Goal: Task Accomplishment & Management: Manage account settings

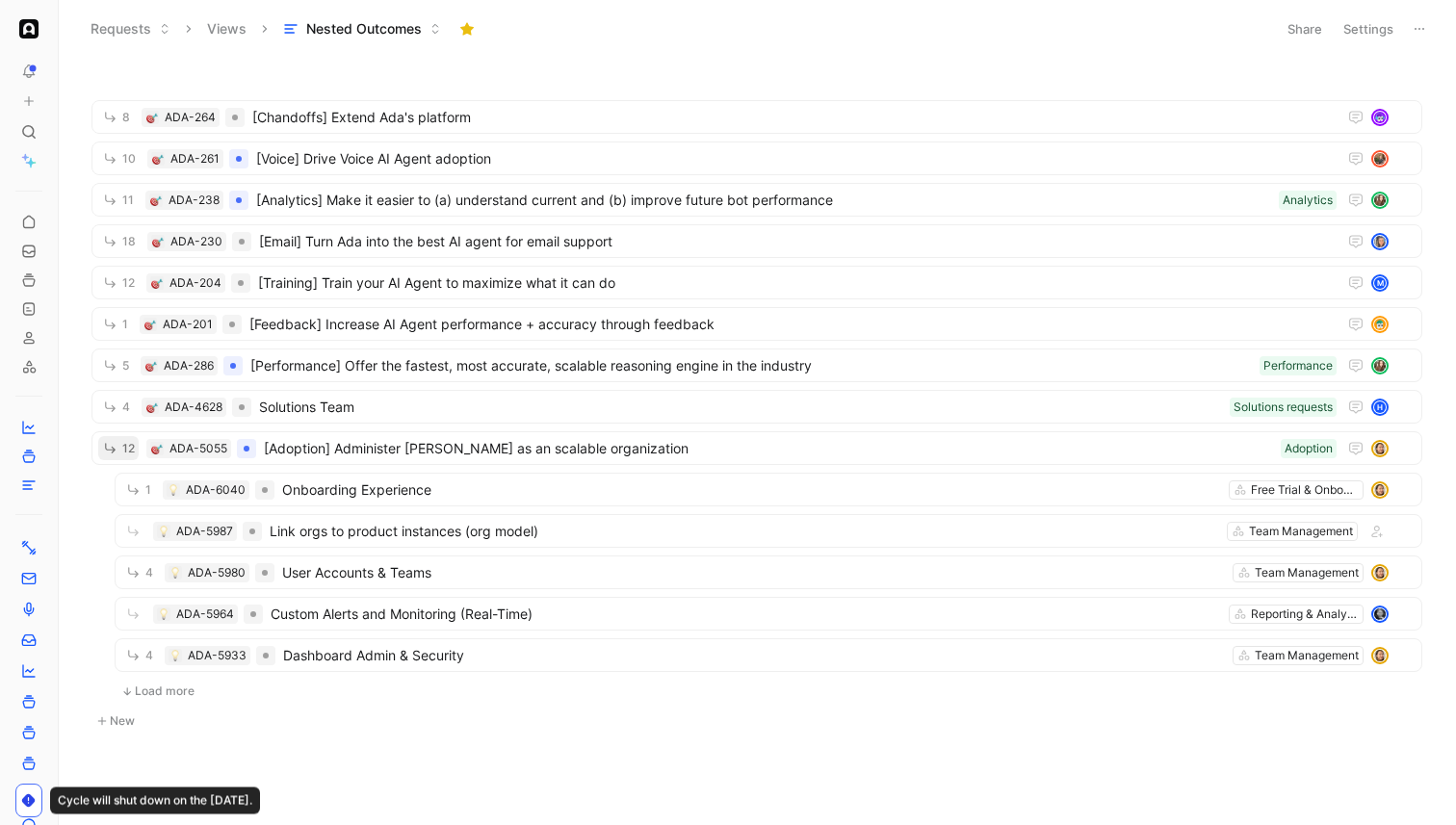
click at [1425, 29] on icon at bounding box center [1420, 30] width 16 height 16
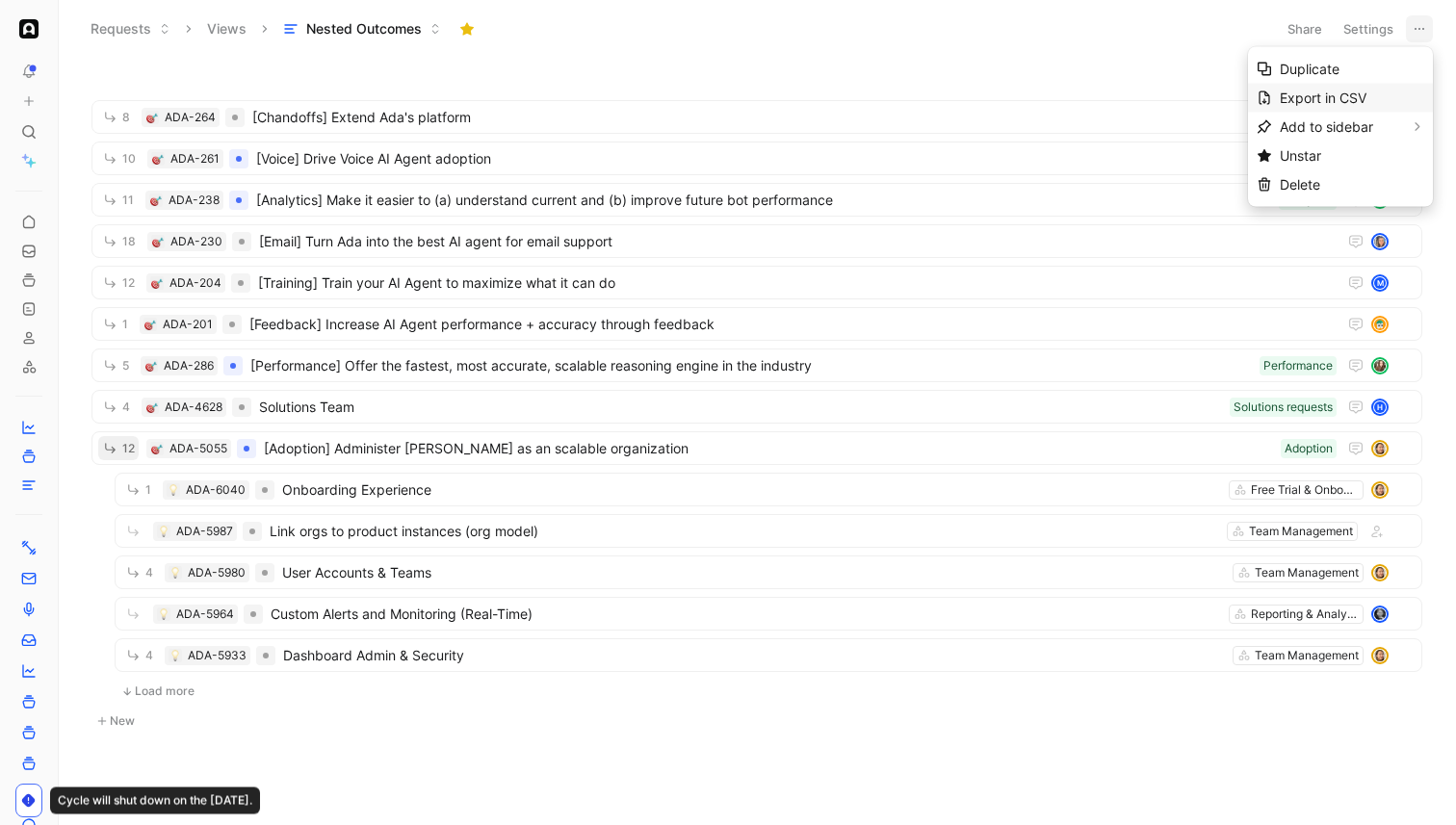
click at [1366, 89] on div "Export in CSV" at bounding box center [1352, 97] width 145 height 23
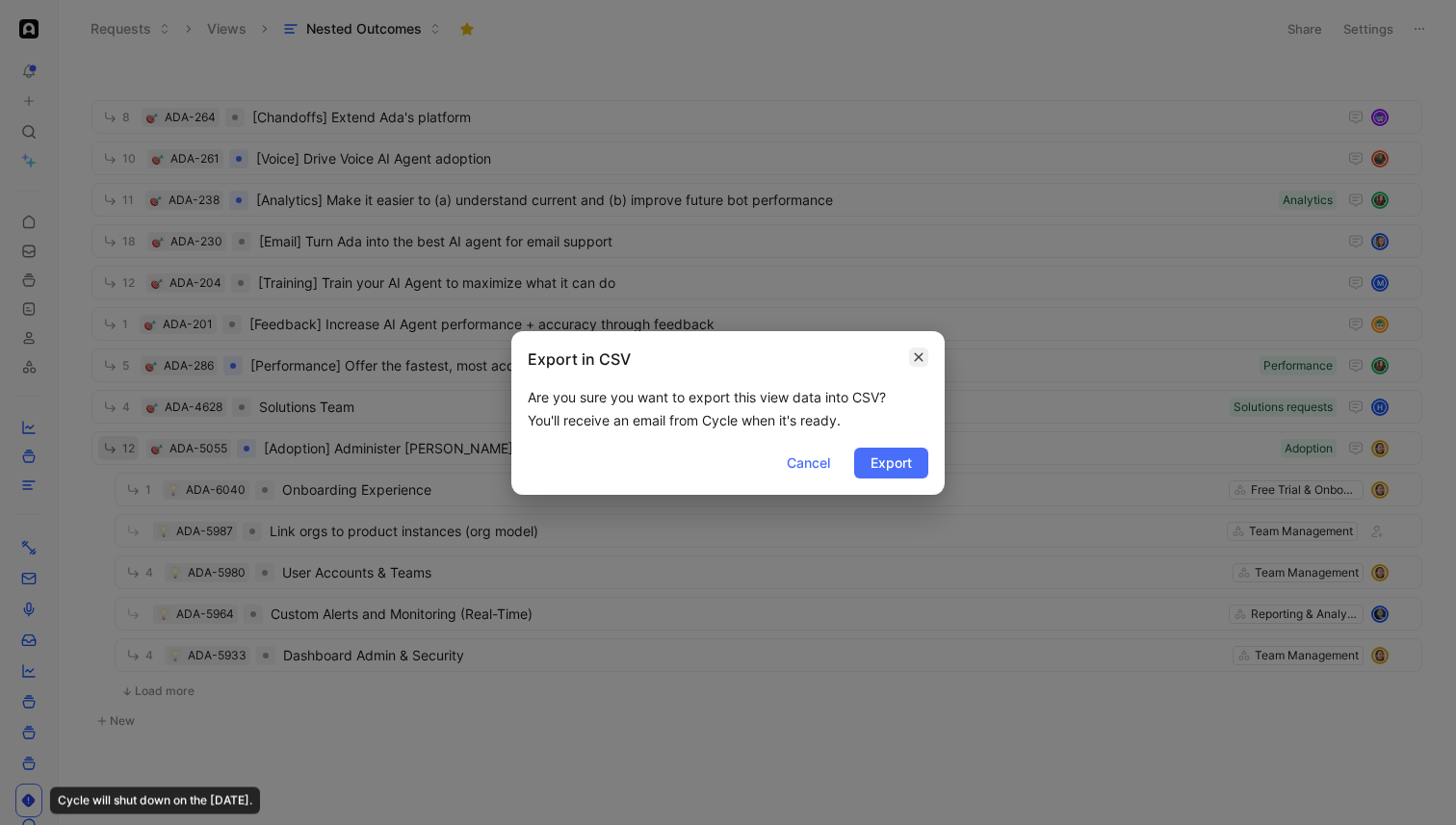
click at [915, 356] on icon "button" at bounding box center [918, 357] width 12 height 16
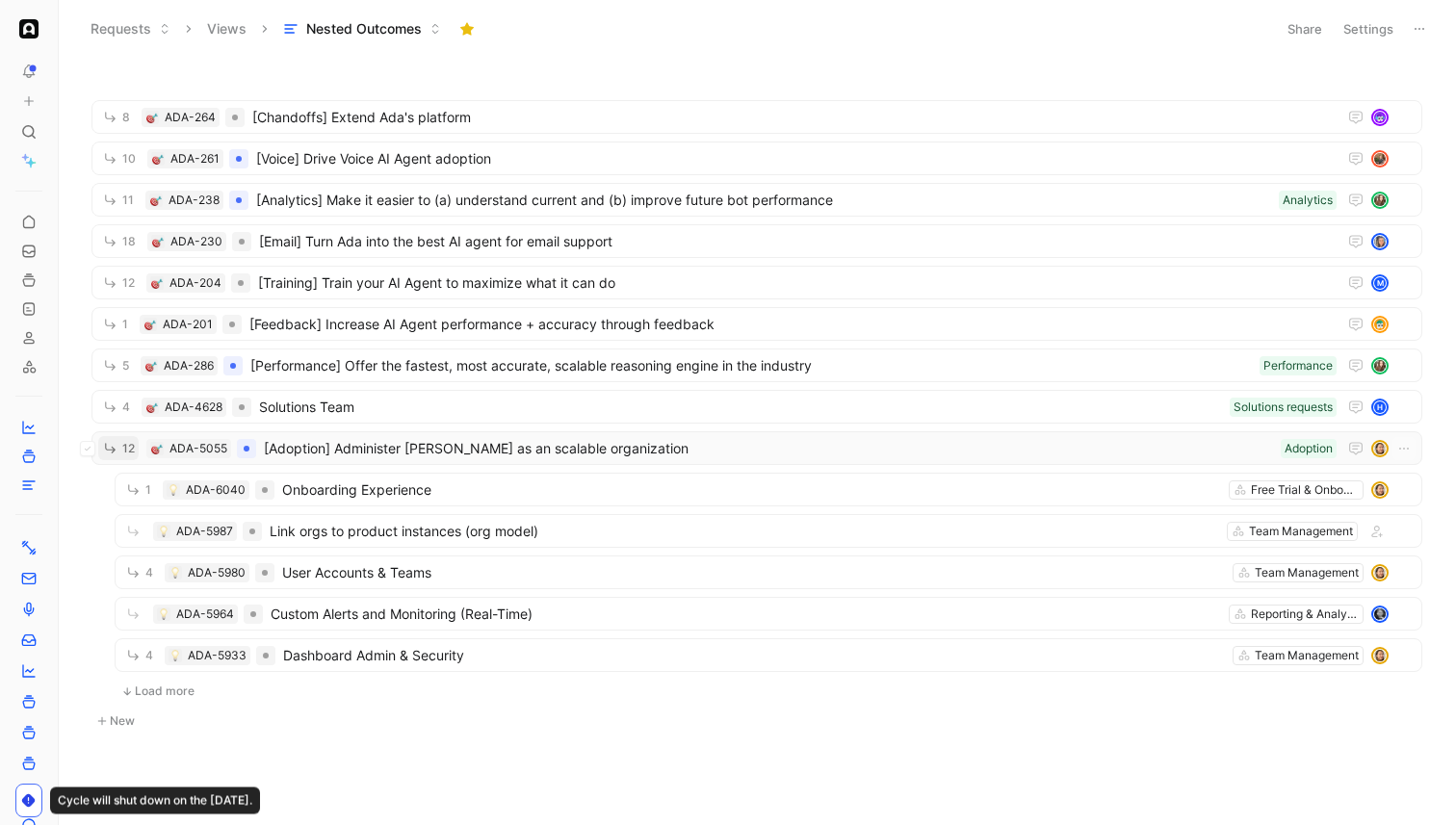
click at [348, 441] on span "[Adoption] Administer [PERSON_NAME] as an scalable organization" at bounding box center [768, 448] width 1009 height 23
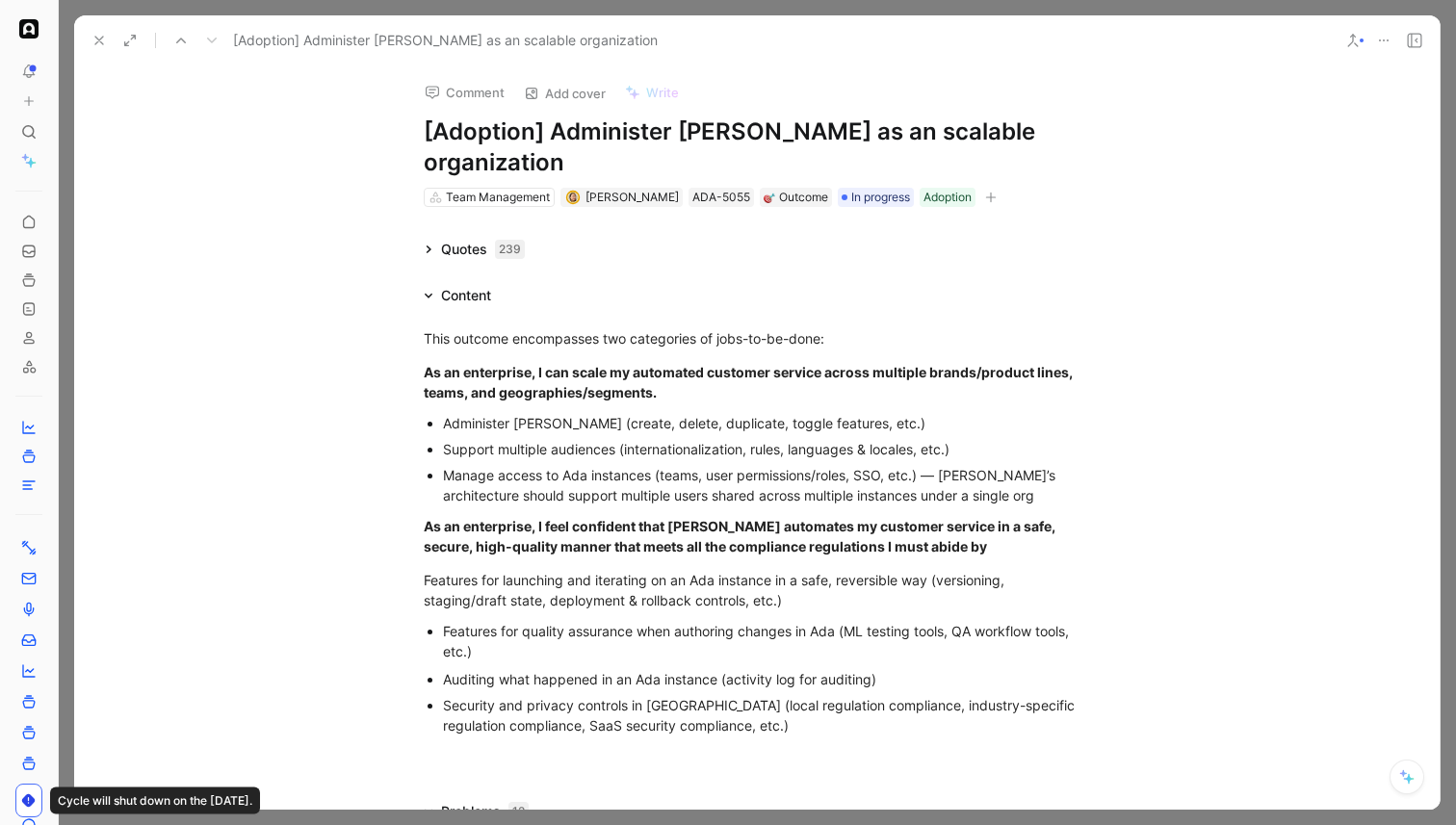
click at [1385, 38] on icon at bounding box center [1384, 40] width 16 height 16
click at [91, 29] on button at bounding box center [98, 39] width 27 height 27
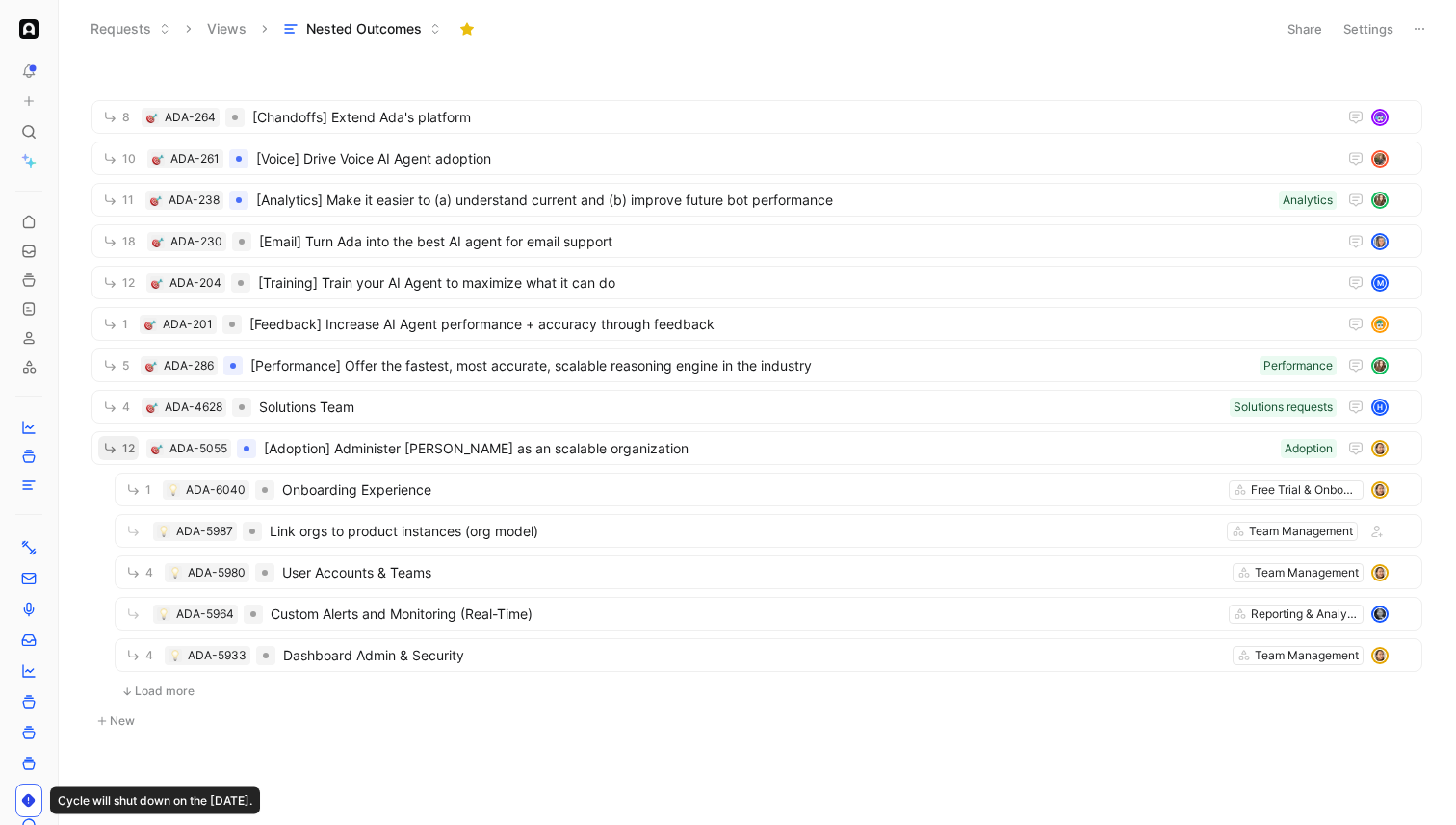
click at [1426, 31] on icon at bounding box center [1420, 30] width 16 height 16
click at [1385, 31] on button "Settings" at bounding box center [1368, 29] width 67 height 27
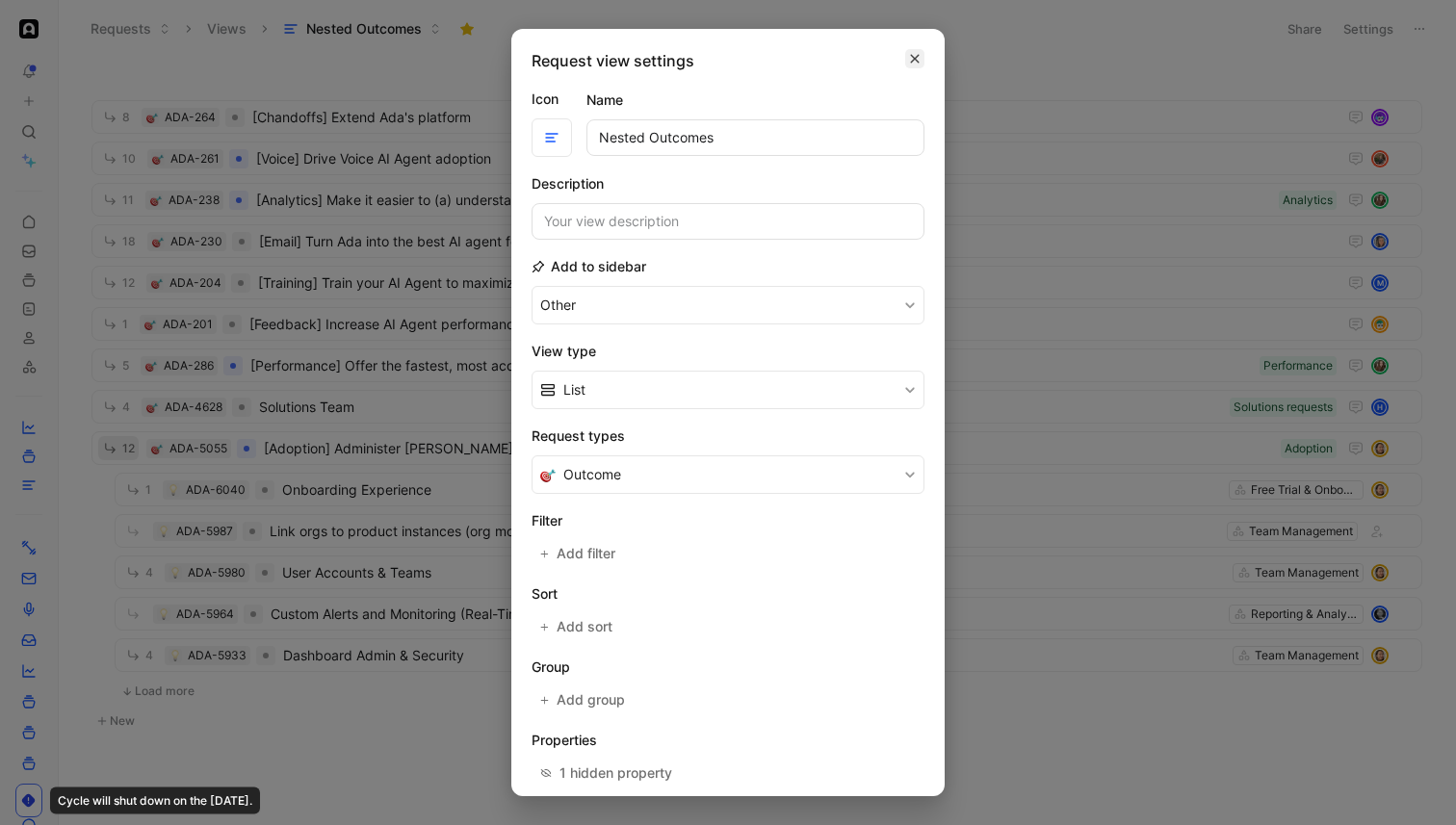
click at [912, 61] on icon "button" at bounding box center [915, 59] width 9 height 9
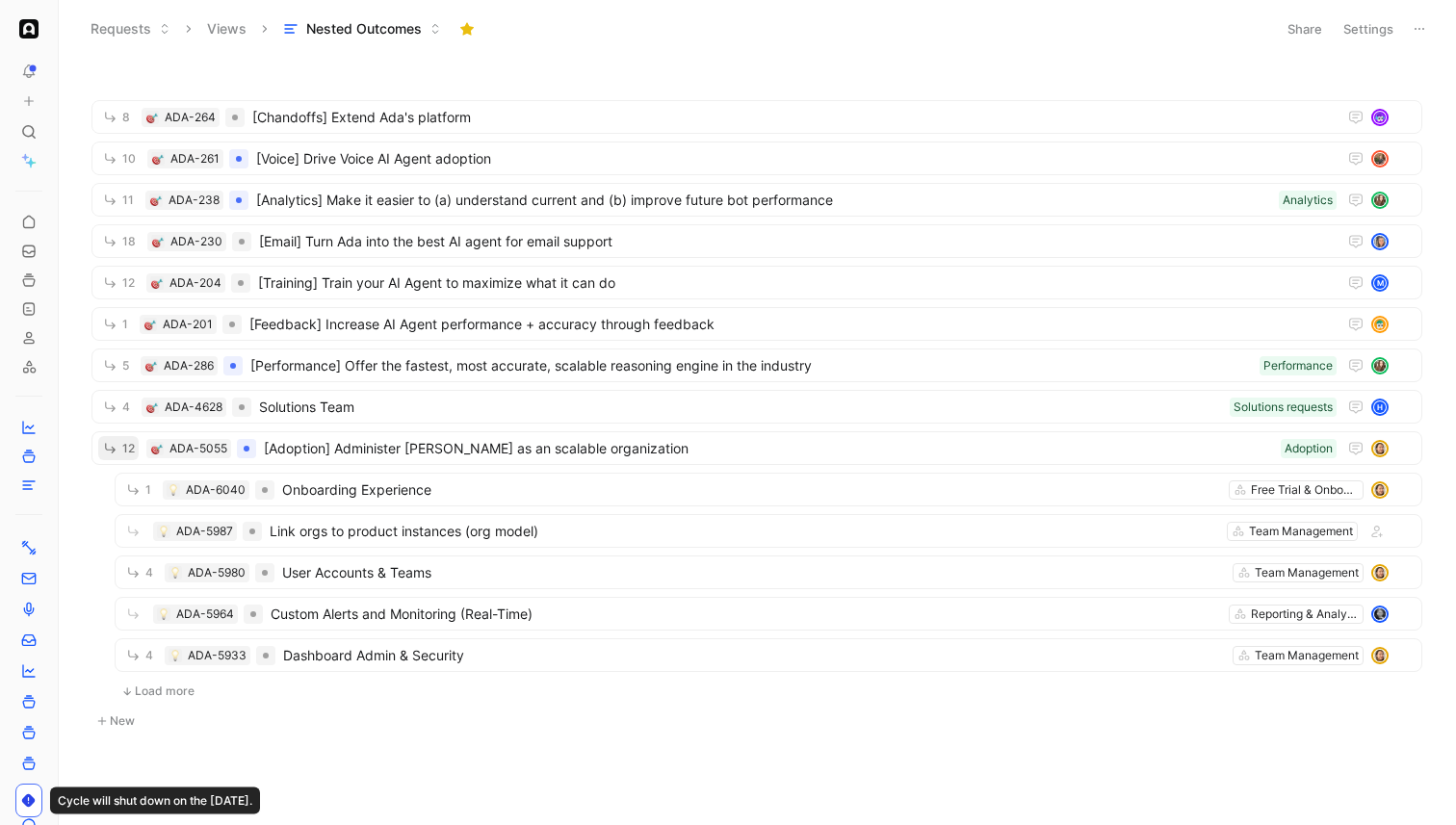
click at [444, 32] on button "Nested Outcomes" at bounding box center [362, 29] width 175 height 29
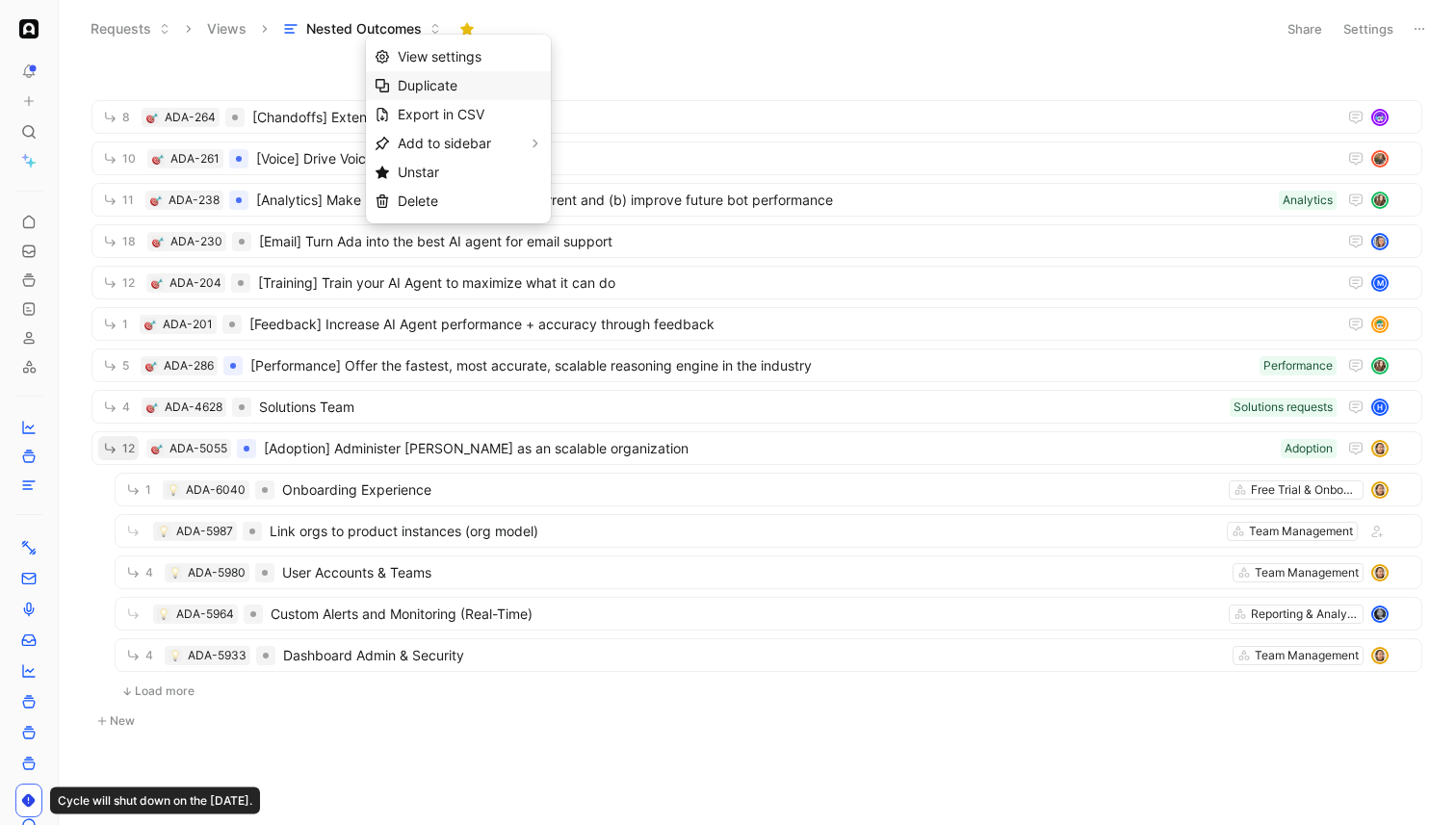
click at [398, 80] on span "Duplicate" at bounding box center [427, 85] width 60 height 17
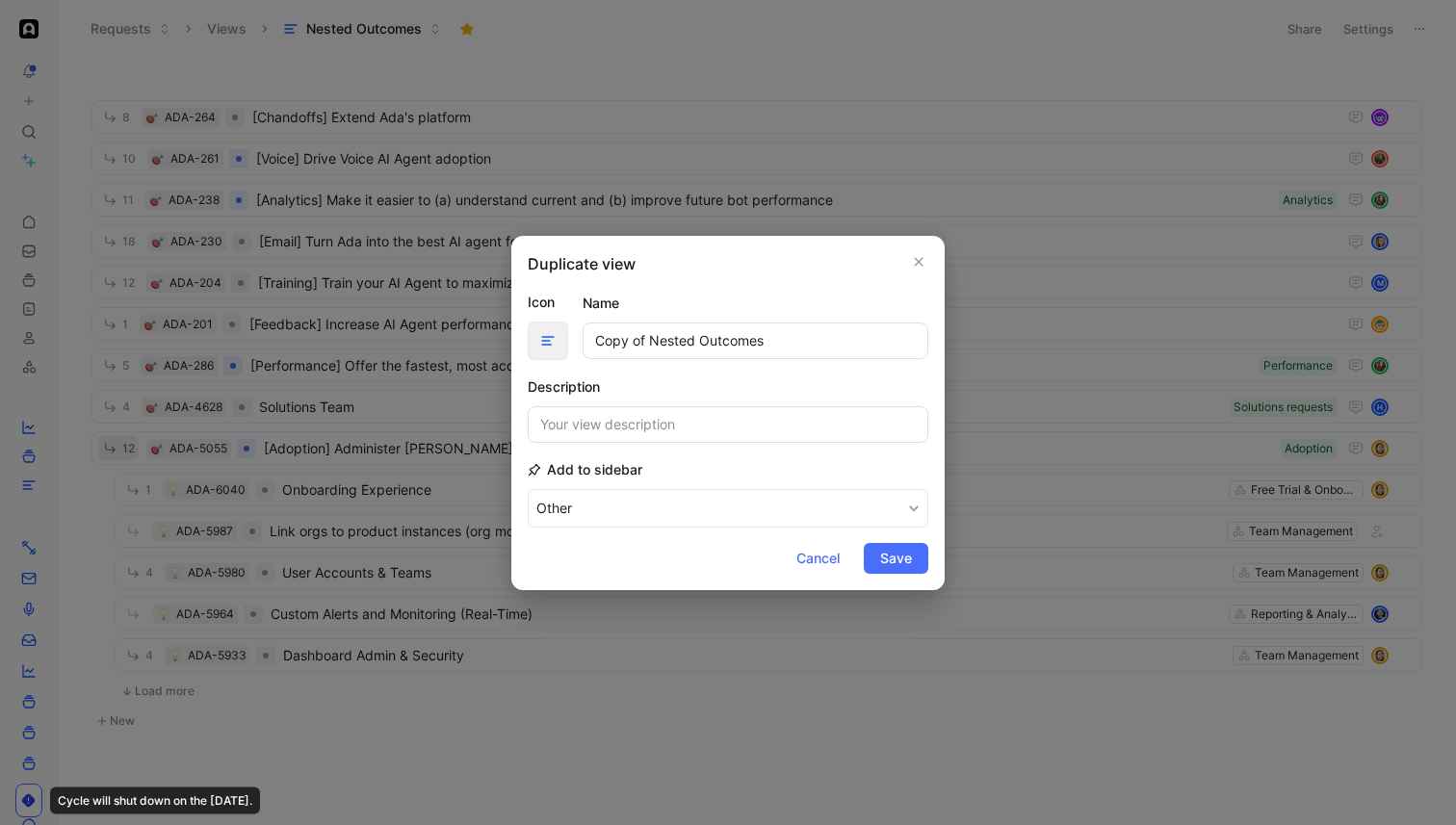
drag, startPoint x: 790, startPoint y: 342, endPoint x: 532, endPoint y: 342, distance: 258.0
click at [532, 342] on div "Icon Name Copy of Nested Outcomes" at bounding box center [728, 325] width 401 height 69
type input "Adoption - All outcomes/feedback"
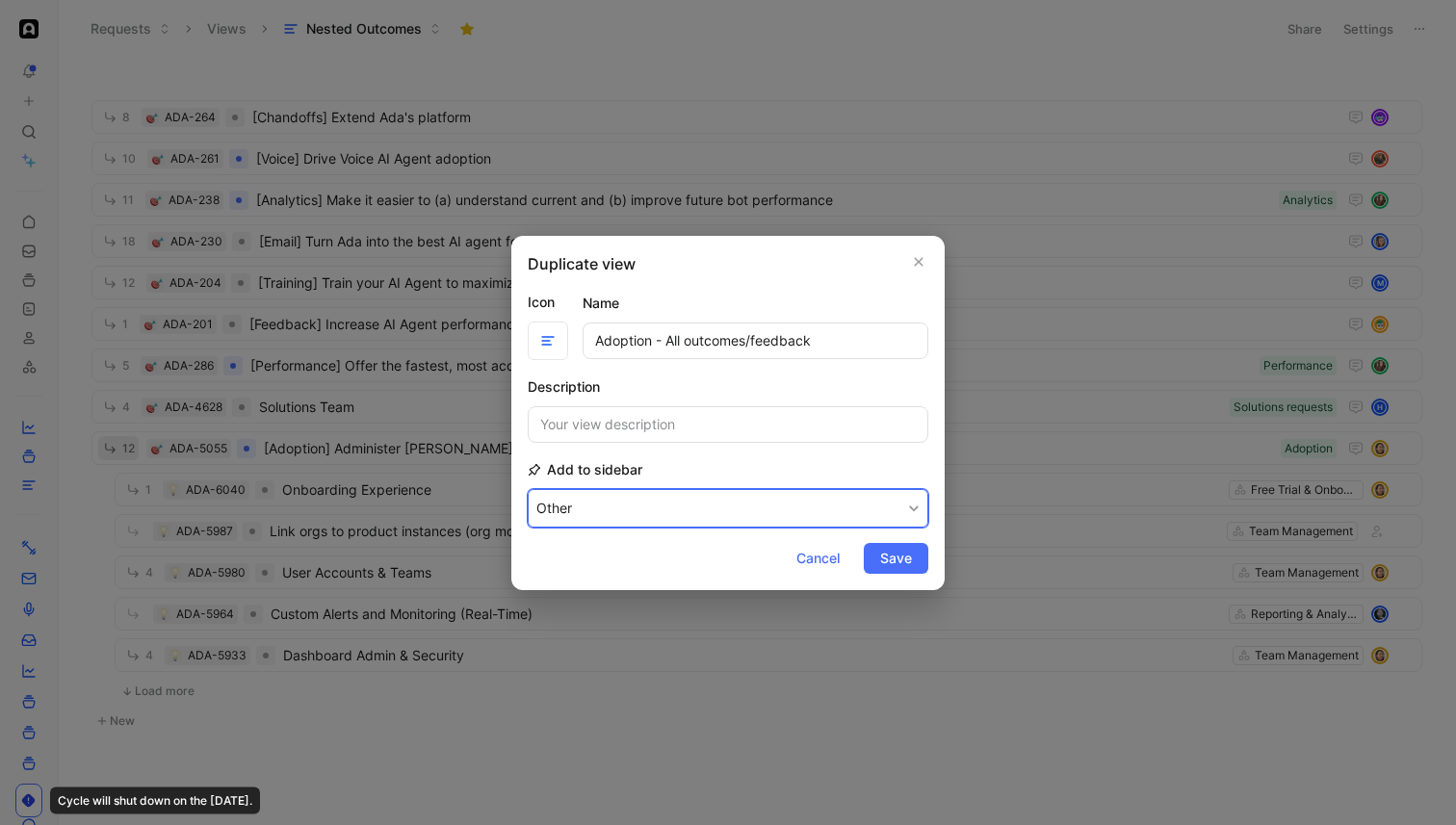
click at [892, 495] on button "Other" at bounding box center [728, 508] width 401 height 38
click at [599, 608] on div "Other" at bounding box center [593, 608] width 113 height 23
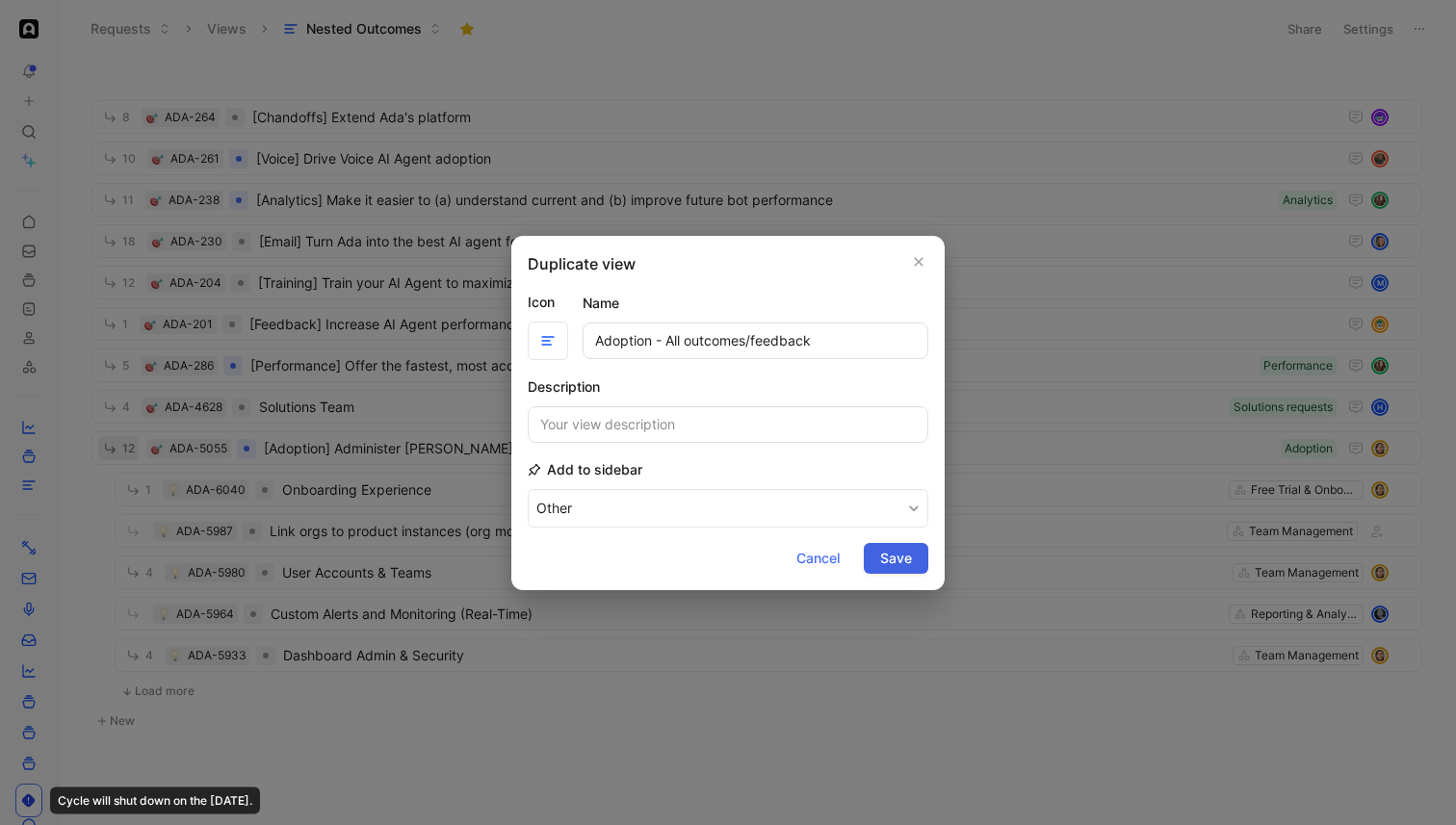
click at [921, 558] on button "Save" at bounding box center [896, 558] width 65 height 31
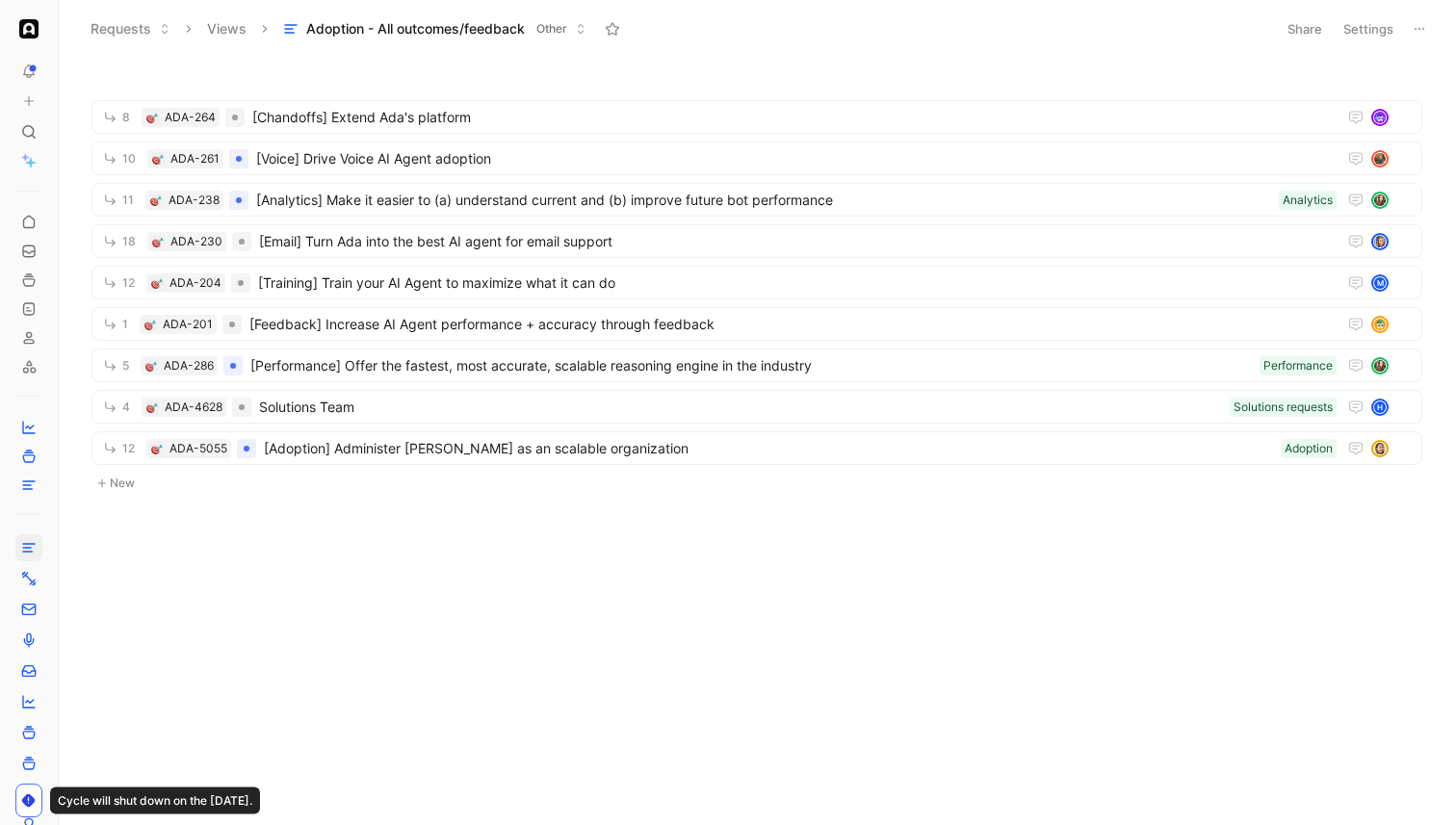
click at [1378, 35] on button "Settings" at bounding box center [1368, 29] width 67 height 27
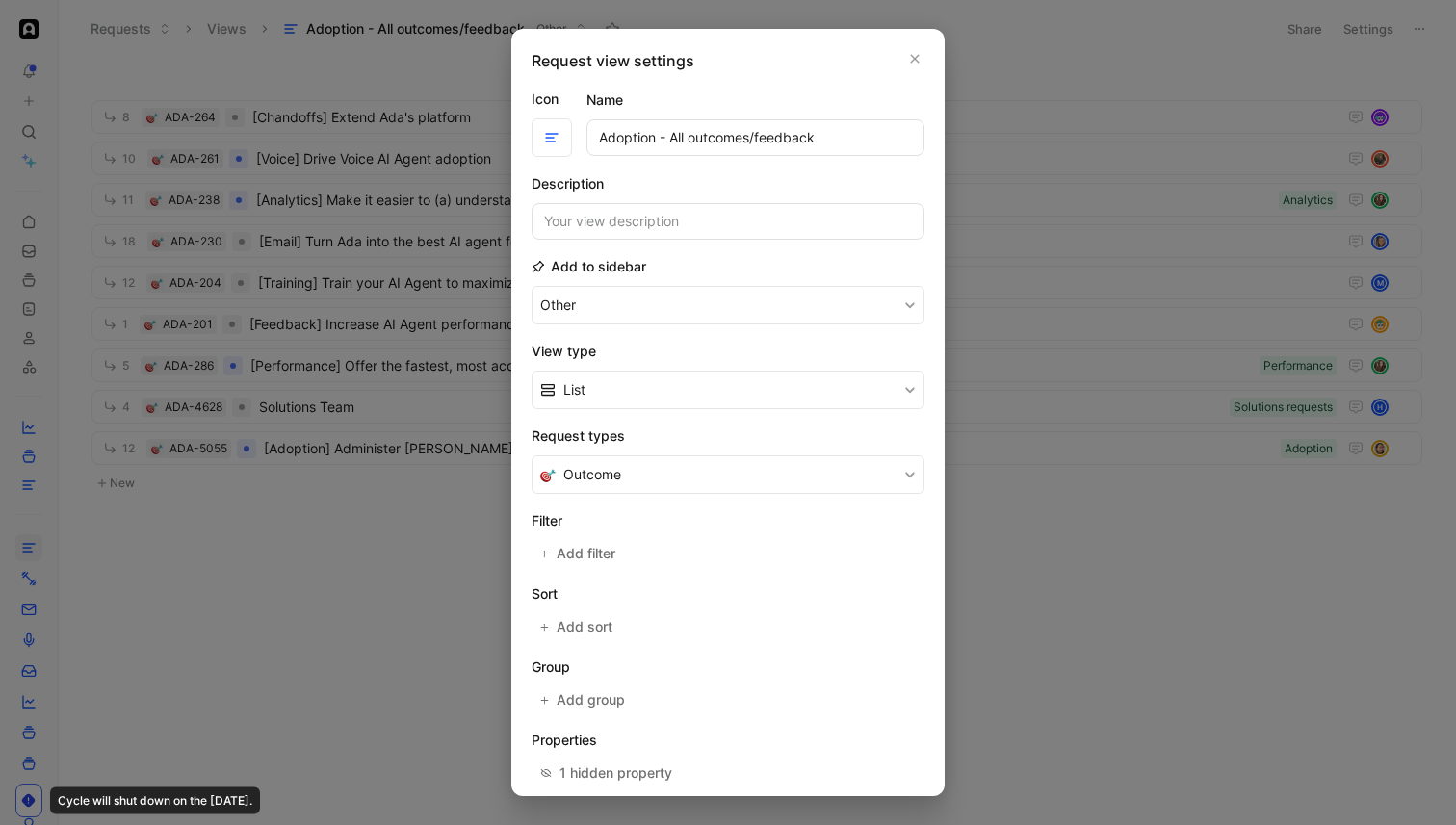
scroll to position [92, 0]
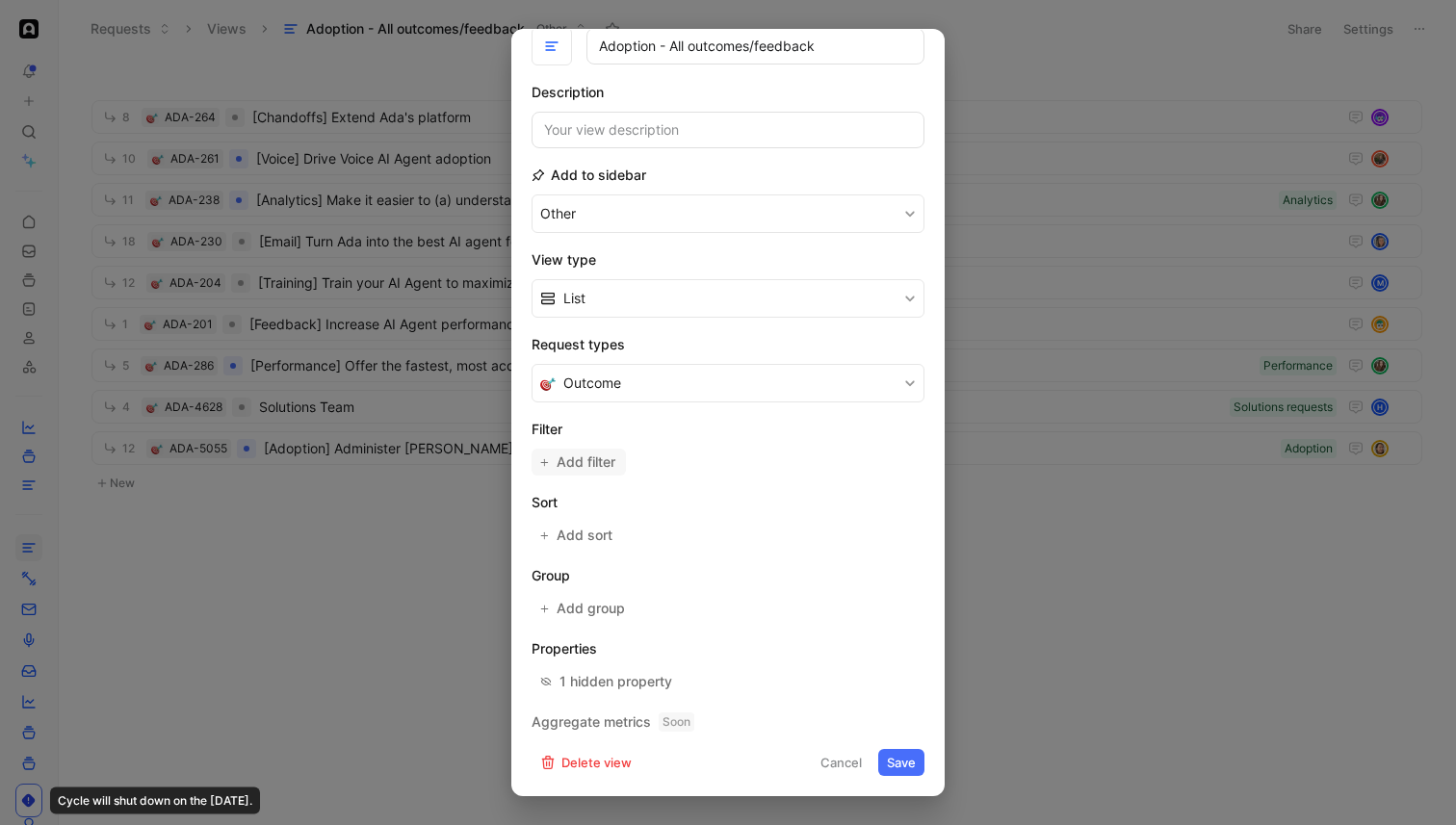
click at [581, 466] on span "Add filter" at bounding box center [587, 462] width 61 height 23
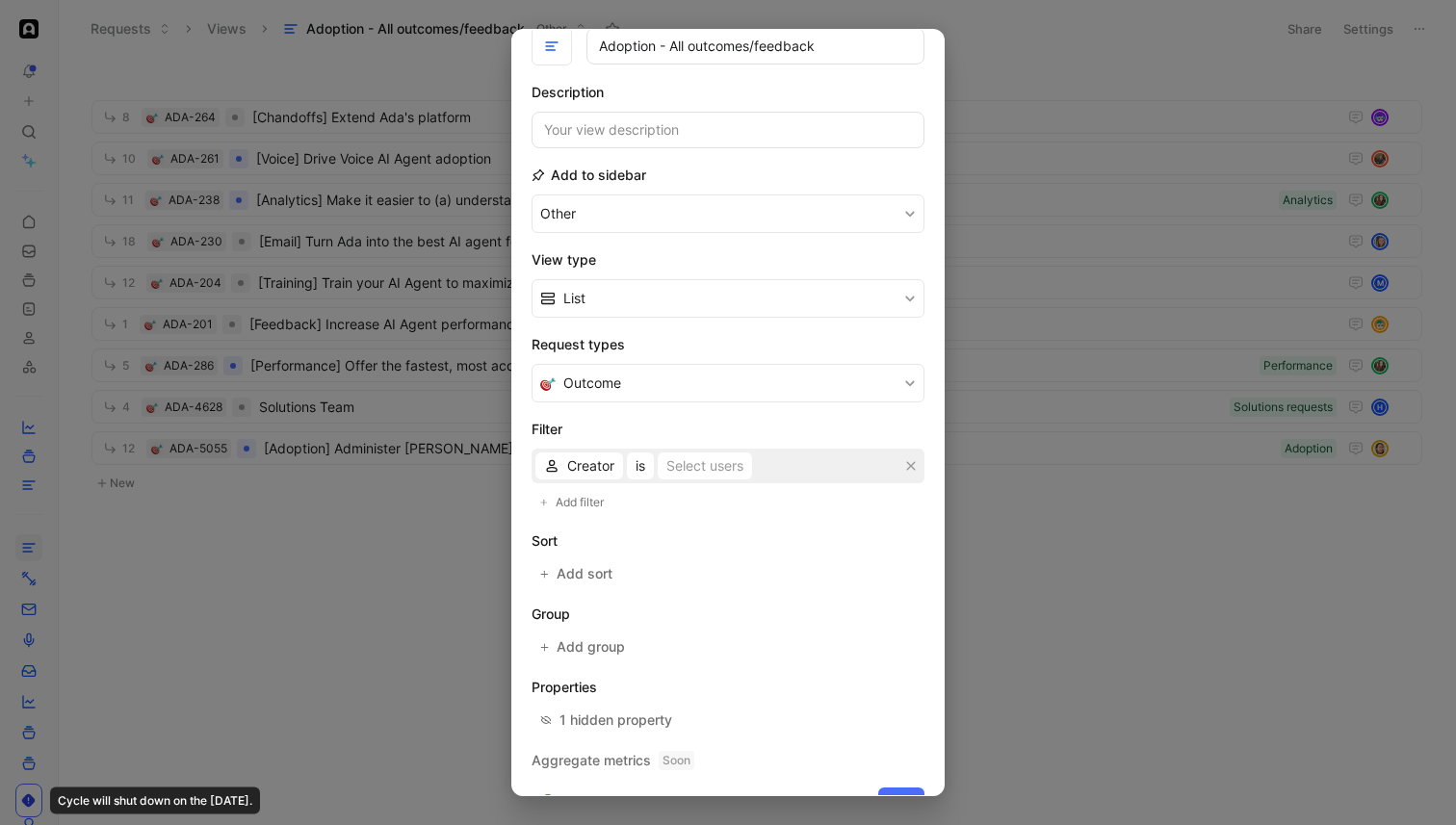
click at [603, 466] on span "Creator" at bounding box center [591, 466] width 47 height 23
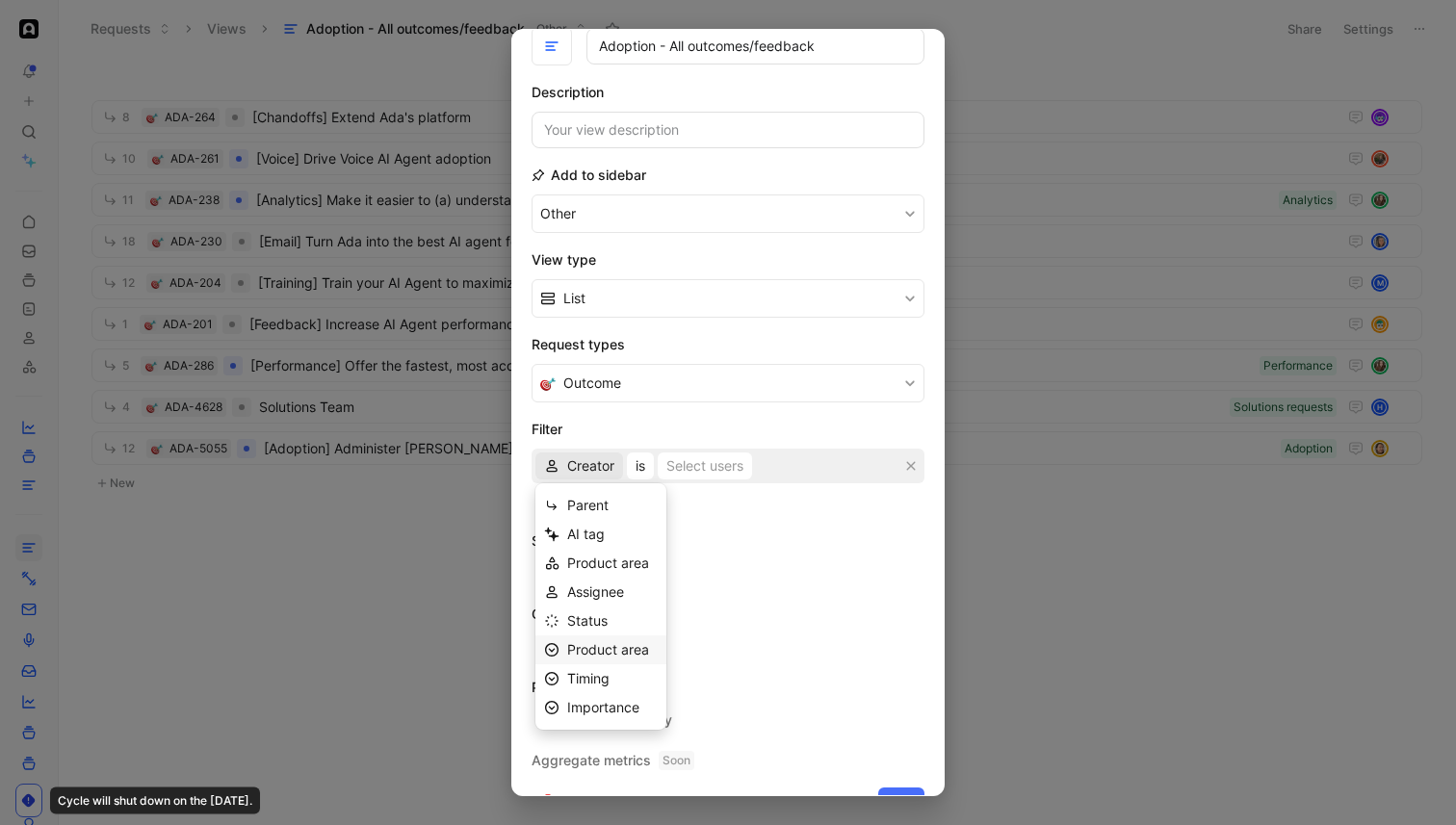
click at [617, 643] on span "Product area" at bounding box center [607, 649] width 82 height 17
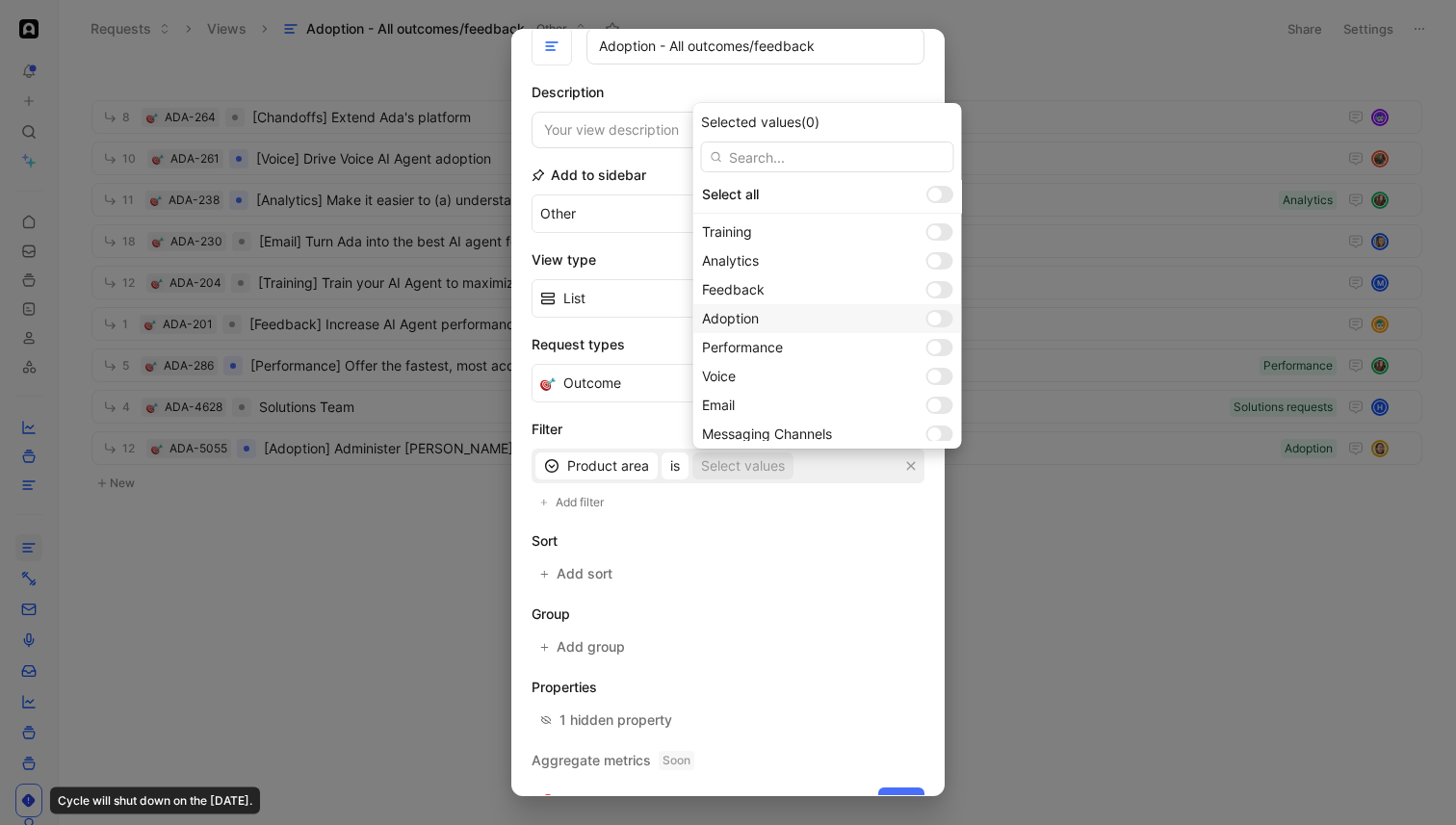
click at [926, 322] on div at bounding box center [939, 319] width 27 height 18
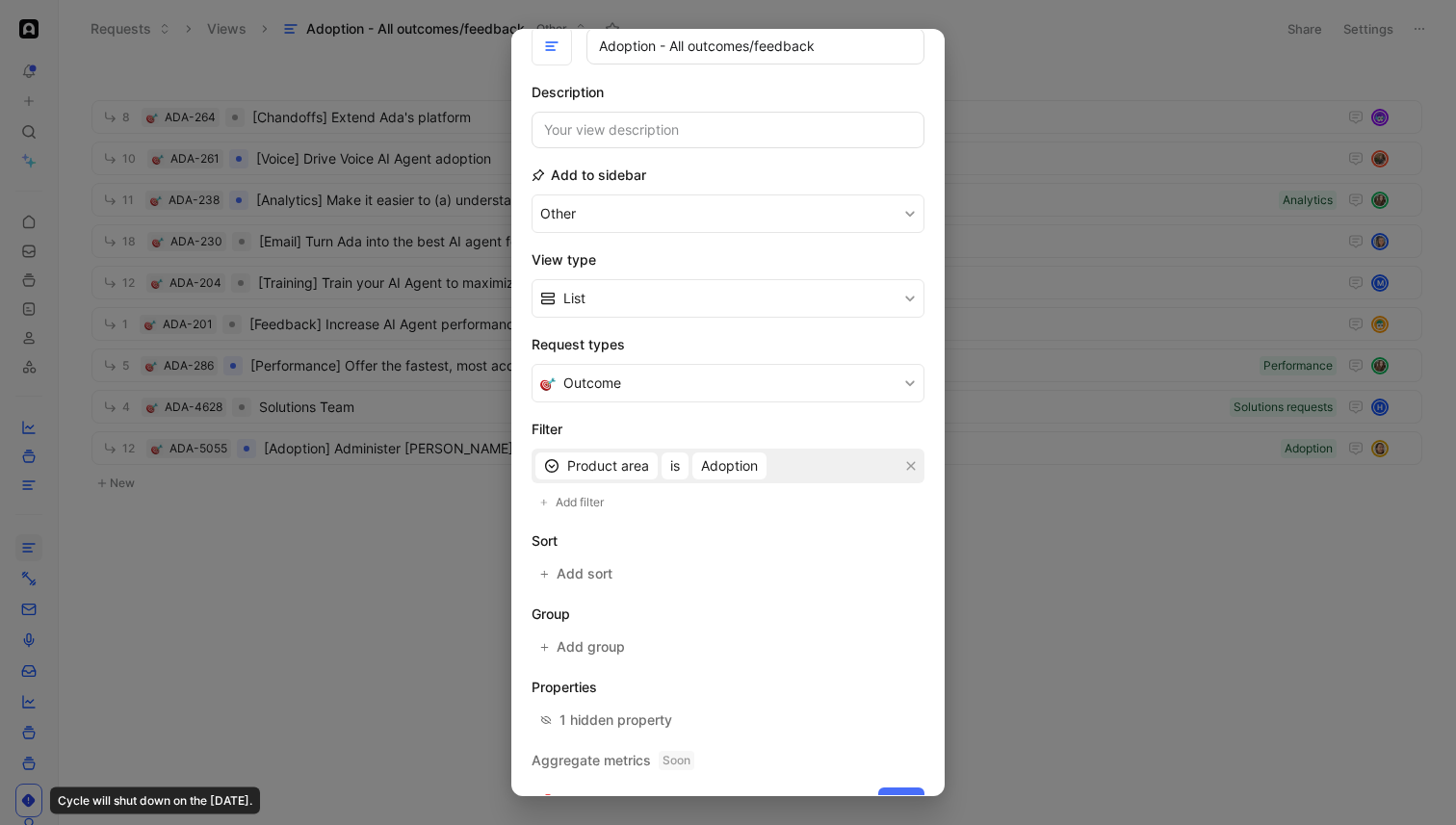
scroll to position [130, 0]
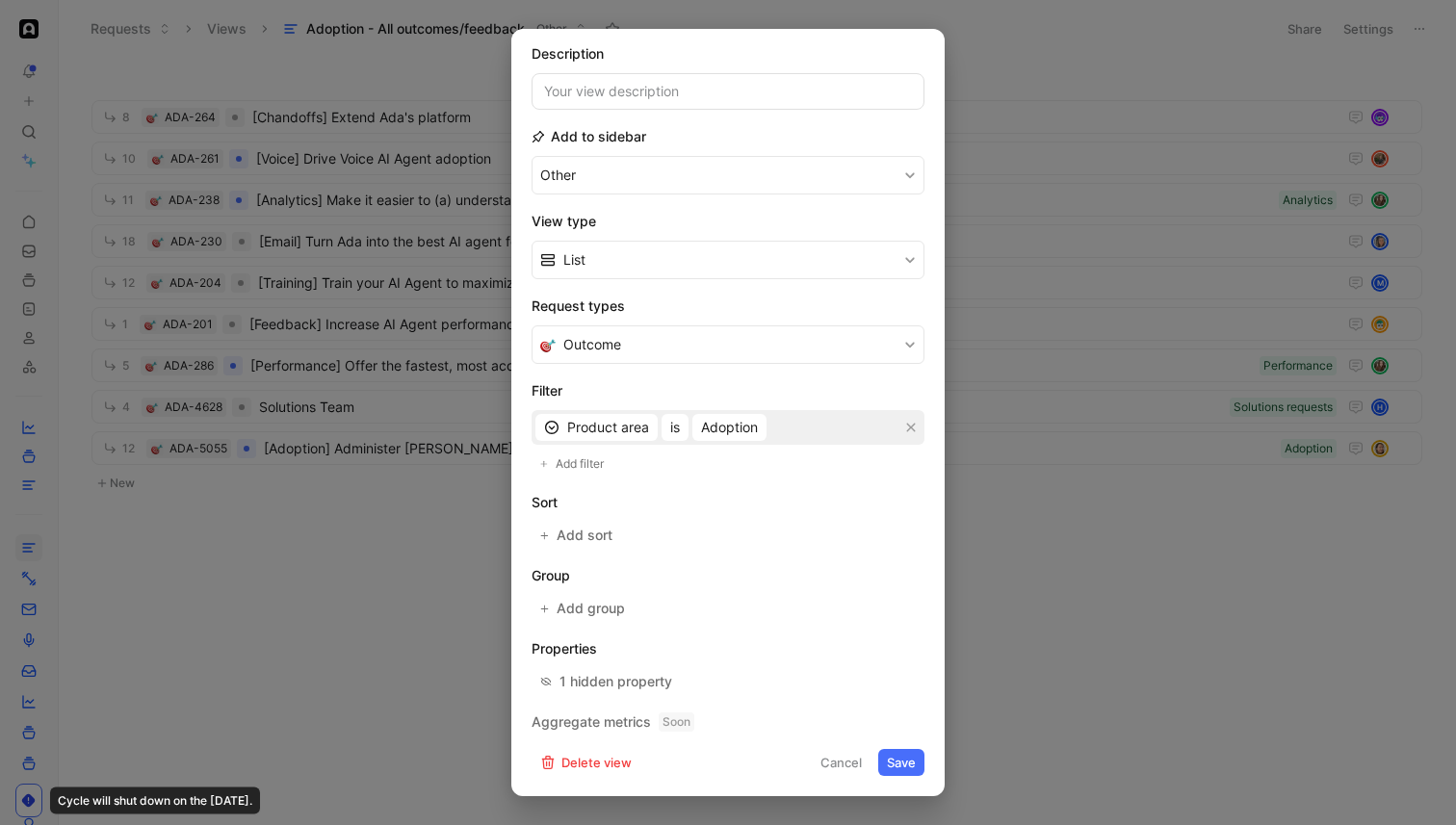
click at [902, 759] on button "Save" at bounding box center [901, 762] width 46 height 27
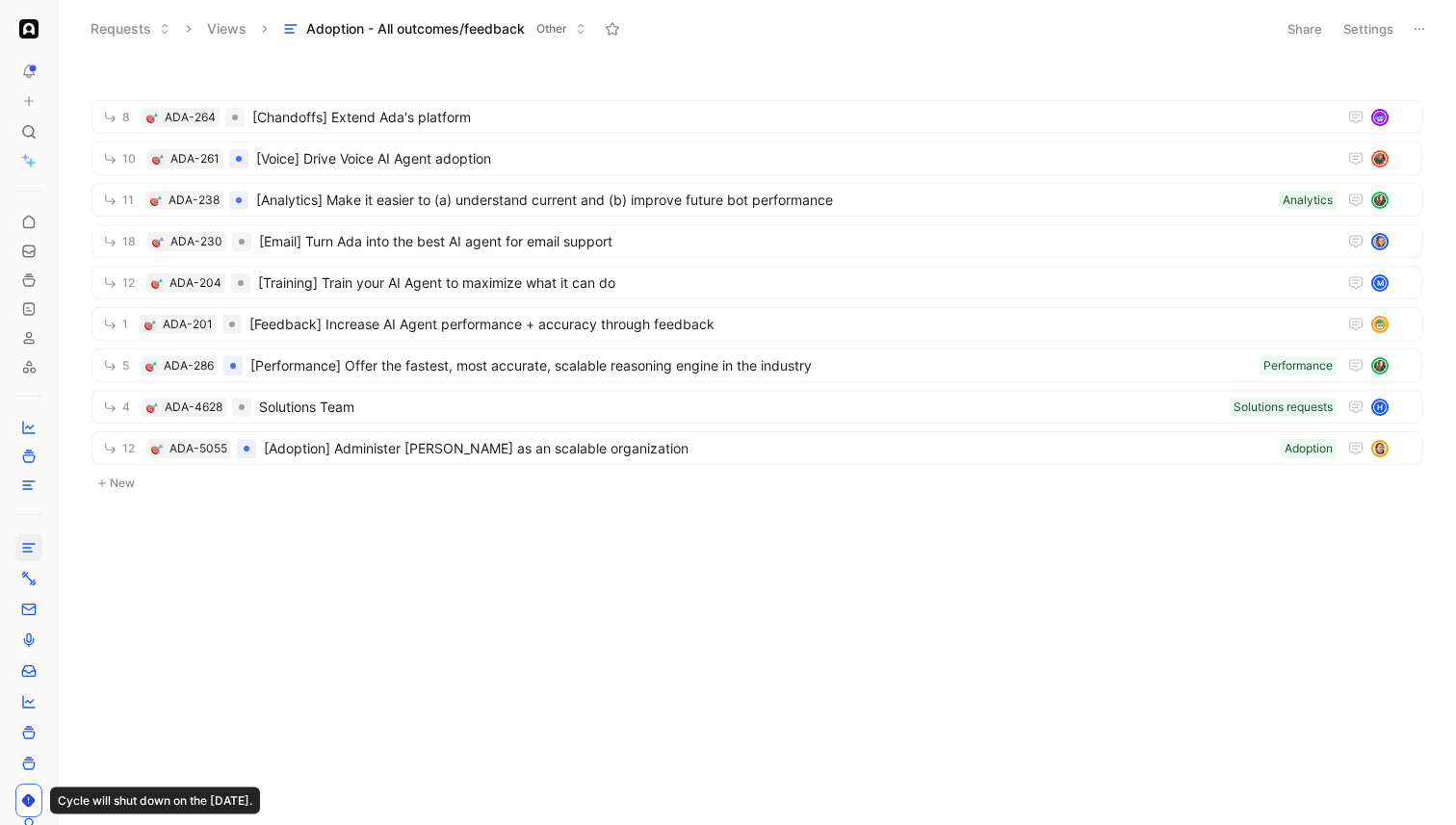
click at [902, 759] on div "8 ADA-264 [Chandoffs] Extend Ada's platform 10 ADA-261 [Voice] Drive Voice AI A…" at bounding box center [755, 446] width 1369 height 760
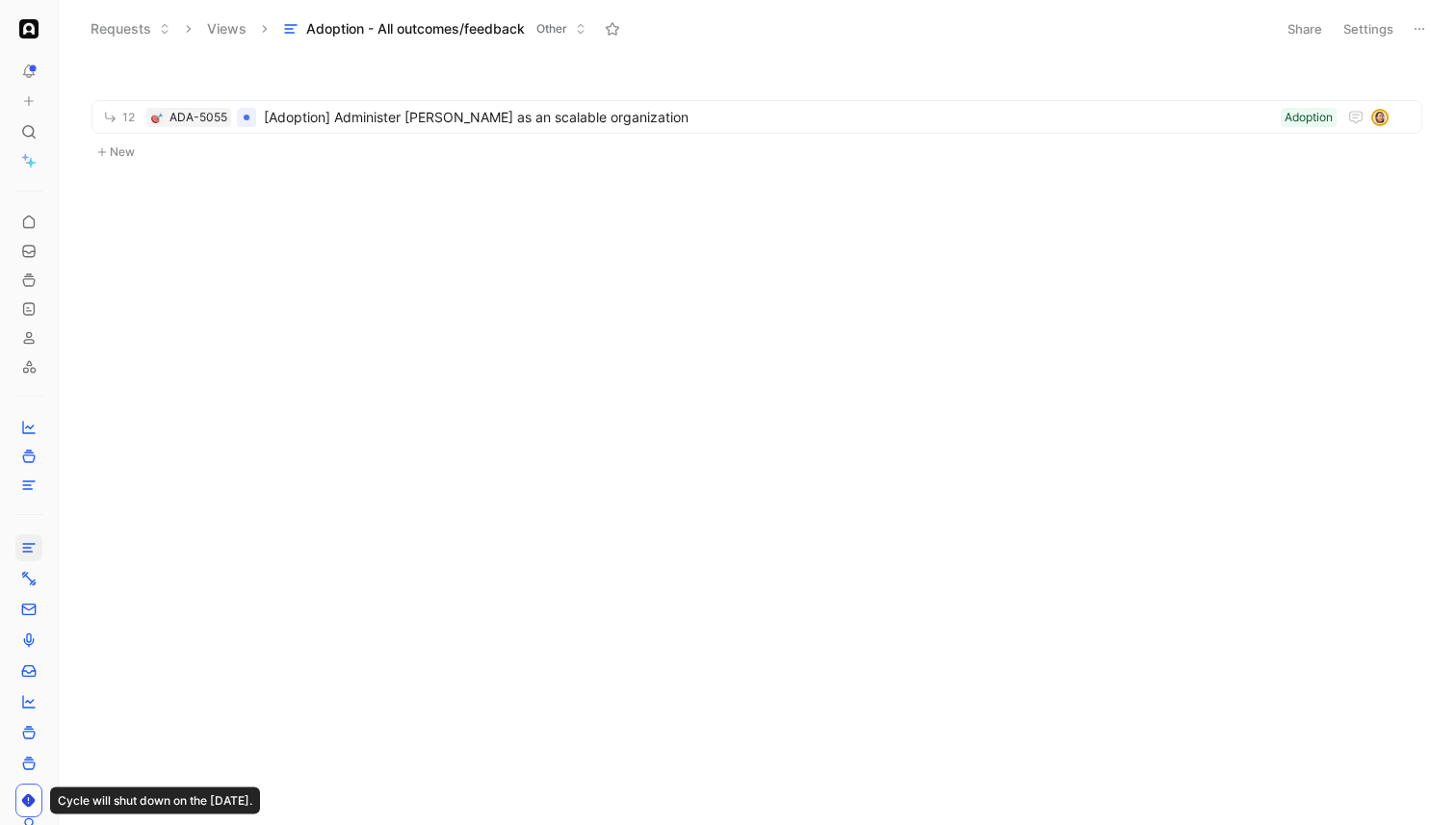
click at [1408, 13] on header "Requests Views Adoption - All outcomes/feedback Other Share Settings" at bounding box center [757, 29] width 1397 height 58
click at [1414, 22] on icon at bounding box center [1420, 30] width 16 height 16
click at [125, 121] on span "12" at bounding box center [128, 117] width 13 height 12
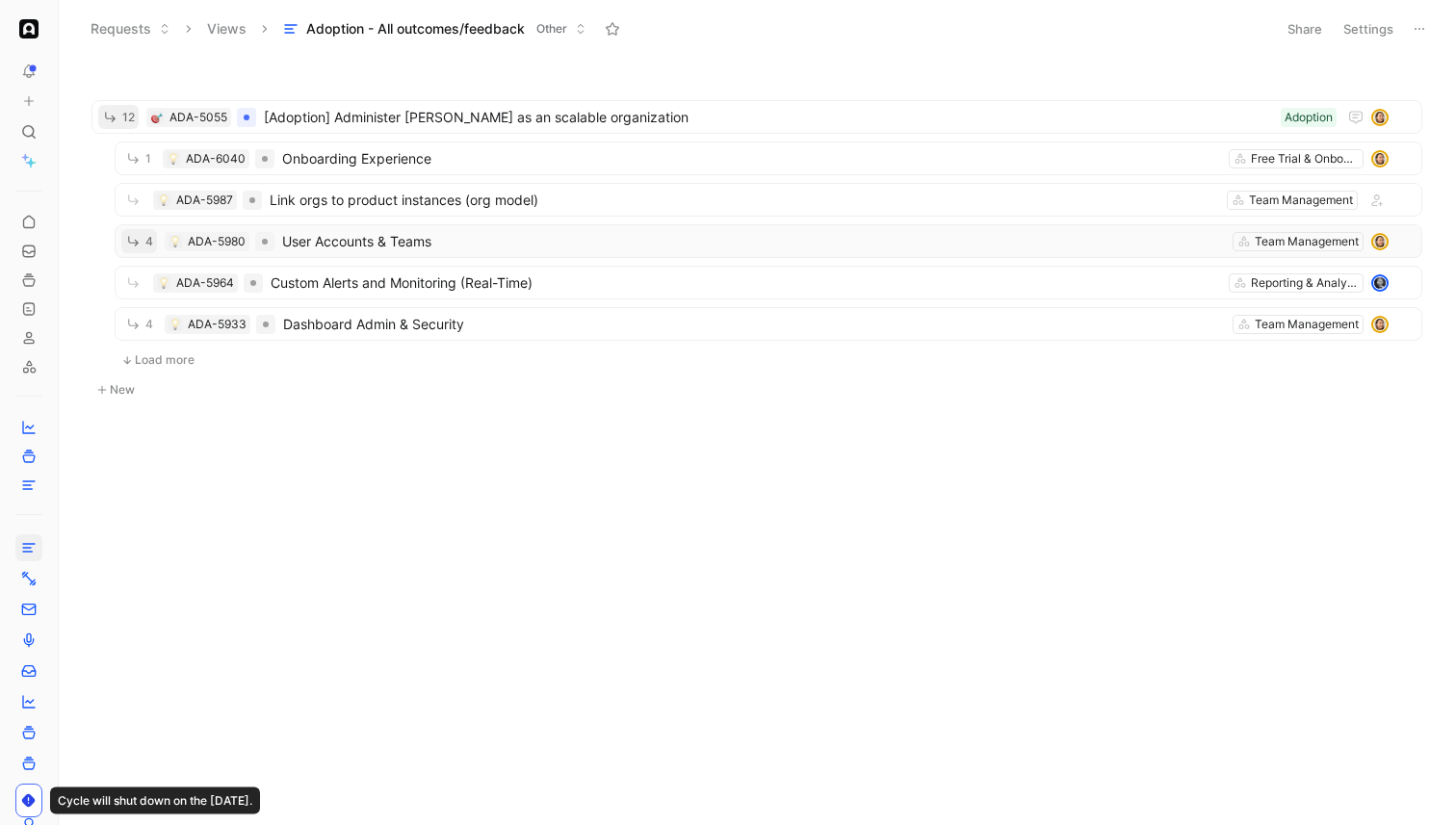
click at [136, 245] on icon "button" at bounding box center [133, 241] width 17 height 17
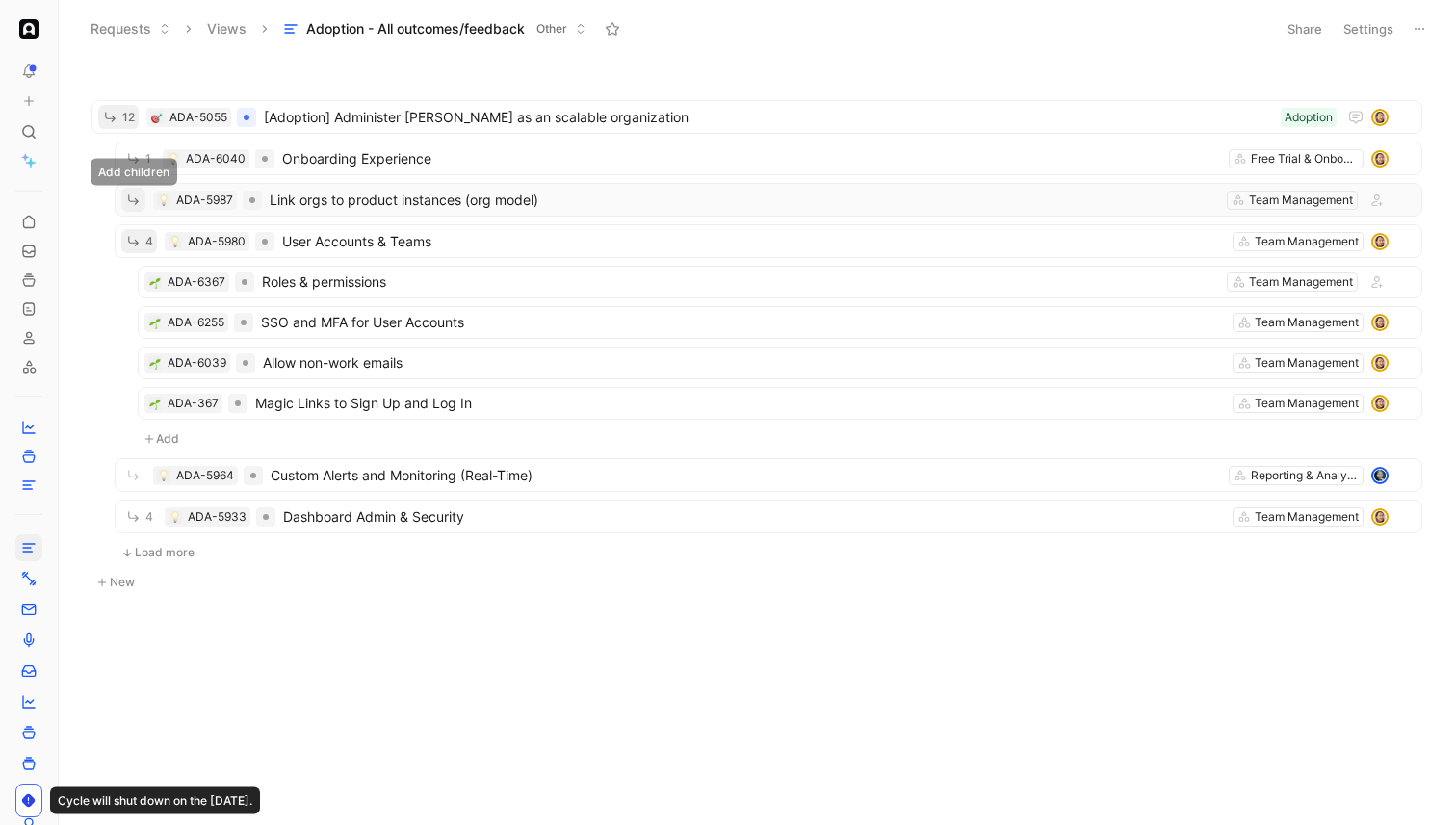
click at [135, 198] on icon "button" at bounding box center [133, 200] width 17 height 17
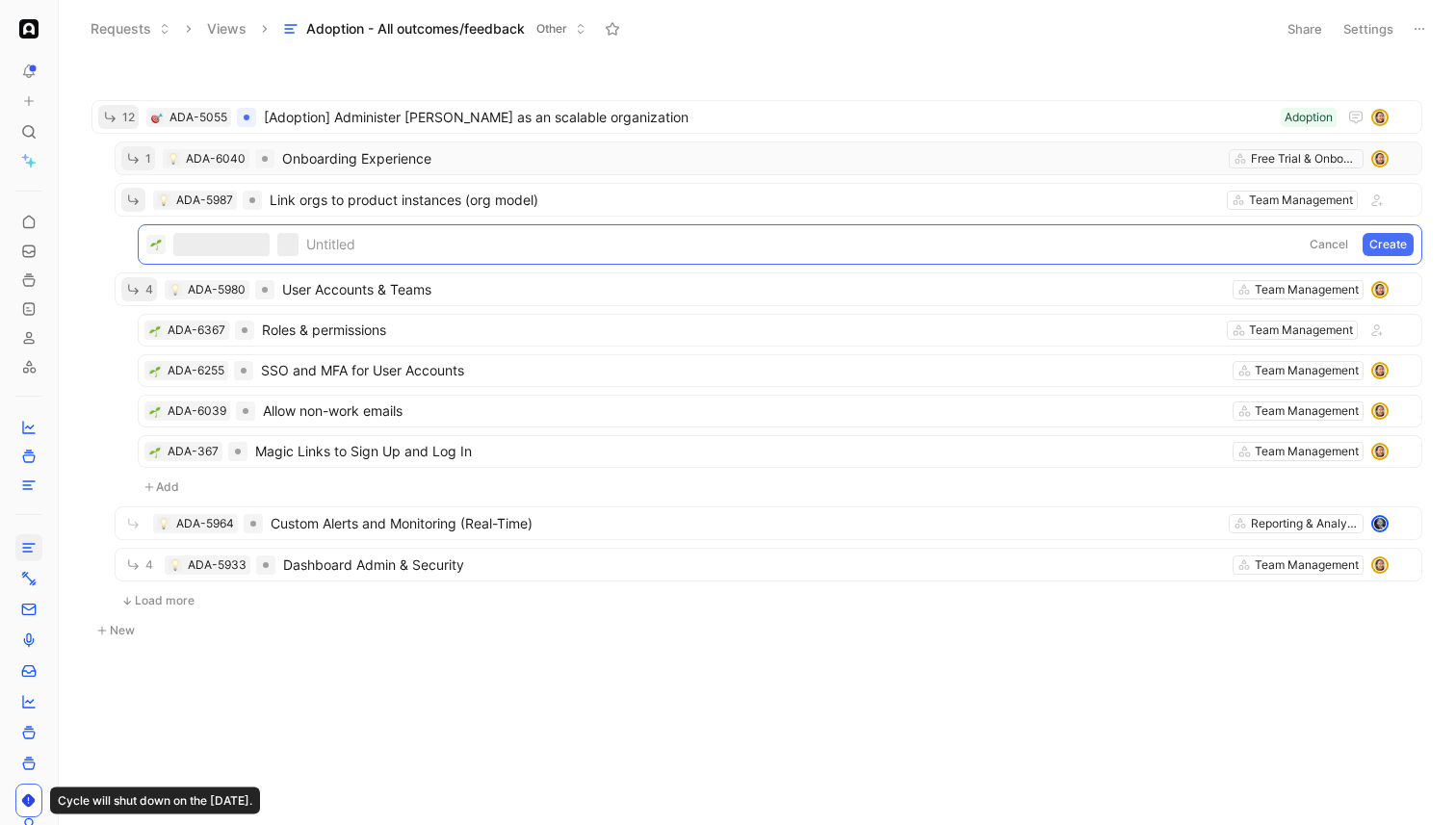
click at [138, 163] on icon "button" at bounding box center [133, 159] width 17 height 17
click at [1337, 244] on button "Cancel" at bounding box center [1328, 244] width 52 height 23
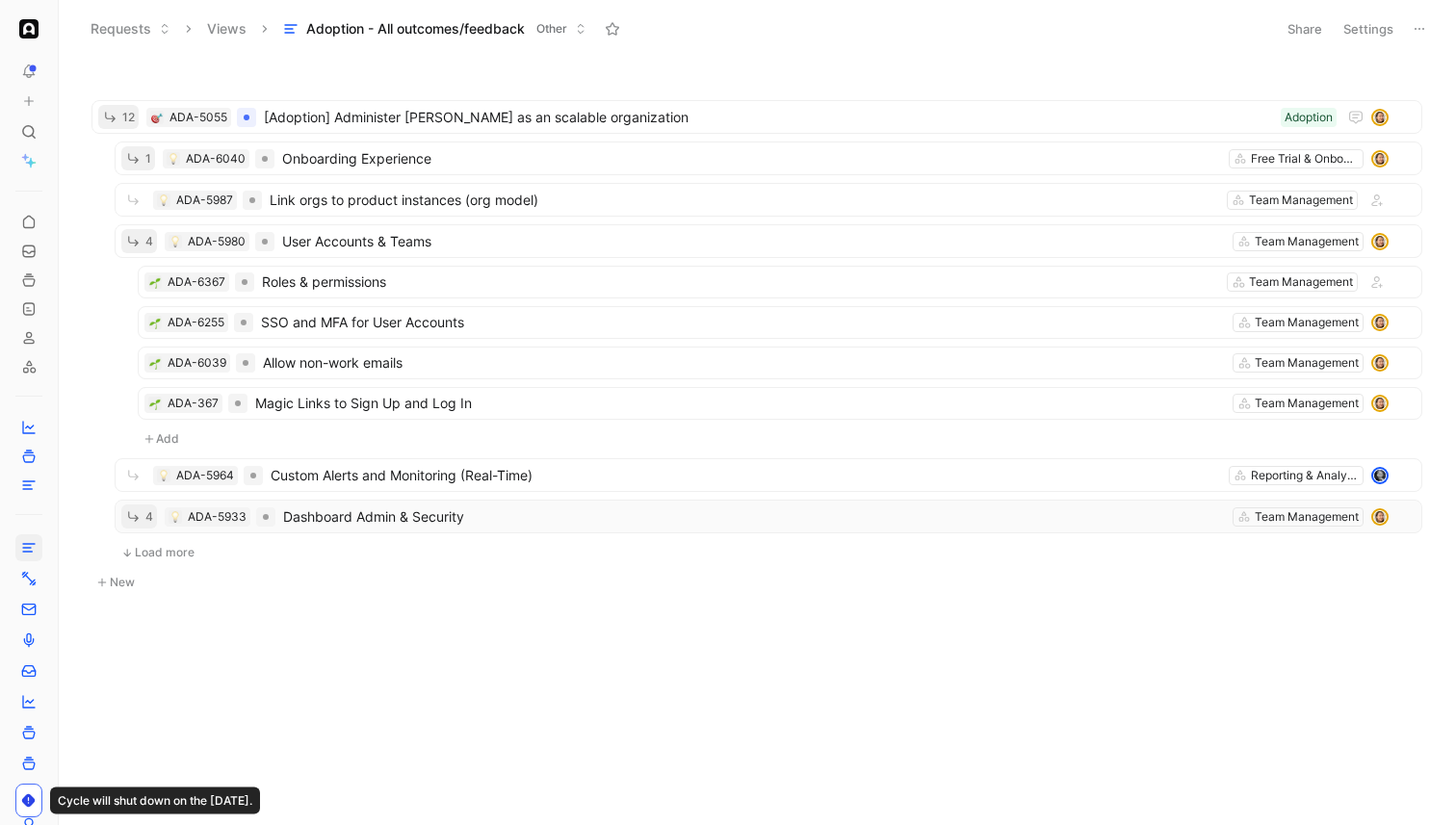
click at [139, 516] on icon "button" at bounding box center [133, 516] width 17 height 17
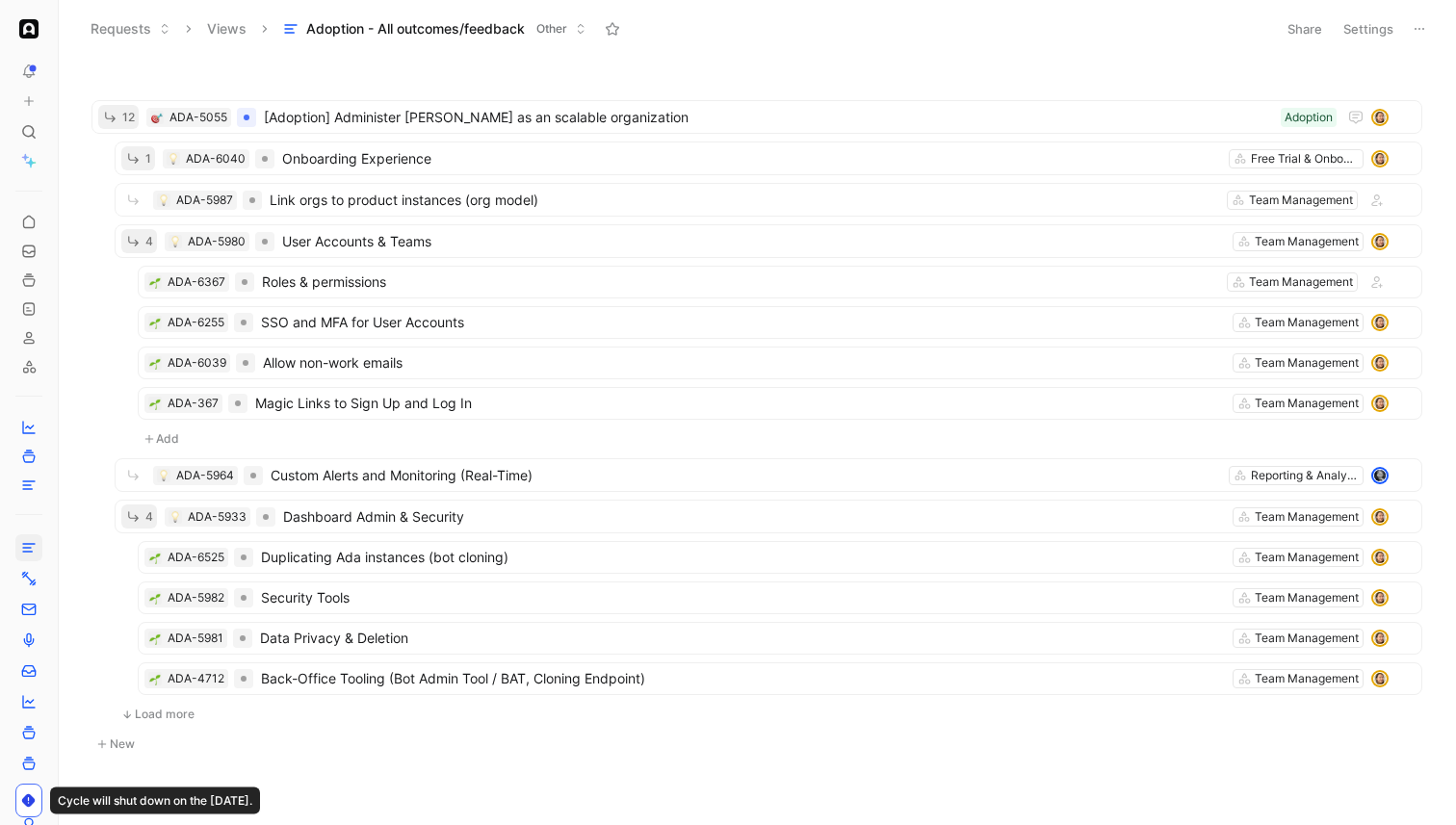
click at [161, 708] on button "Load more" at bounding box center [158, 714] width 87 height 23
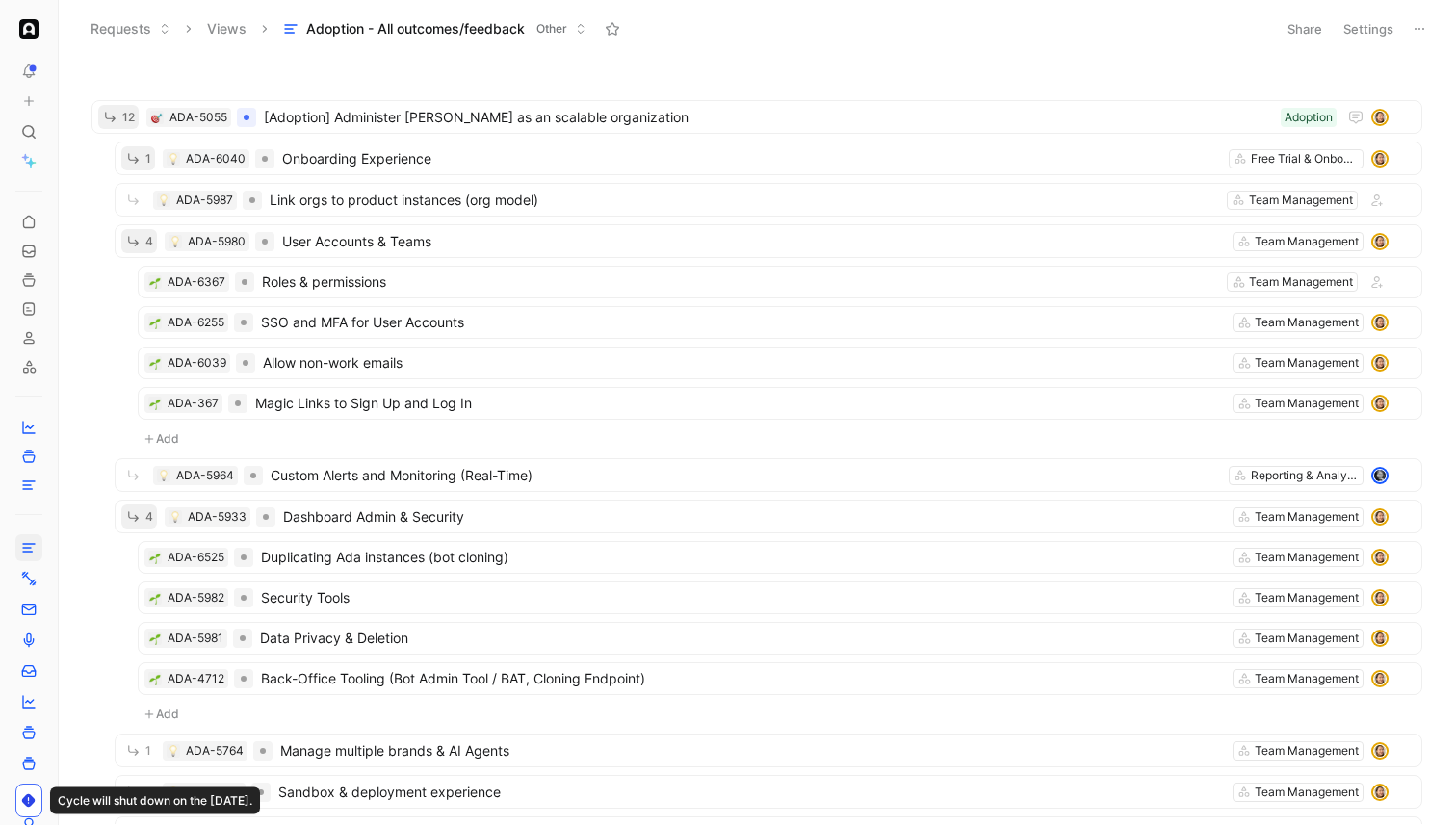
scroll to position [267, 0]
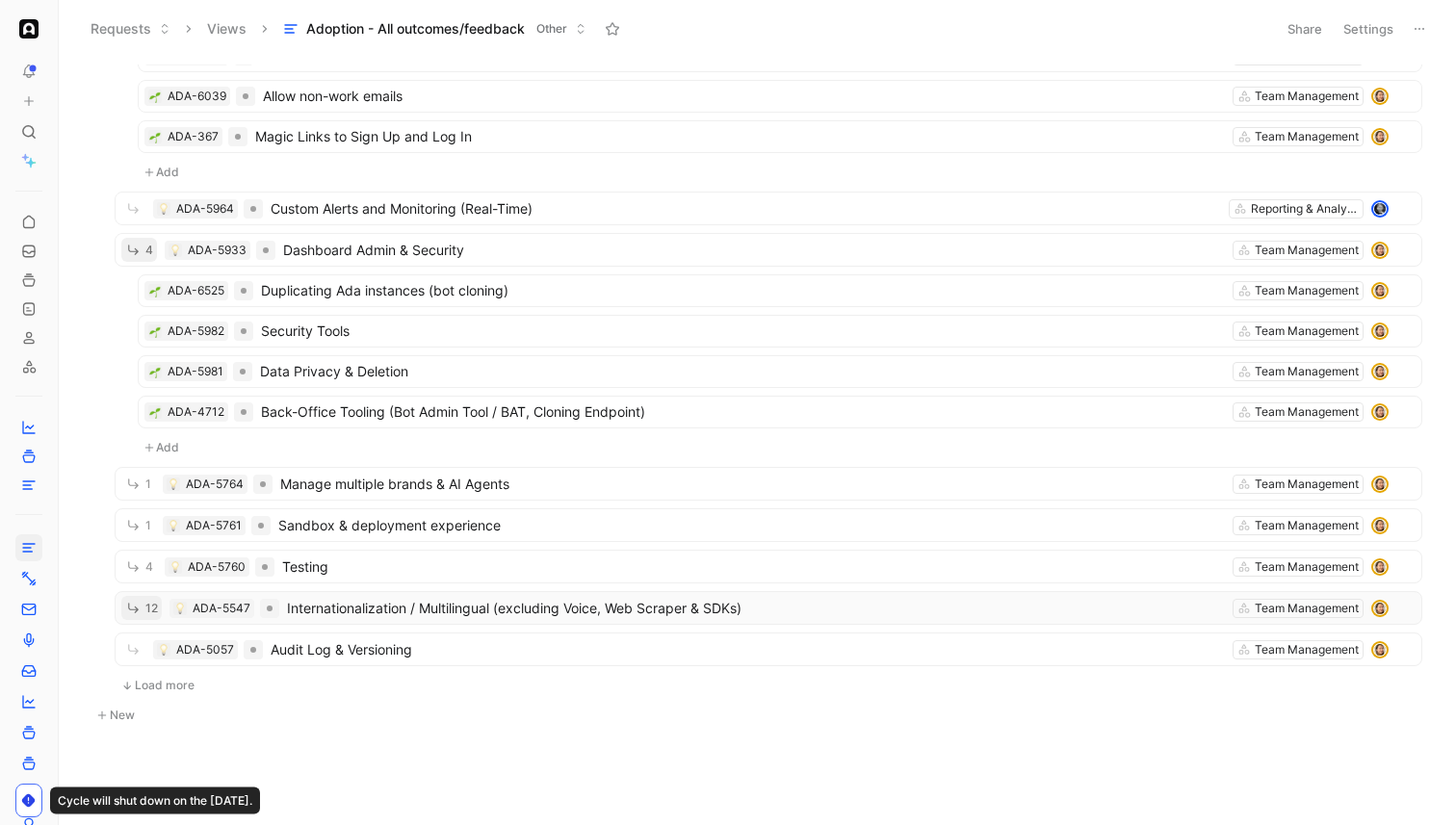
click at [137, 608] on icon "button" at bounding box center [133, 607] width 11 height 11
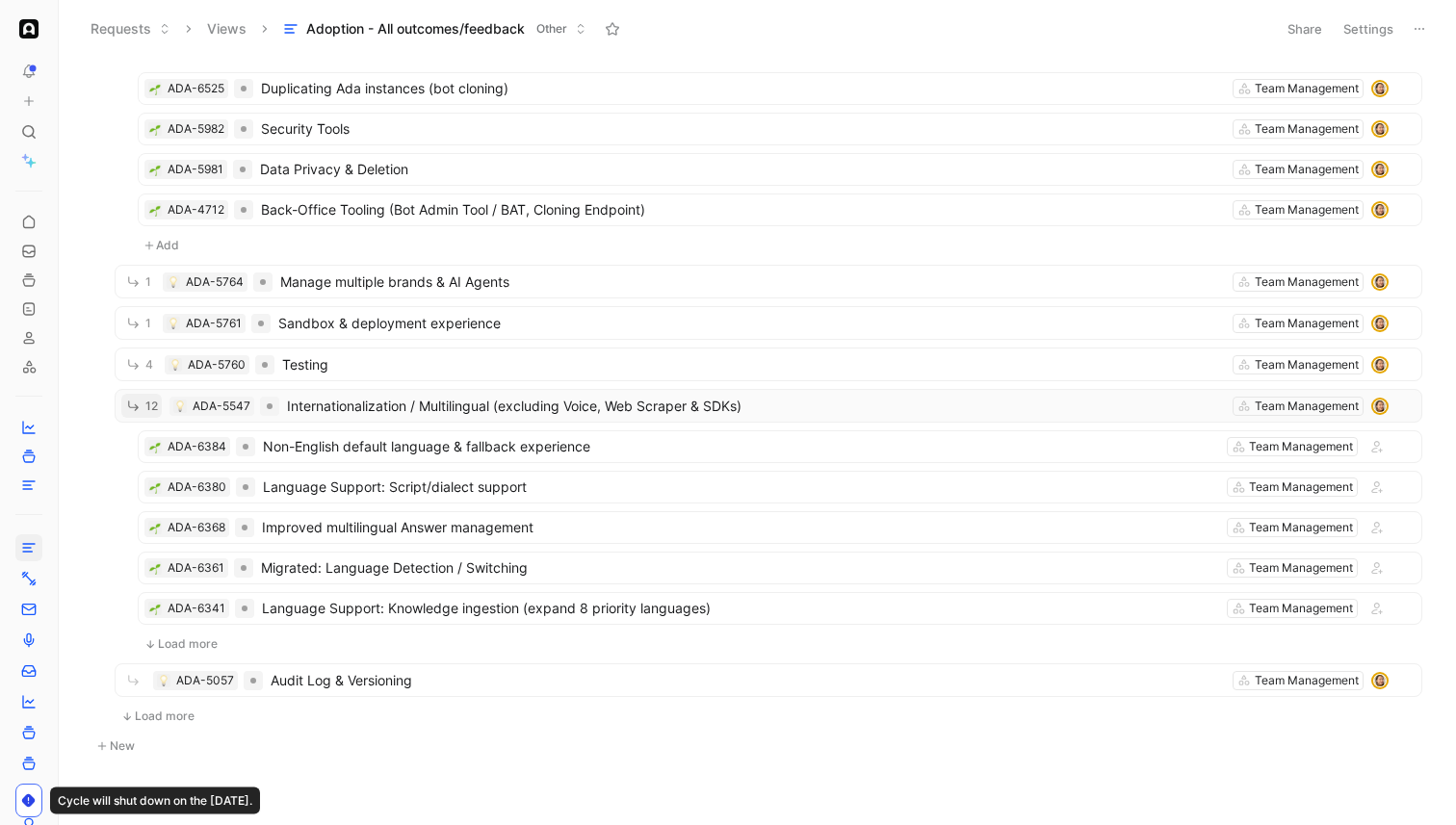
scroll to position [500, 0]
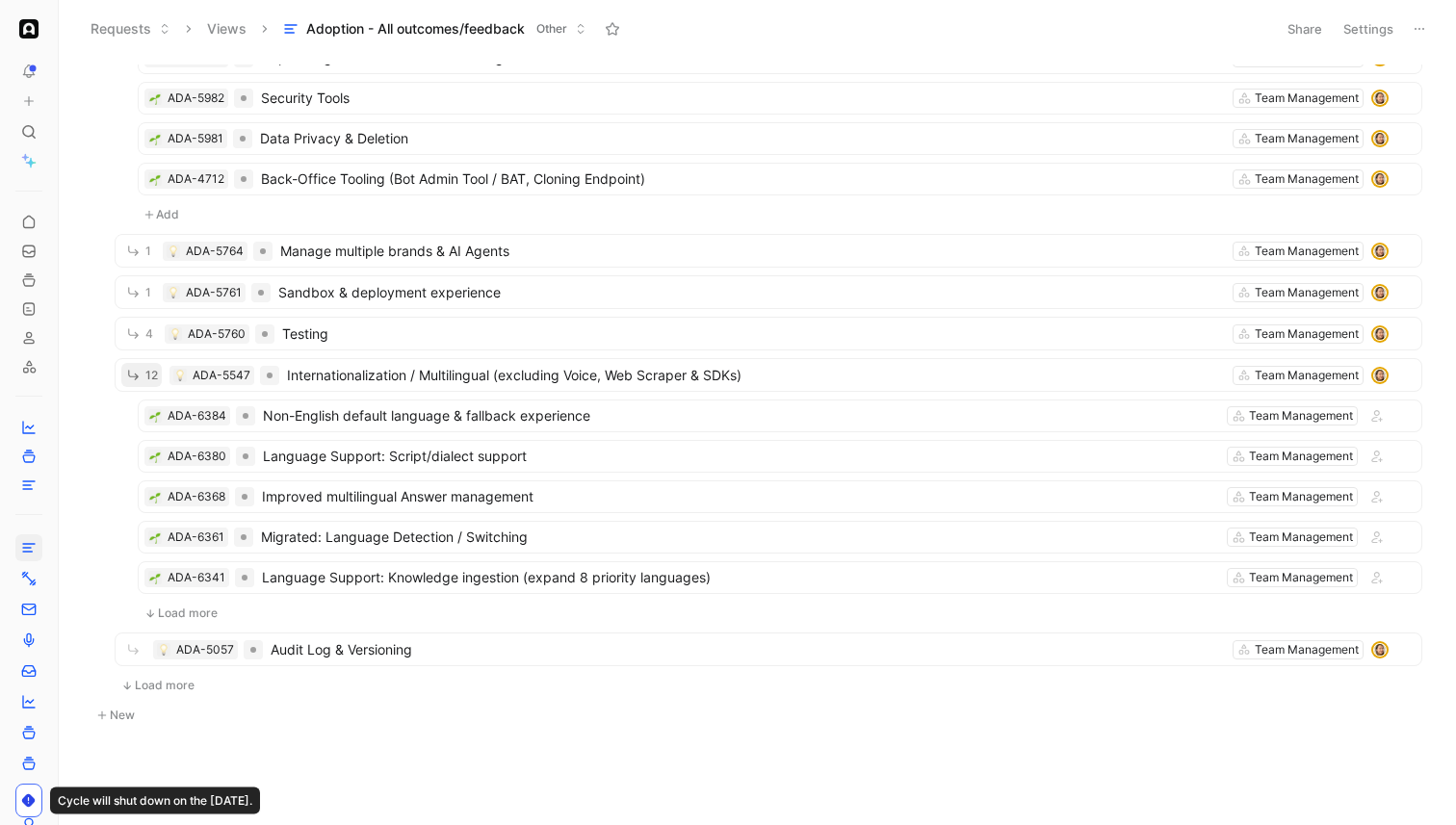
click at [204, 620] on button "Load more" at bounding box center [181, 612] width 87 height 23
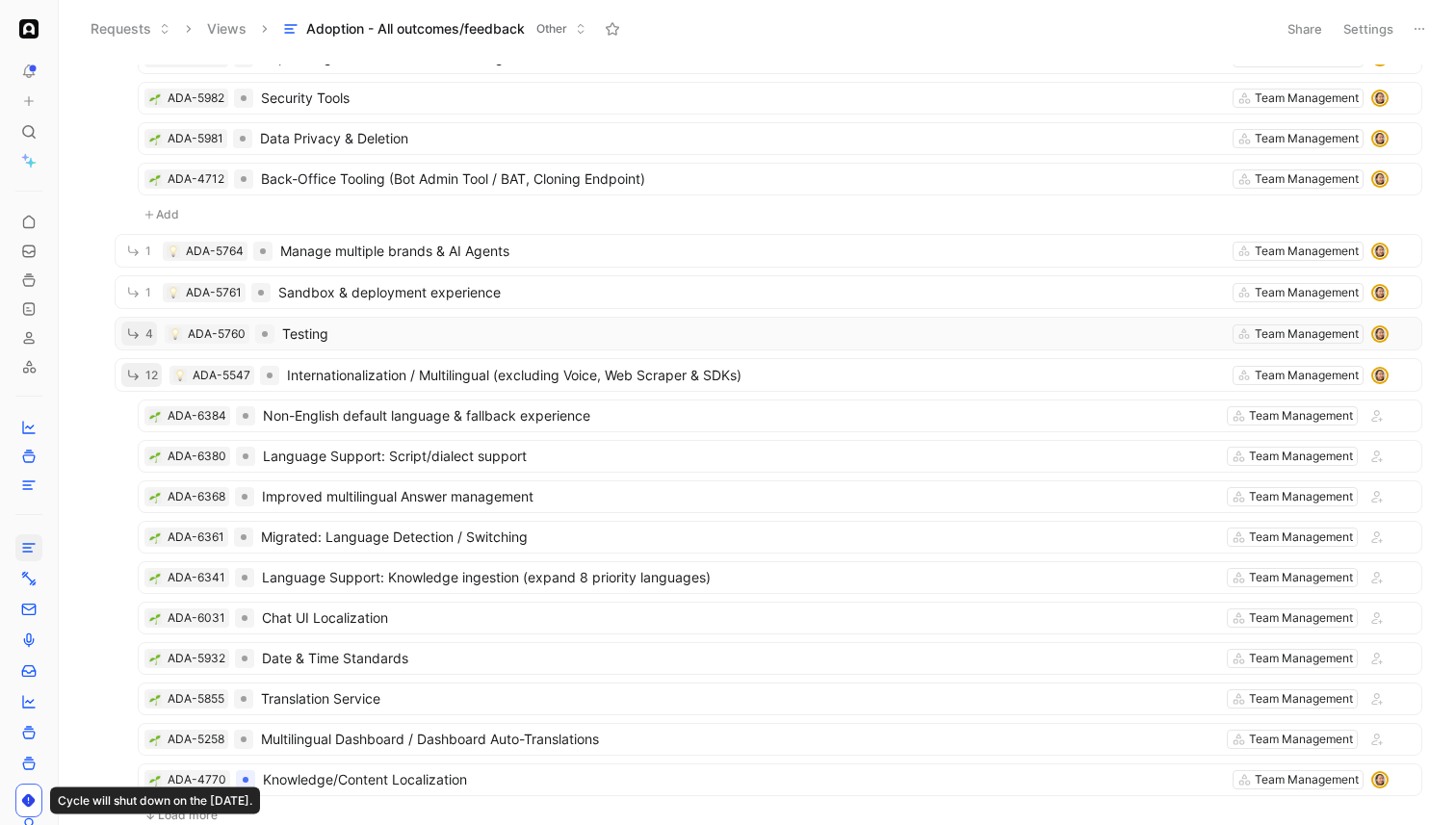
click at [152, 340] on span "4" at bounding box center [150, 335] width 8 height 12
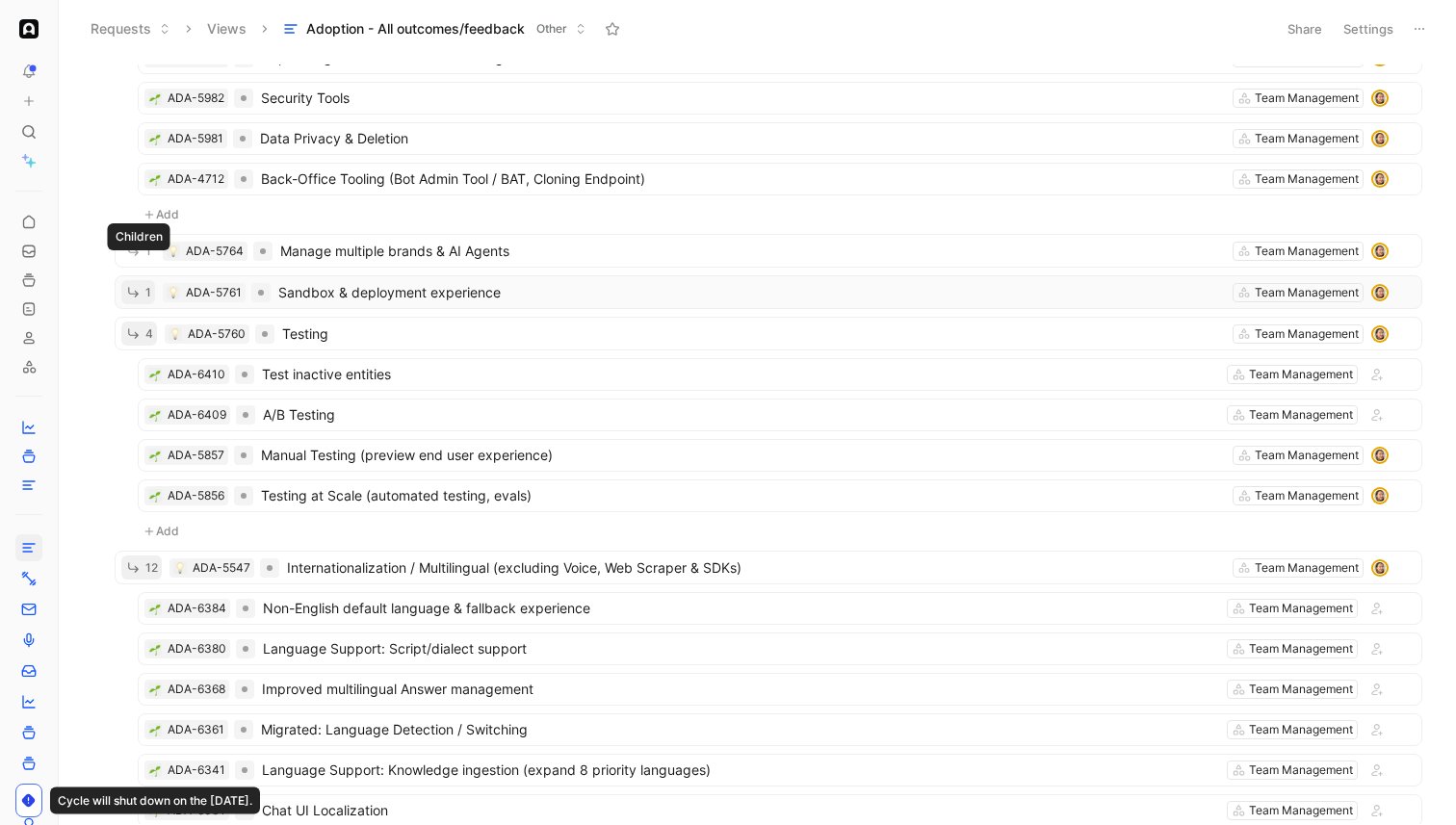
scroll to position [895, 0]
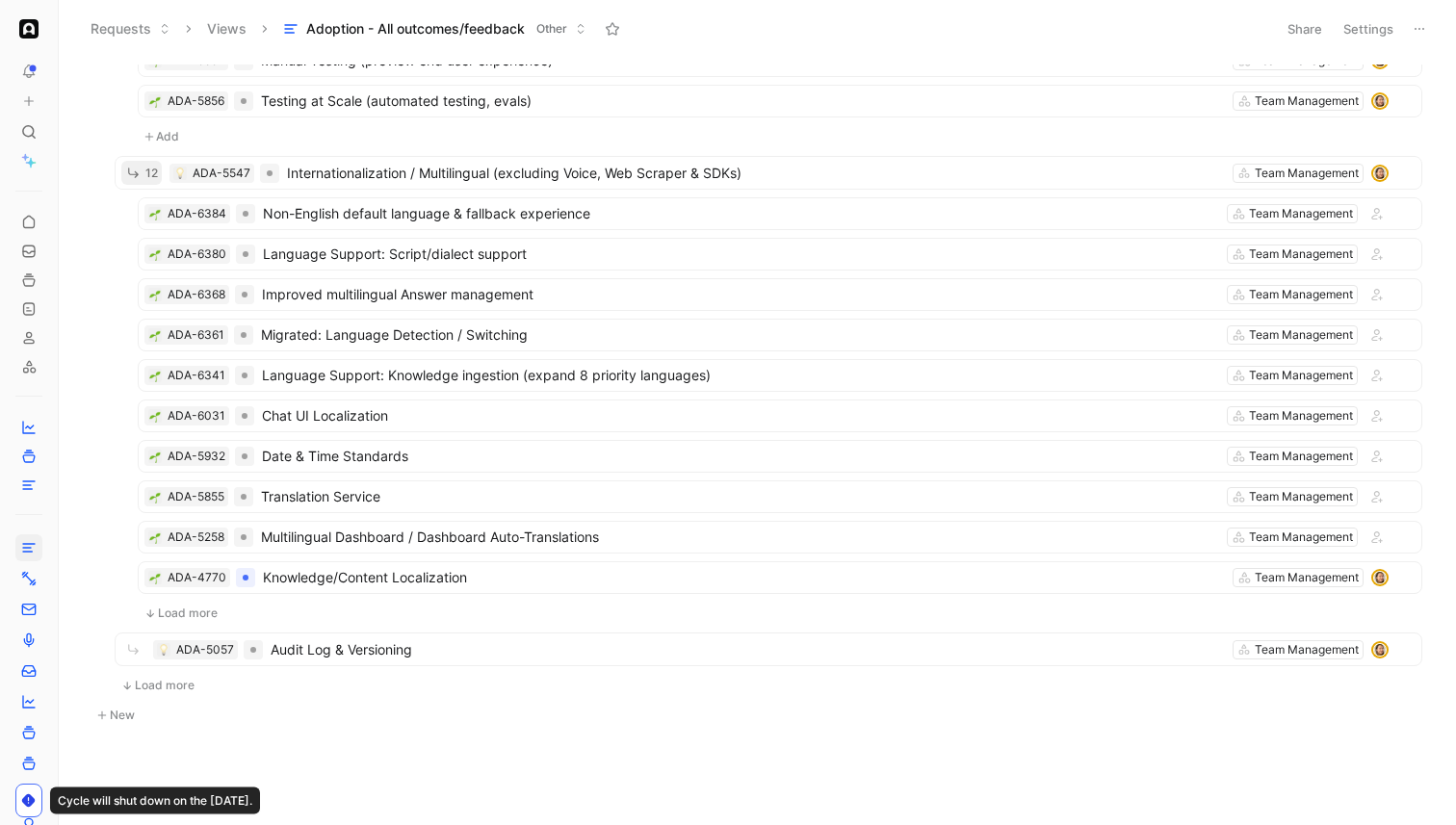
click at [156, 690] on button "Load more" at bounding box center [158, 685] width 87 height 23
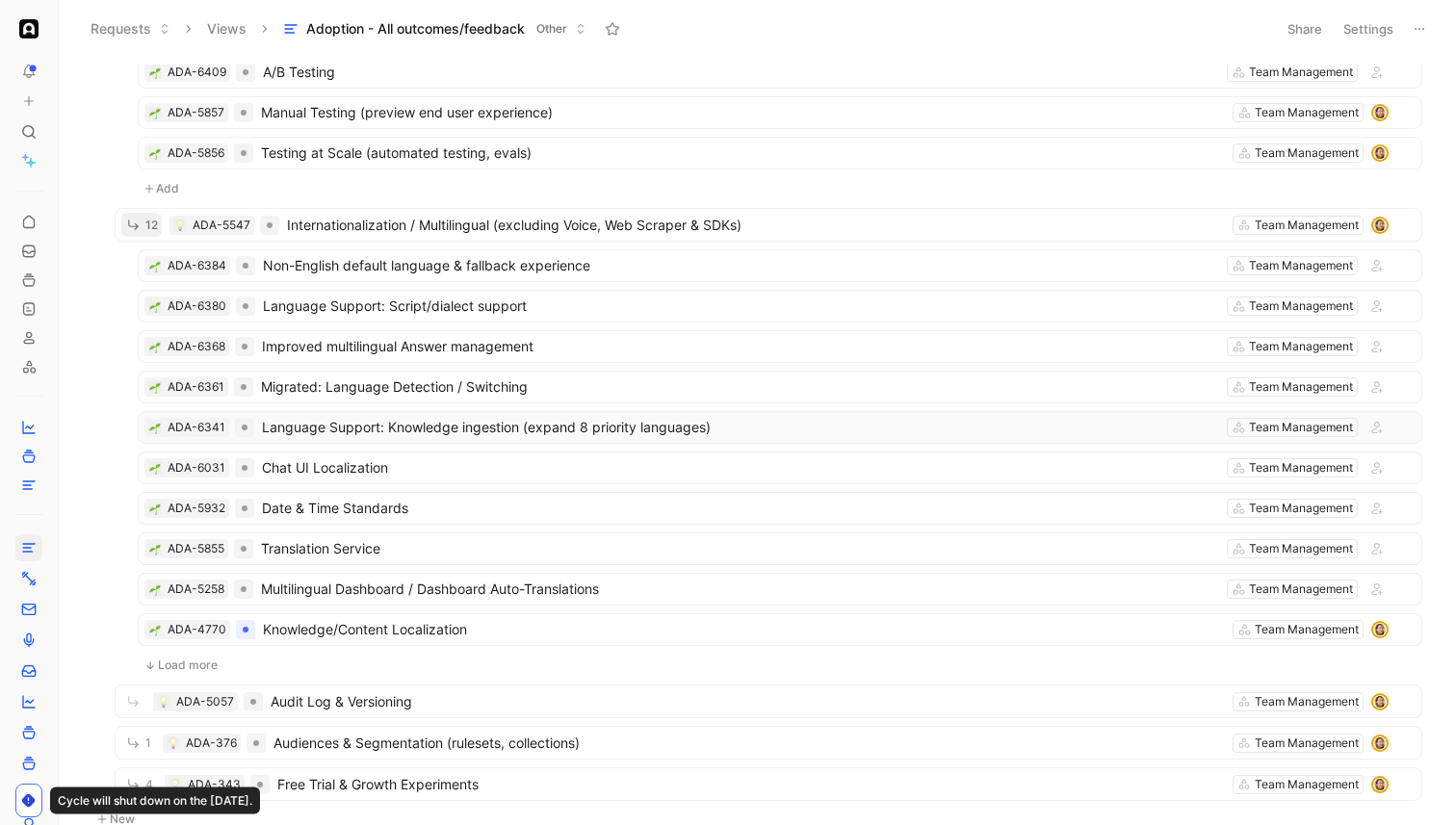
scroll to position [946, 0]
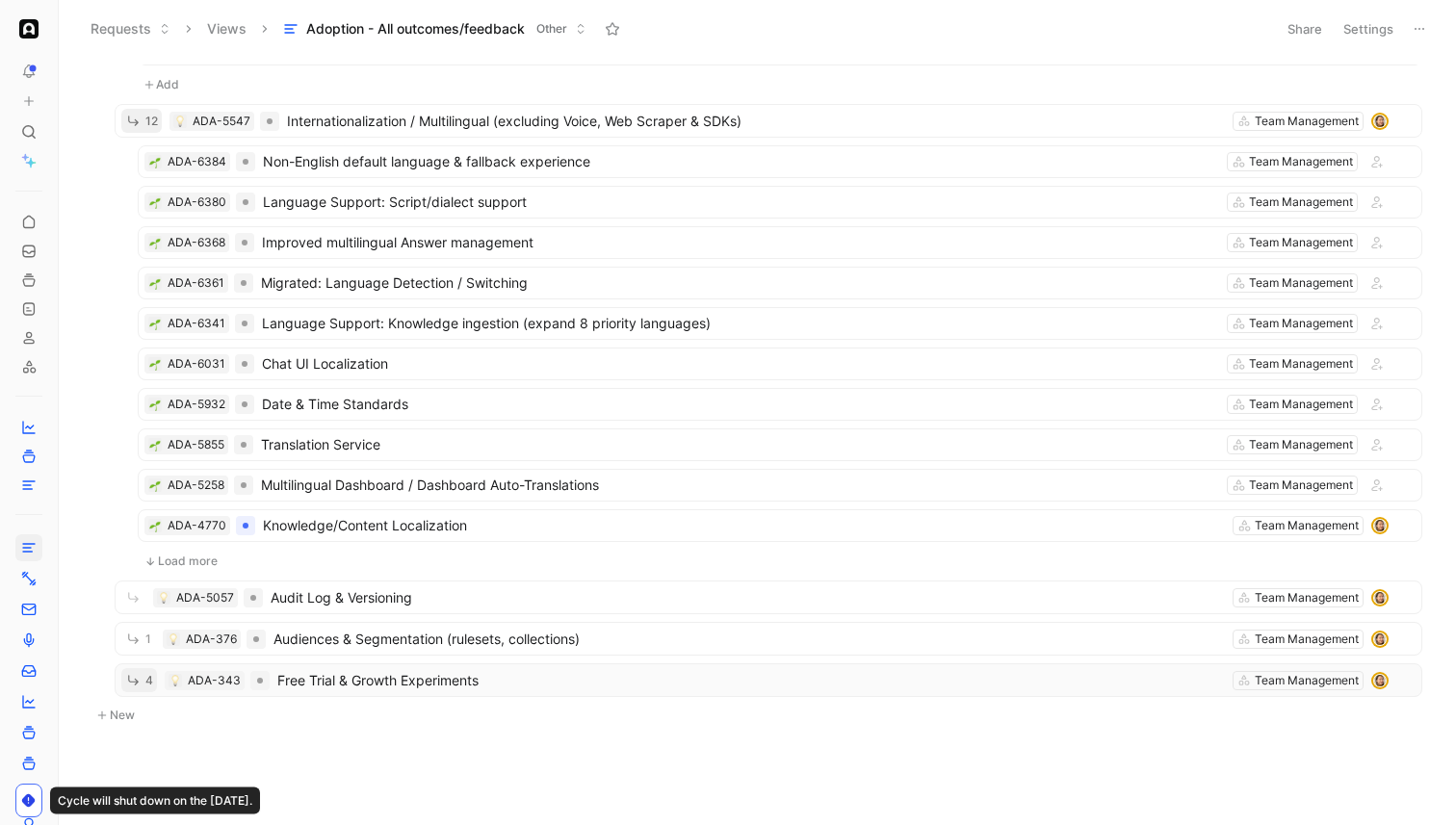
click at [136, 676] on icon "button" at bounding box center [133, 680] width 17 height 17
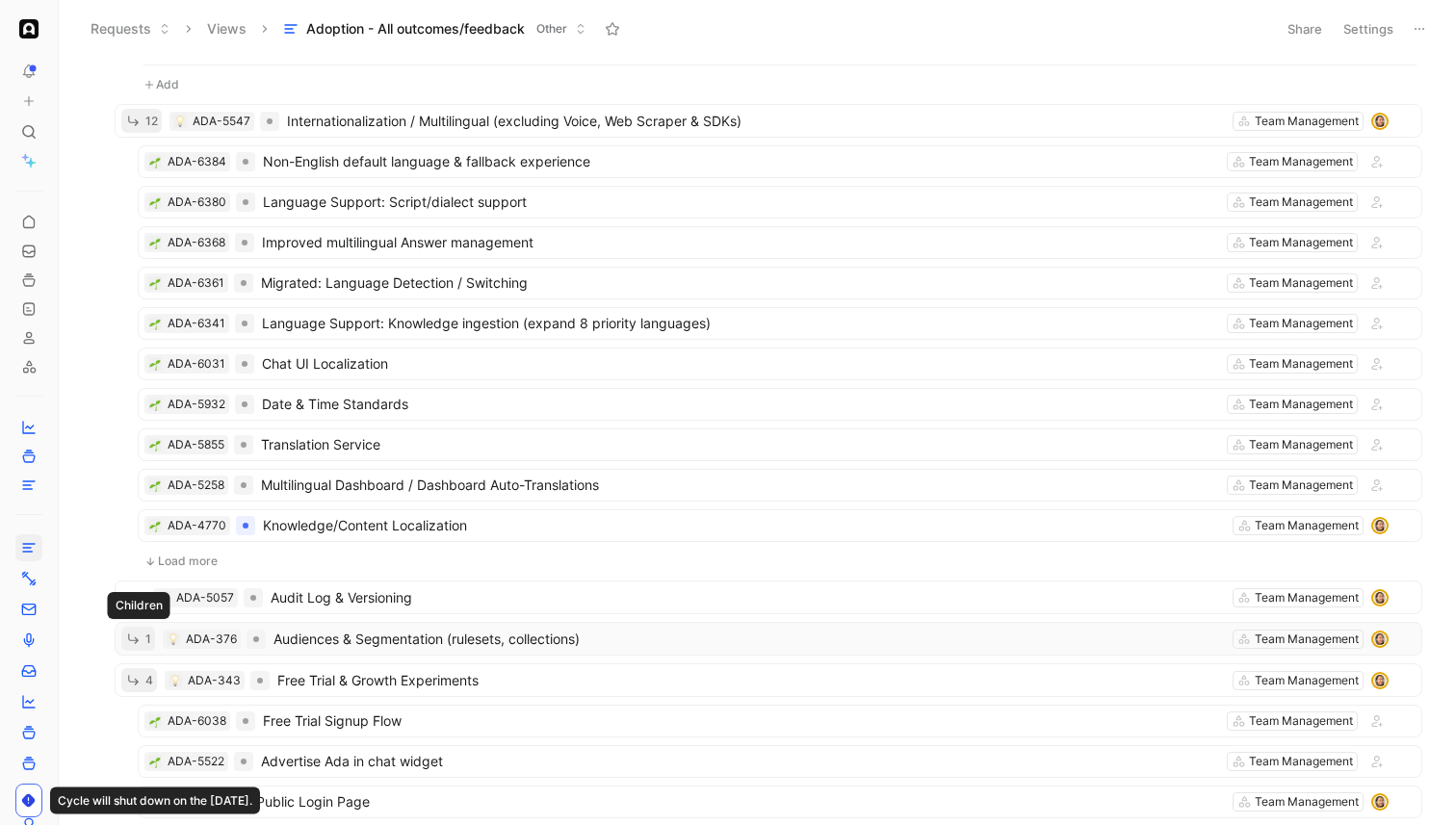
click at [136, 638] on icon "button" at bounding box center [133, 639] width 11 height 11
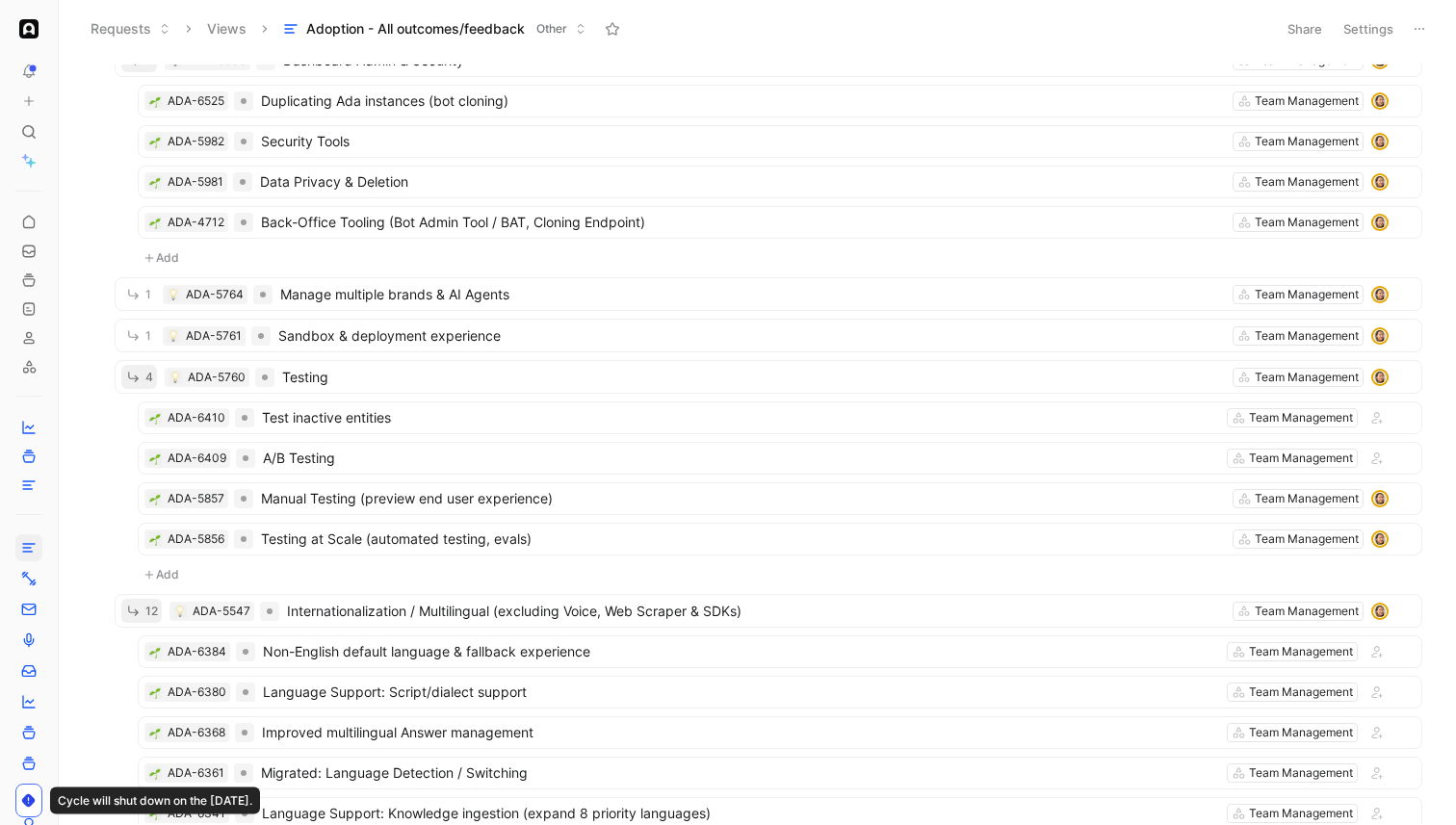
scroll to position [0, 0]
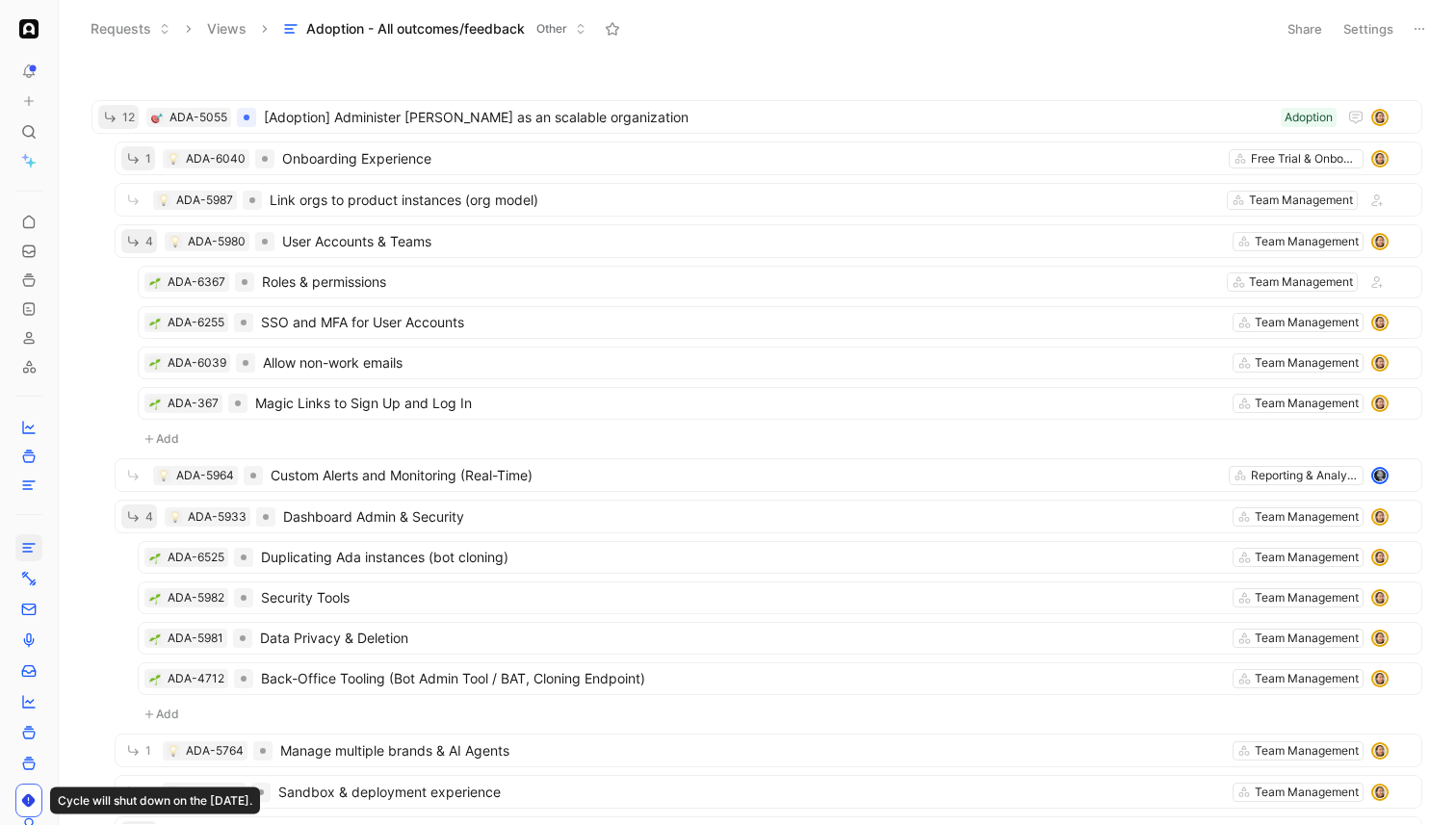
click at [1423, 25] on icon at bounding box center [1420, 30] width 16 height 16
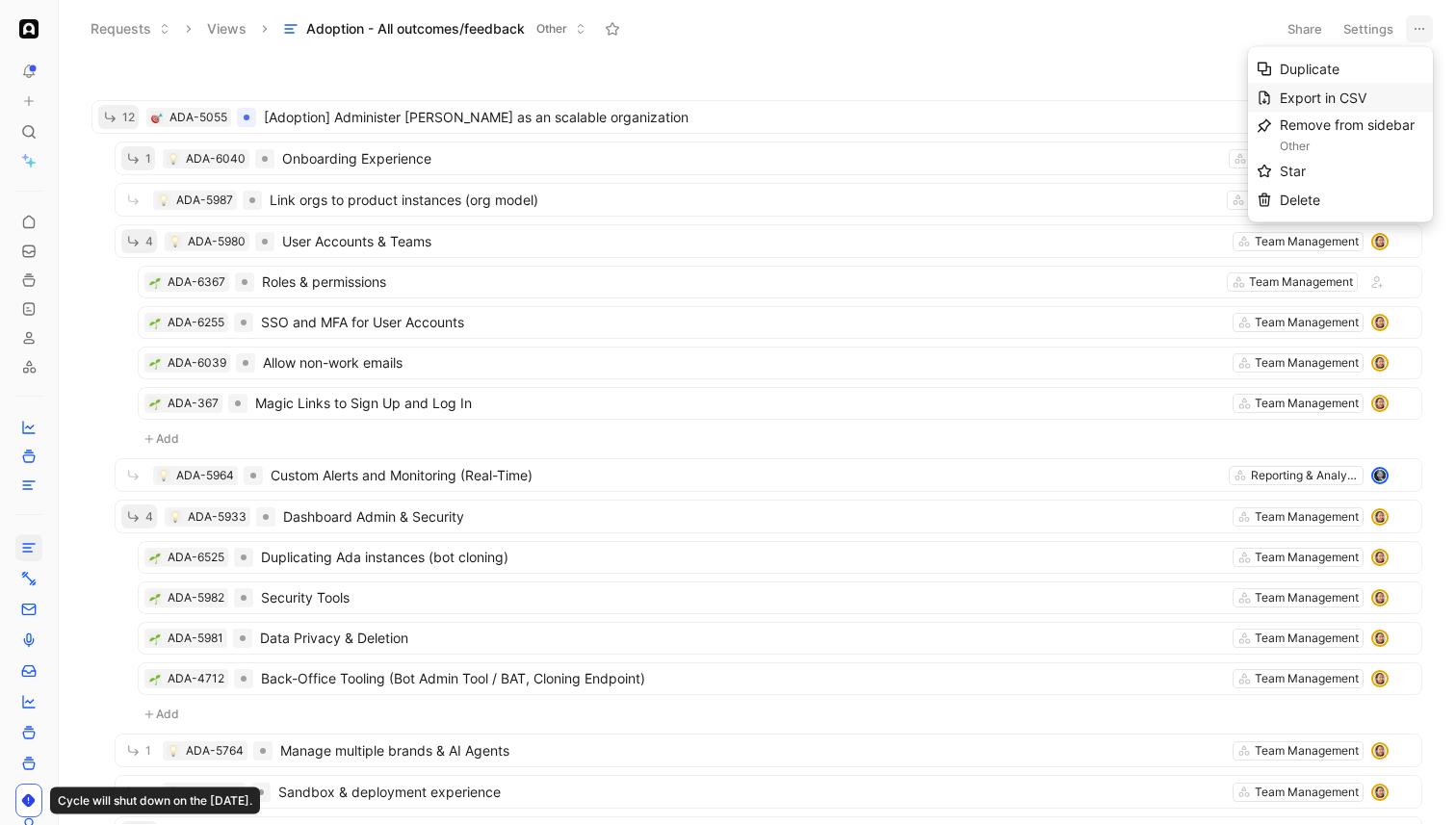
click at [1354, 88] on div "Export in CSV" at bounding box center [1352, 97] width 145 height 23
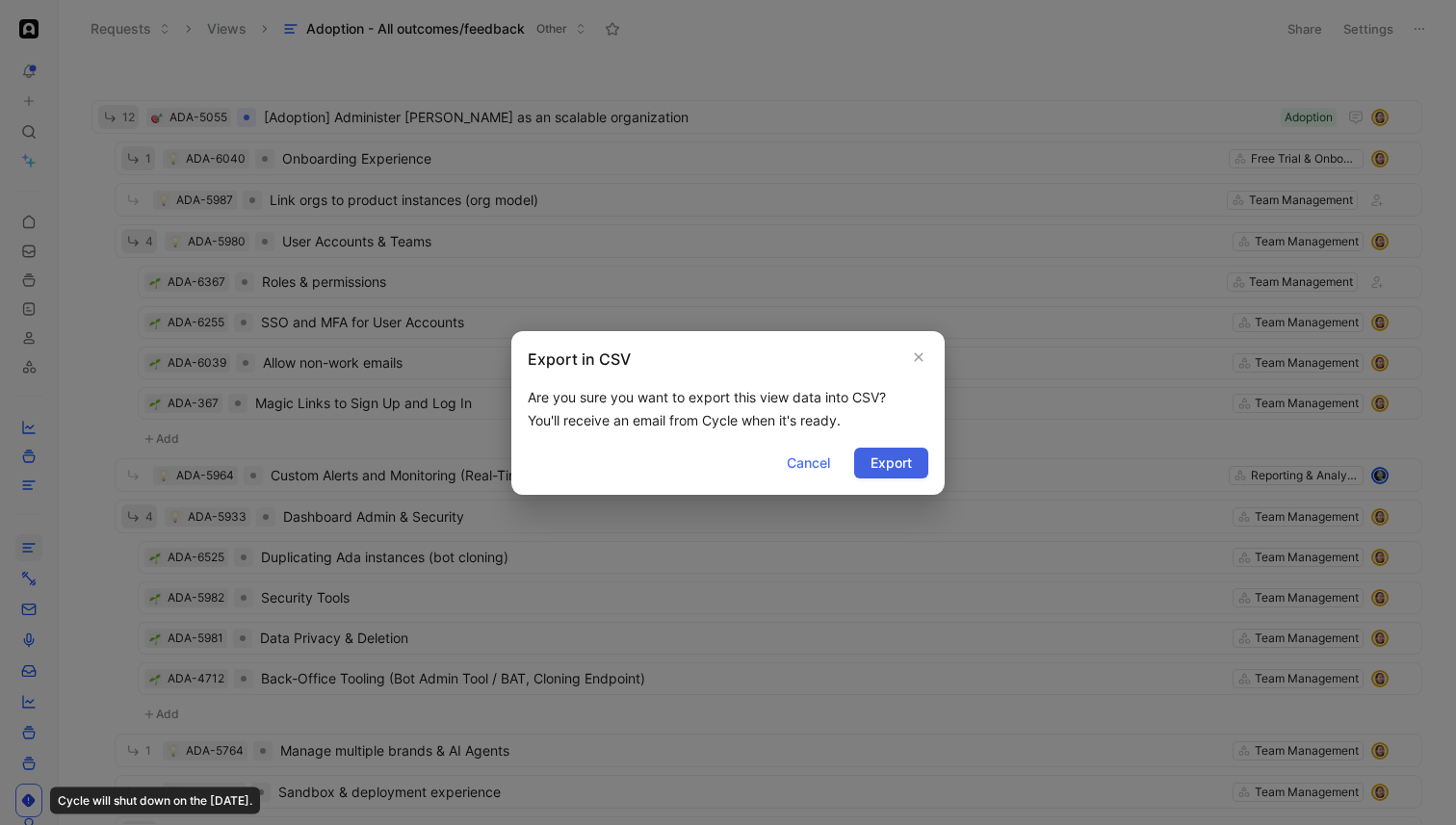
click at [918, 463] on button "Export" at bounding box center [891, 463] width 74 height 31
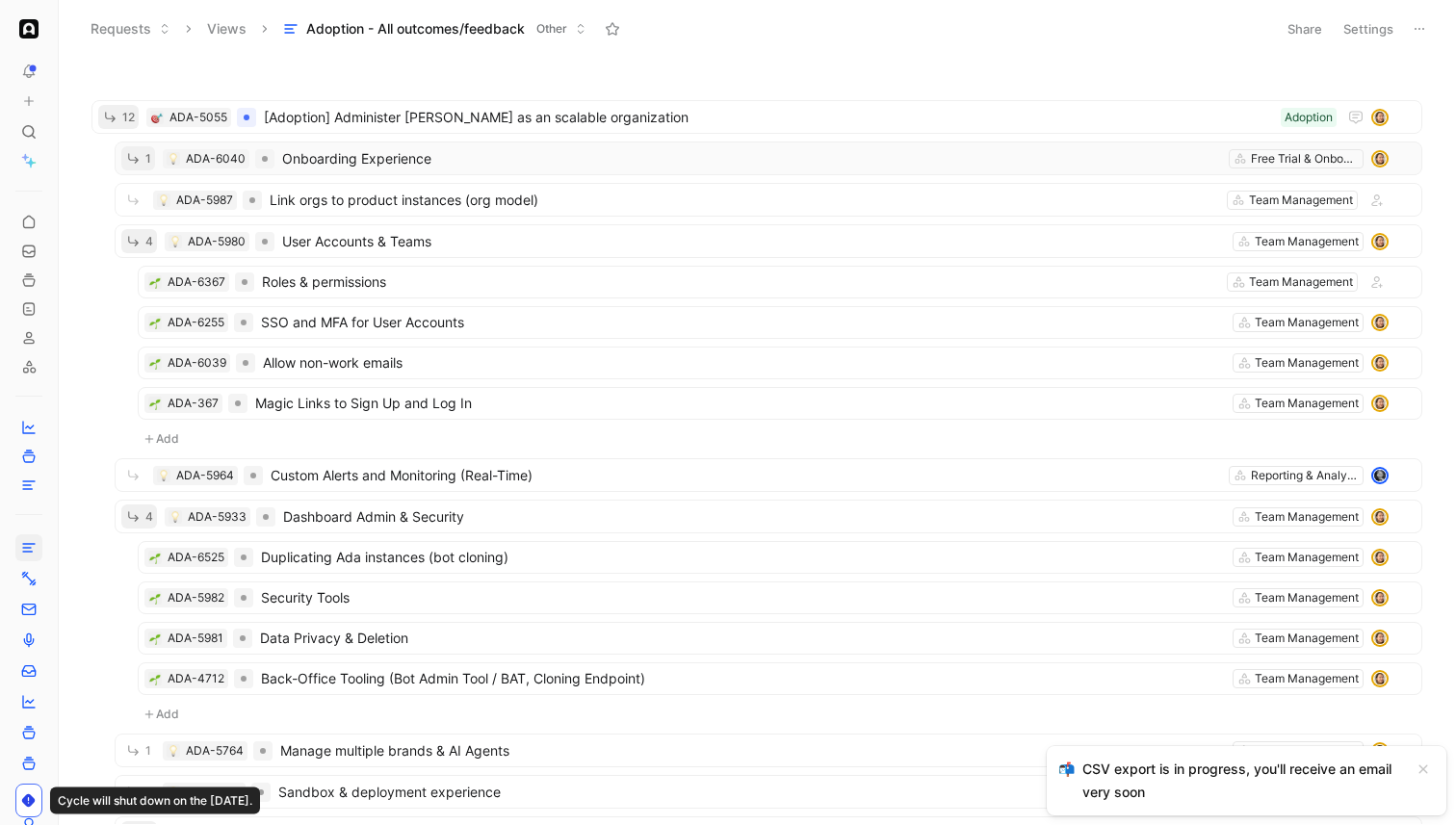
click at [143, 155] on button "1" at bounding box center [138, 159] width 33 height 24
click at [135, 154] on icon "button" at bounding box center [133, 159] width 17 height 17
click at [388, 202] on span "Link orgs to product instances (org model)" at bounding box center [744, 200] width 949 height 23
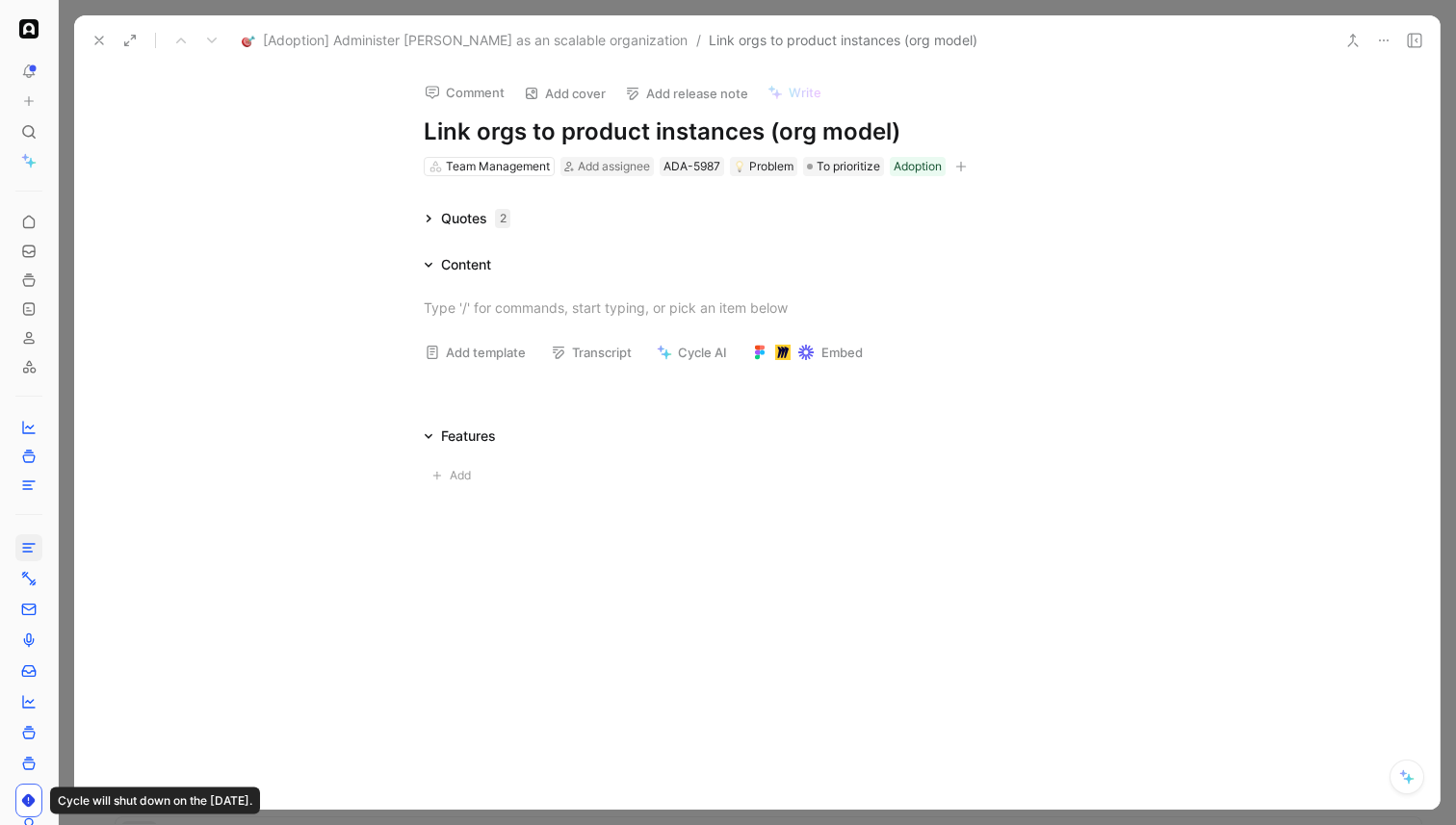
click at [93, 51] on button at bounding box center [98, 39] width 27 height 27
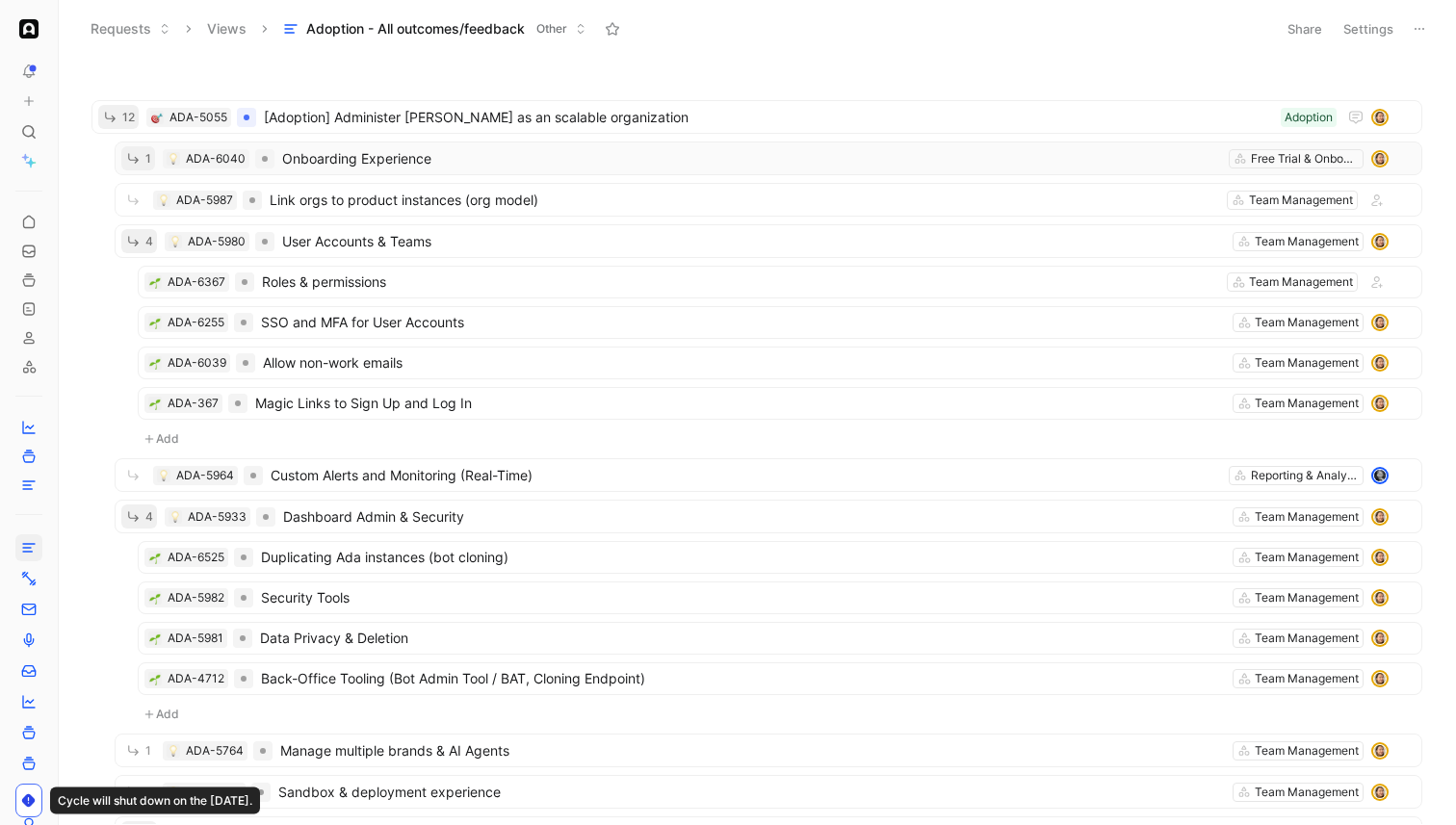
click at [140, 151] on icon "button" at bounding box center [133, 159] width 17 height 17
click at [313, 163] on span "Onboarding Experience" at bounding box center [752, 159] width 939 height 23
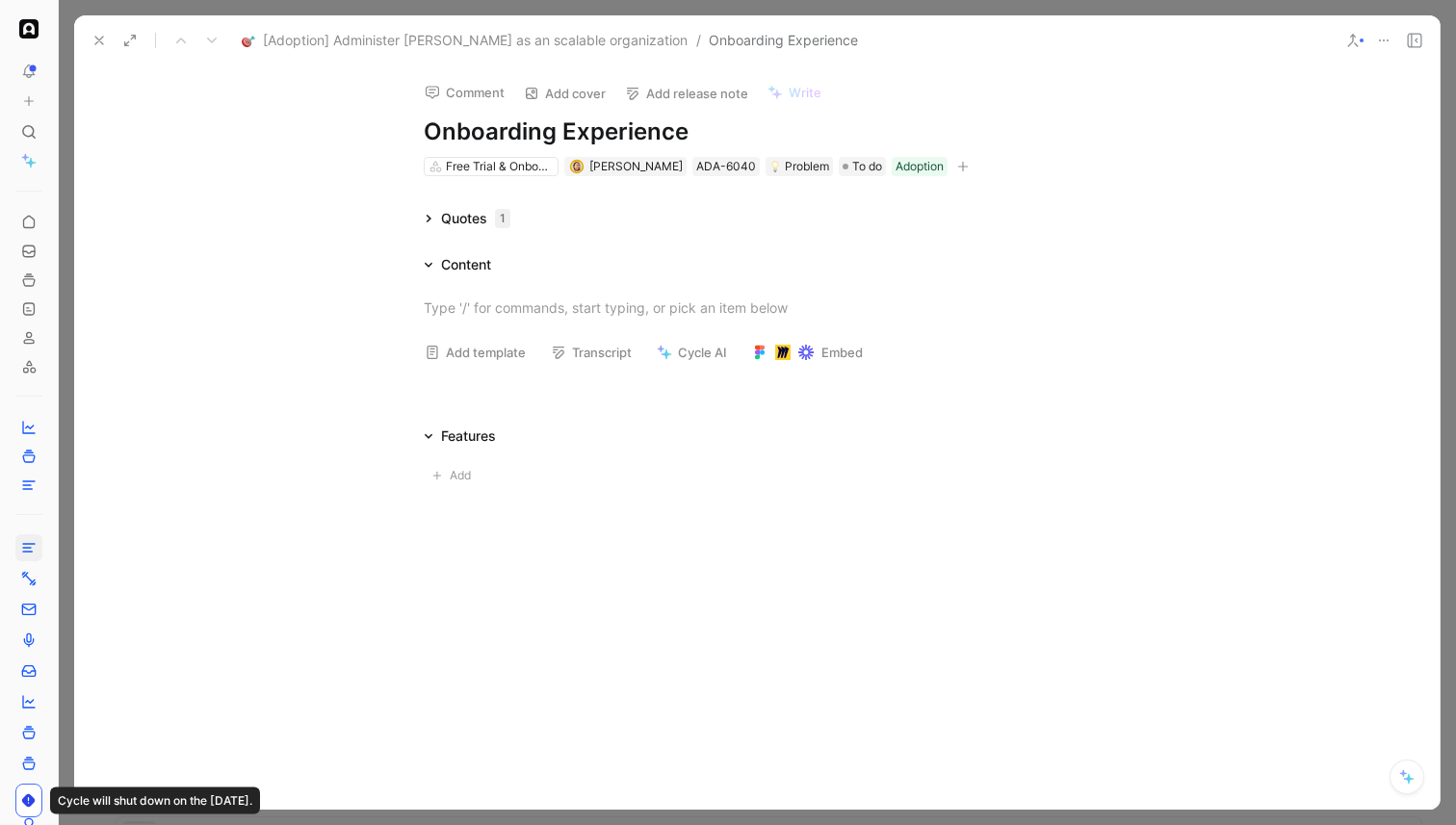
click at [430, 219] on icon at bounding box center [428, 219] width 5 height 8
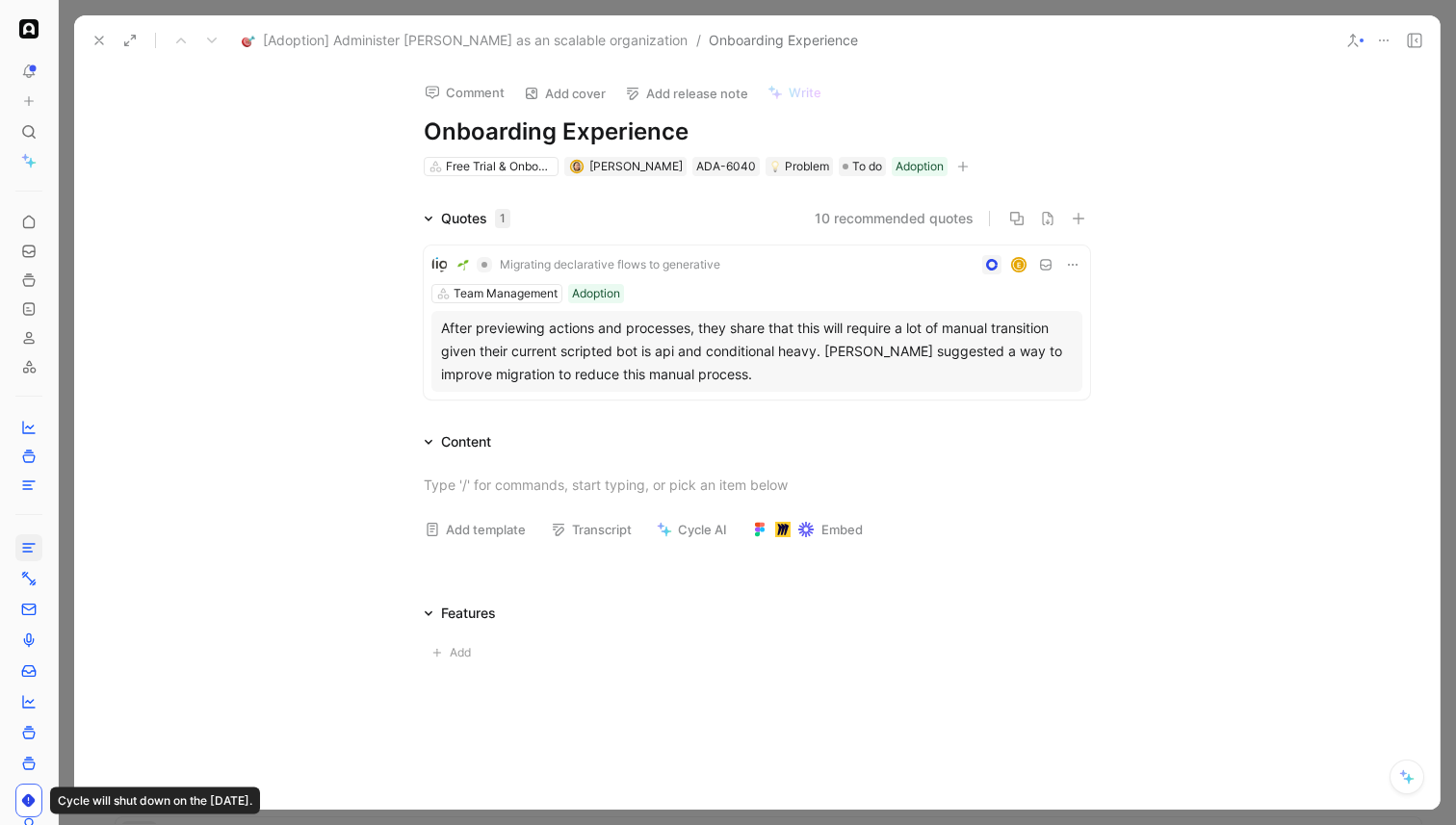
click at [391, 256] on div "Migrating declarative flows to generative E Team Management Adoption After prev…" at bounding box center [756, 319] width 739 height 177
click at [1387, 32] on icon at bounding box center [1384, 40] width 16 height 16
click at [1374, 47] on button at bounding box center [1383, 39] width 27 height 27
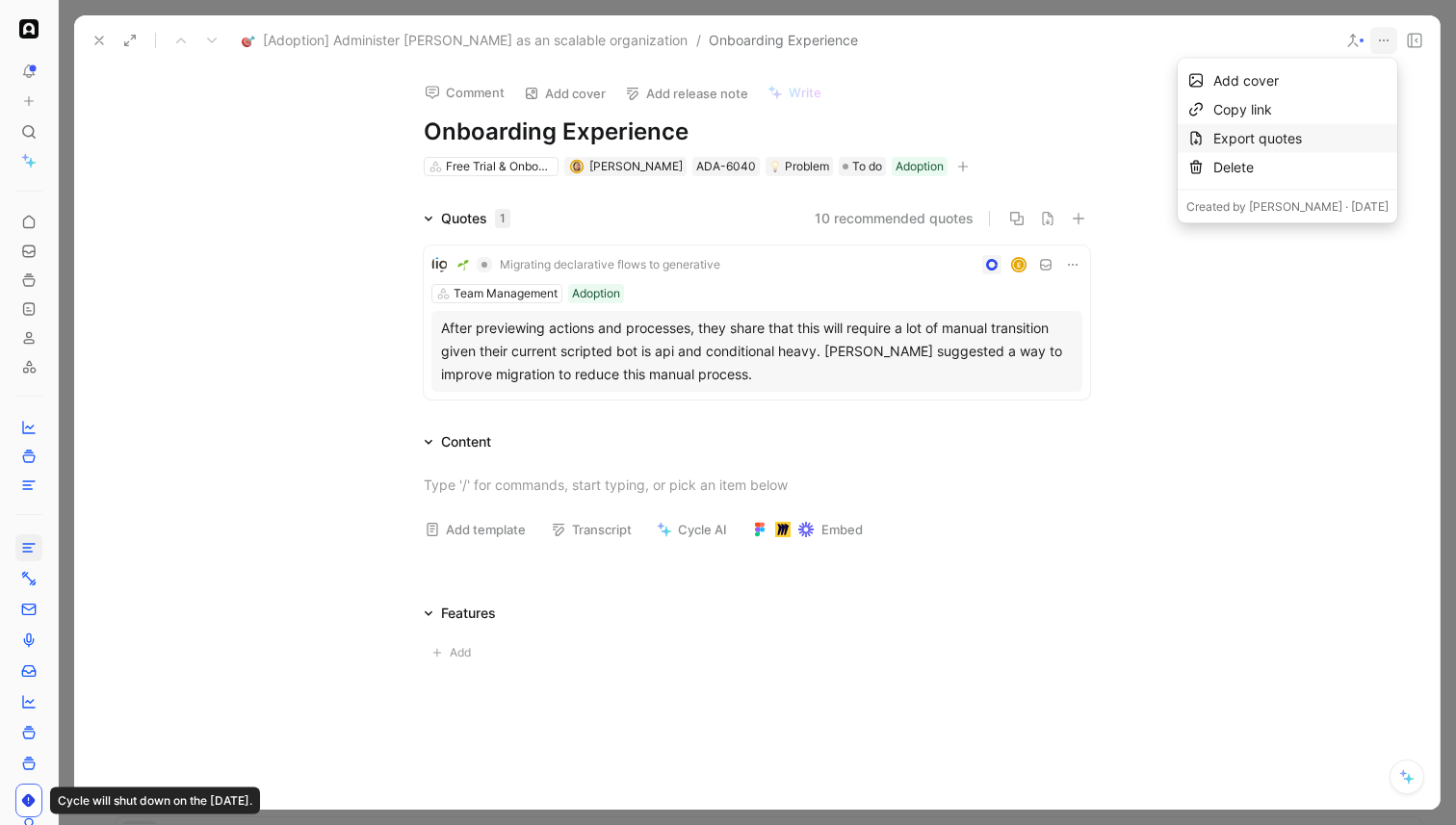
click at [1272, 134] on div "Export quotes" at bounding box center [1300, 138] width 175 height 23
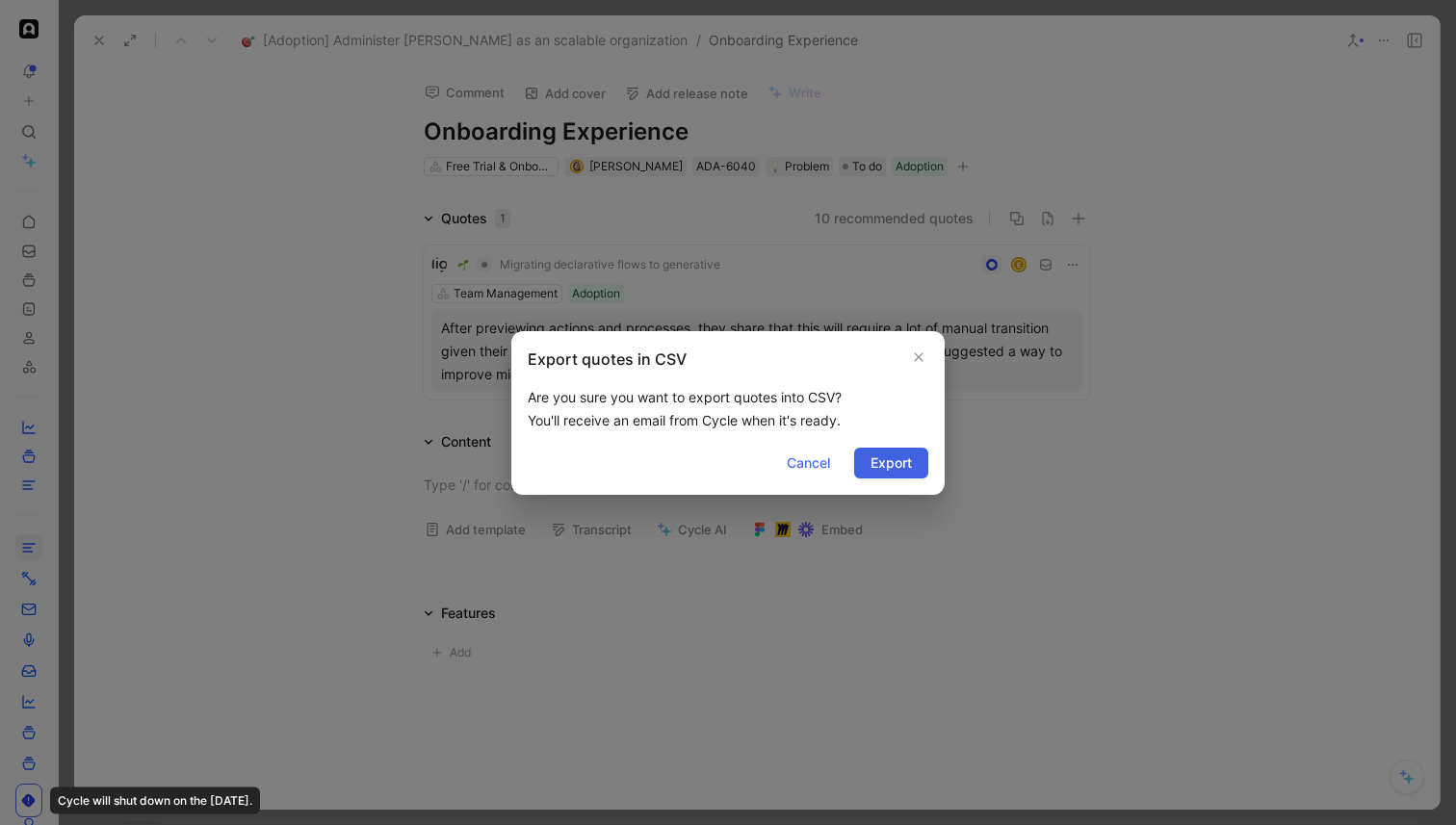
click at [899, 461] on span "Export" at bounding box center [891, 463] width 41 height 23
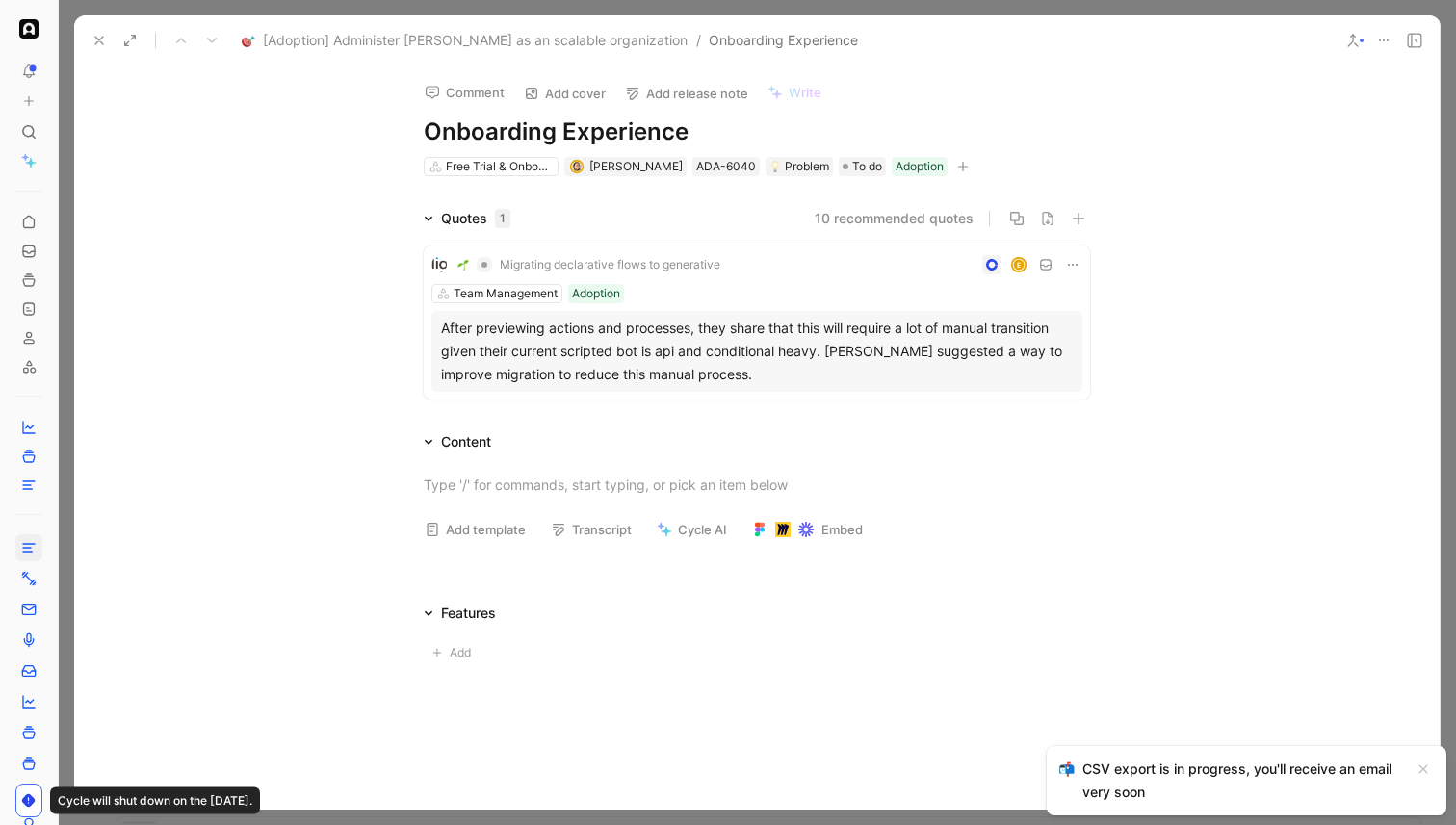
click at [104, 41] on icon at bounding box center [99, 40] width 16 height 16
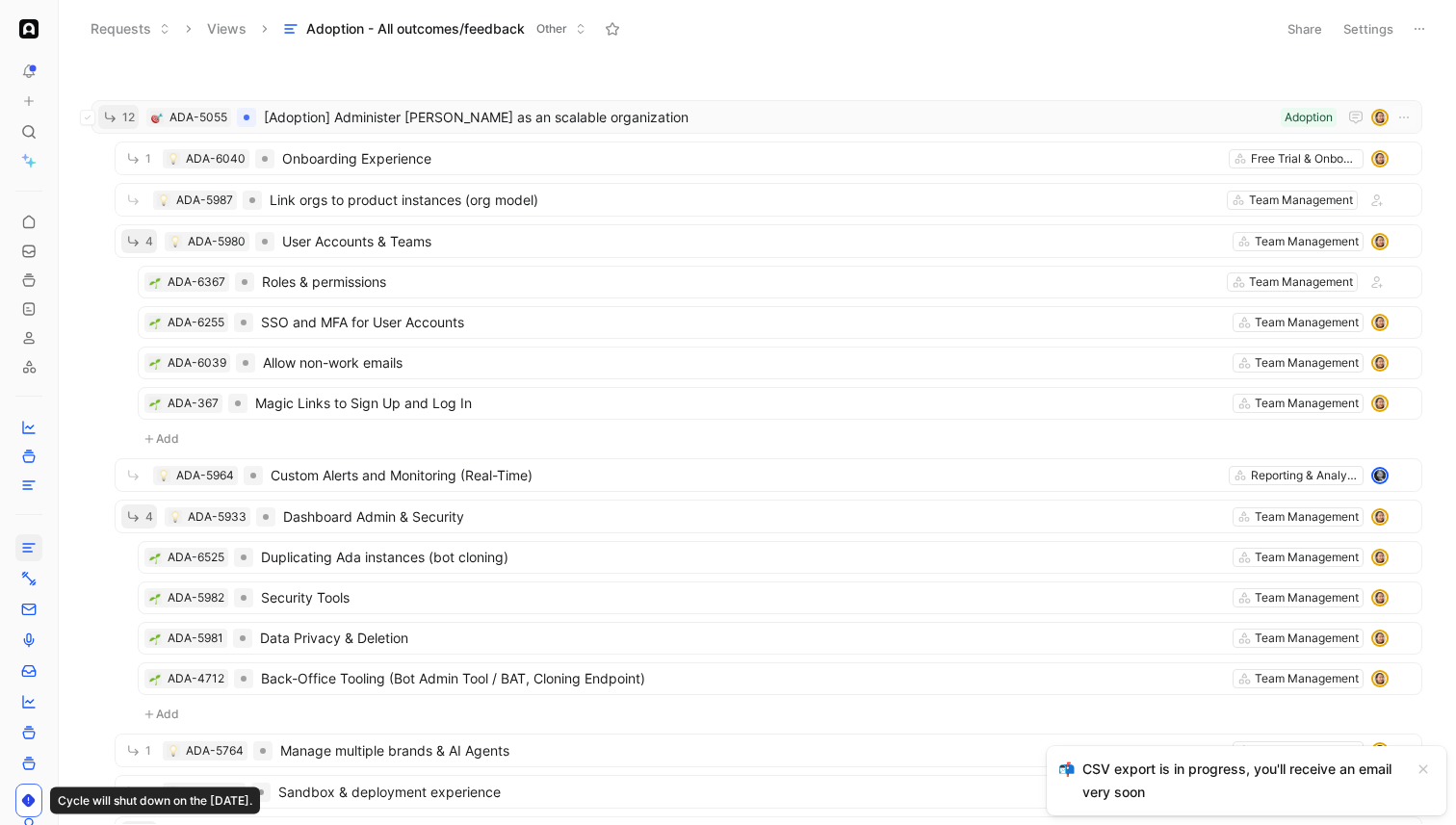
click at [365, 124] on span "[Adoption] Administer [PERSON_NAME] as an scalable organization" at bounding box center [768, 117] width 1009 height 23
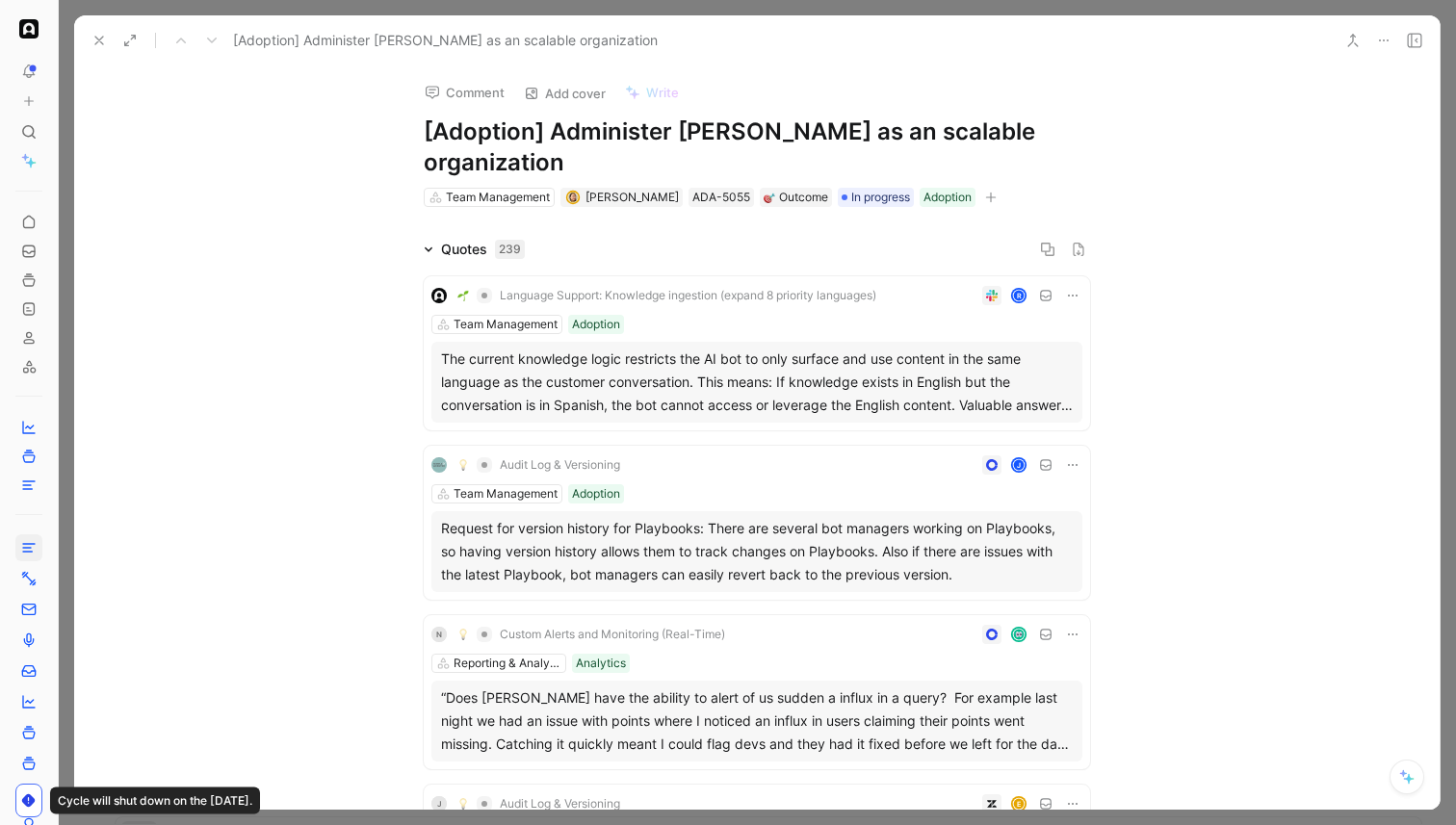
click at [95, 32] on icon at bounding box center [99, 40] width 16 height 16
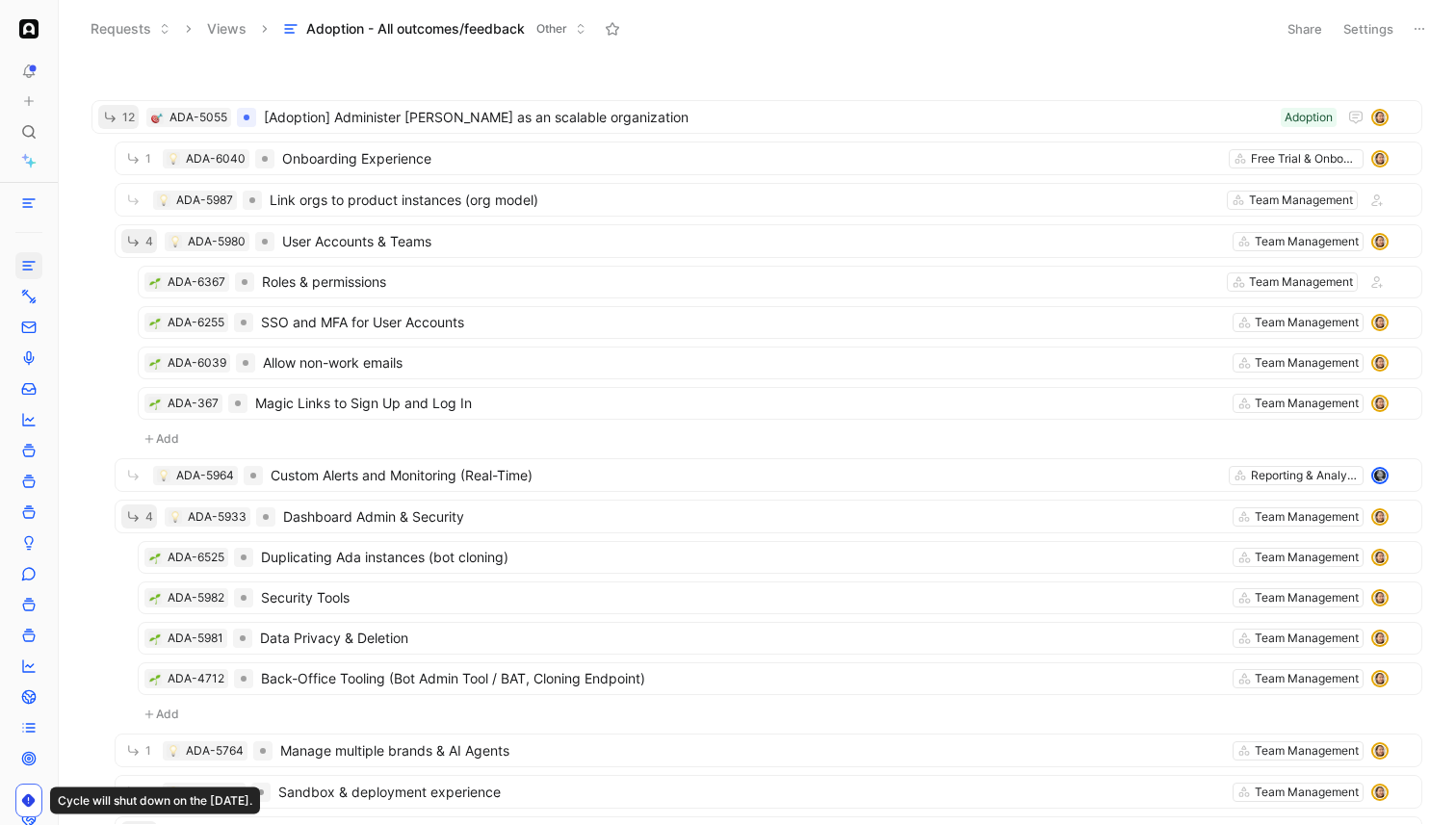
scroll to position [68, 0]
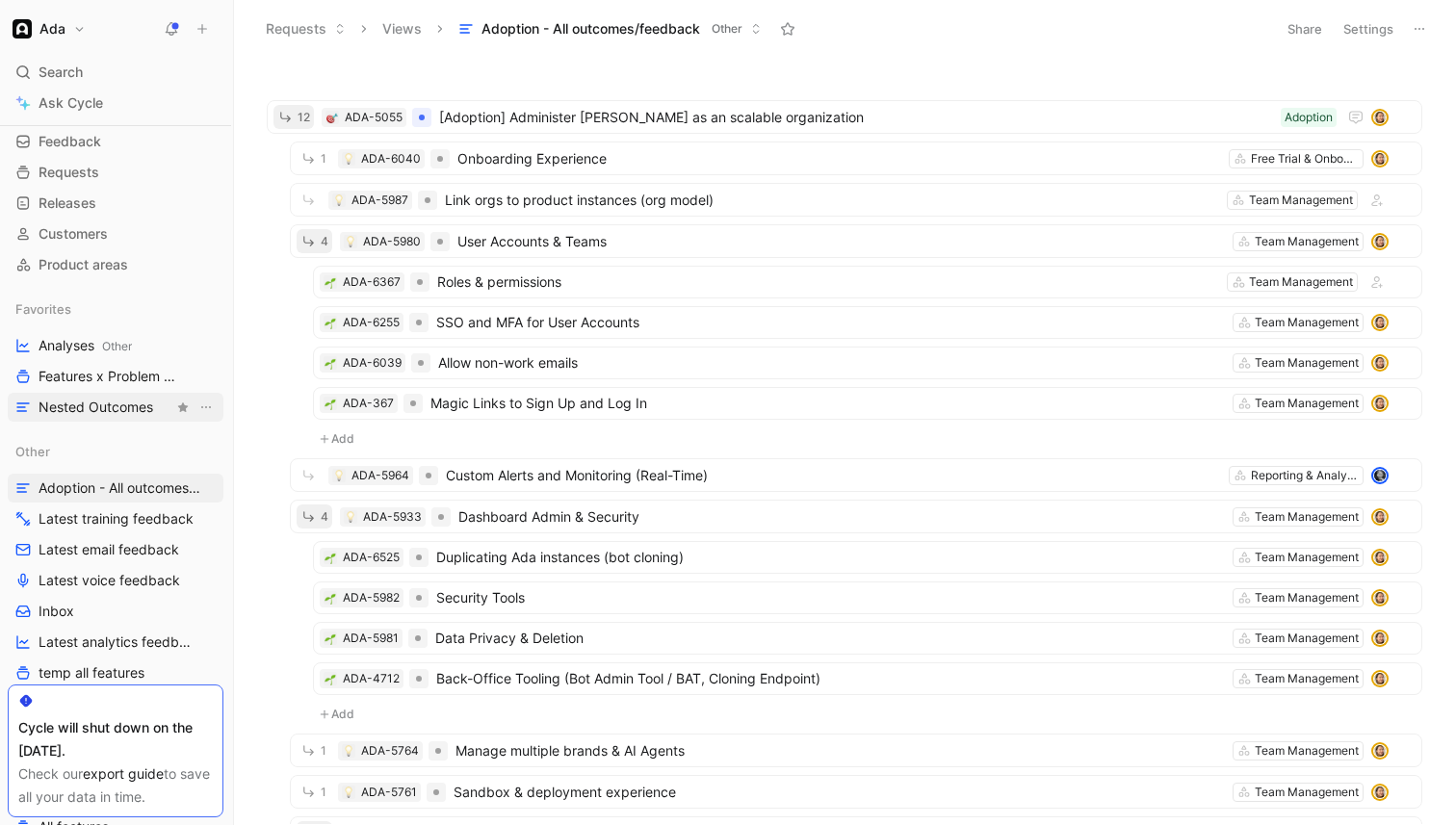
click at [64, 409] on nav "Ada Search ⌘ K Ask Cycle Workspace Home G then H Feedback G then F Requests G t…" at bounding box center [116, 412] width 233 height 825
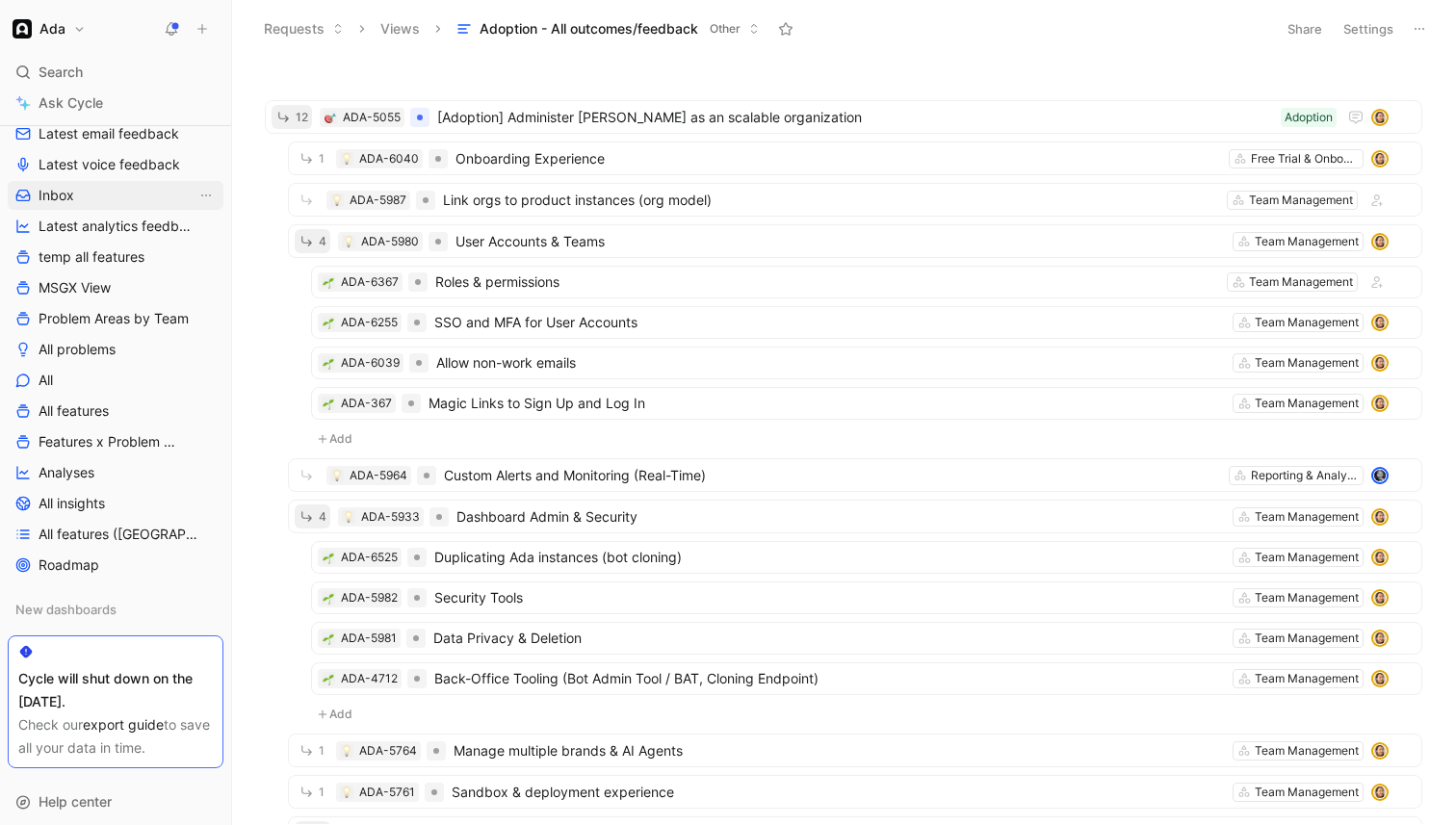
scroll to position [524, 0]
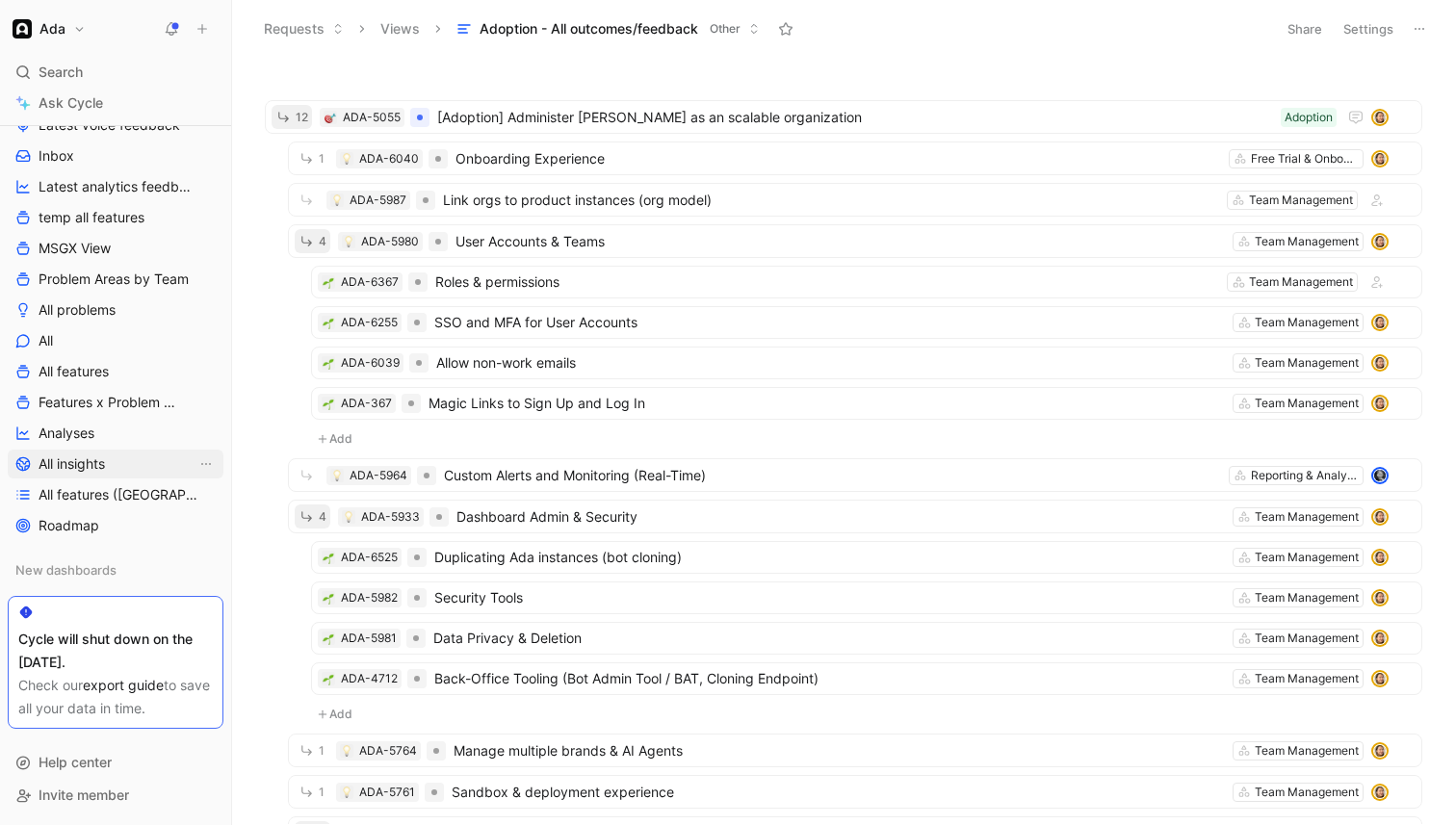
click at [92, 468] on span "All insights" at bounding box center [71, 465] width 66 height 20
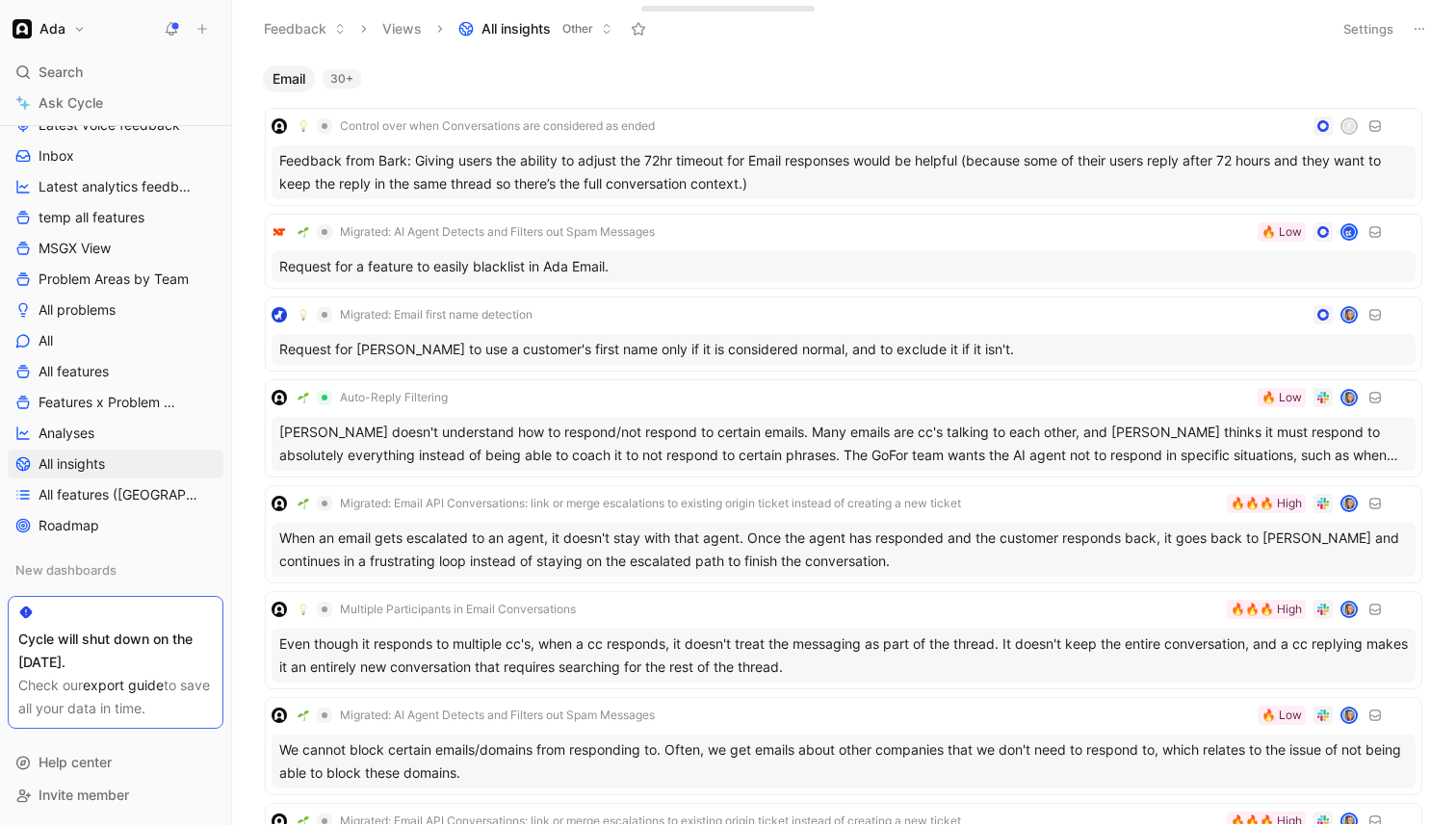
click at [1371, 30] on button "Settings" at bounding box center [1368, 29] width 67 height 27
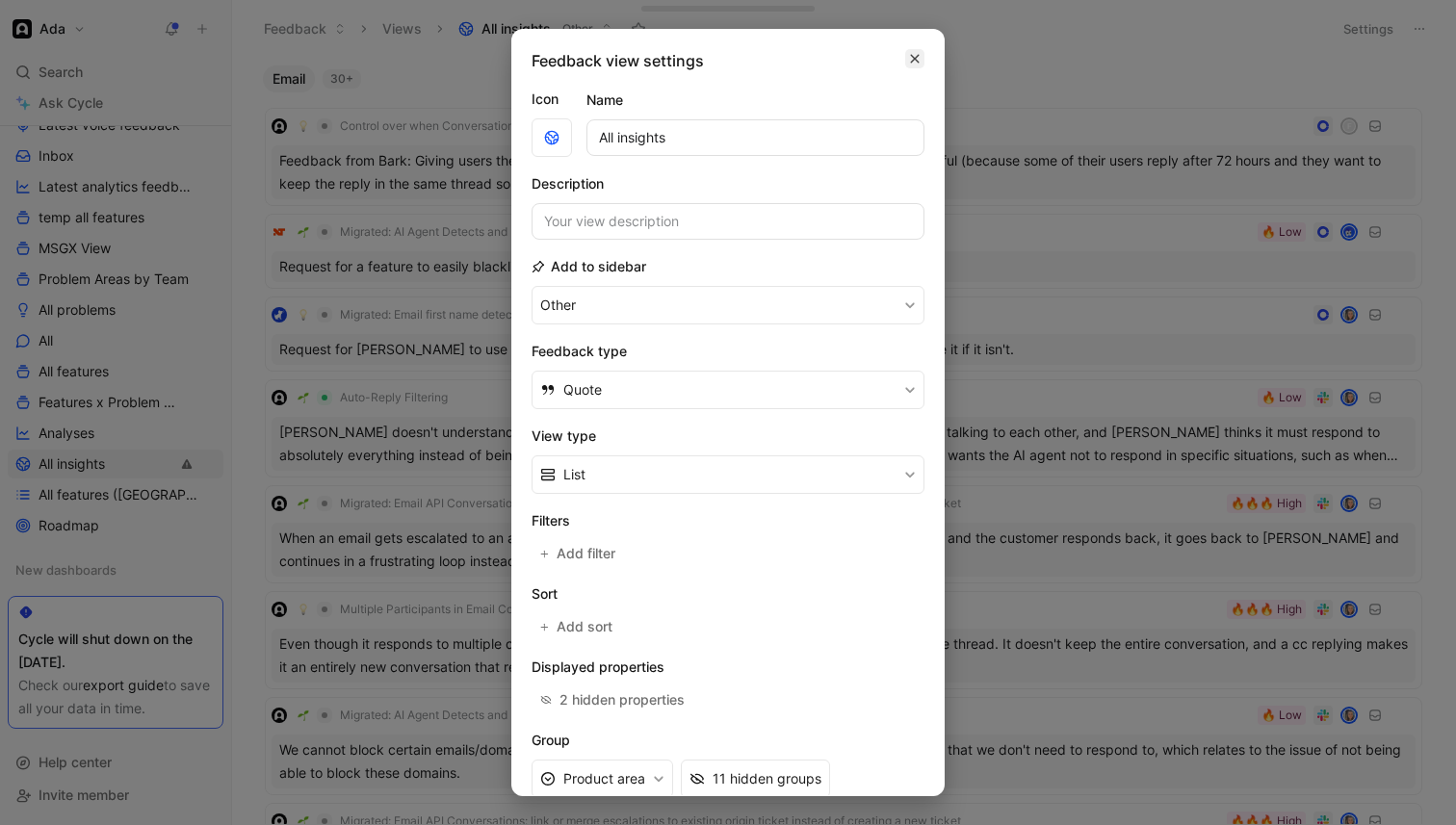
click at [918, 58] on icon "button" at bounding box center [915, 59] width 12 height 16
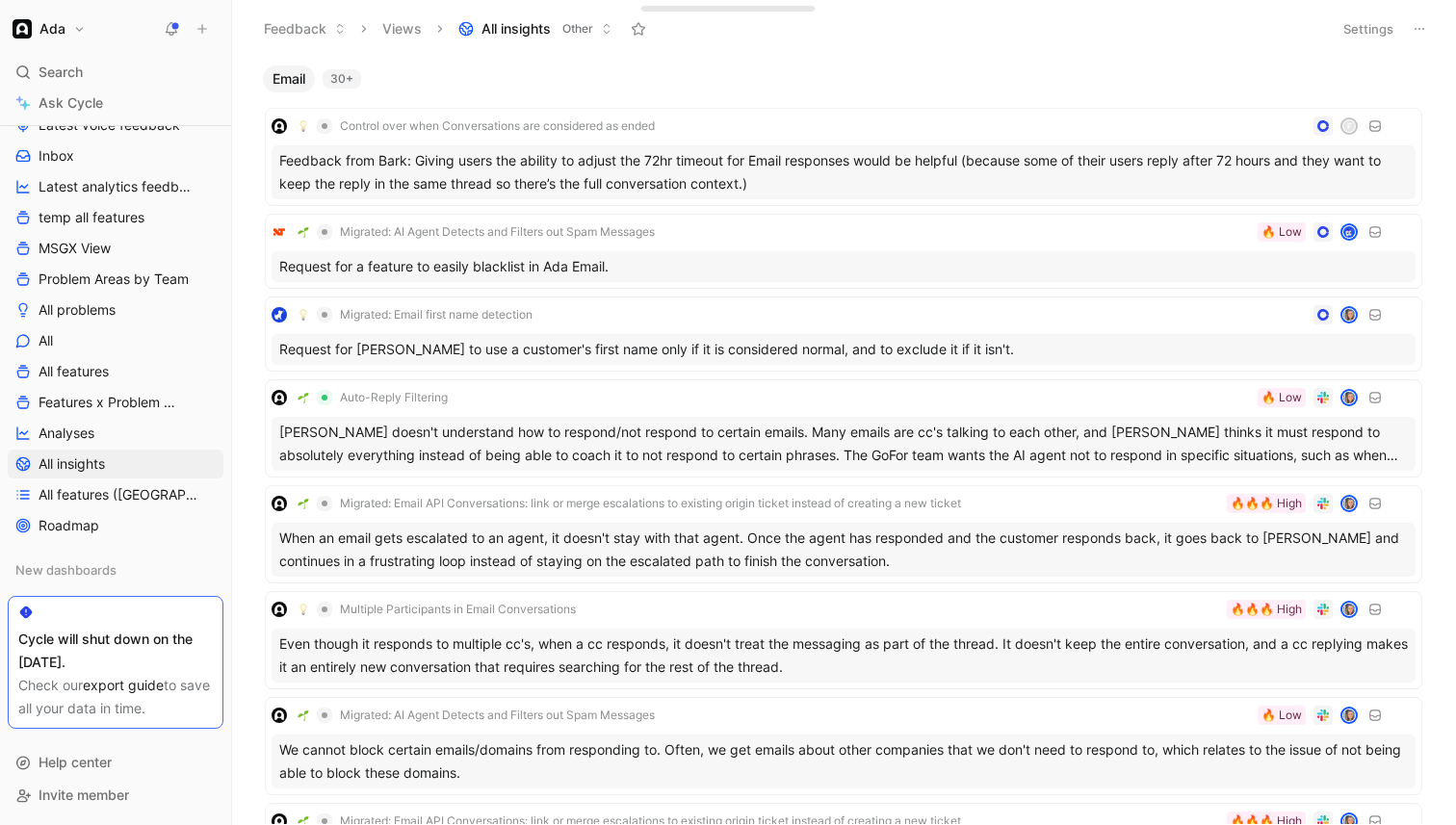
click at [211, 27] on button at bounding box center [202, 29] width 27 height 27
click at [522, 89] on div "Email 30+" at bounding box center [843, 79] width 1176 height 27
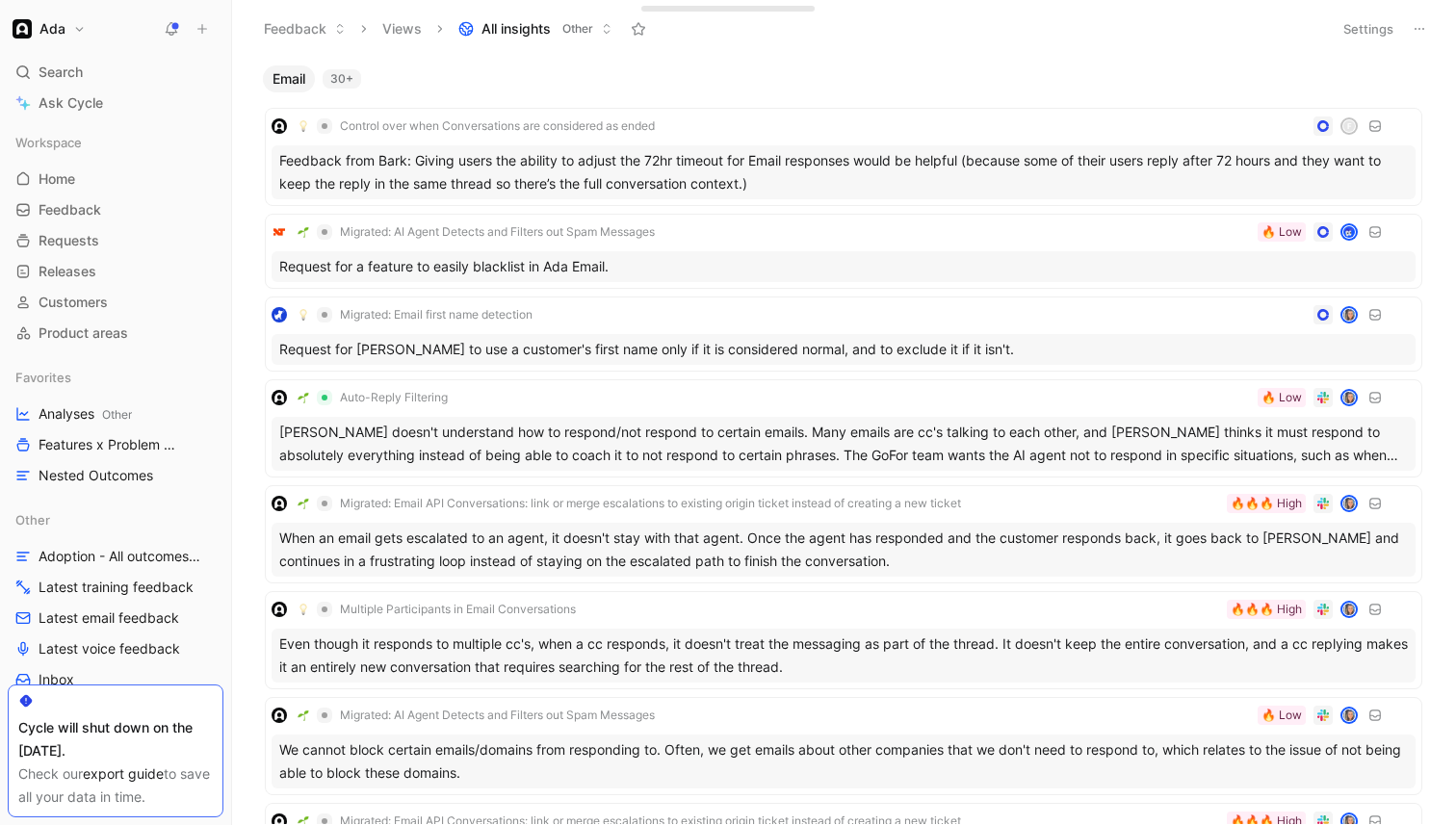
click at [413, 22] on button "Views" at bounding box center [403, 29] width 57 height 29
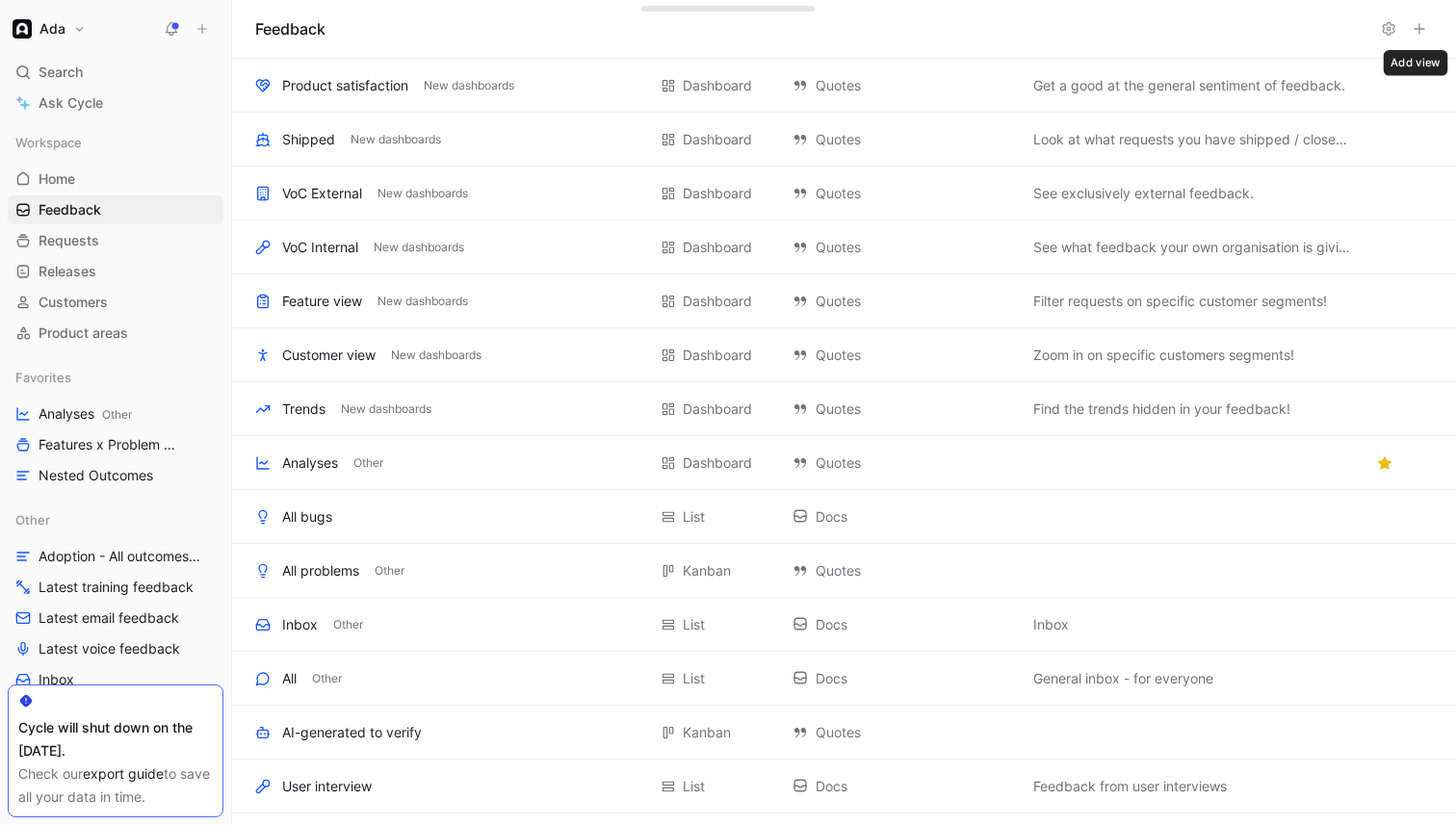
click at [1426, 32] on icon at bounding box center [1420, 30] width 16 height 16
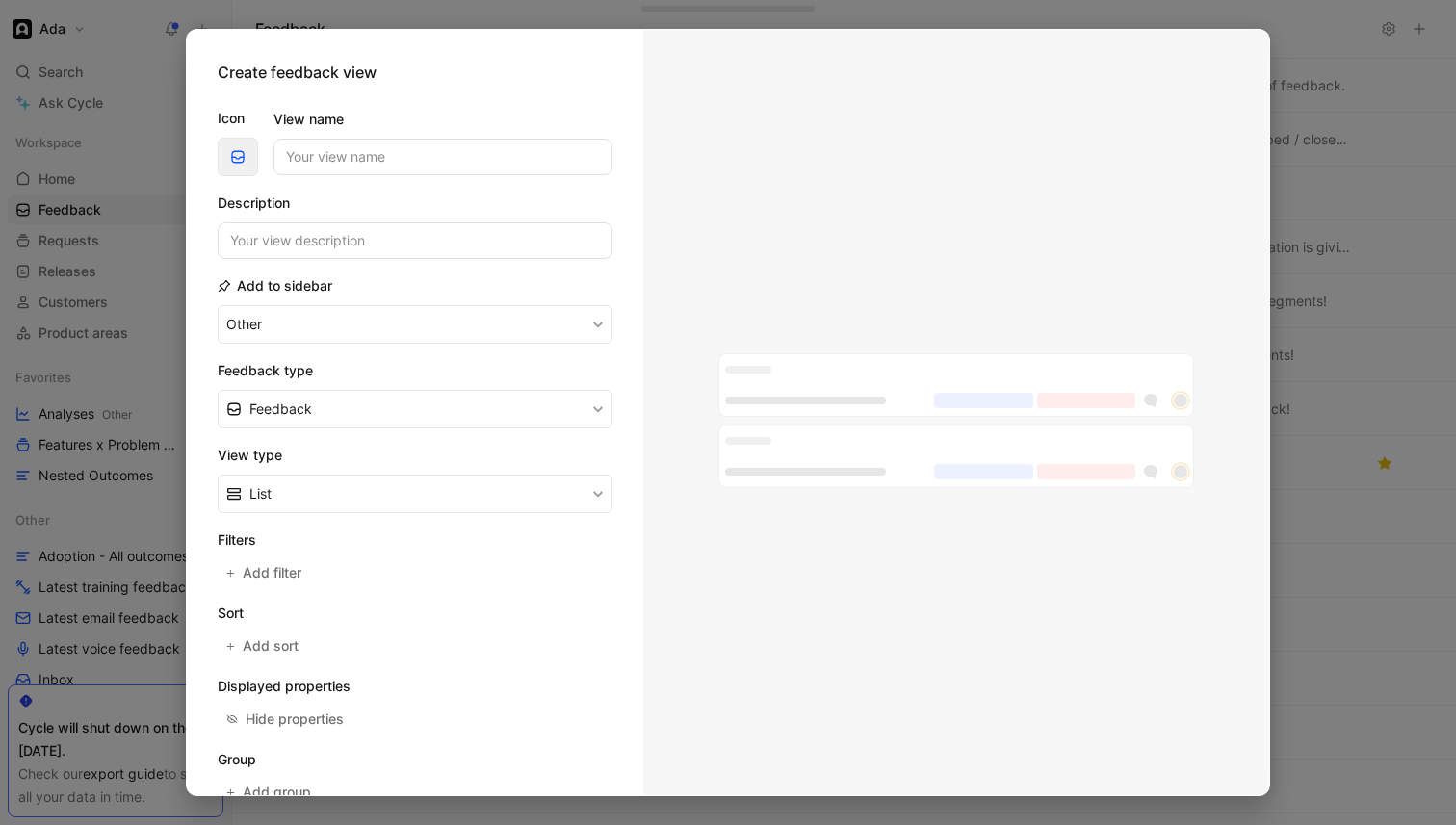
click at [242, 150] on icon "button" at bounding box center [238, 158] width 16 height 16
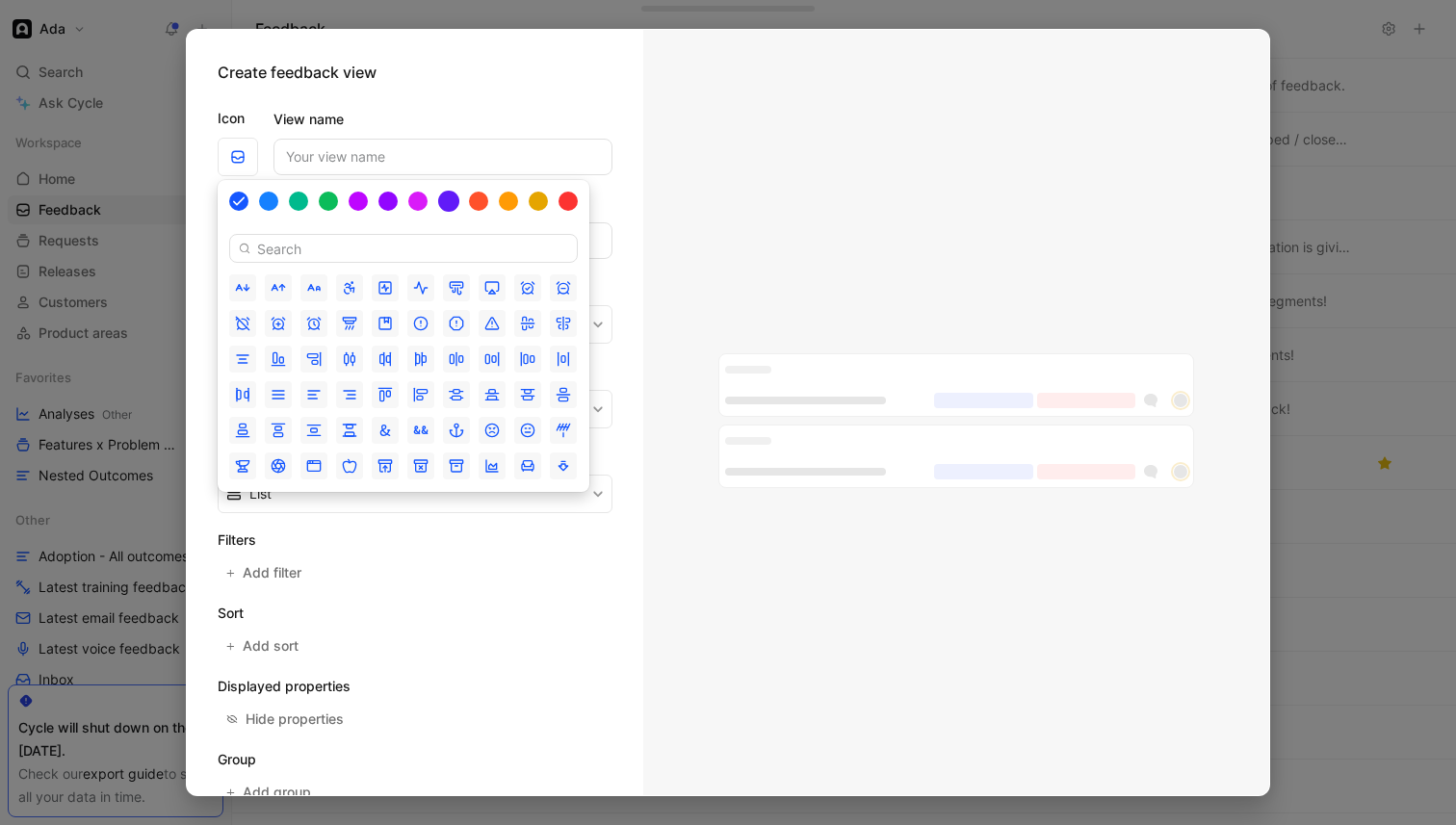
click at [442, 195] on div at bounding box center [449, 202] width 22 height 22
click at [421, 202] on div at bounding box center [418, 202] width 22 height 22
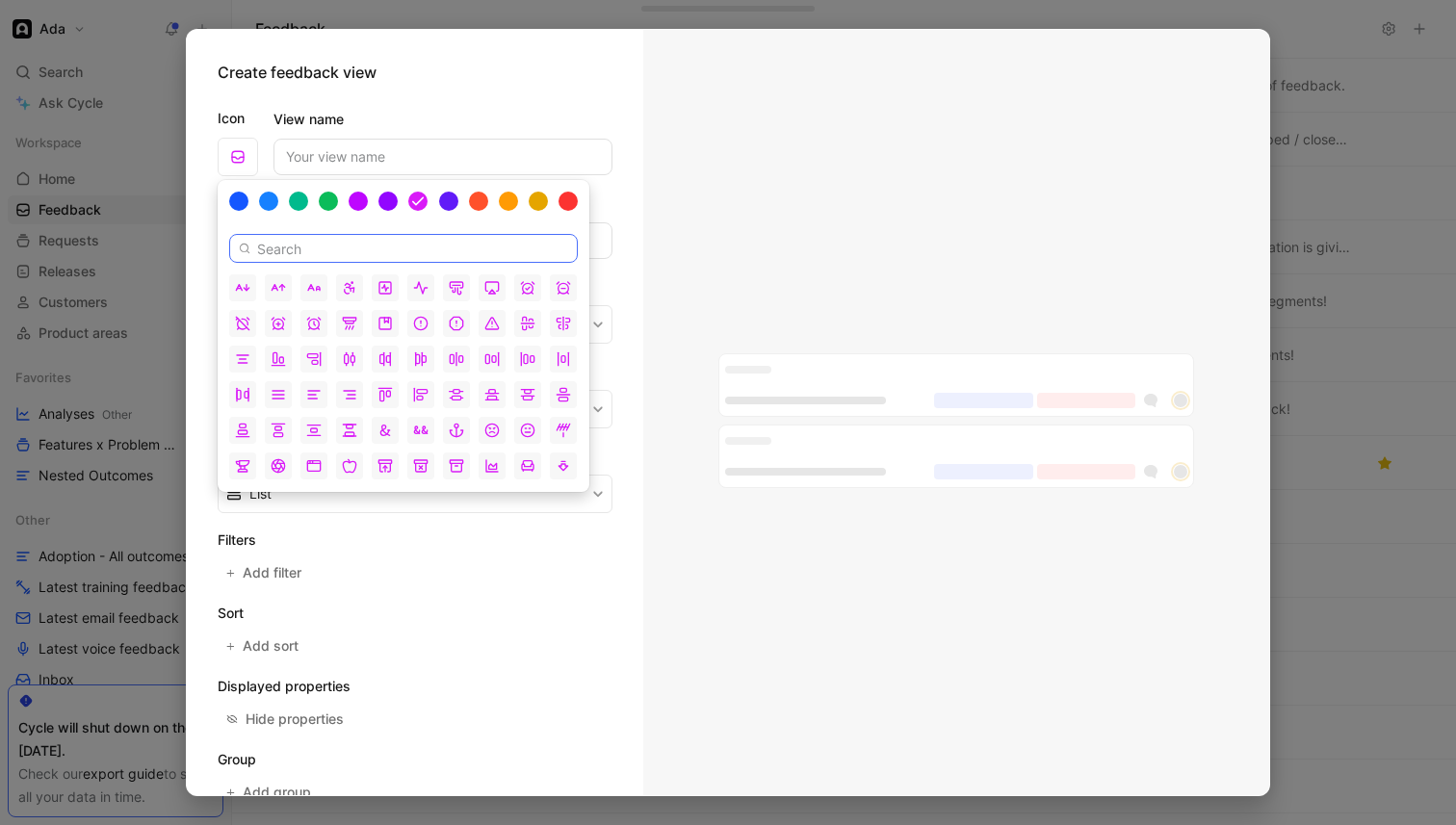
click at [420, 247] on input at bounding box center [404, 248] width 348 height 29
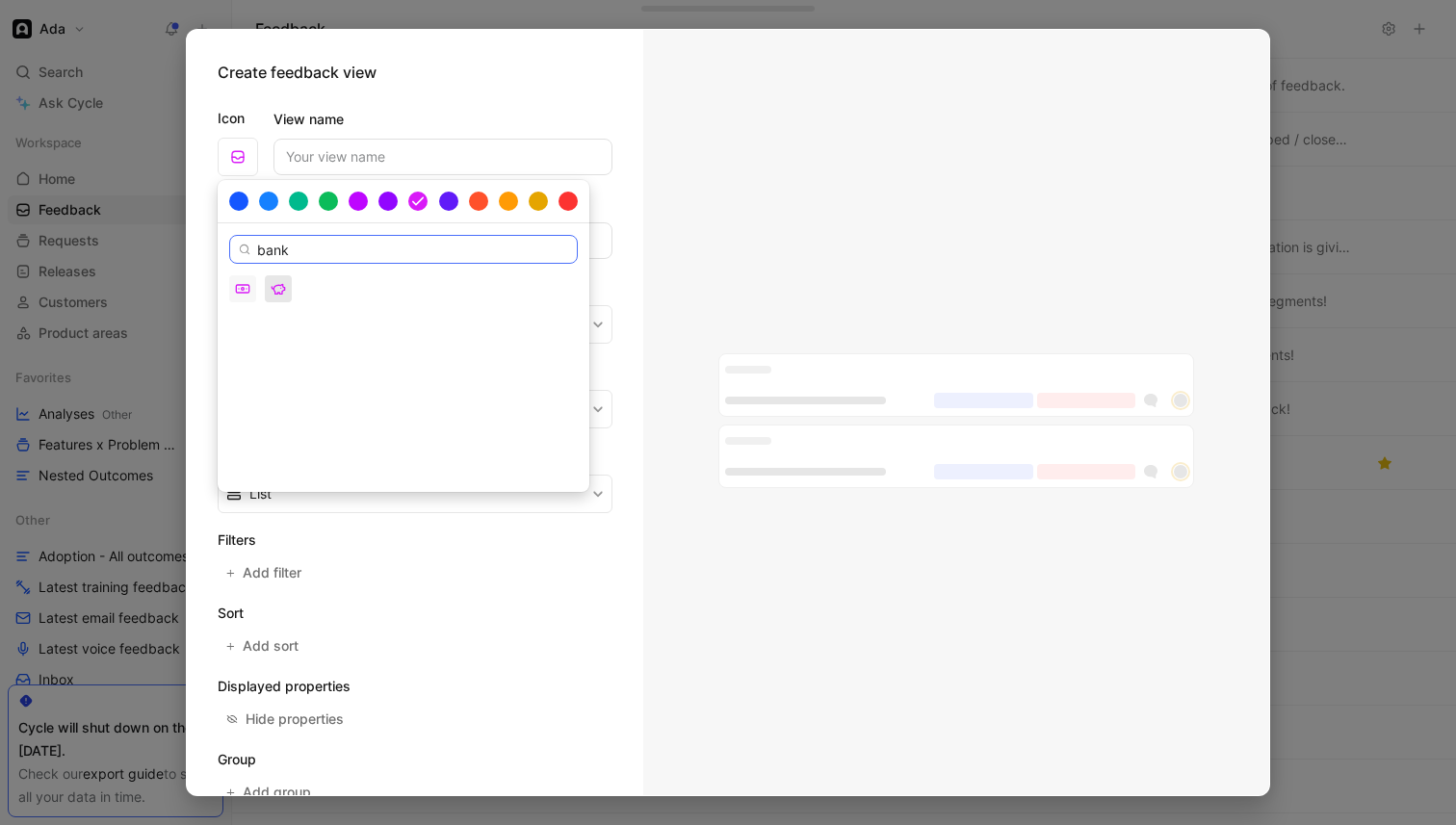
type input "bank"
click at [272, 284] on icon "button" at bounding box center [279, 289] width 16 height 16
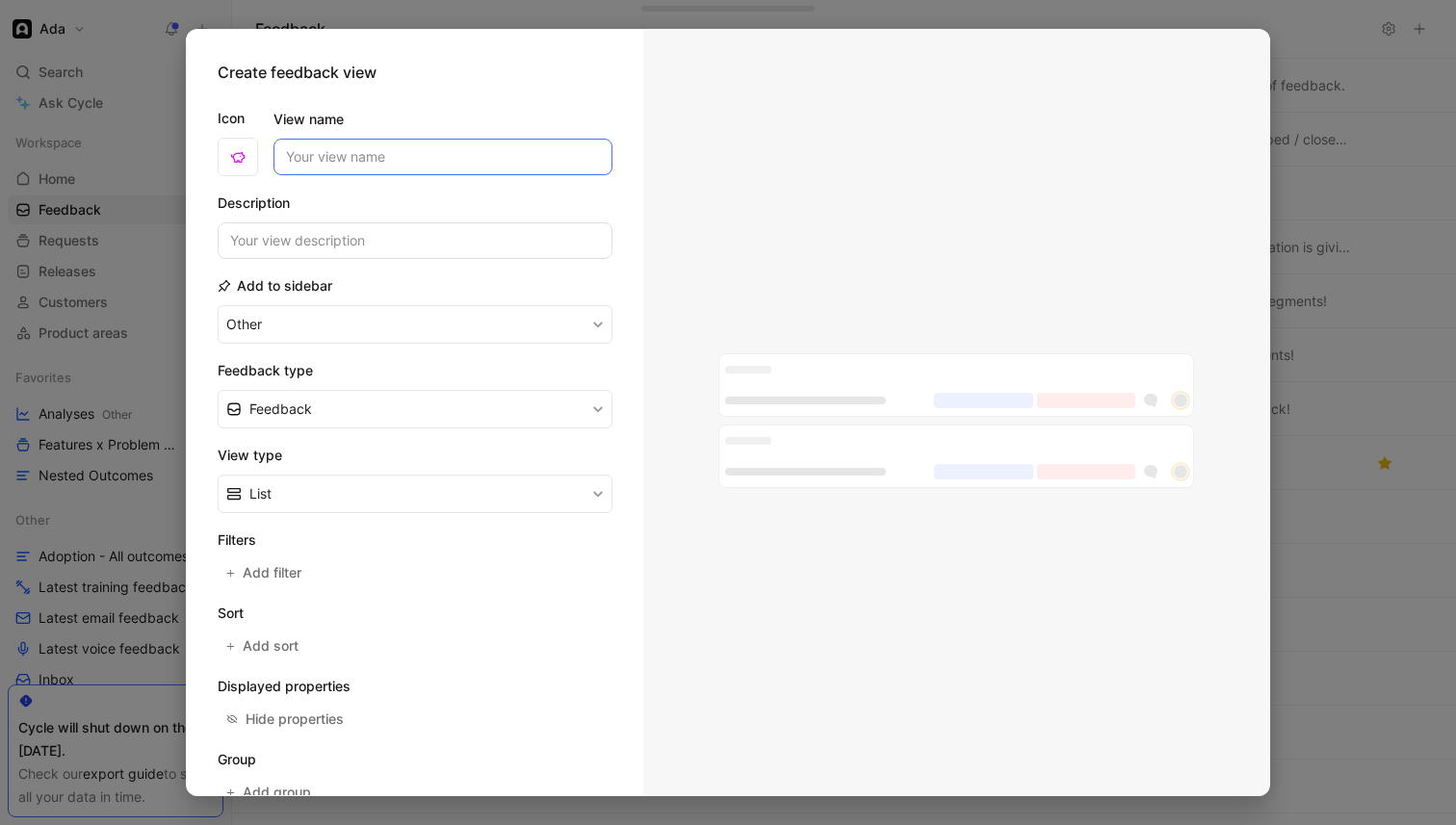
click at [319, 168] on input "View name" at bounding box center [443, 157] width 339 height 36
type input "Adoption Quotes"
click at [330, 196] on h2 "Description" at bounding box center [414, 203] width 395 height 23
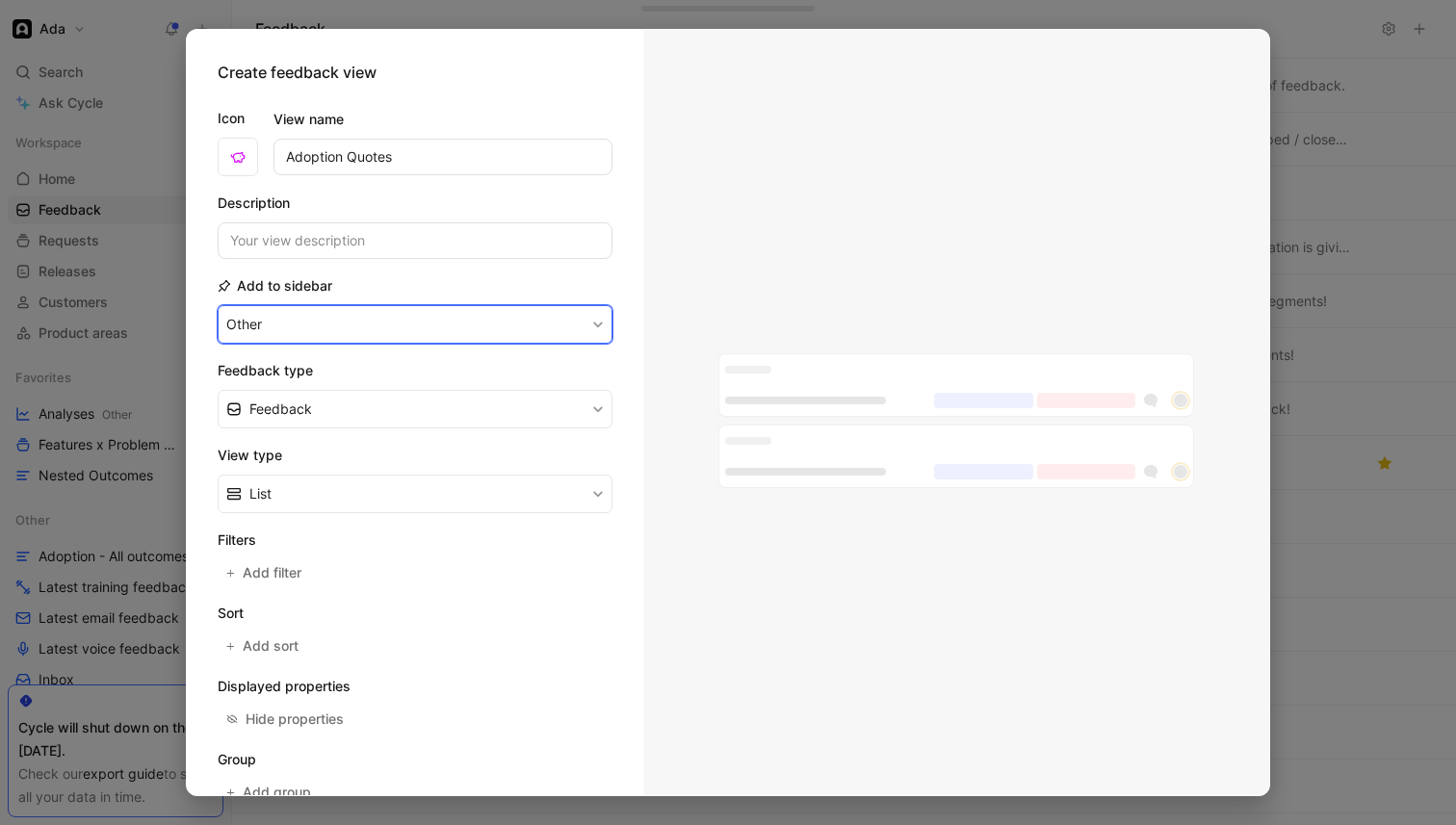
click at [447, 309] on button "Other" at bounding box center [414, 324] width 395 height 38
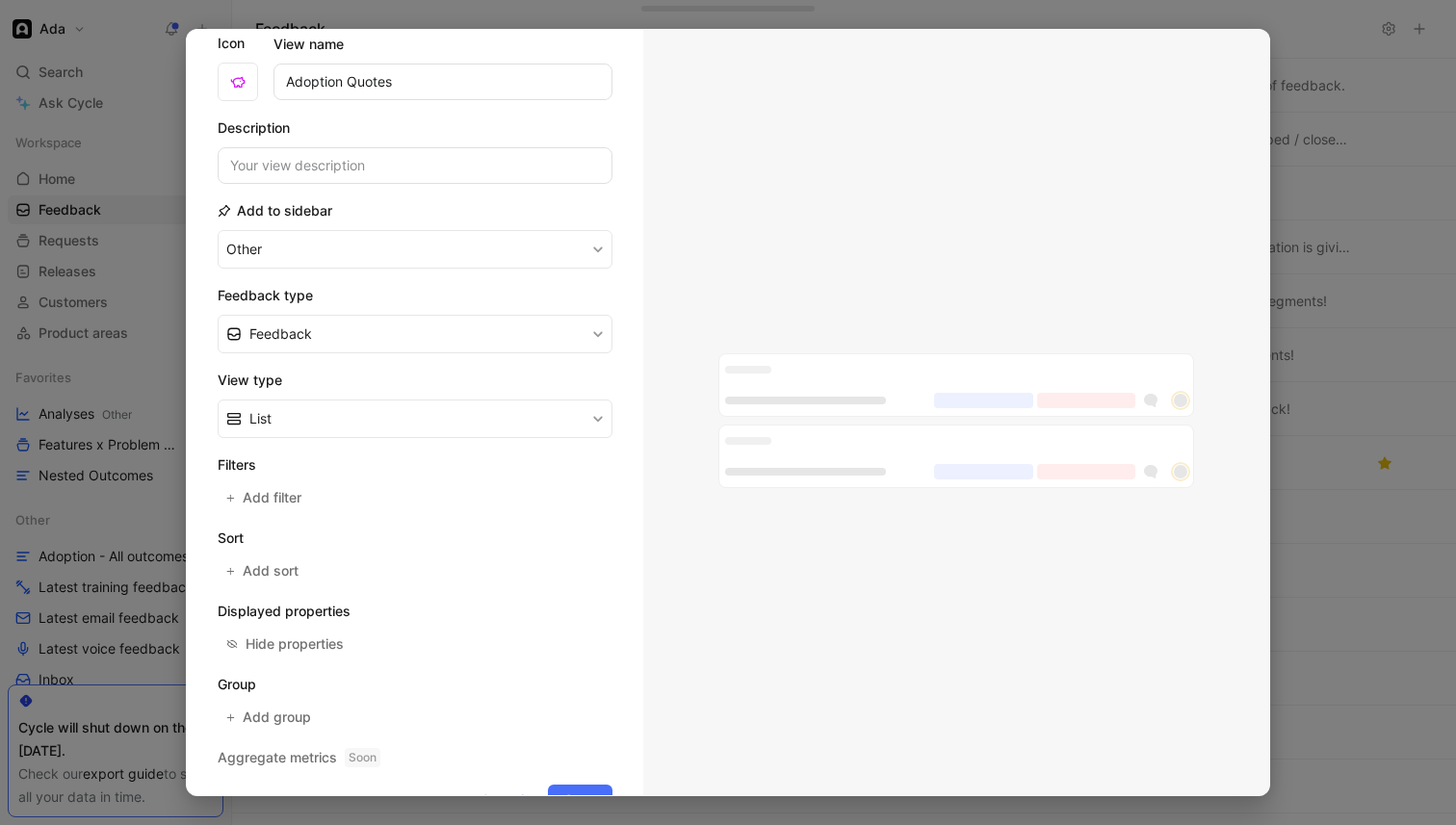
scroll to position [91, 0]
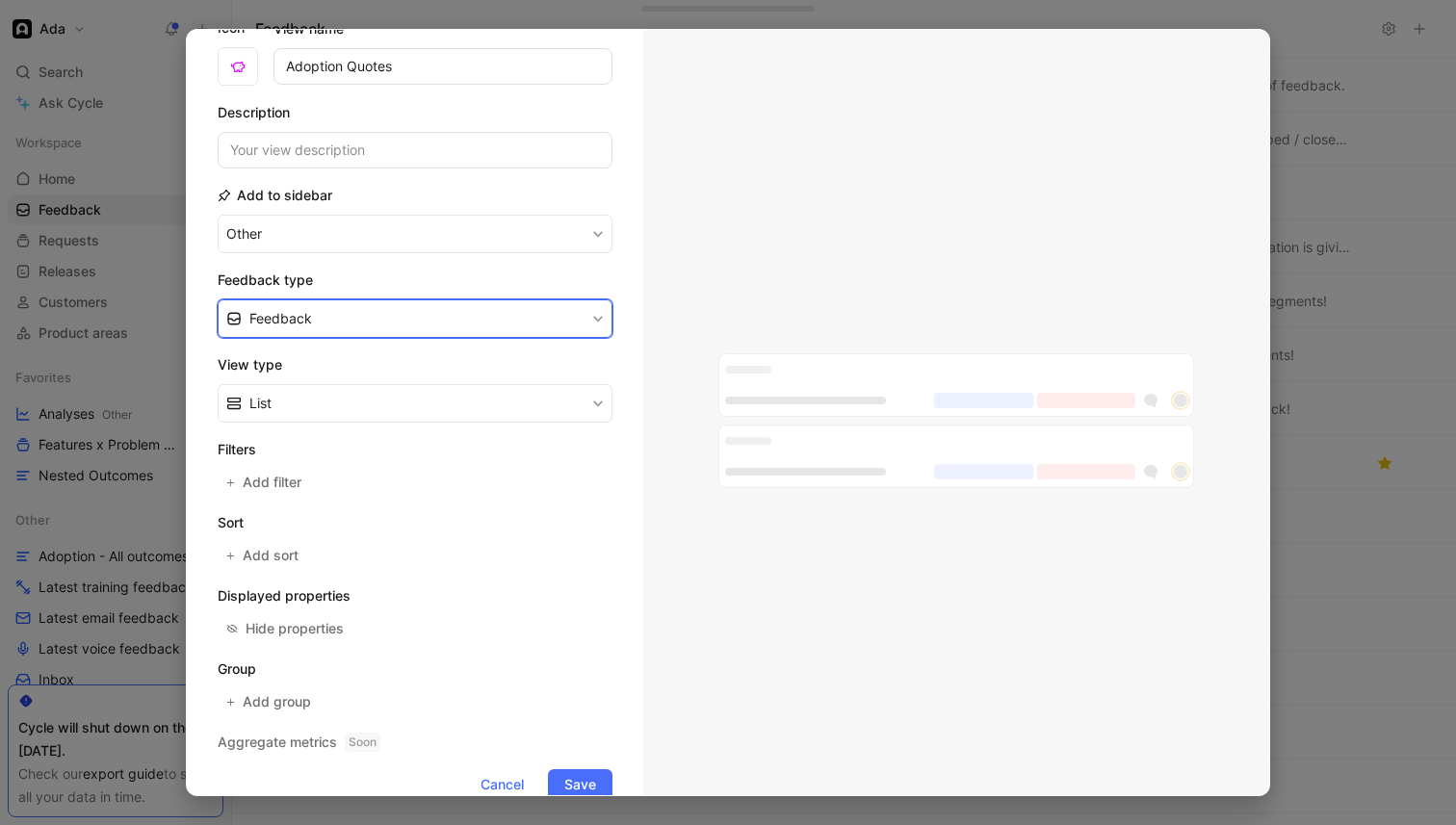
click at [415, 336] on button "Feedback" at bounding box center [414, 318] width 395 height 38
click at [391, 387] on div "Quote" at bounding box center [426, 392] width 354 height 23
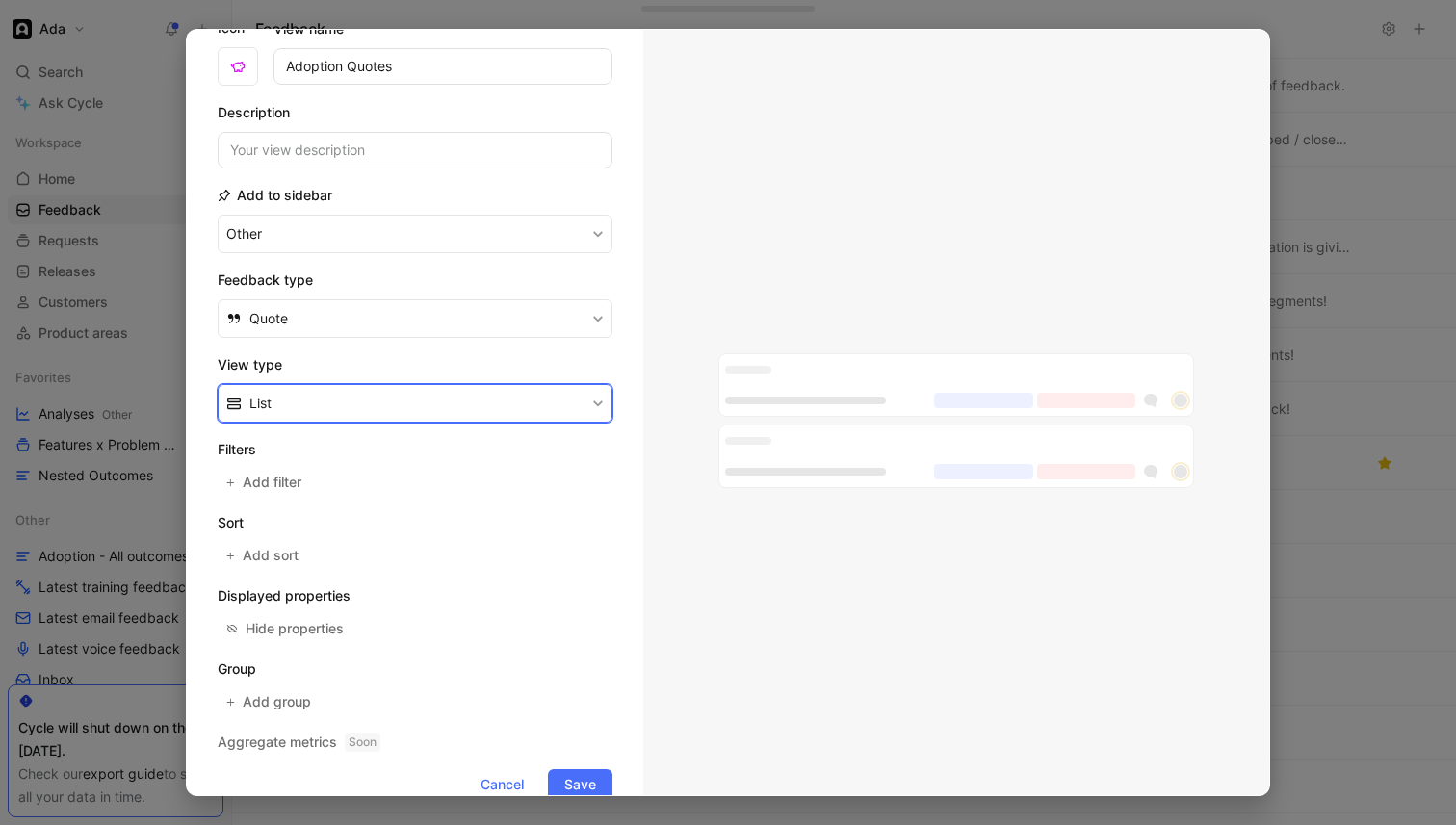
click at [391, 387] on button "List" at bounding box center [414, 403] width 395 height 38
click at [374, 447] on div "Kanban" at bounding box center [426, 448] width 354 height 23
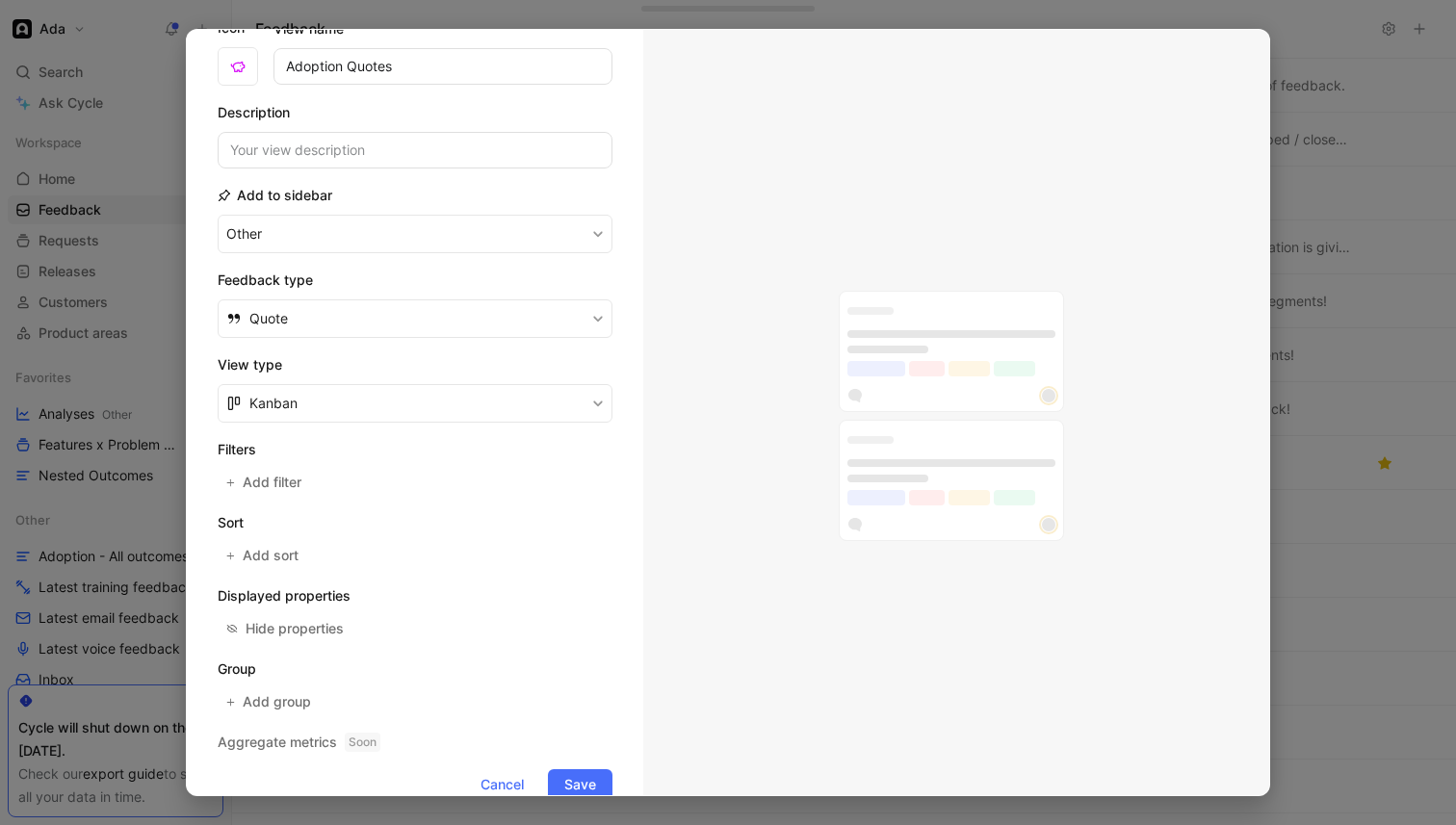
scroll to position [126, 0]
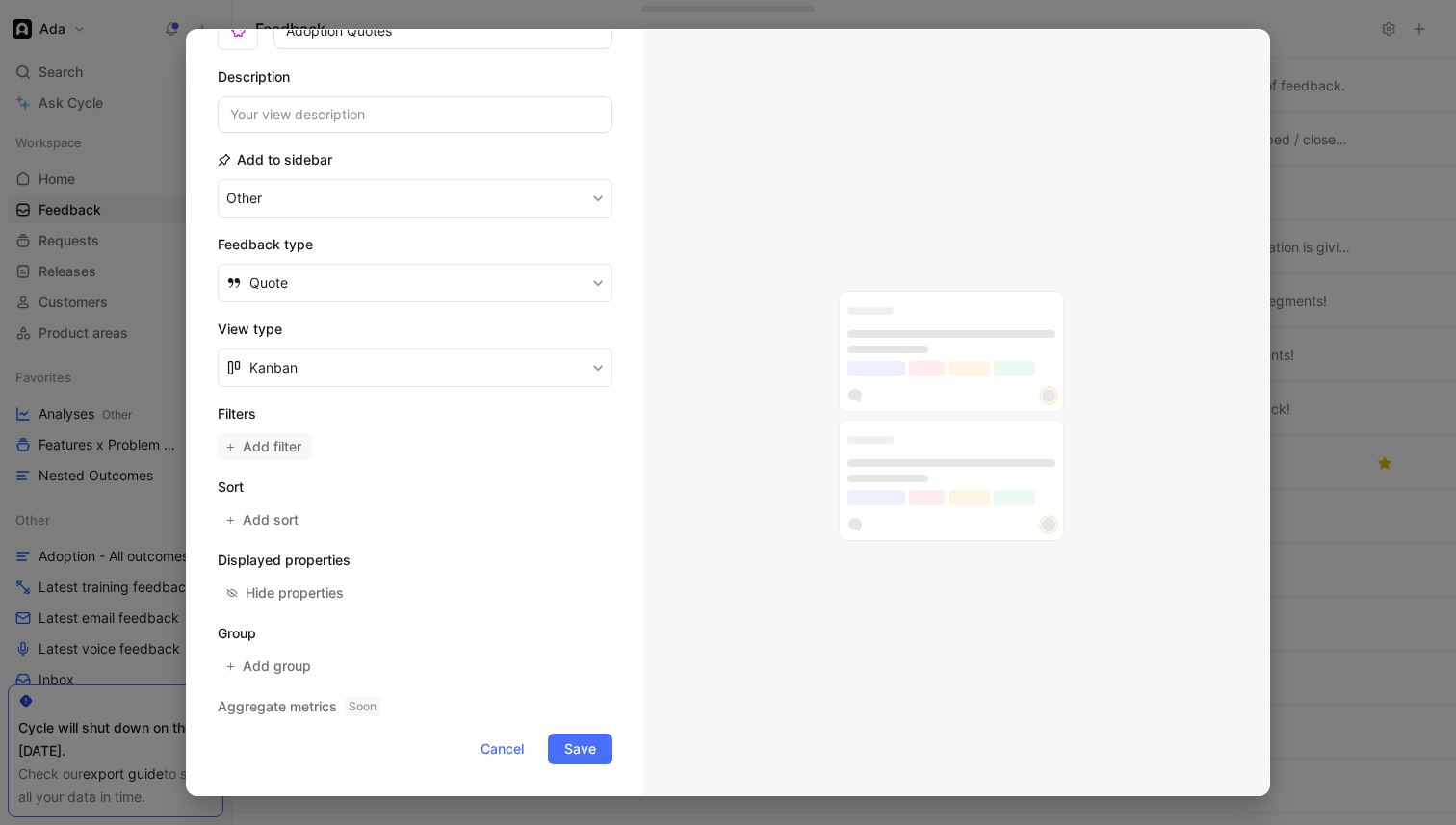
click at [284, 441] on span "Add filter" at bounding box center [273, 446] width 61 height 23
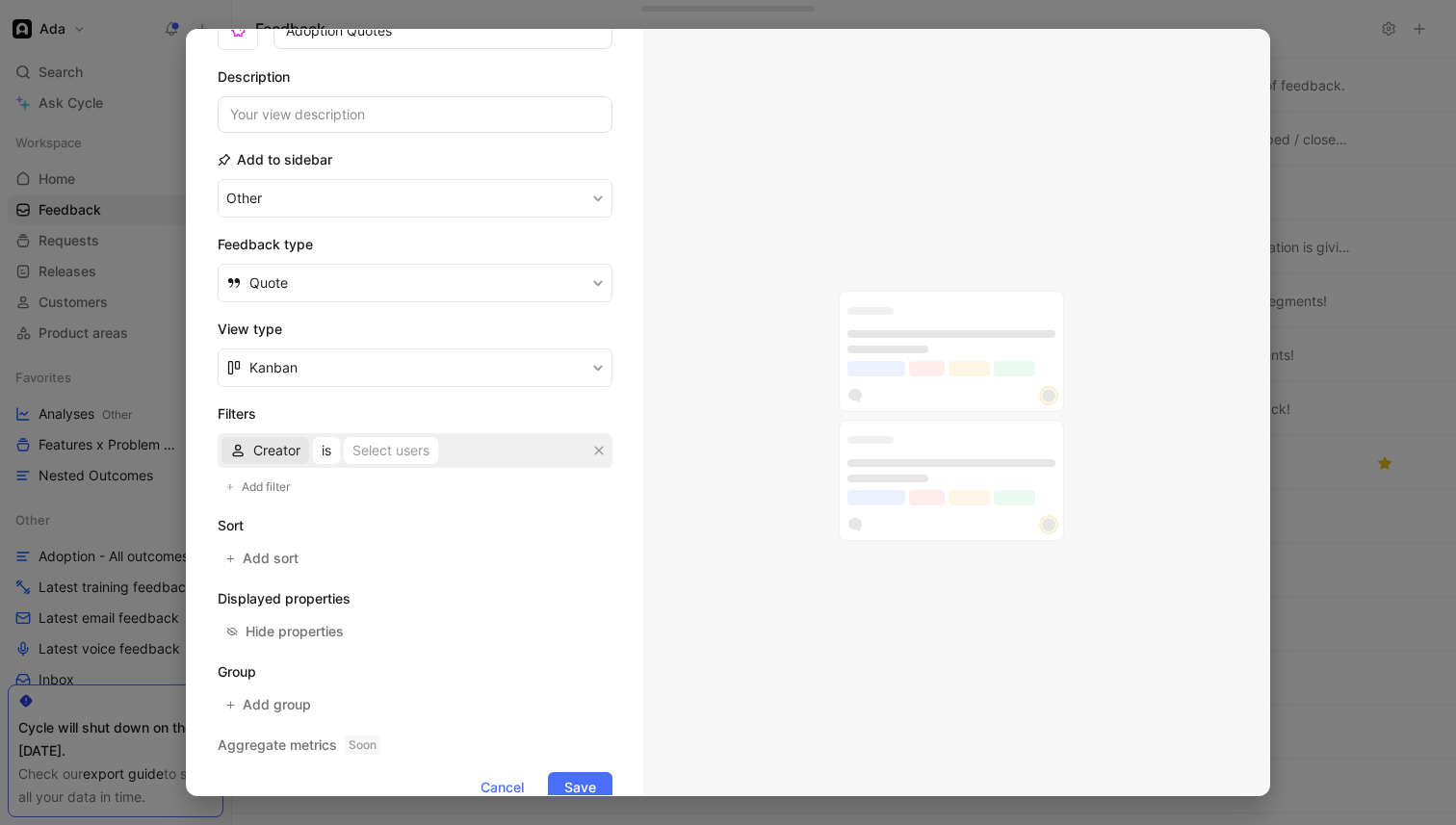
click at [290, 449] on span "Creator" at bounding box center [277, 450] width 47 height 23
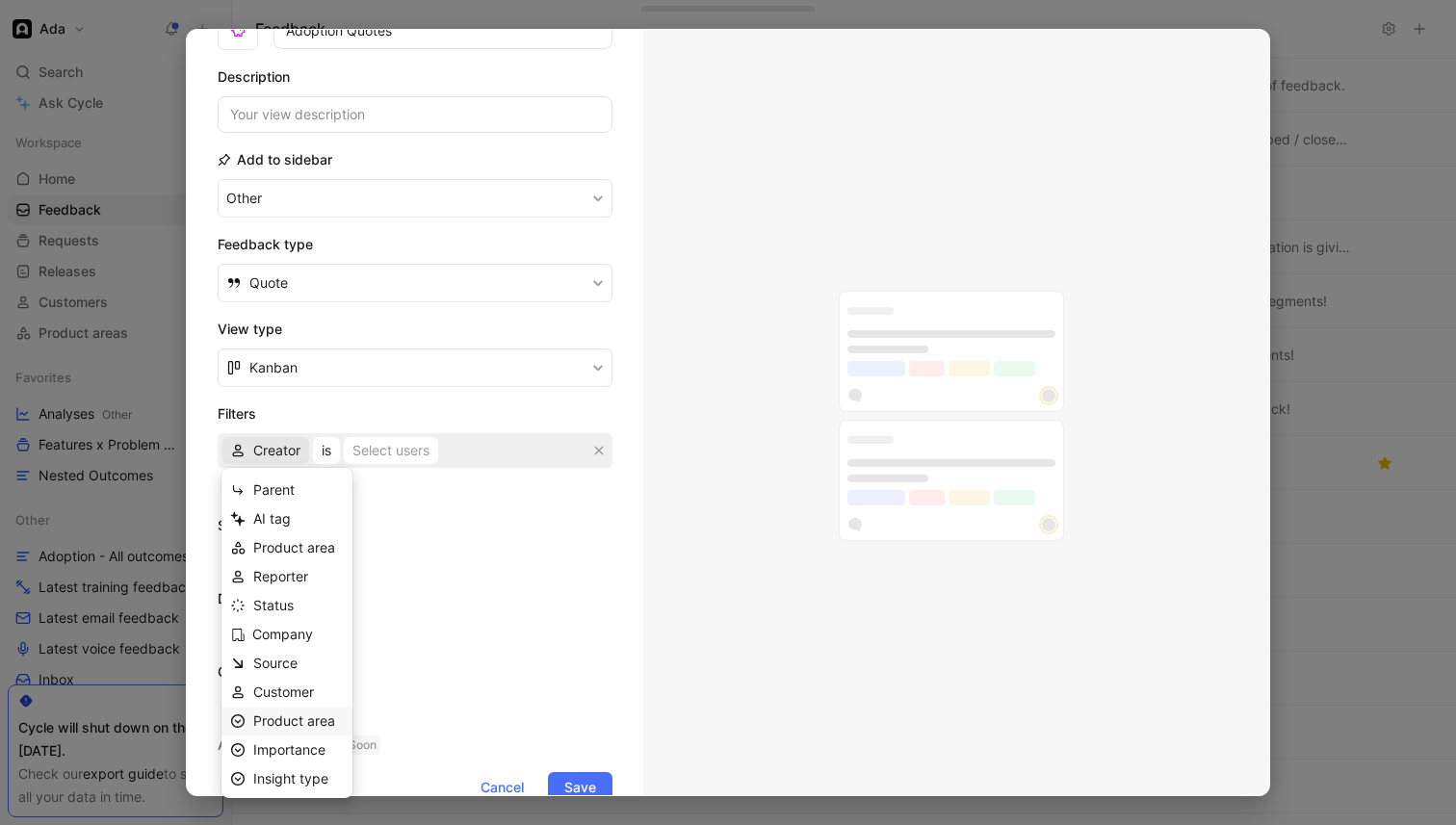
click at [297, 719] on span "Product area" at bounding box center [293, 721] width 82 height 17
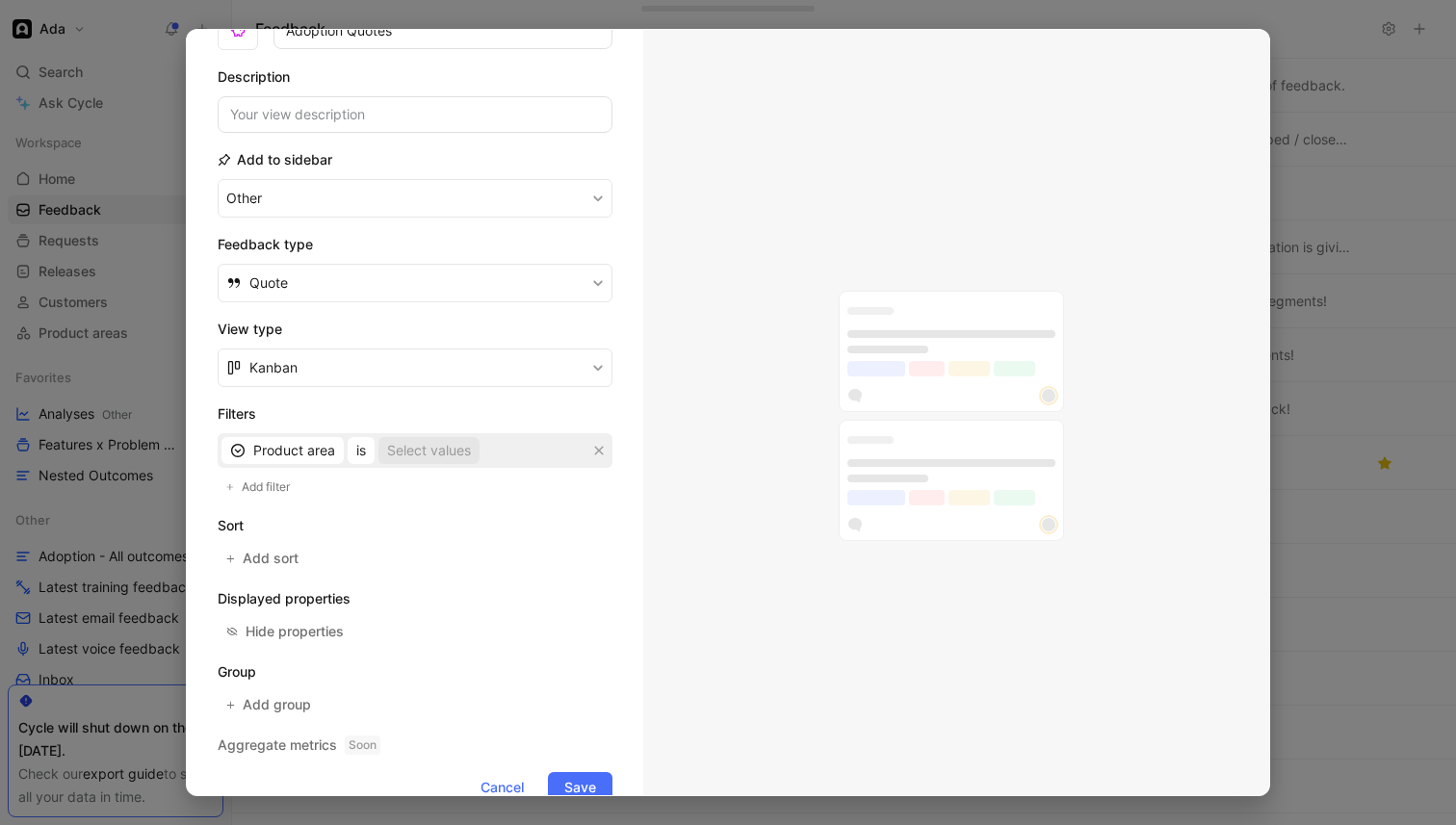
click at [429, 449] on div "Select values" at bounding box center [428, 450] width 84 height 23
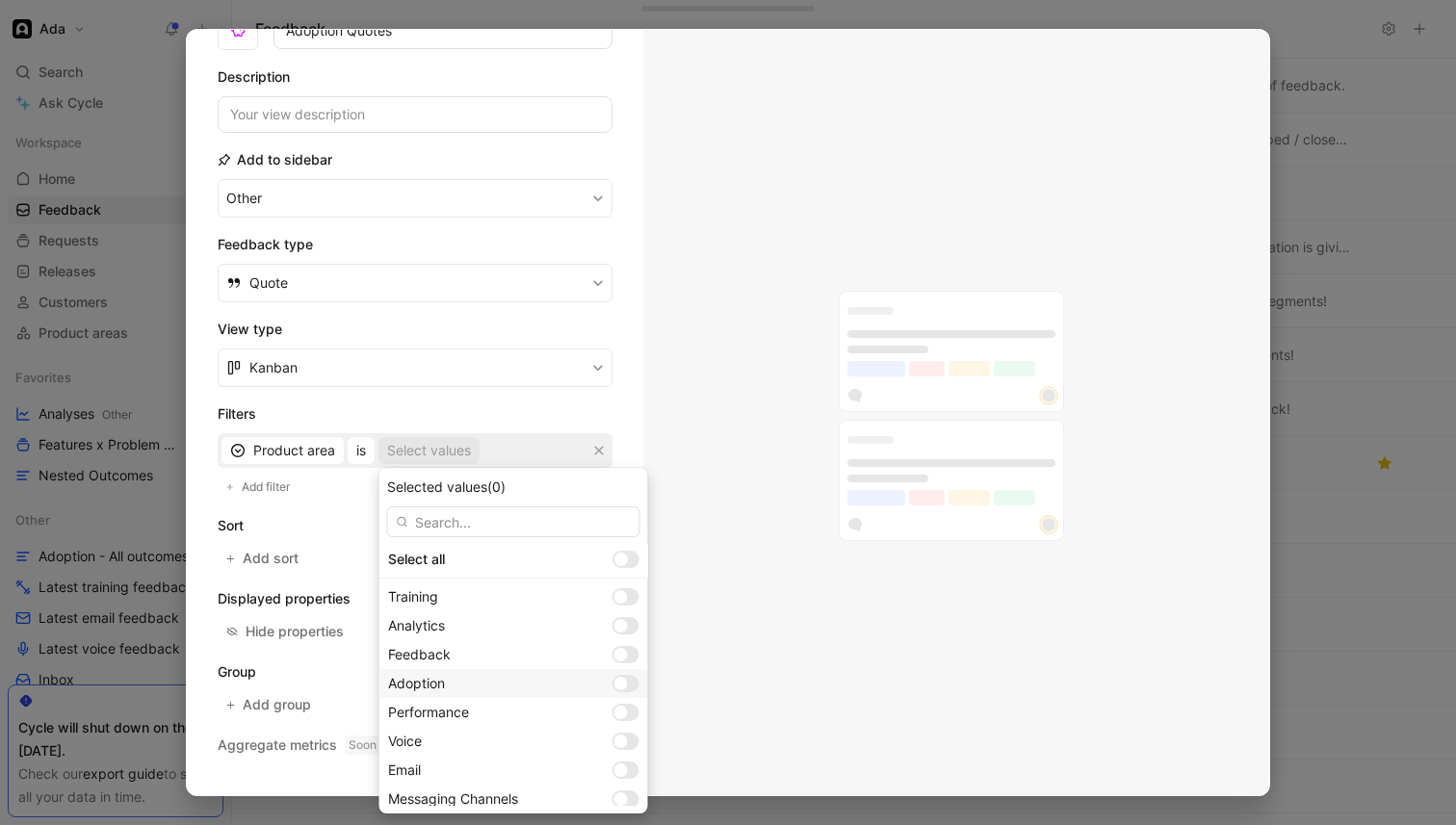
click at [612, 677] on div at bounding box center [625, 684] width 27 height 18
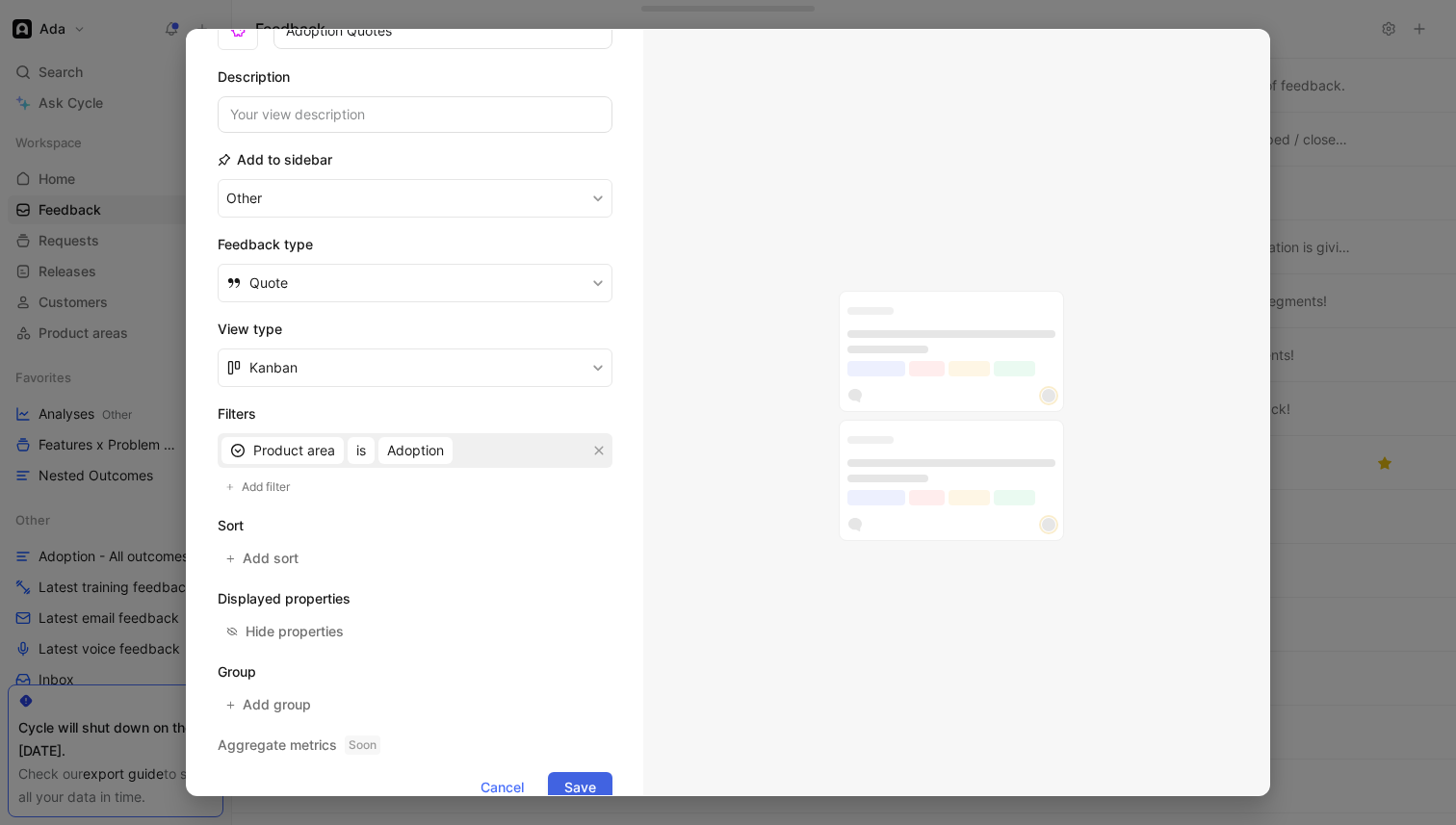
click at [594, 779] on span "Save" at bounding box center [580, 787] width 32 height 23
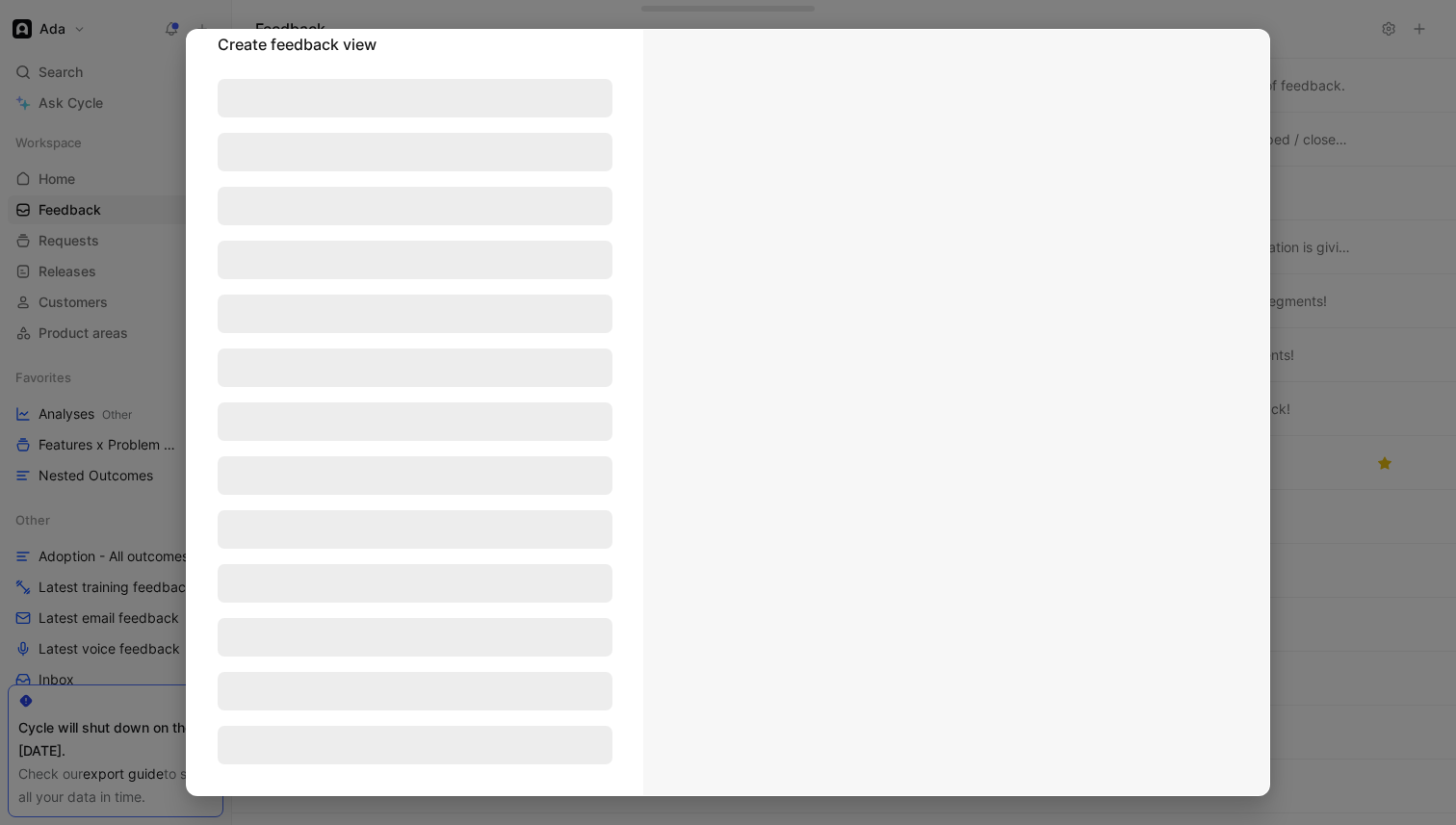
scroll to position [28, 0]
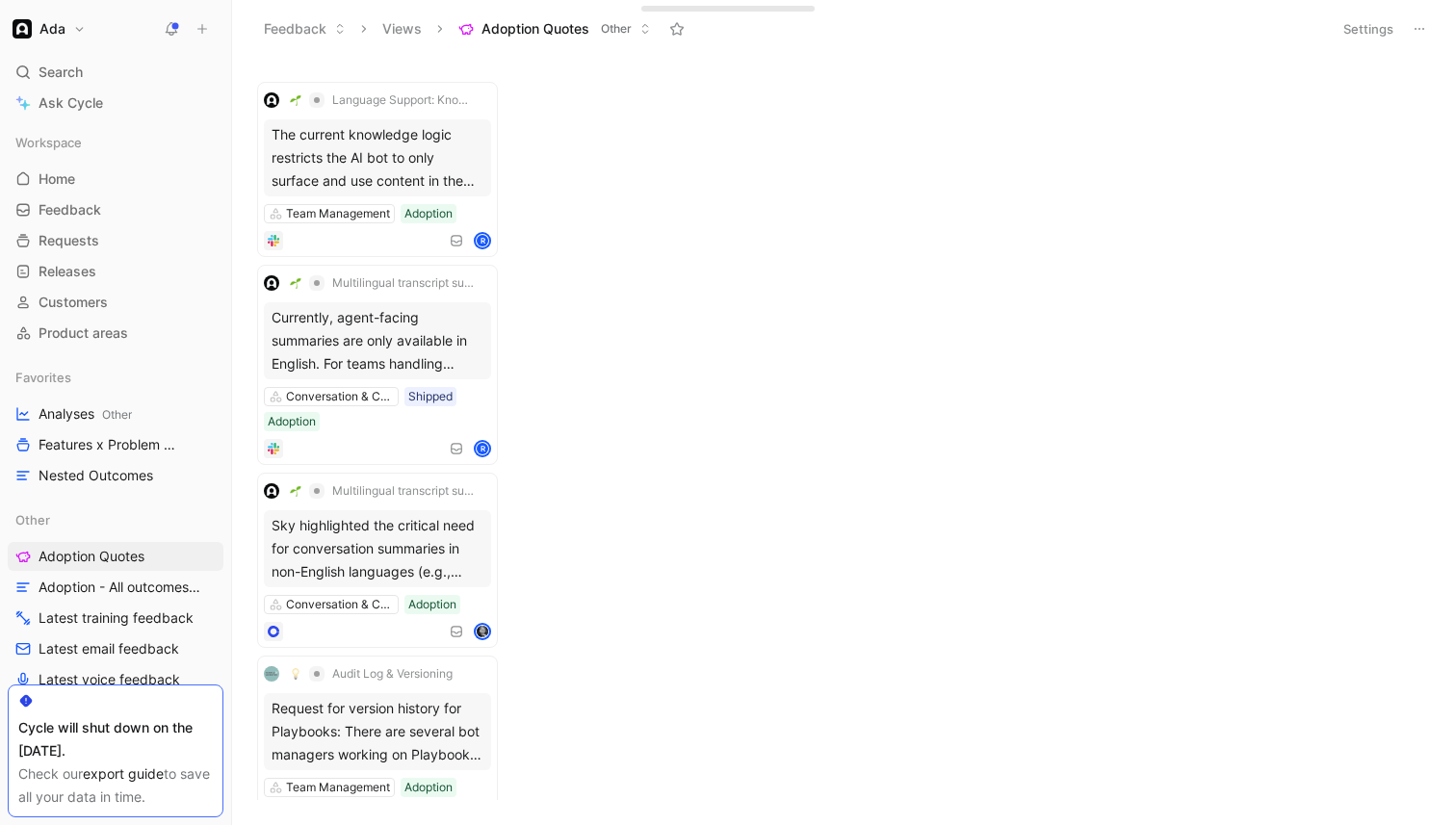
click at [1424, 33] on icon at bounding box center [1420, 30] width 16 height 16
click at [1377, 26] on button "Settings" at bounding box center [1368, 29] width 67 height 27
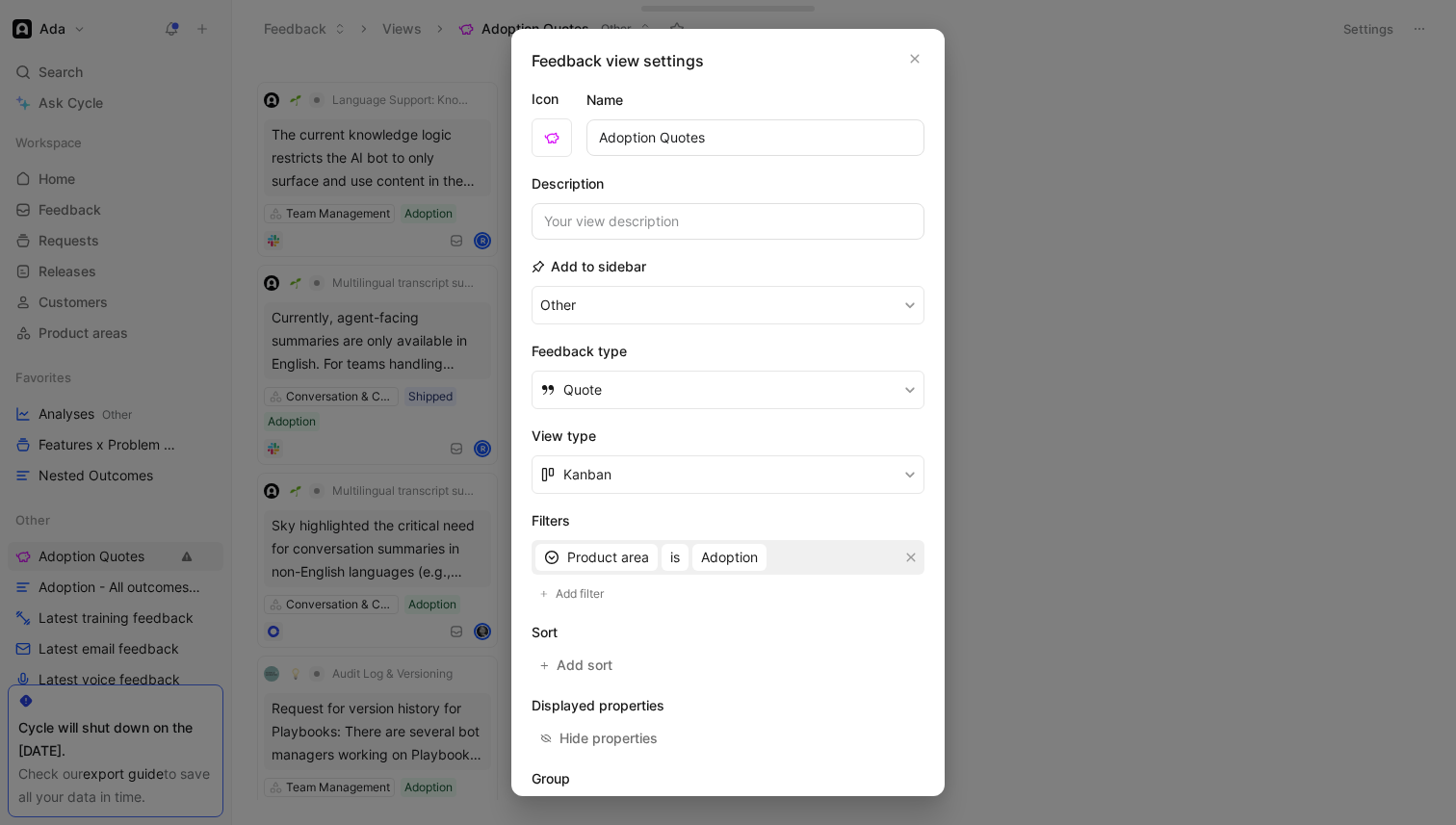
scroll to position [130, 0]
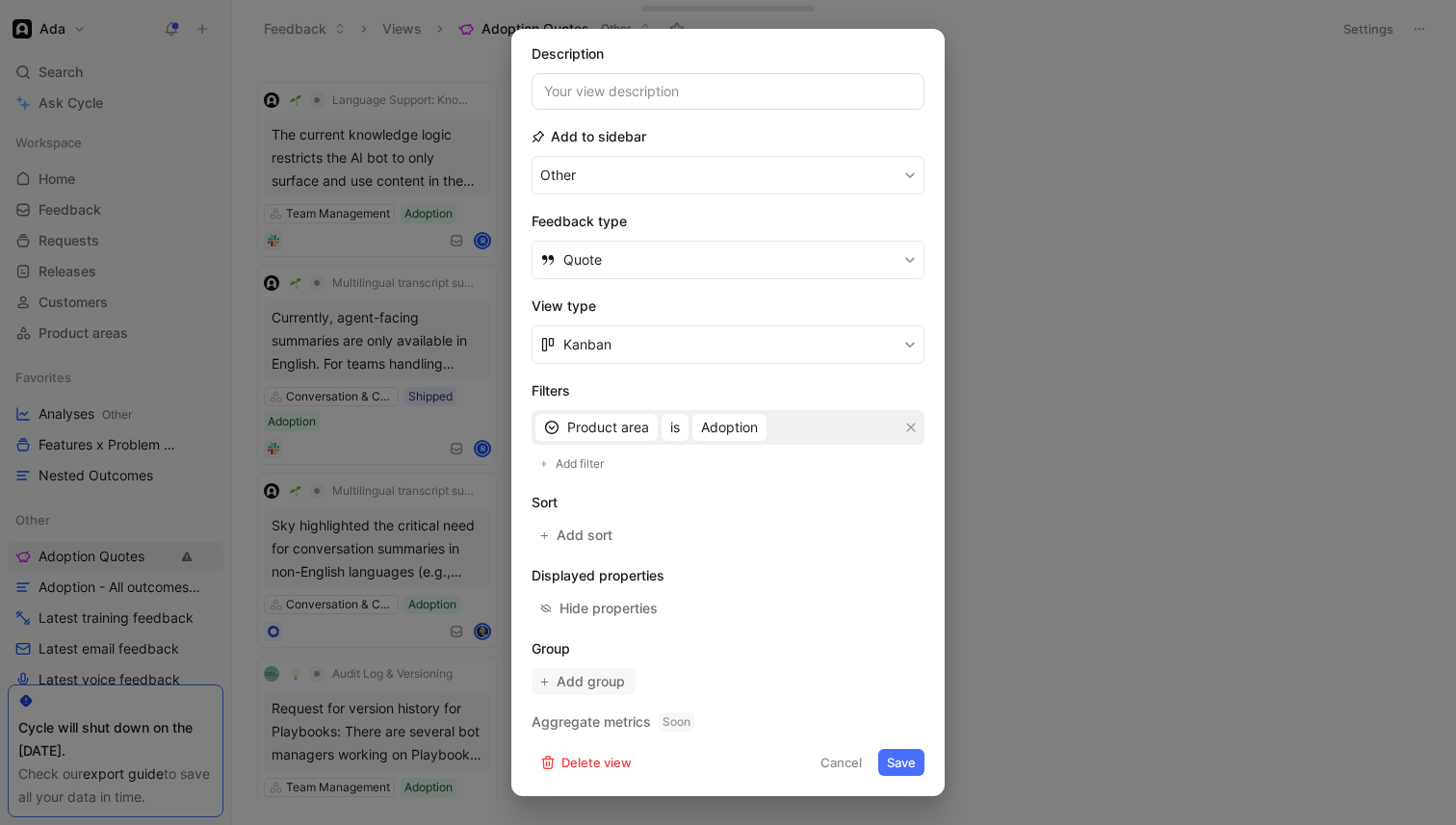
click at [601, 693] on button "Add group" at bounding box center [584, 681] width 104 height 27
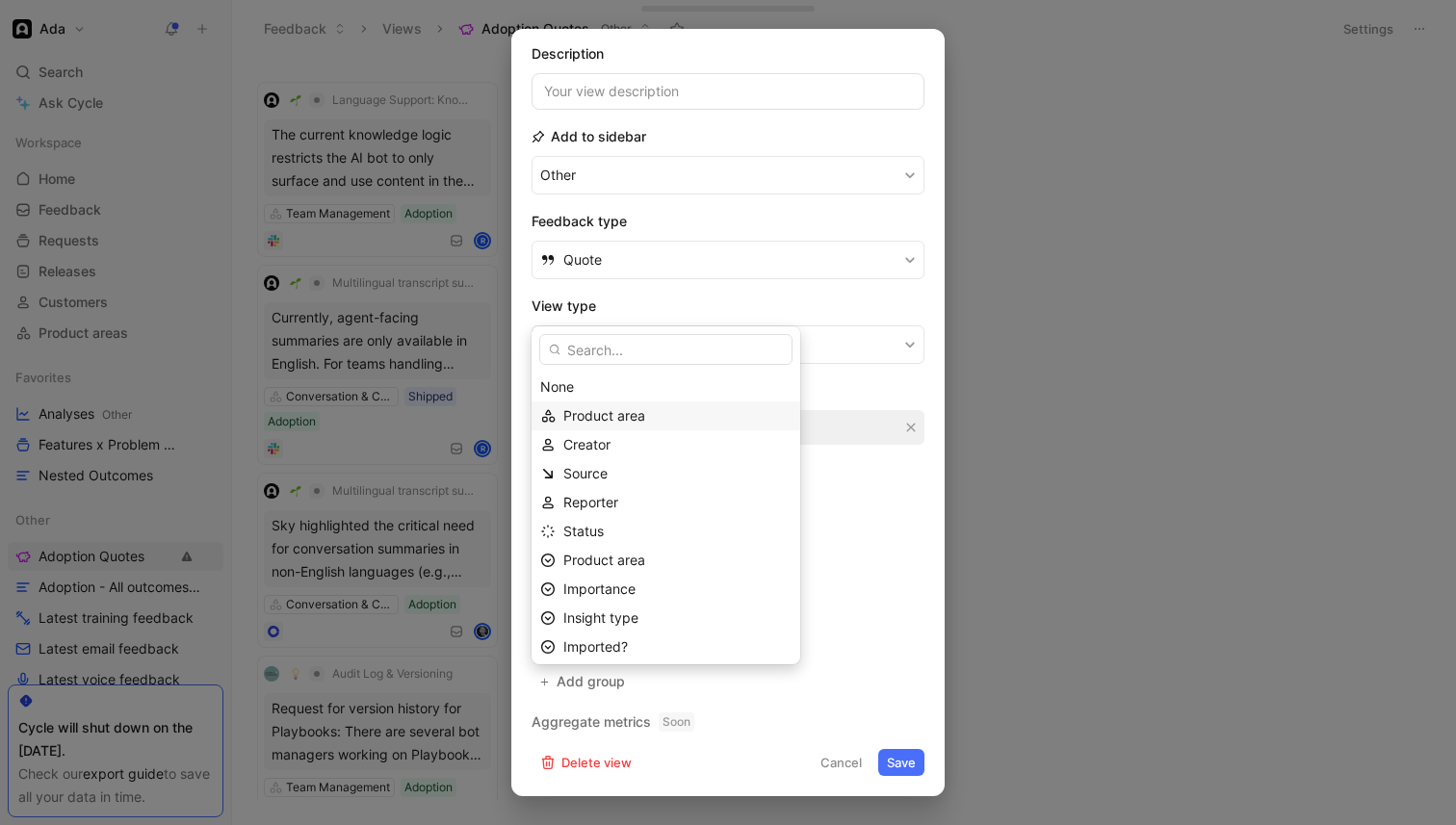
click at [636, 415] on span "Product area" at bounding box center [603, 415] width 82 height 17
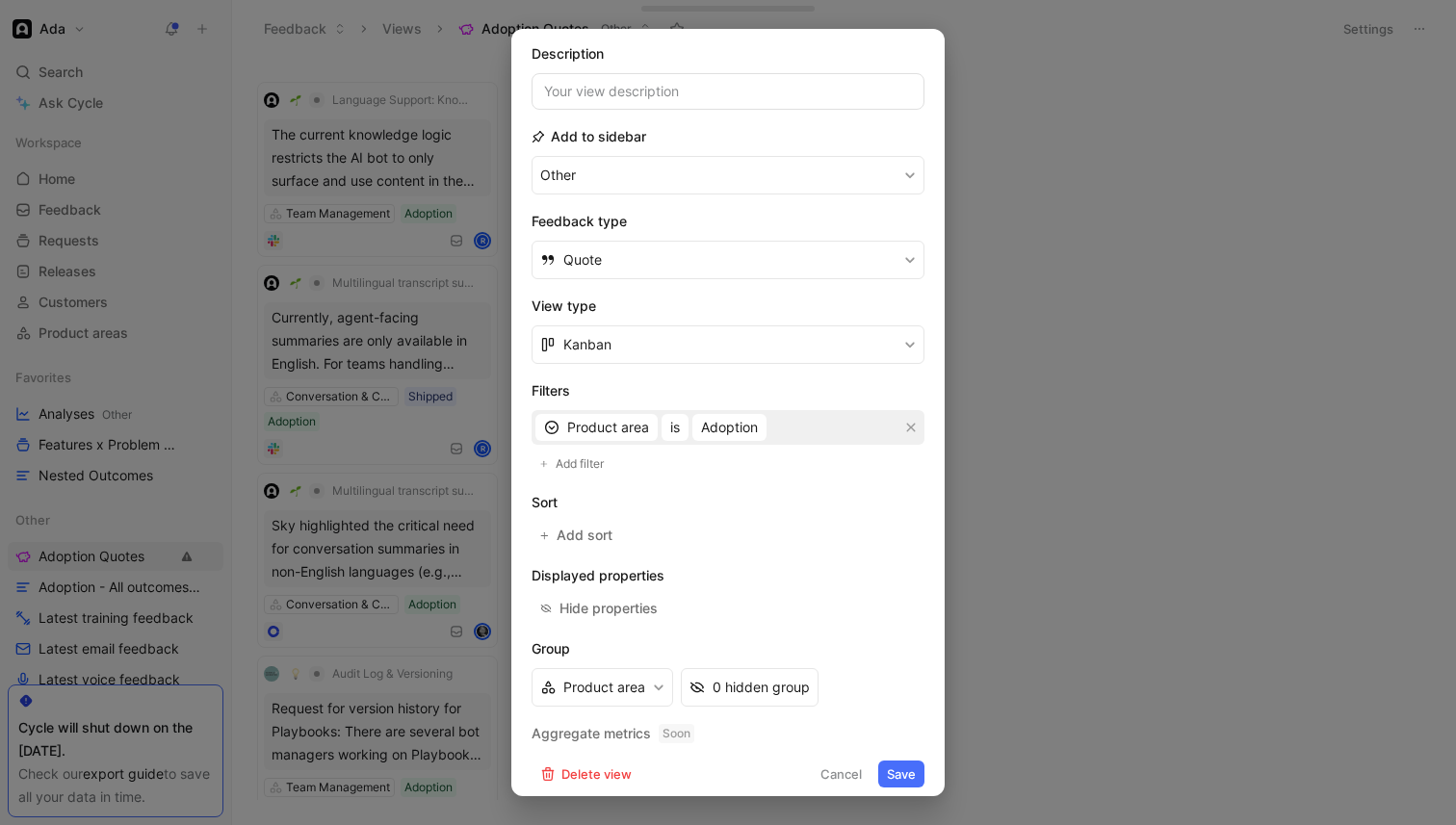
click at [899, 766] on button "Save" at bounding box center [901, 774] width 46 height 27
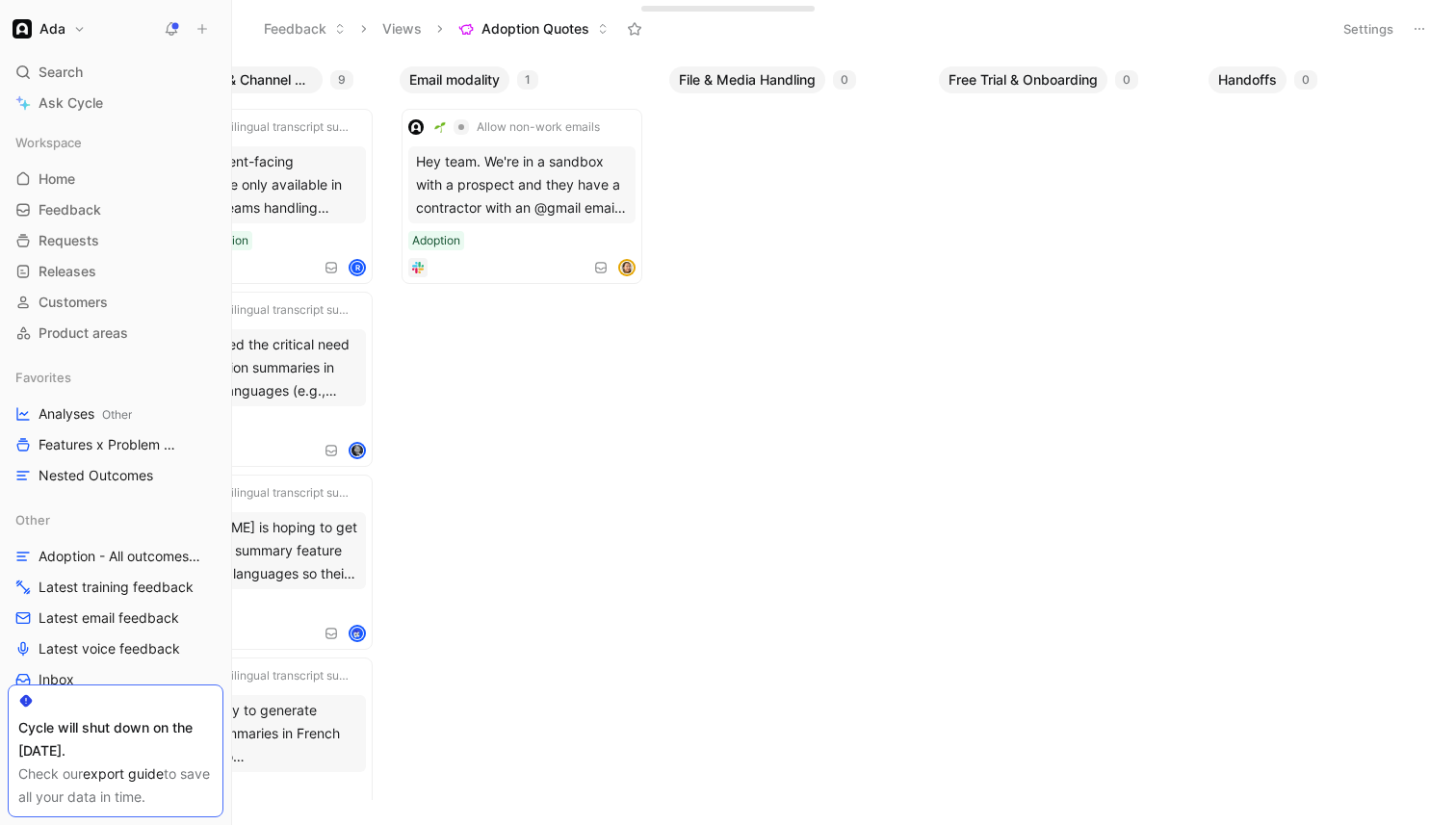
scroll to position [0, 1864]
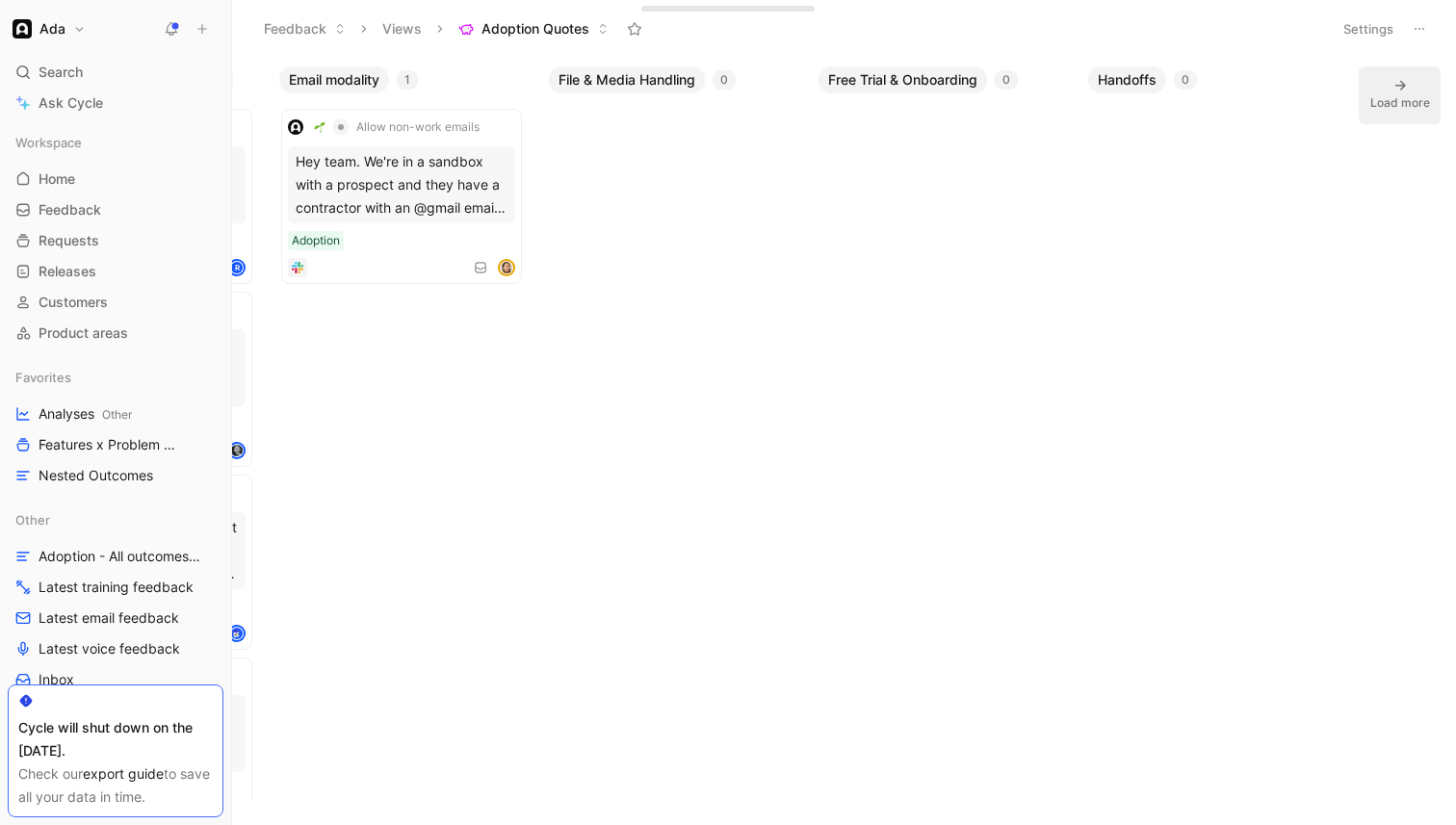
click at [1384, 112] on button "Load more" at bounding box center [1399, 95] width 82 height 58
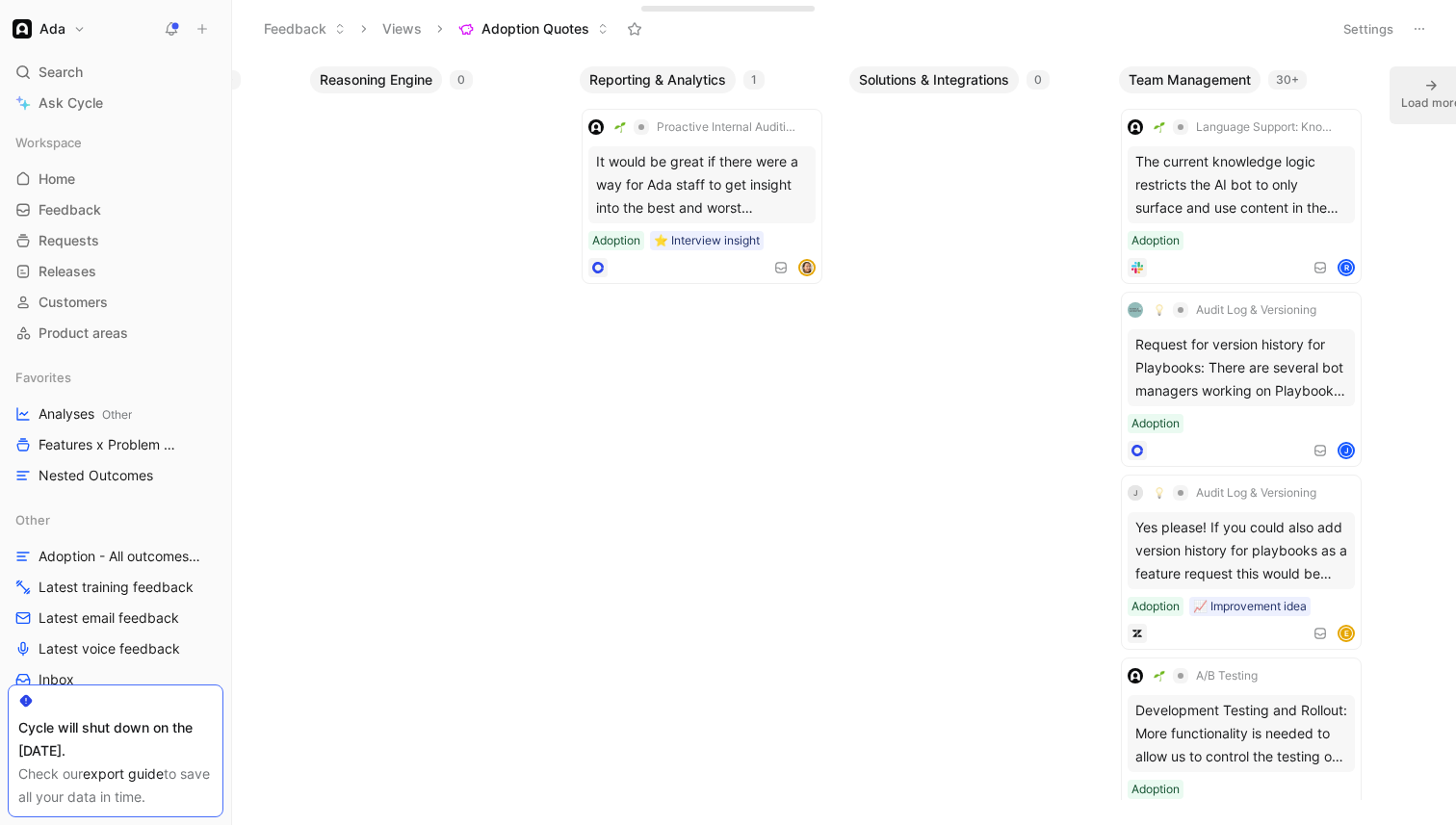
scroll to position [0, 4559]
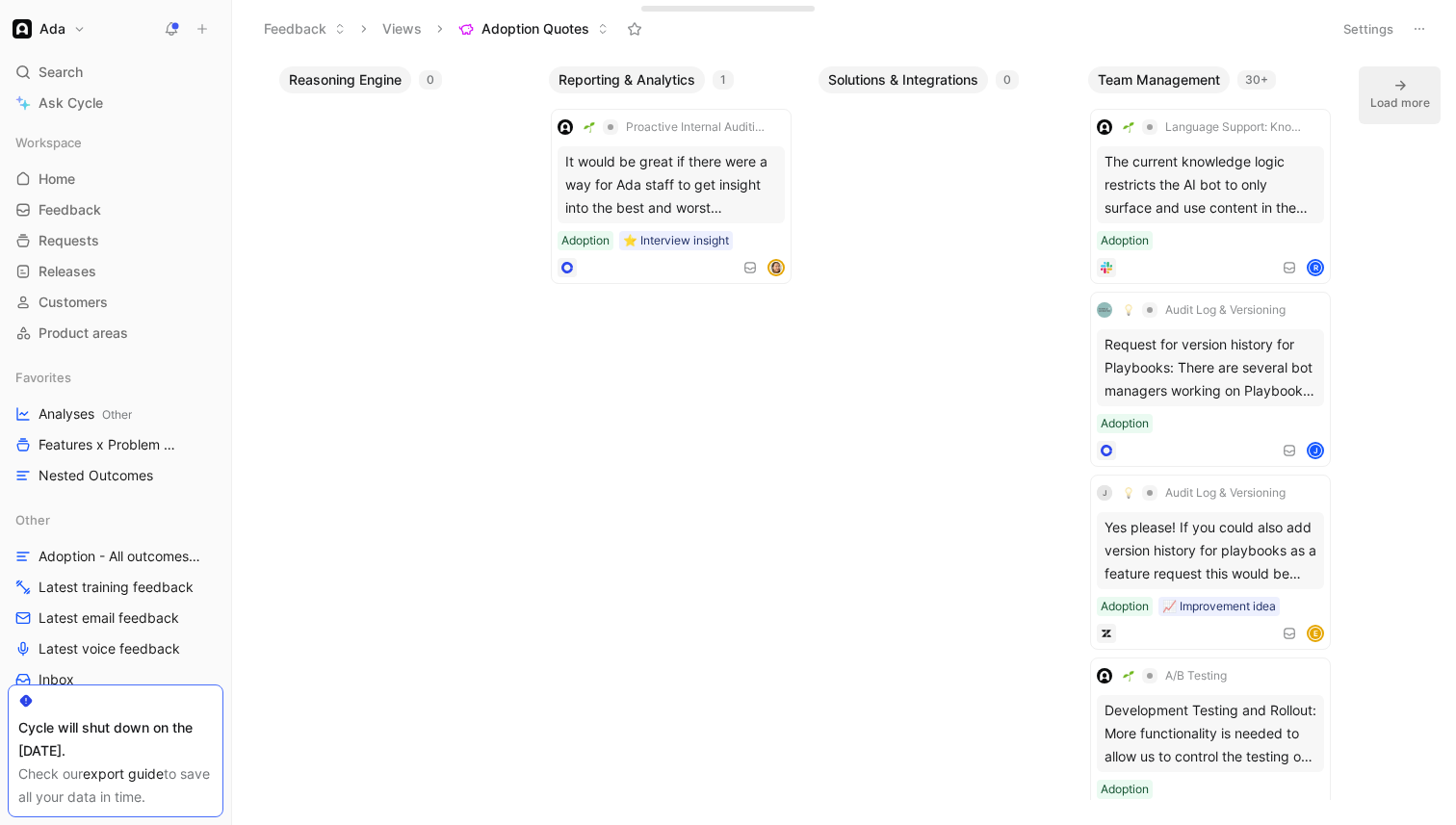
click at [1384, 70] on button "Load more" at bounding box center [1399, 95] width 82 height 58
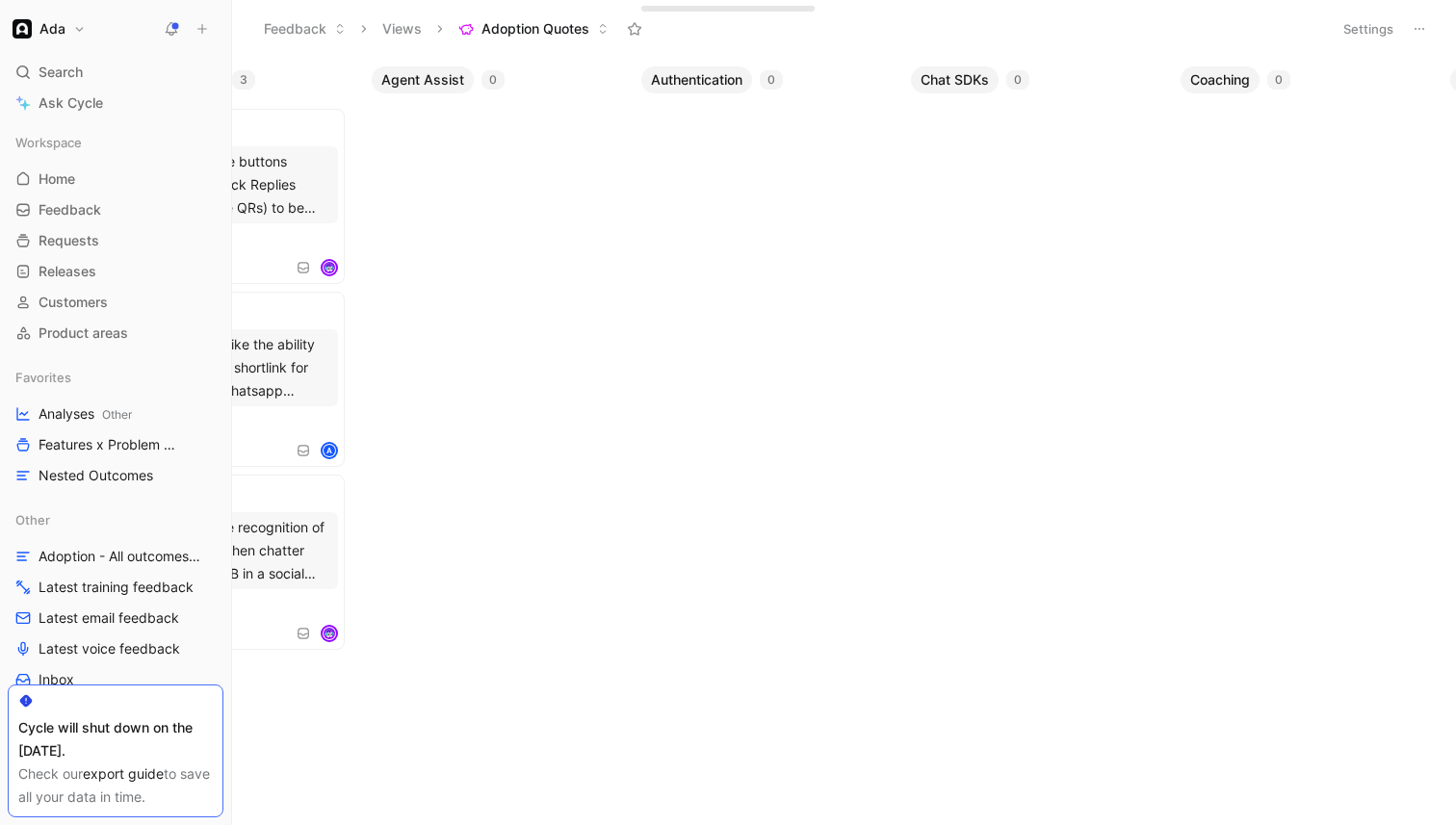
scroll to position [0, 0]
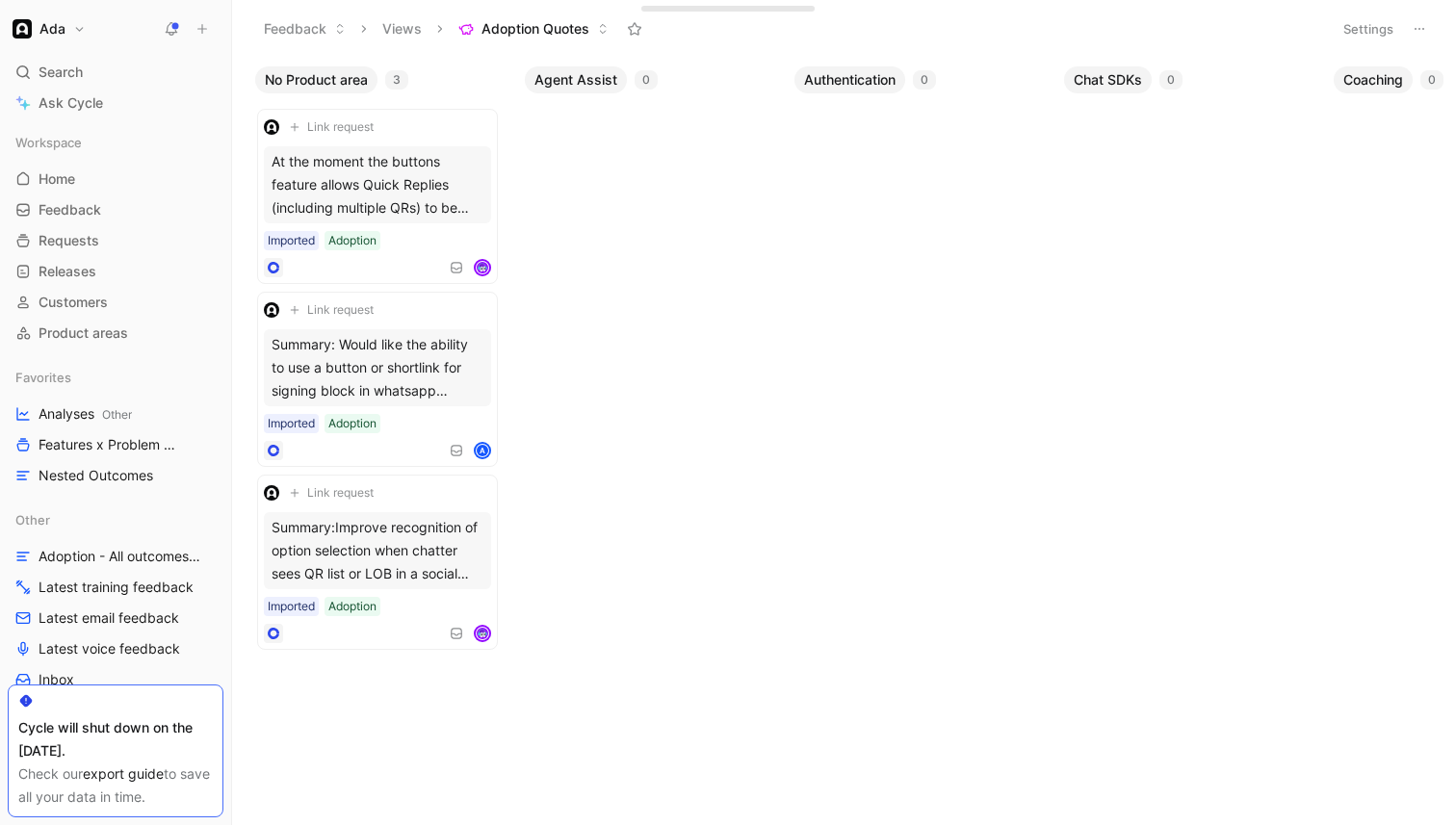
click at [1425, 32] on icon at bounding box center [1420, 30] width 16 height 16
click at [1374, 30] on button "Settings" at bounding box center [1368, 29] width 67 height 27
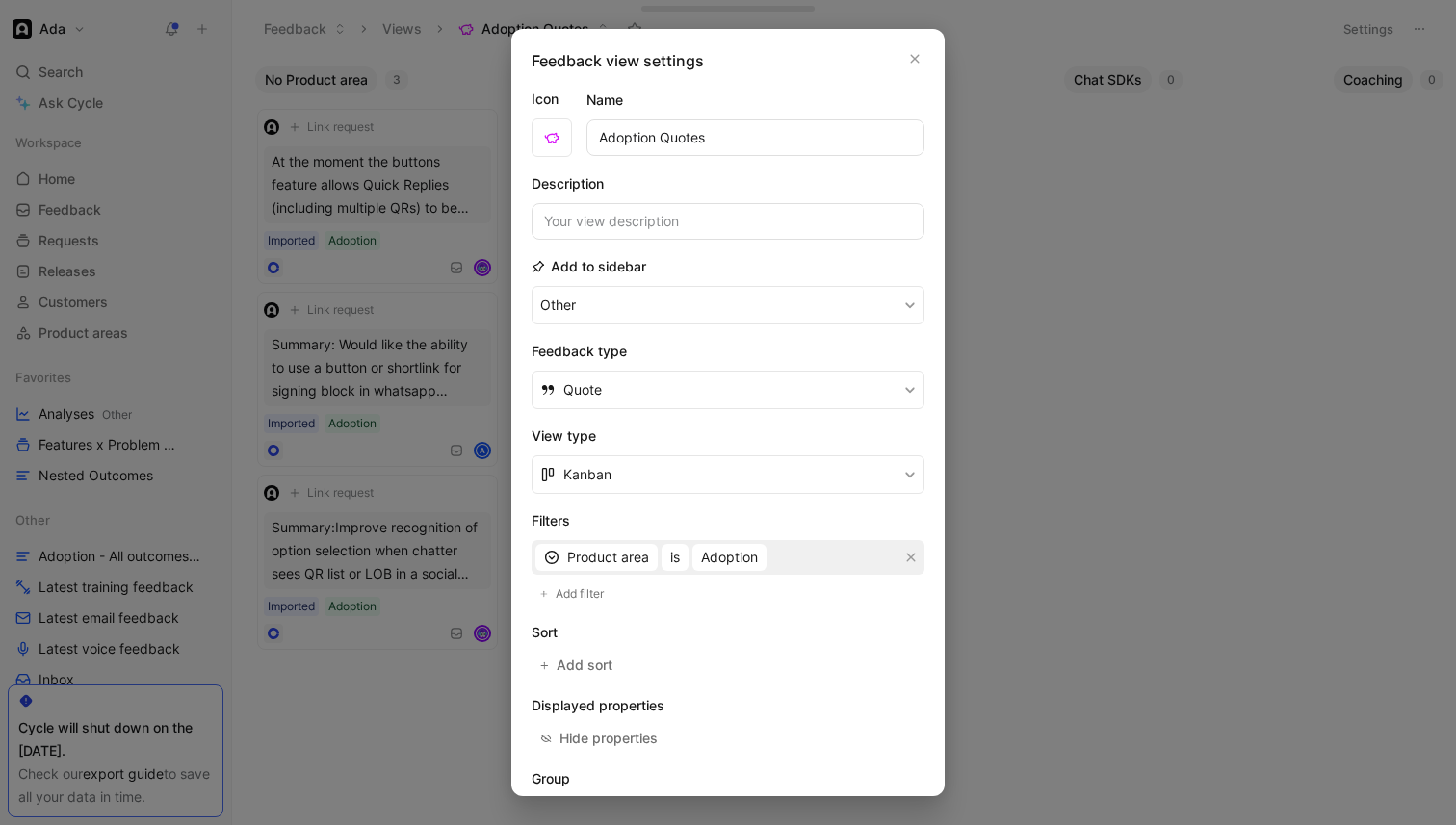
scroll to position [142, 0]
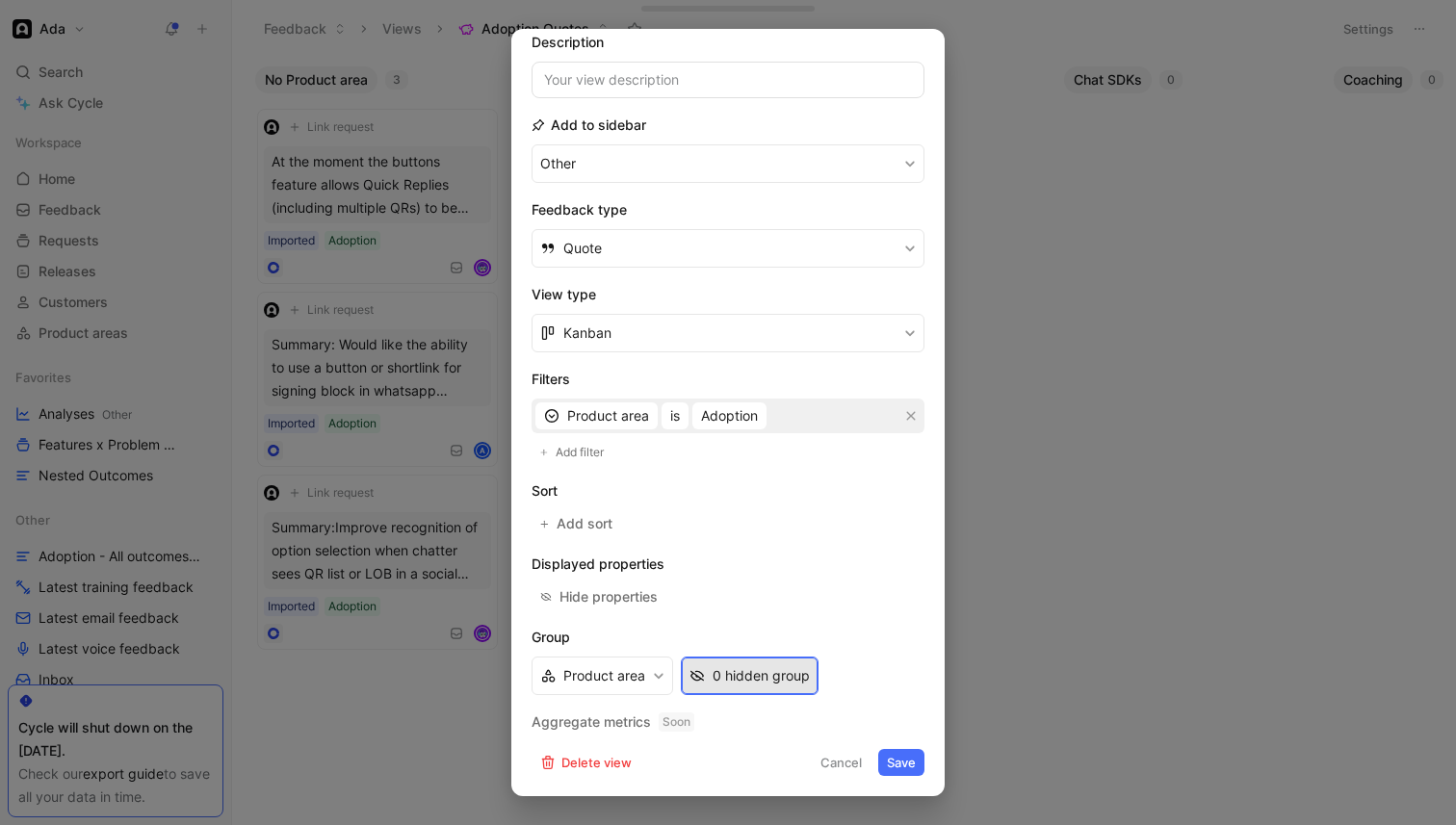
click at [722, 668] on div "0 hidden group" at bounding box center [761, 675] width 97 height 23
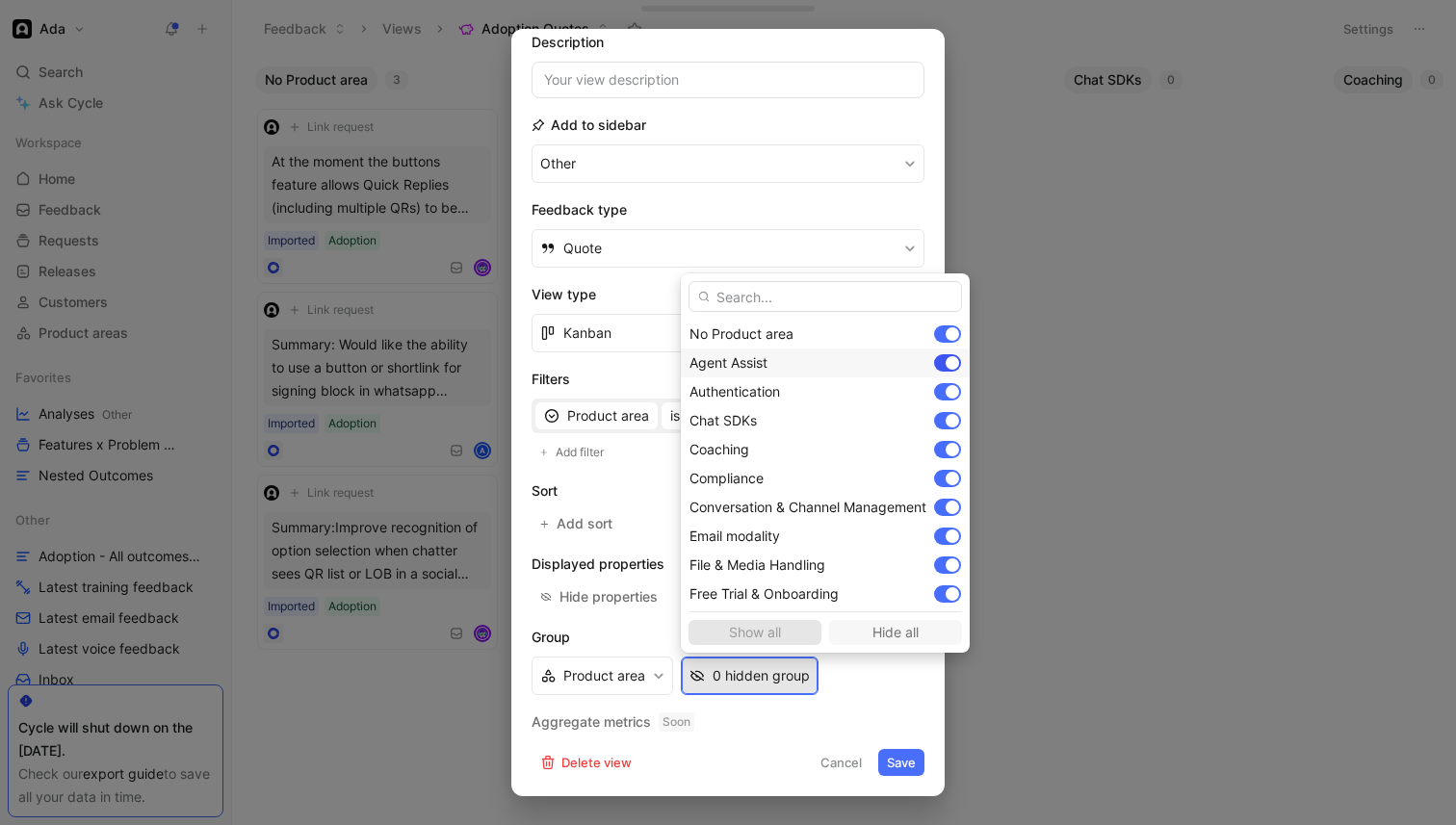
click at [951, 365] on div at bounding box center [952, 363] width 14 height 14
click at [952, 393] on div at bounding box center [952, 392] width 14 height 14
click at [949, 419] on div at bounding box center [952, 421] width 14 height 14
click at [949, 445] on div at bounding box center [952, 450] width 14 height 14
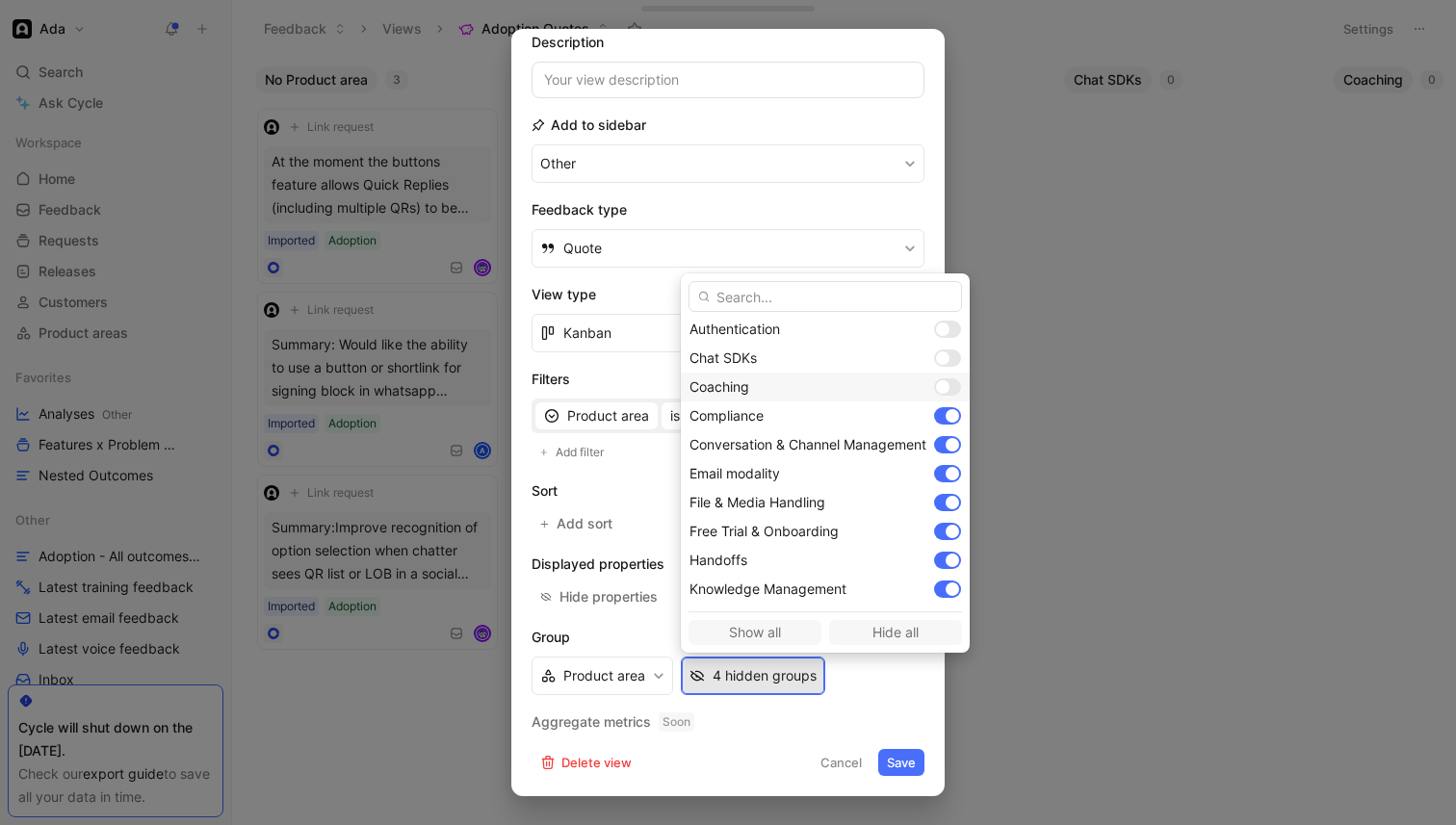
scroll to position [68, 0]
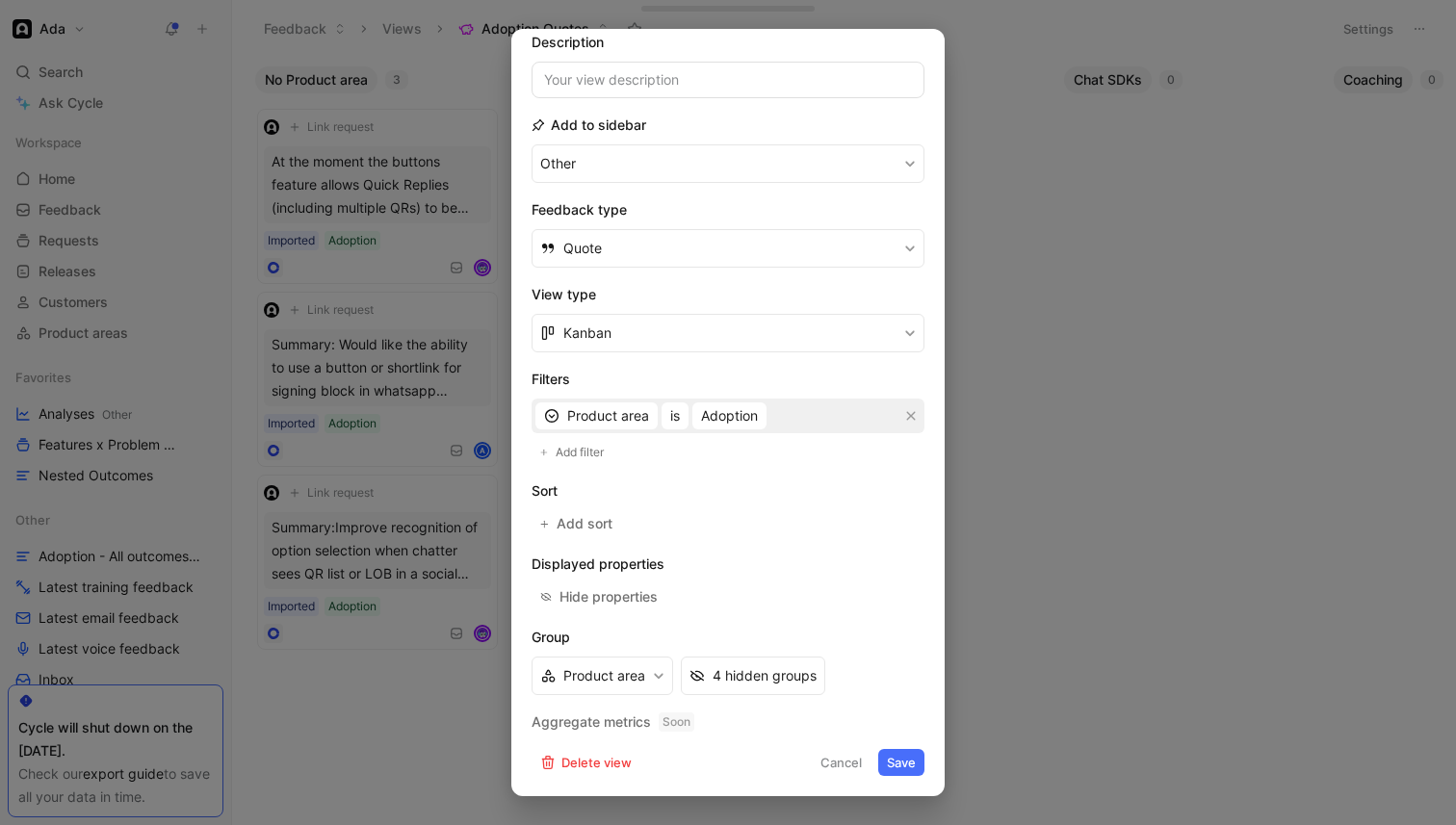
click at [904, 757] on button "Save" at bounding box center [901, 762] width 46 height 27
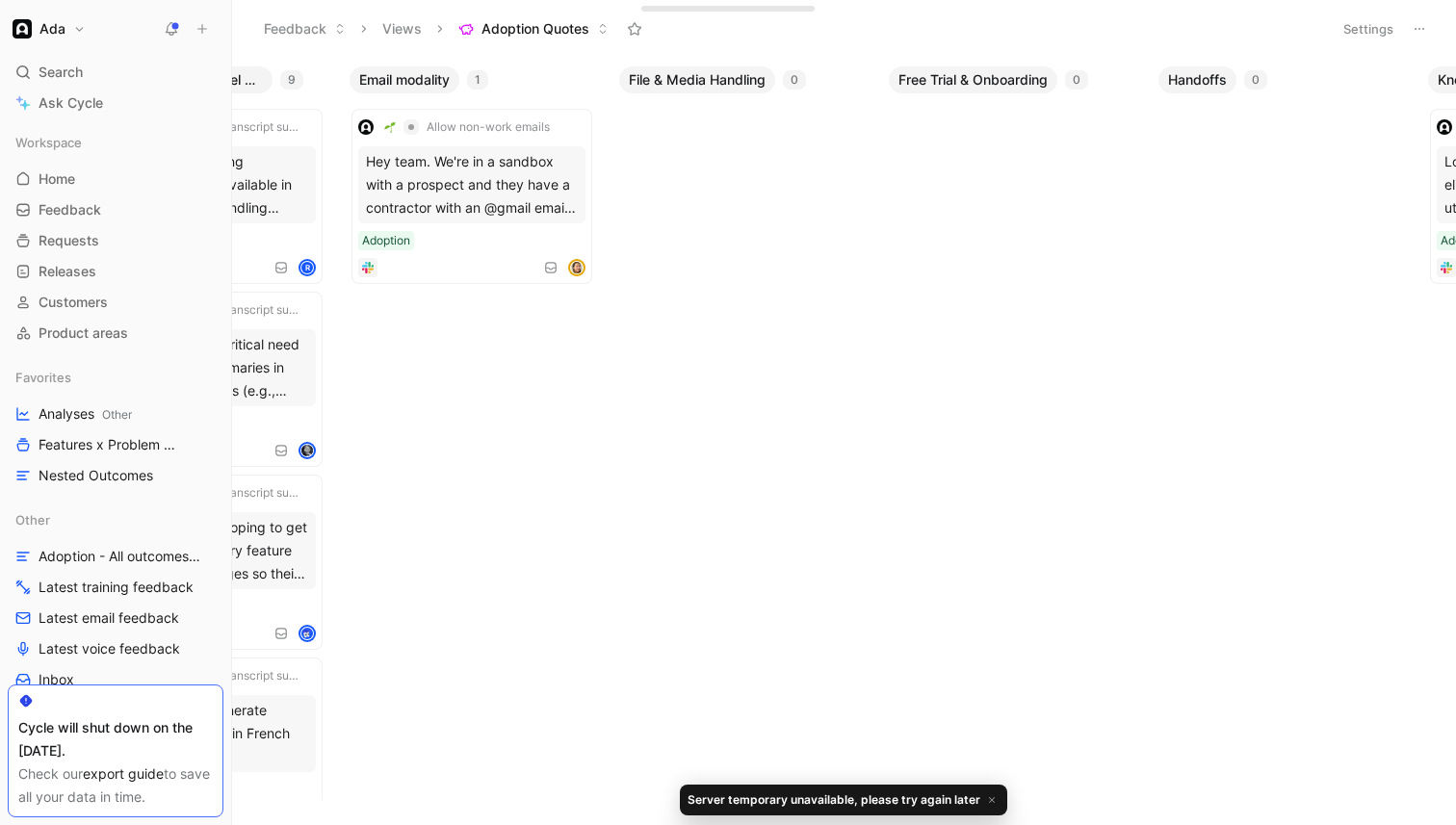
scroll to position [0, 787]
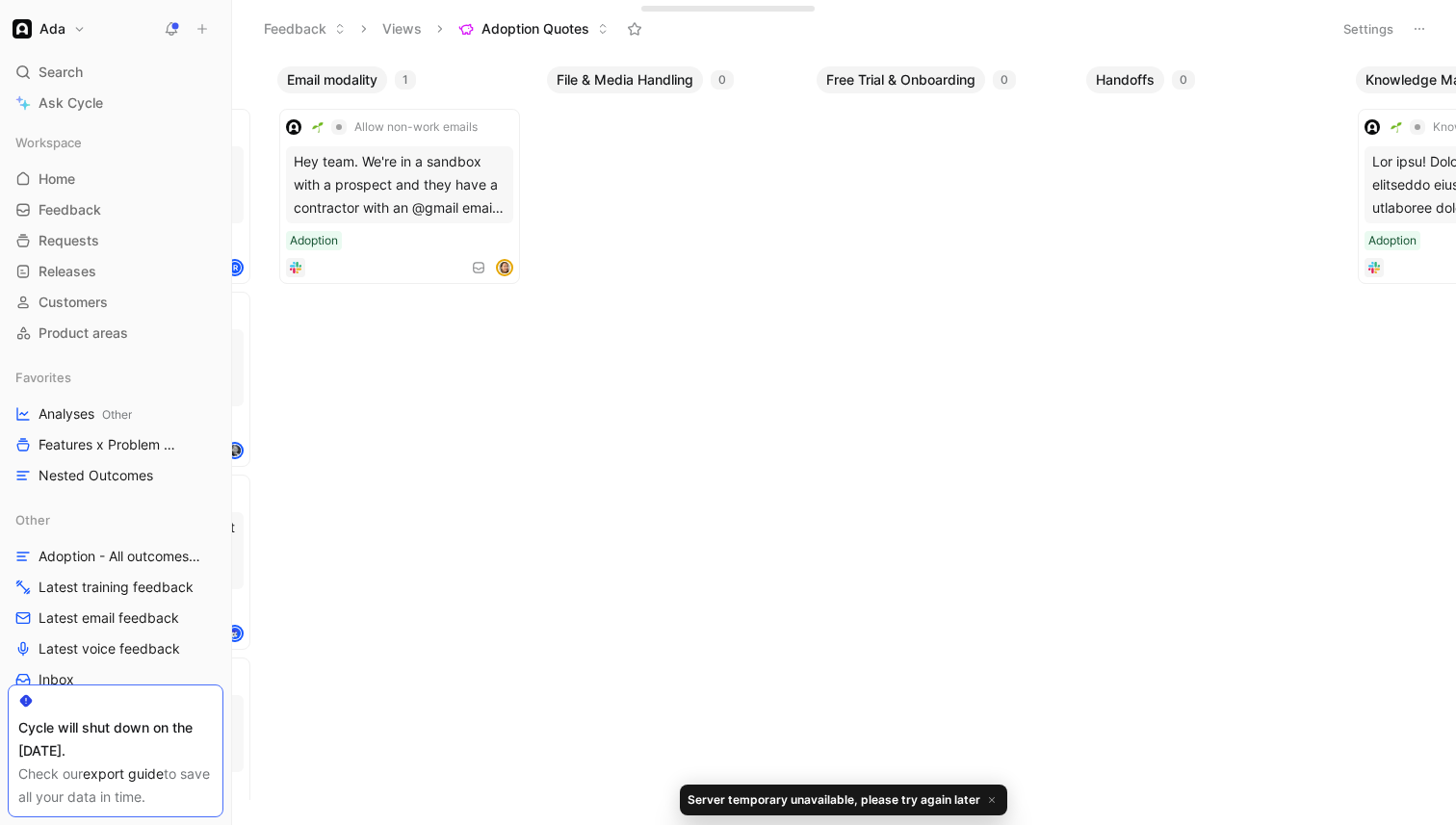
click at [1382, 26] on button "Settings" at bounding box center [1368, 29] width 67 height 27
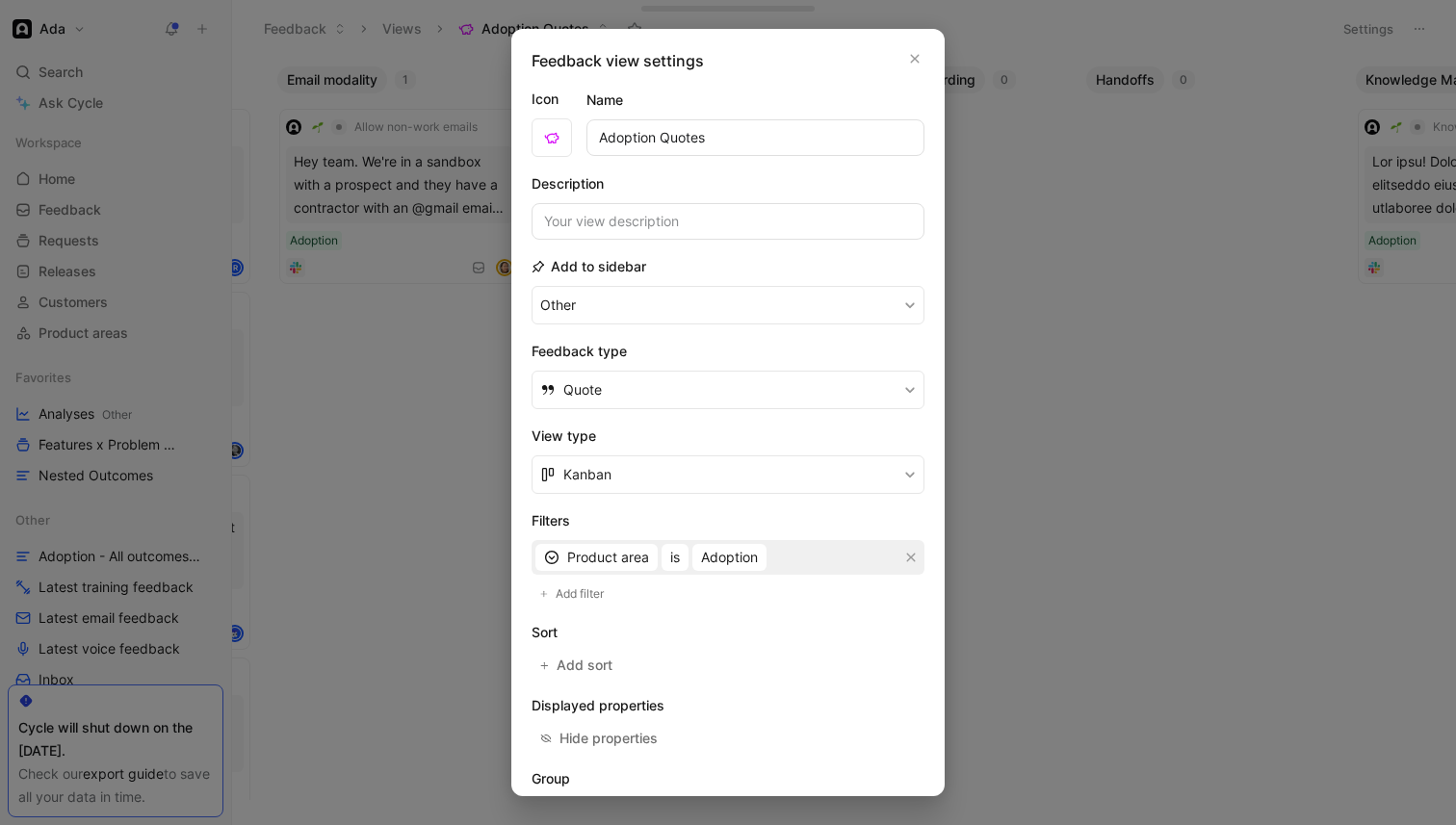
scroll to position [142, 0]
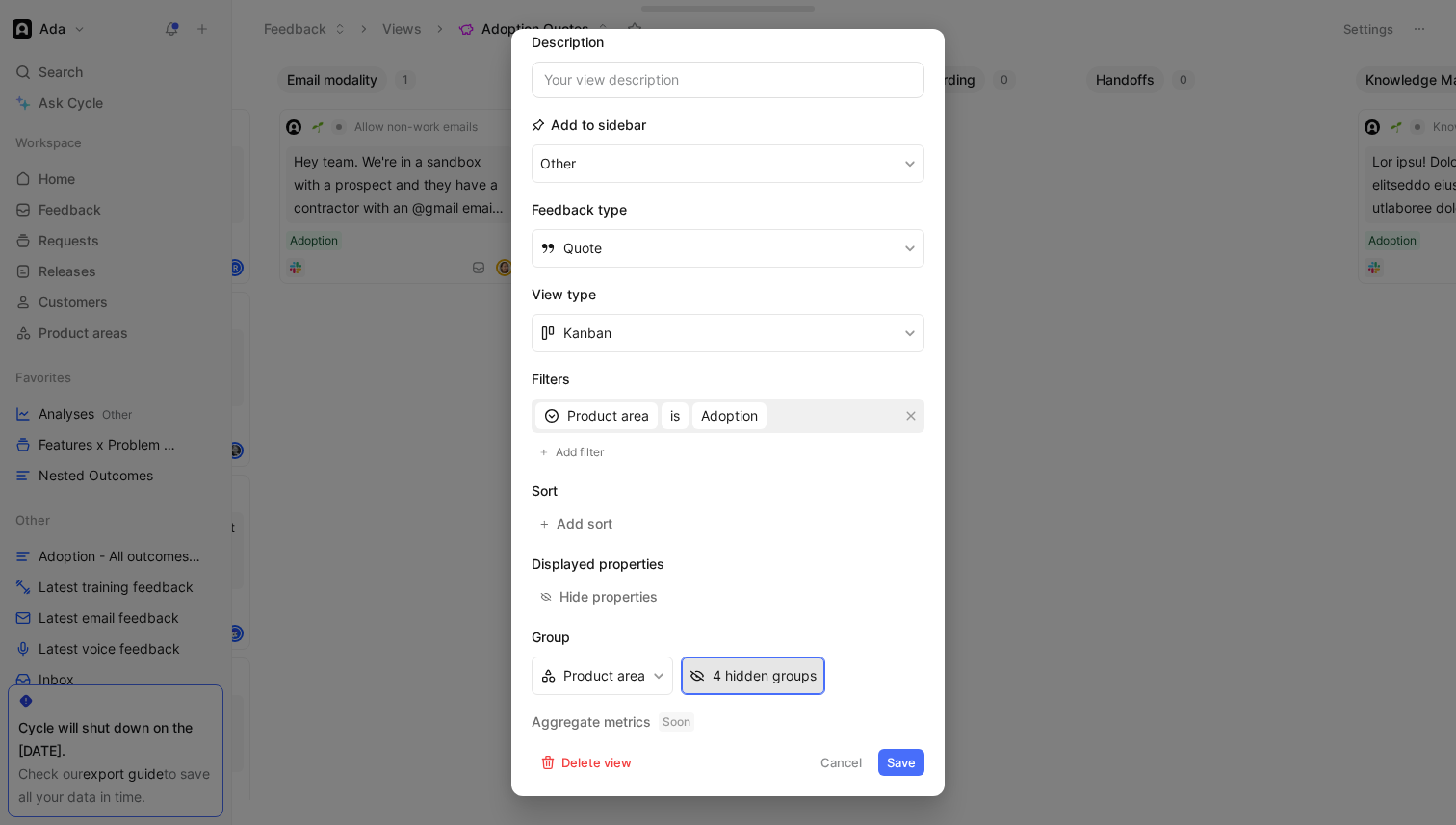
click at [813, 678] on div "4 hidden groups" at bounding box center [765, 675] width 104 height 23
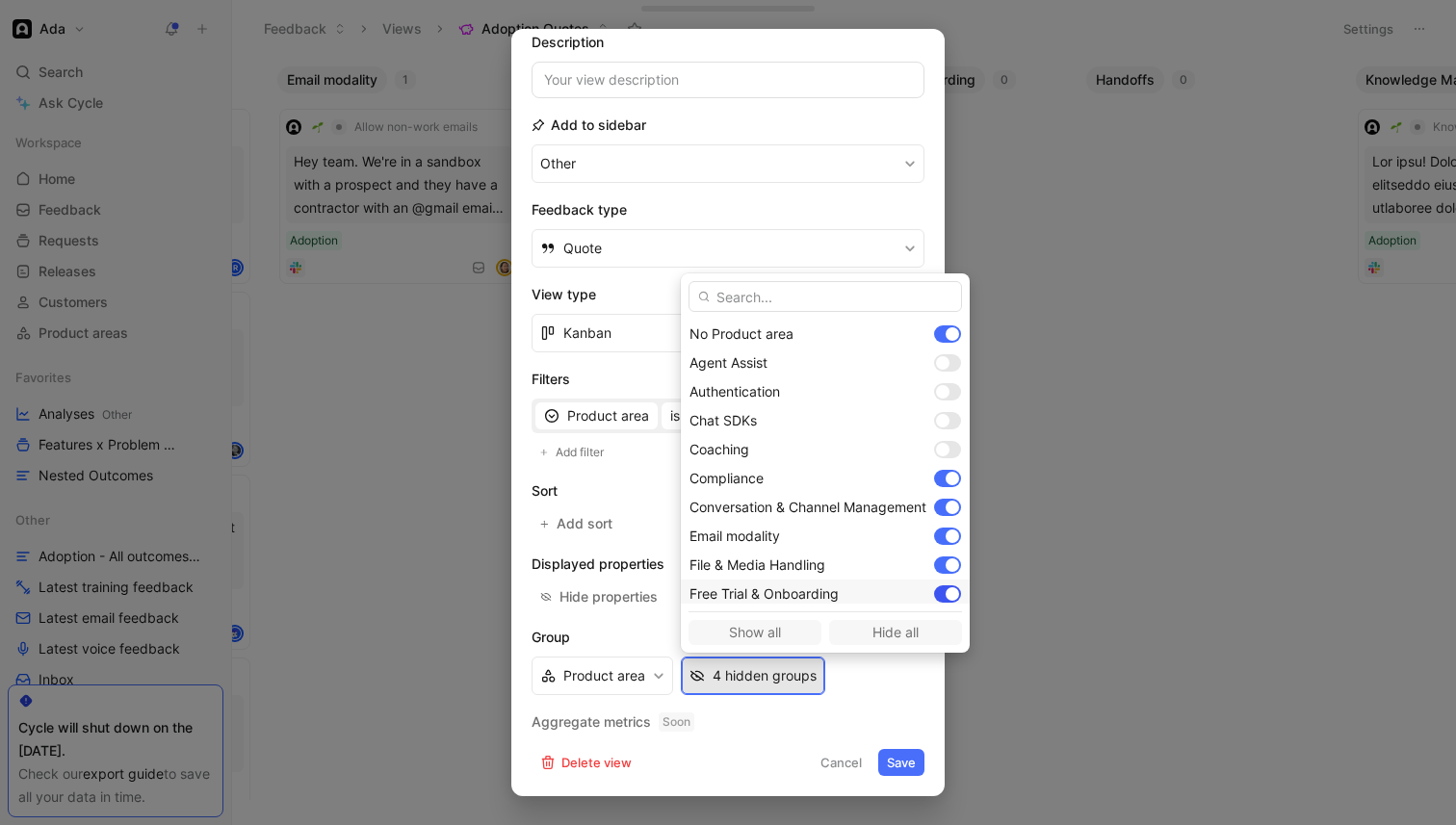
click at [954, 594] on div at bounding box center [952, 595] width 14 height 14
click at [950, 562] on div at bounding box center [952, 565] width 14 height 14
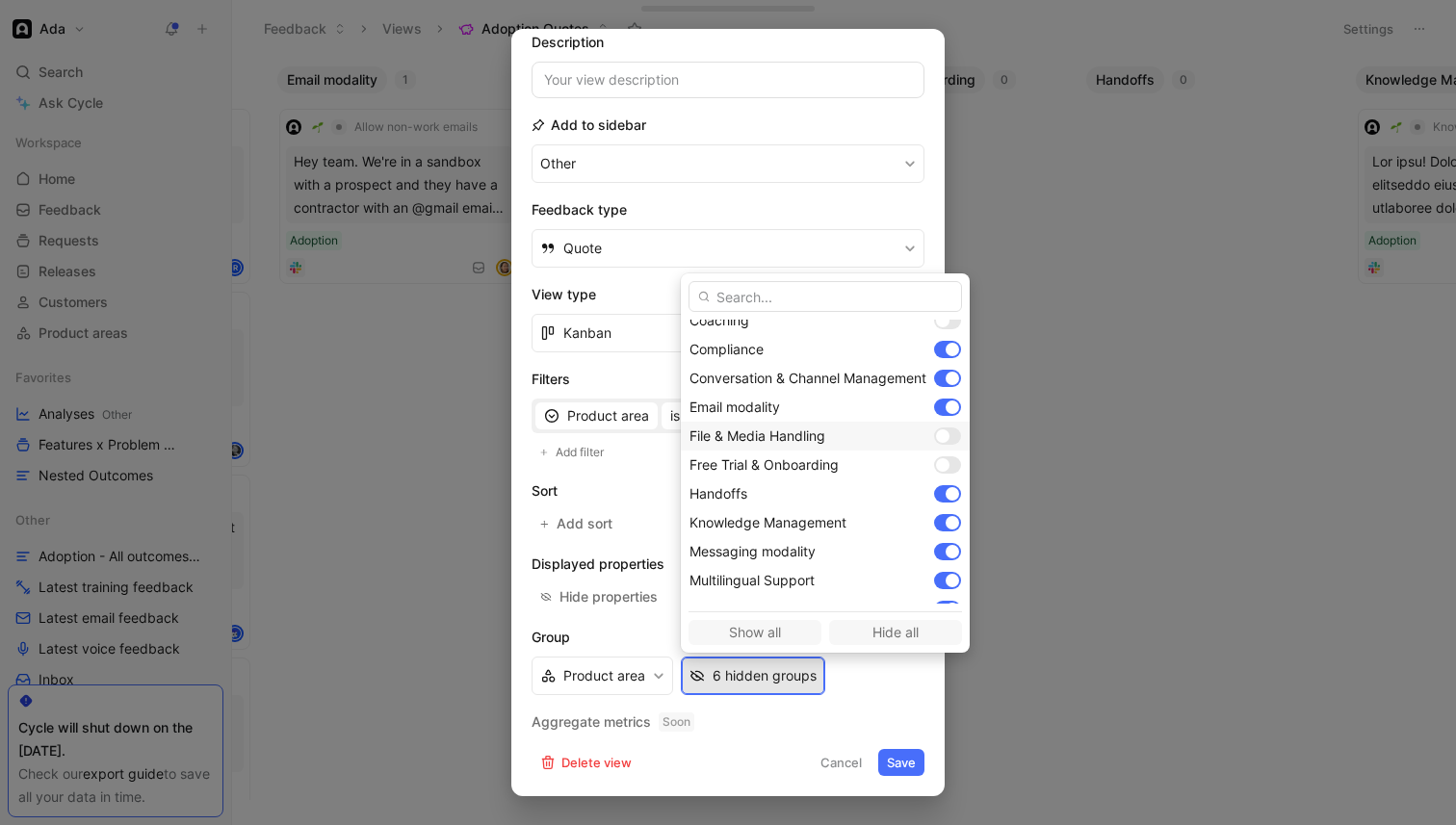
scroll to position [152, 0]
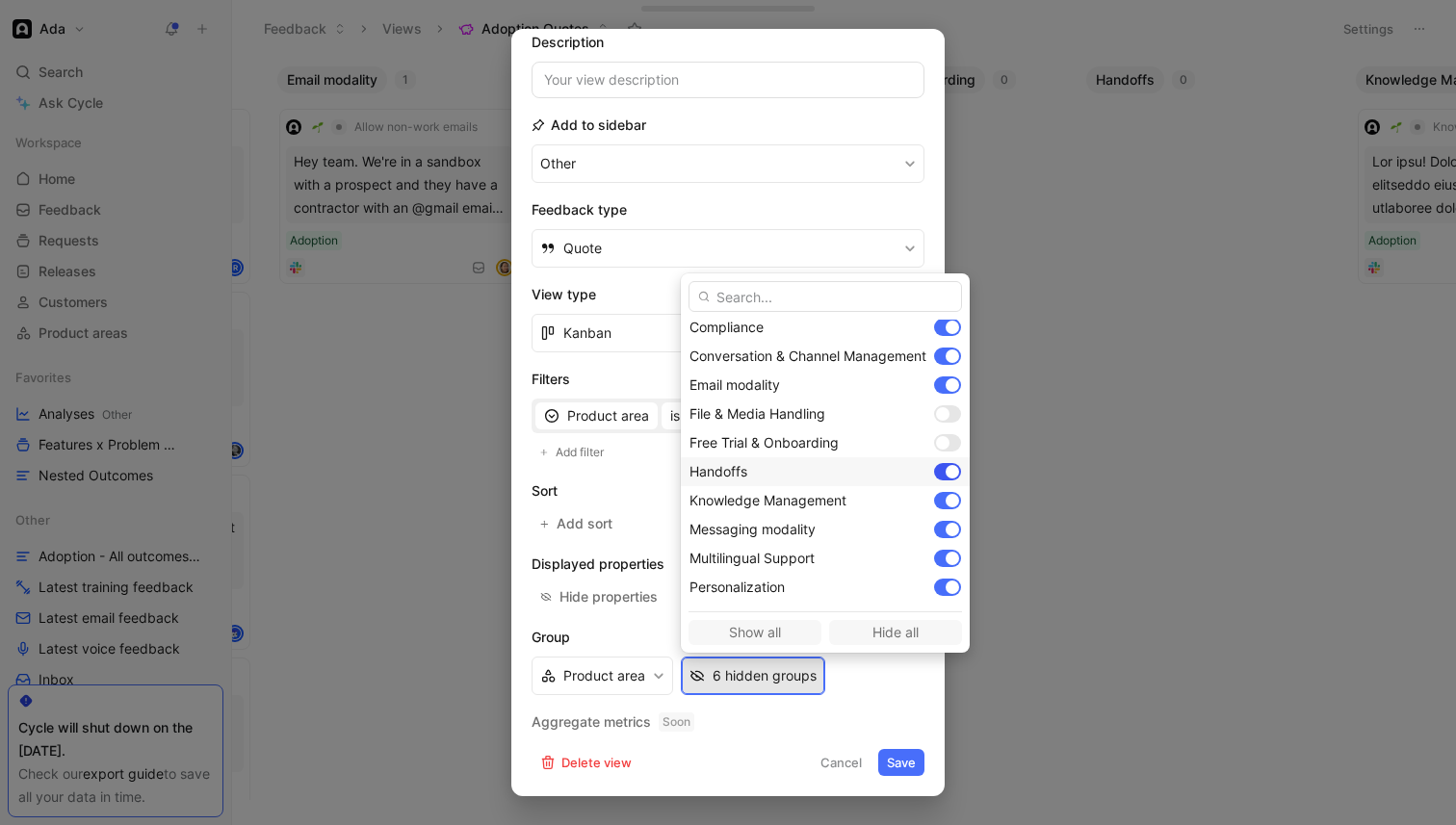
click at [952, 471] on div at bounding box center [952, 472] width 14 height 14
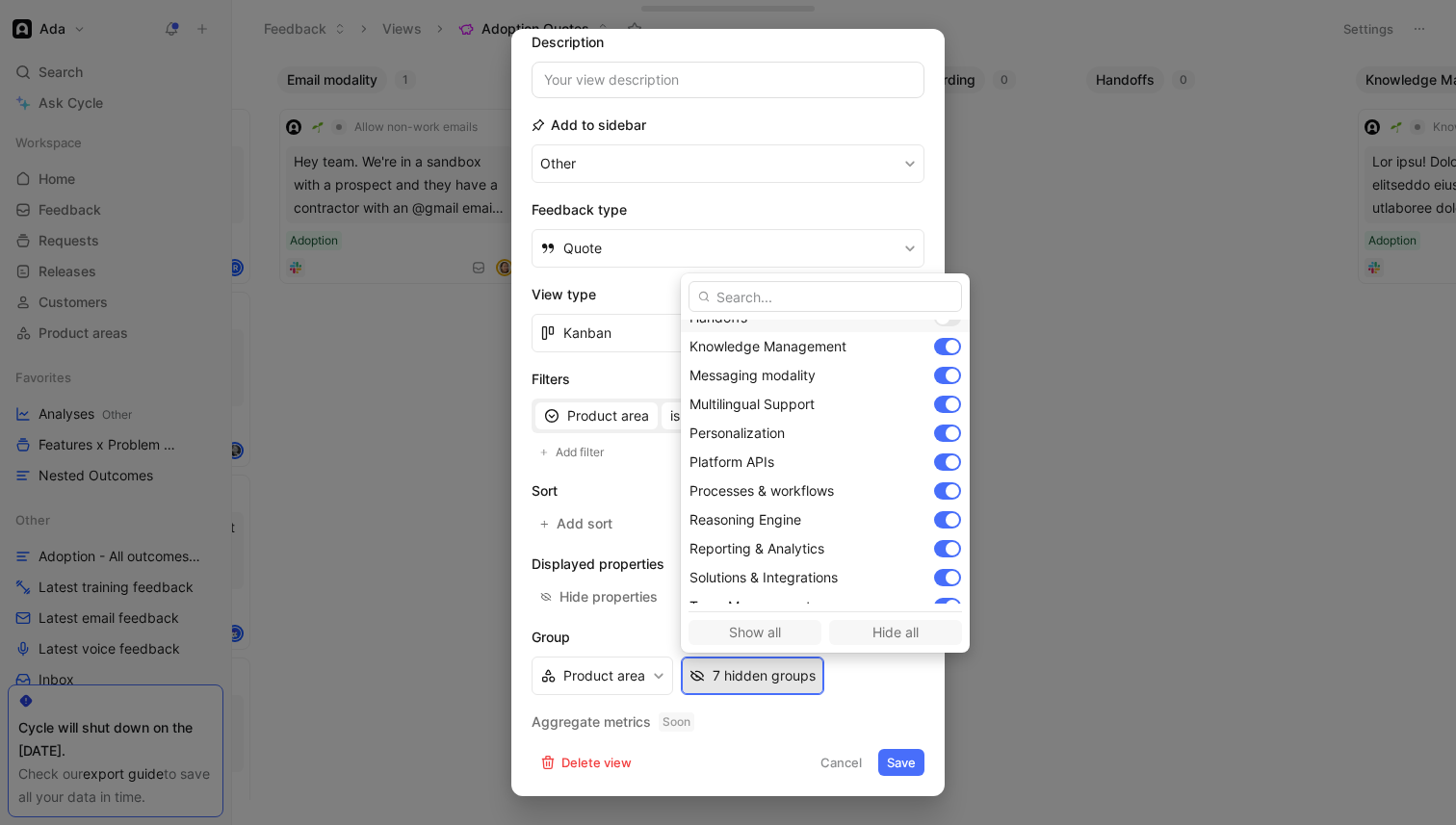
scroll to position [307, 0]
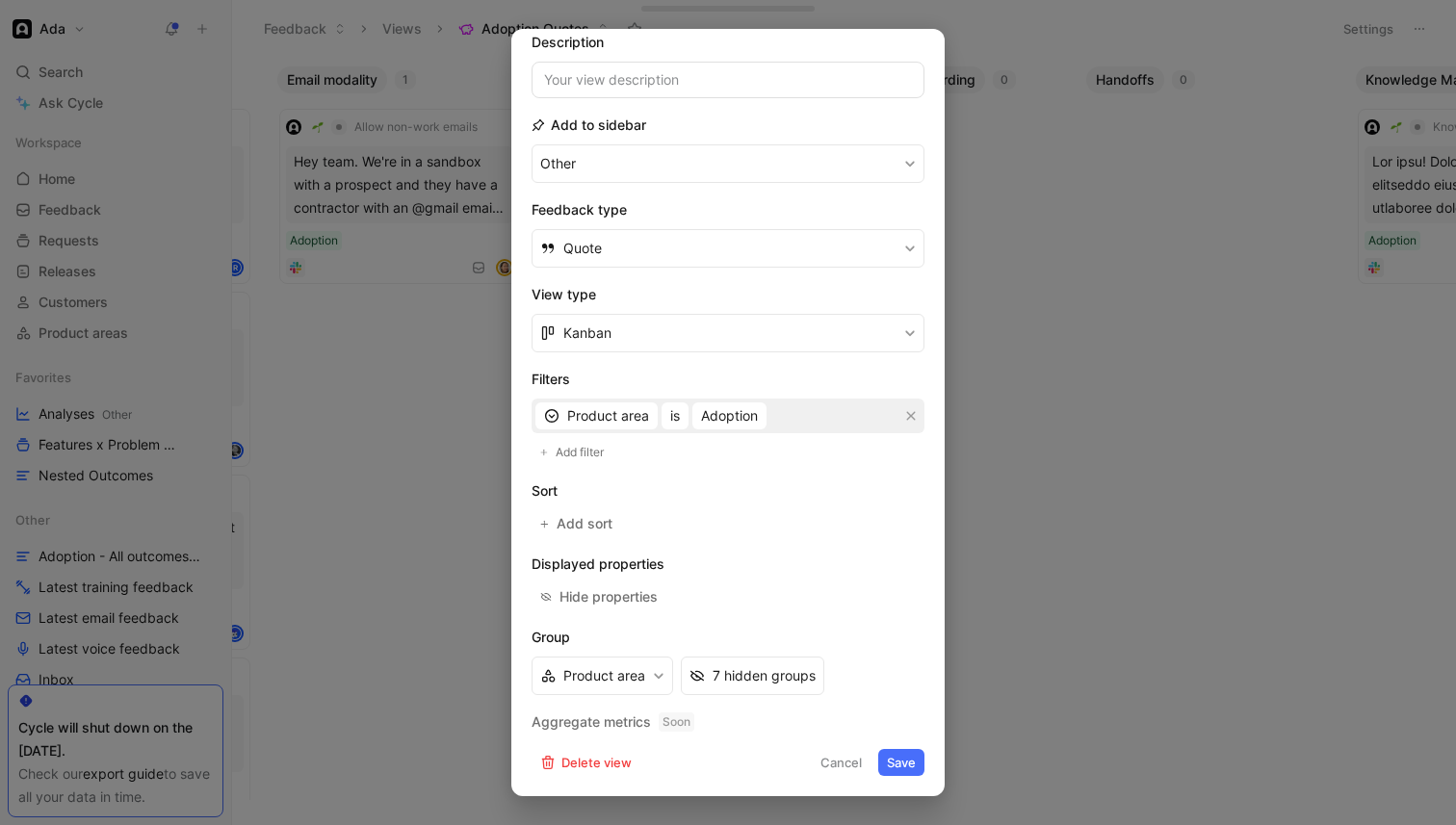
click at [900, 760] on button "Save" at bounding box center [901, 762] width 46 height 27
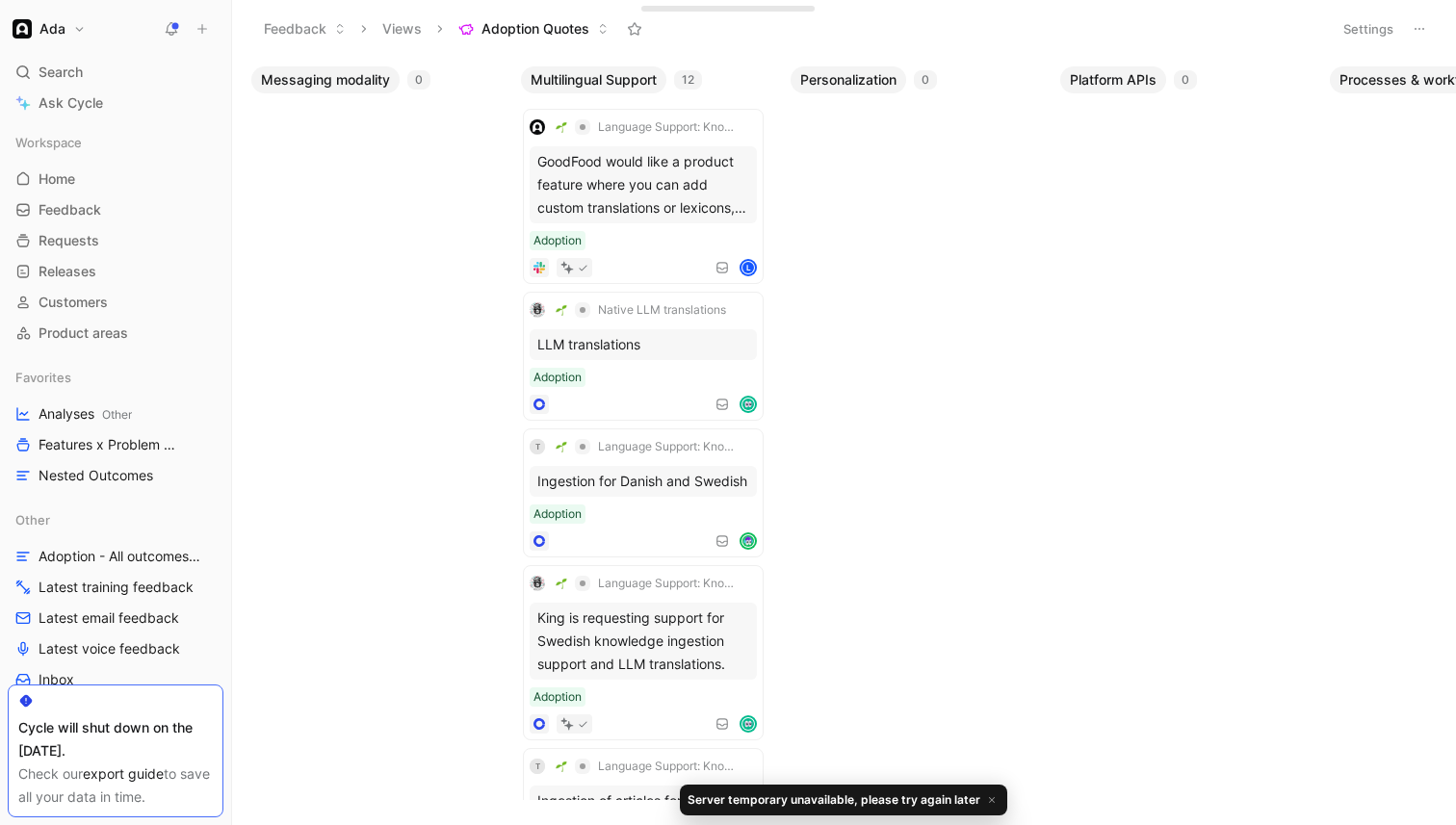
scroll to position [0, 1393]
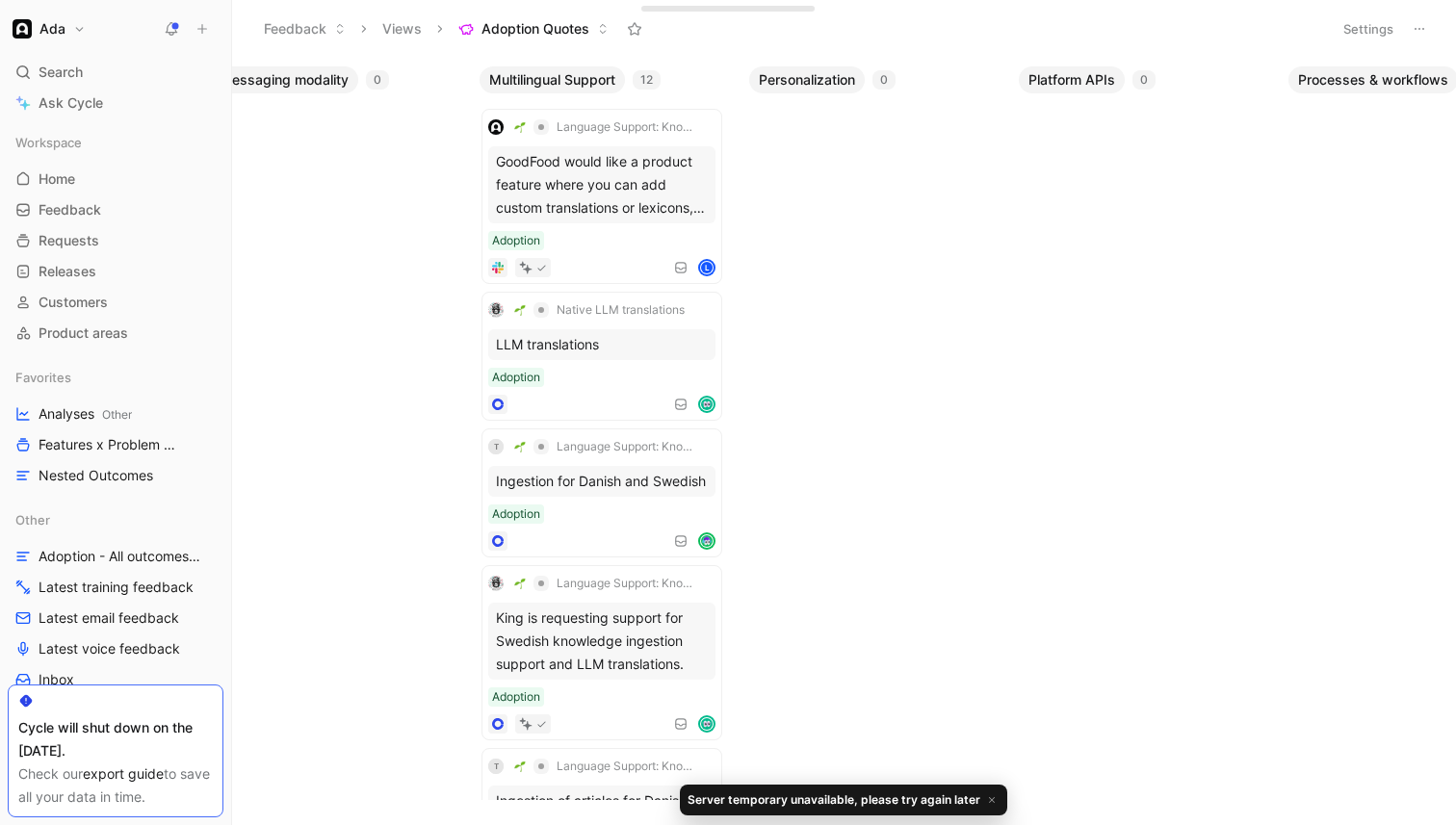
click at [1365, 40] on button "Settings" at bounding box center [1368, 29] width 67 height 27
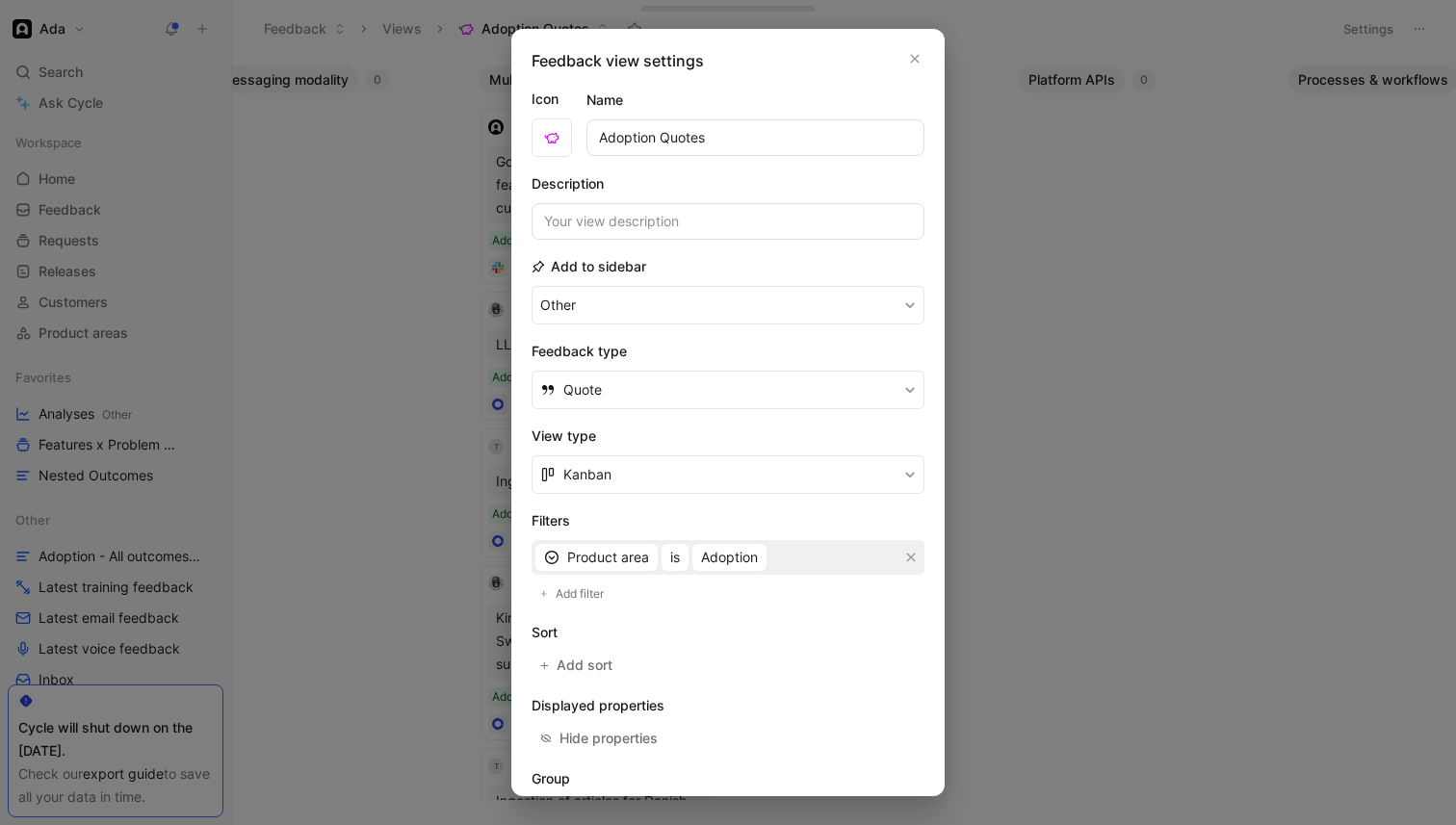
scroll to position [142, 0]
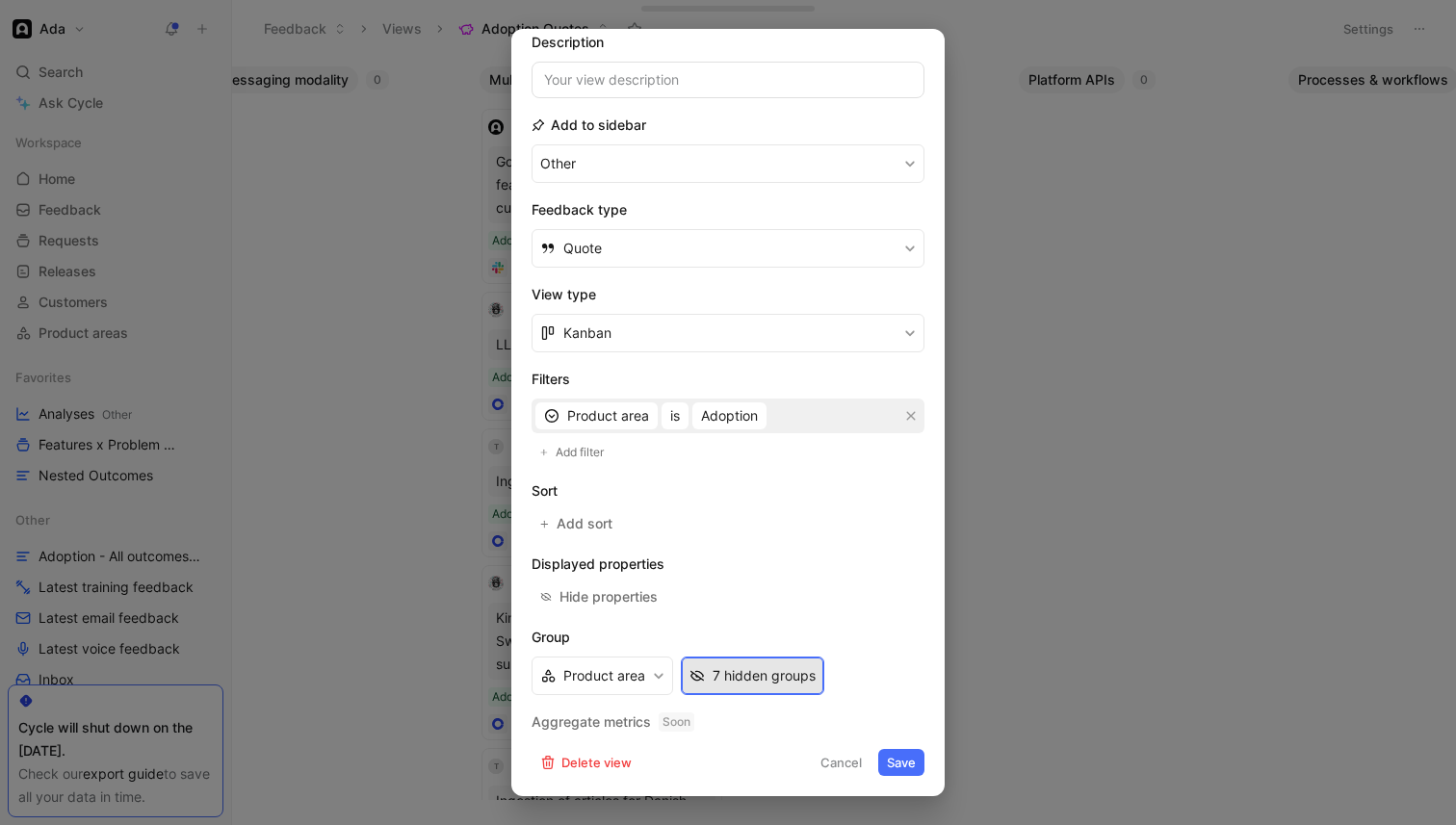
click at [796, 676] on div "7 hidden groups" at bounding box center [764, 675] width 103 height 23
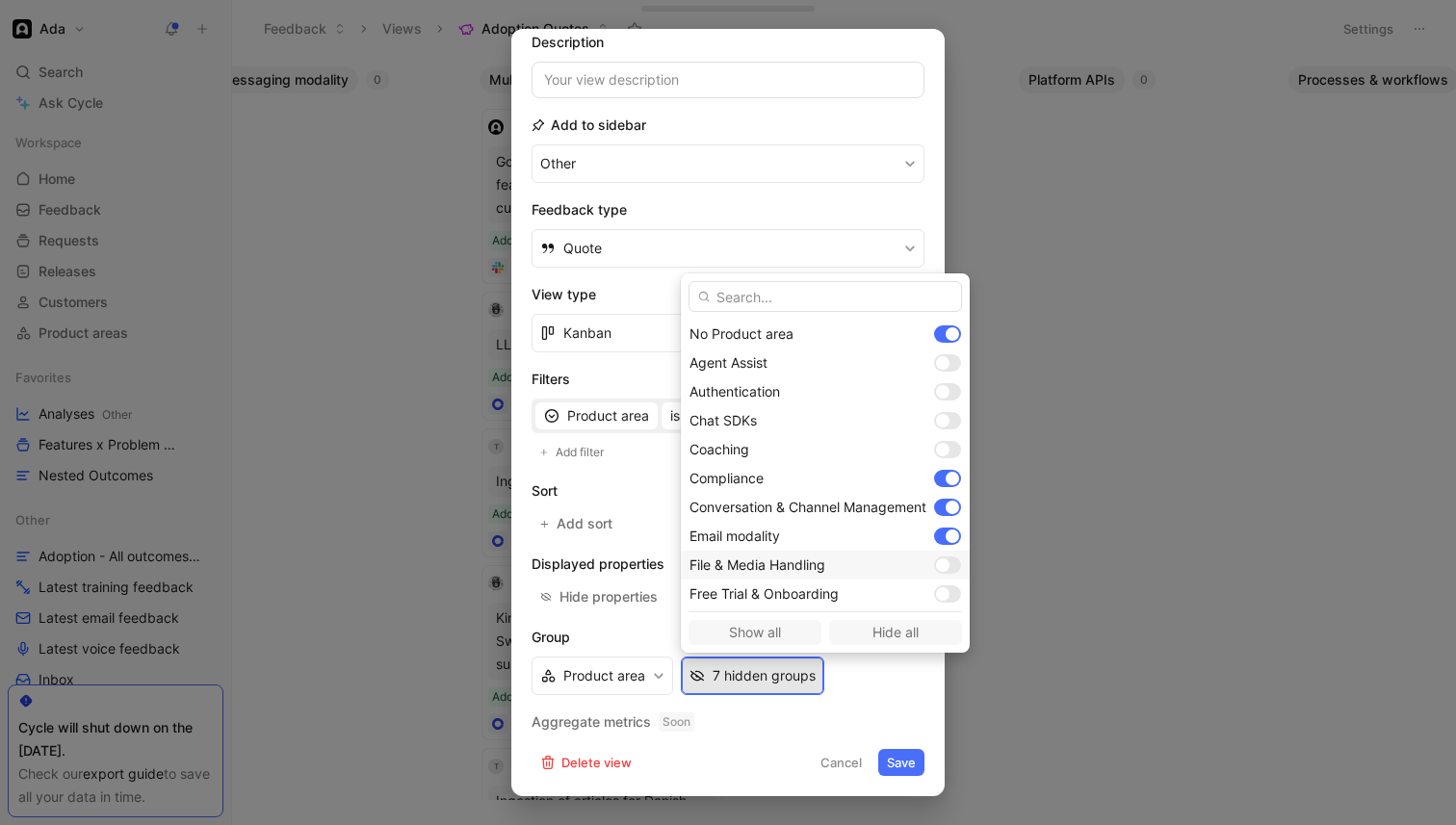
scroll to position [380, 0]
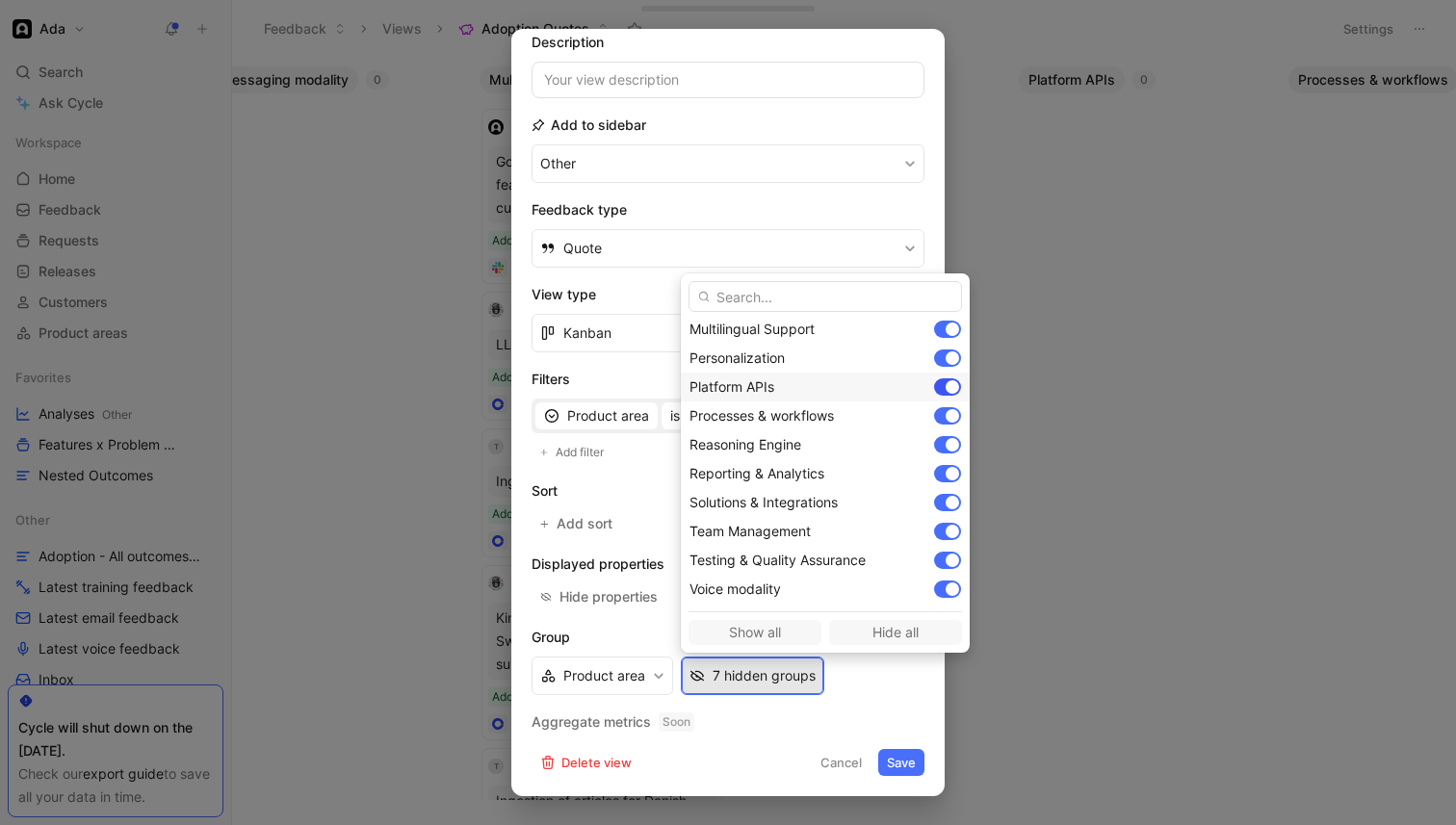
click at [952, 391] on div at bounding box center [952, 387] width 14 height 14
click at [952, 412] on div at bounding box center [952, 416] width 14 height 14
click at [959, 365] on div at bounding box center [947, 358] width 27 height 18
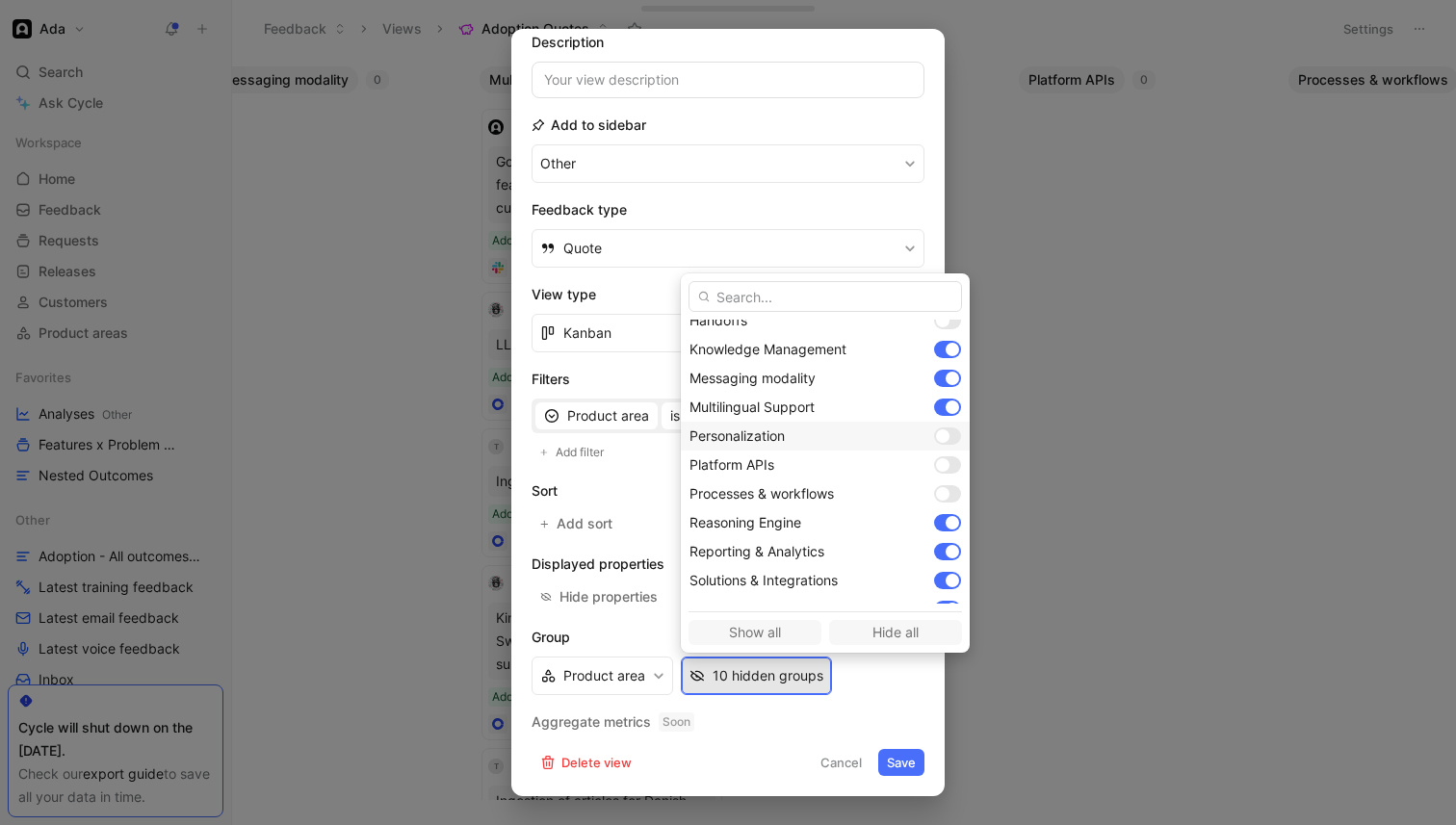
scroll to position [301, 0]
click at [956, 380] on div at bounding box center [952, 380] width 14 height 14
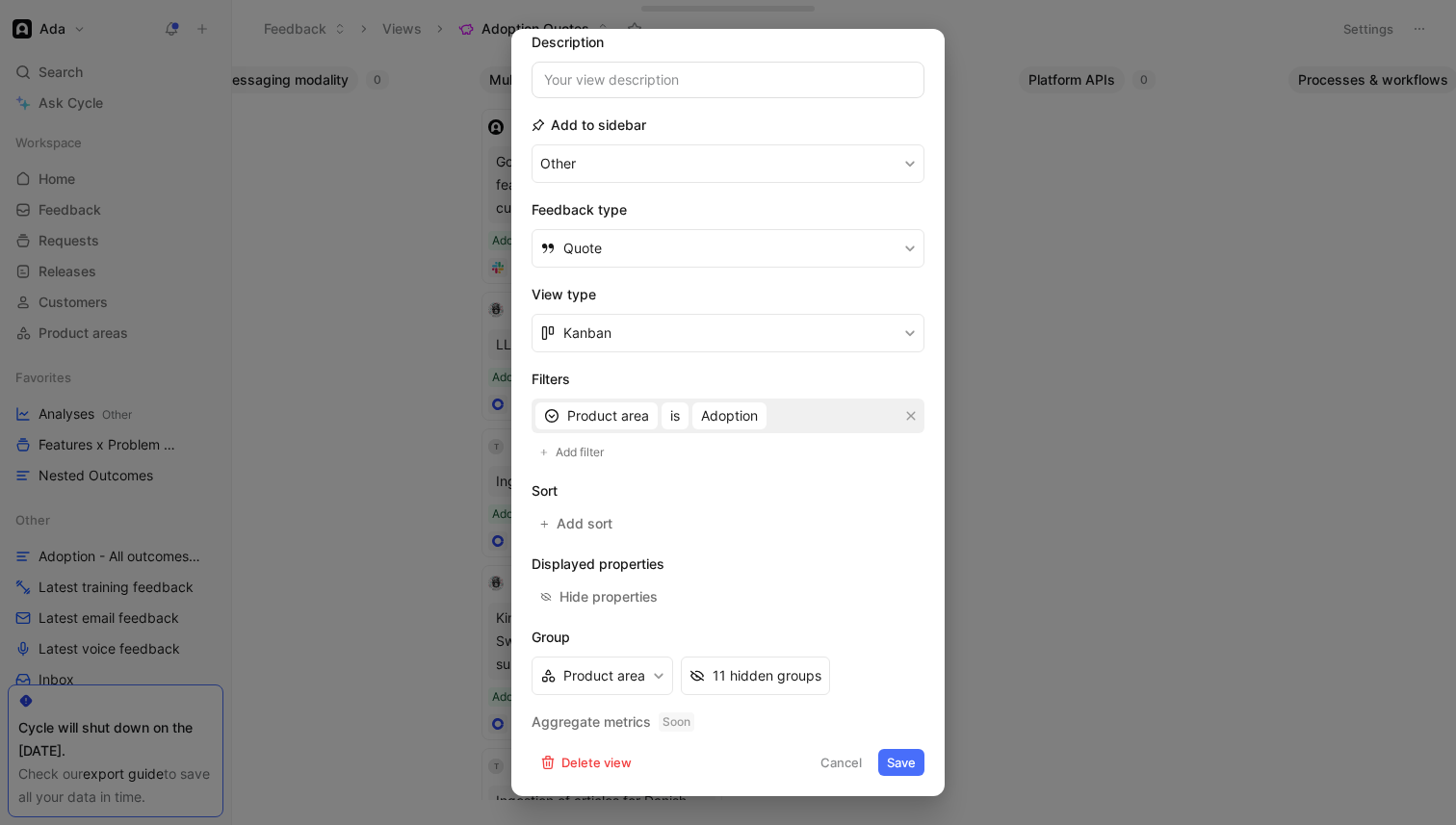
click at [896, 749] on button "Save" at bounding box center [901, 762] width 46 height 27
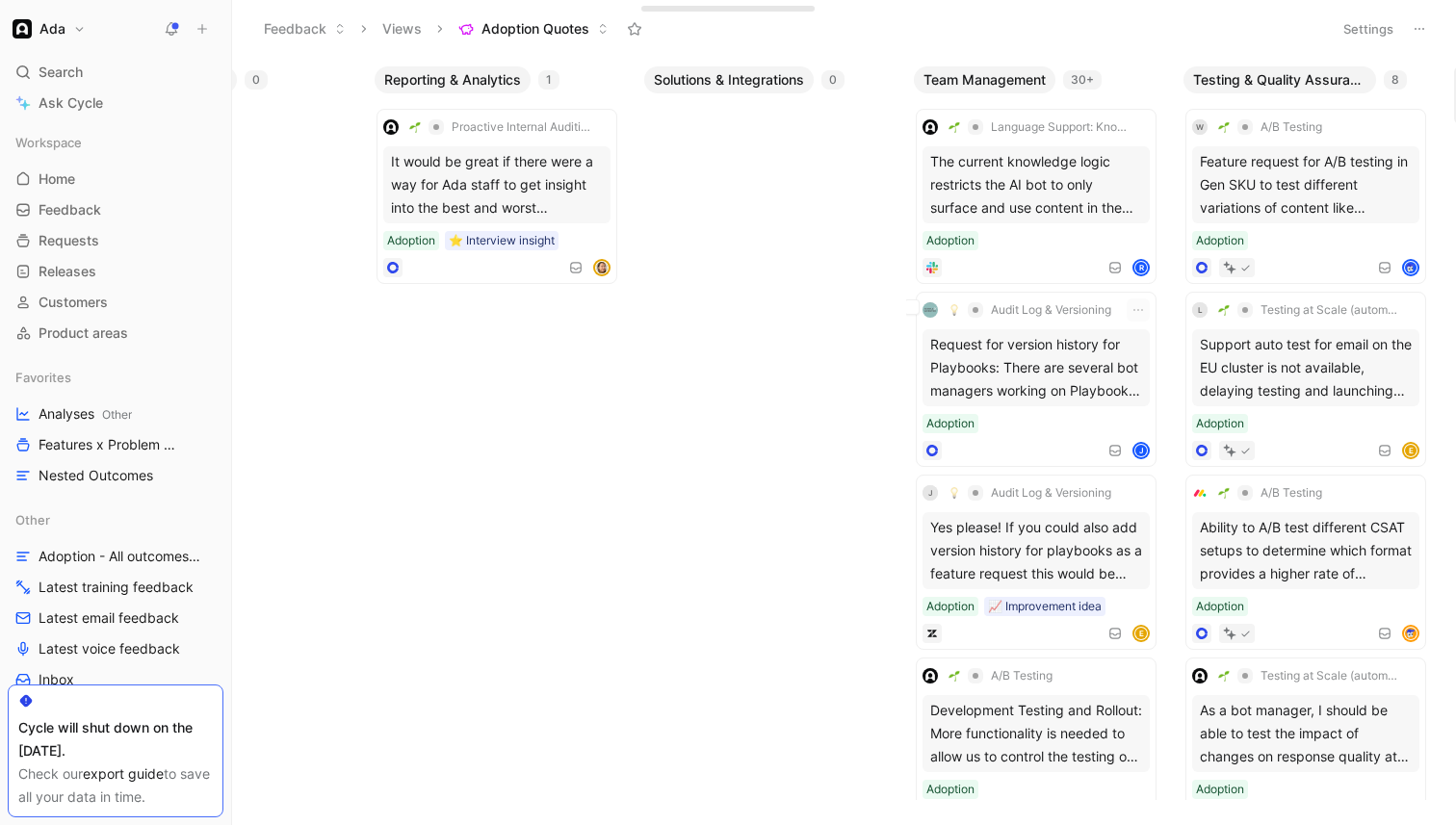
scroll to position [0, 1864]
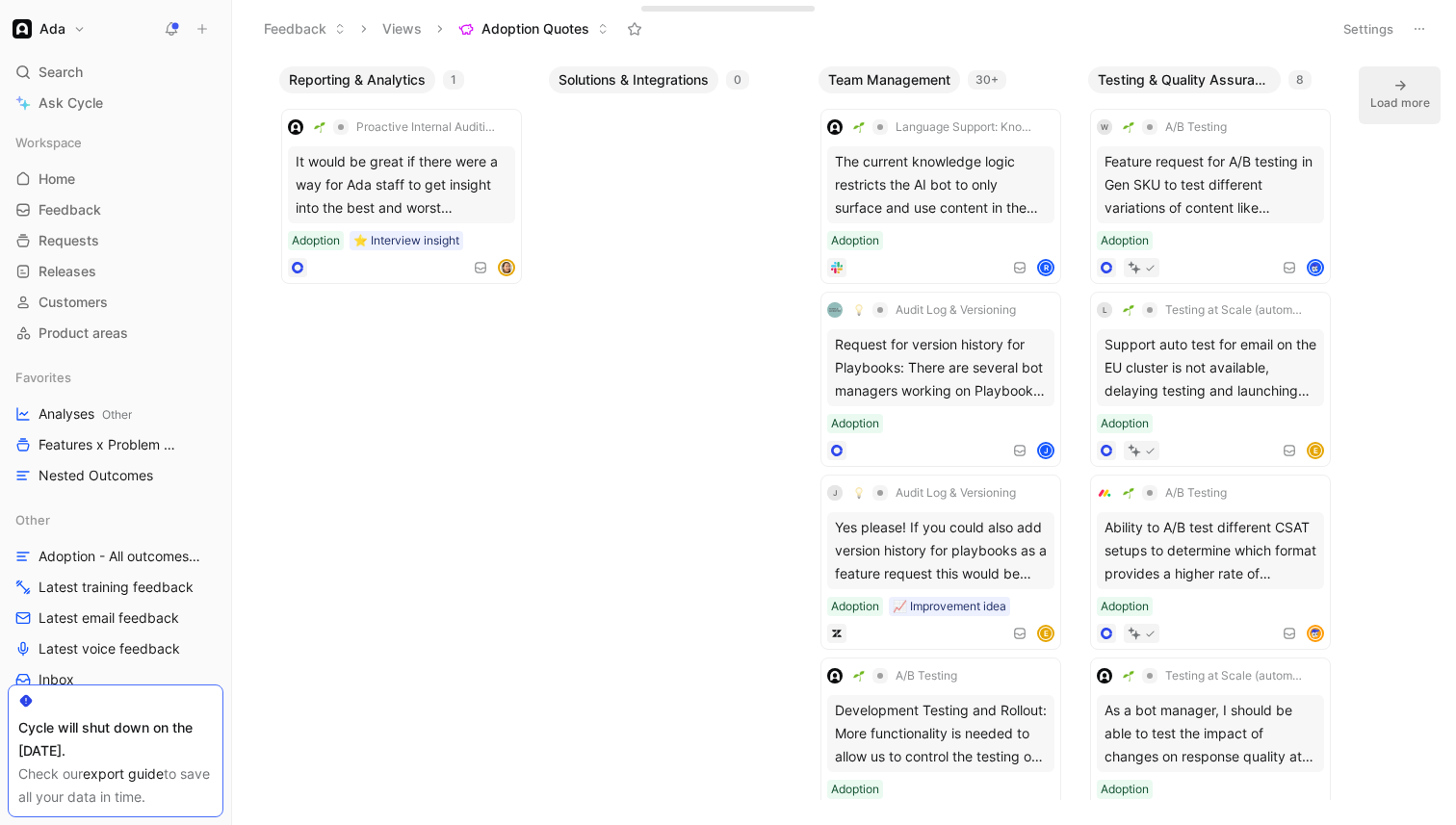
click at [1394, 106] on div "Load more" at bounding box center [1400, 103] width 60 height 20
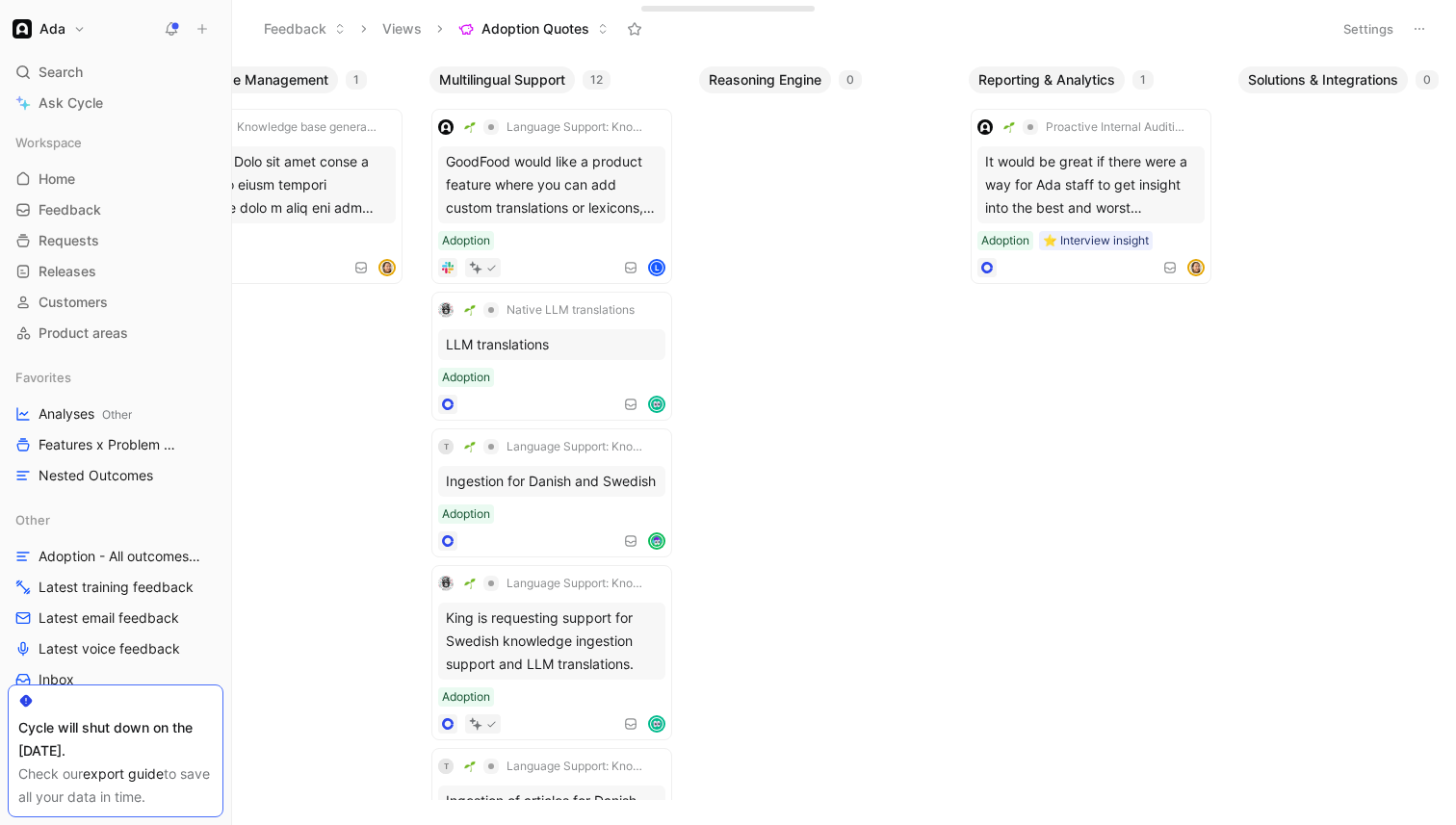
scroll to position [0, 1142]
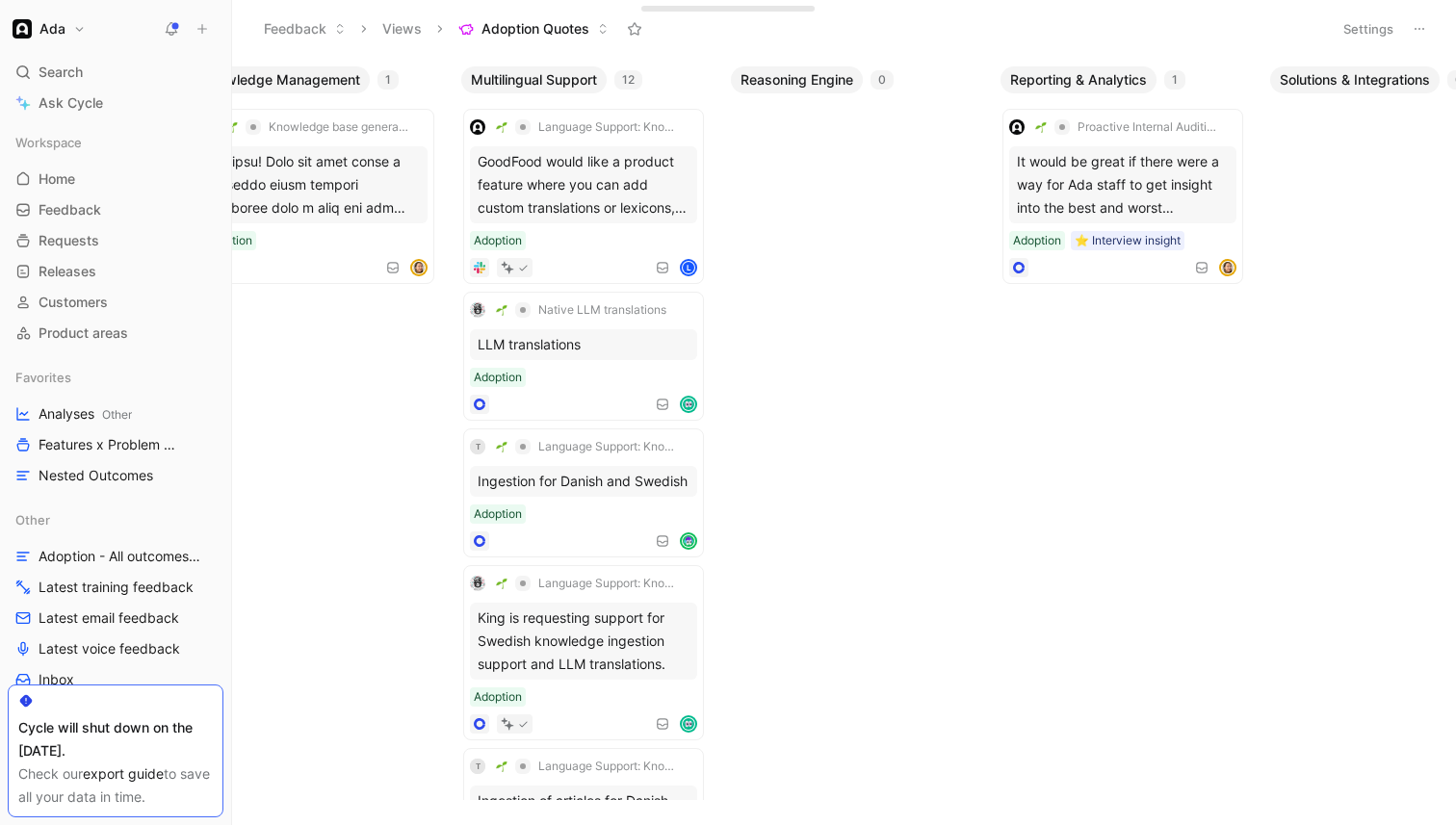
click at [1375, 30] on button "Settings" at bounding box center [1368, 29] width 67 height 27
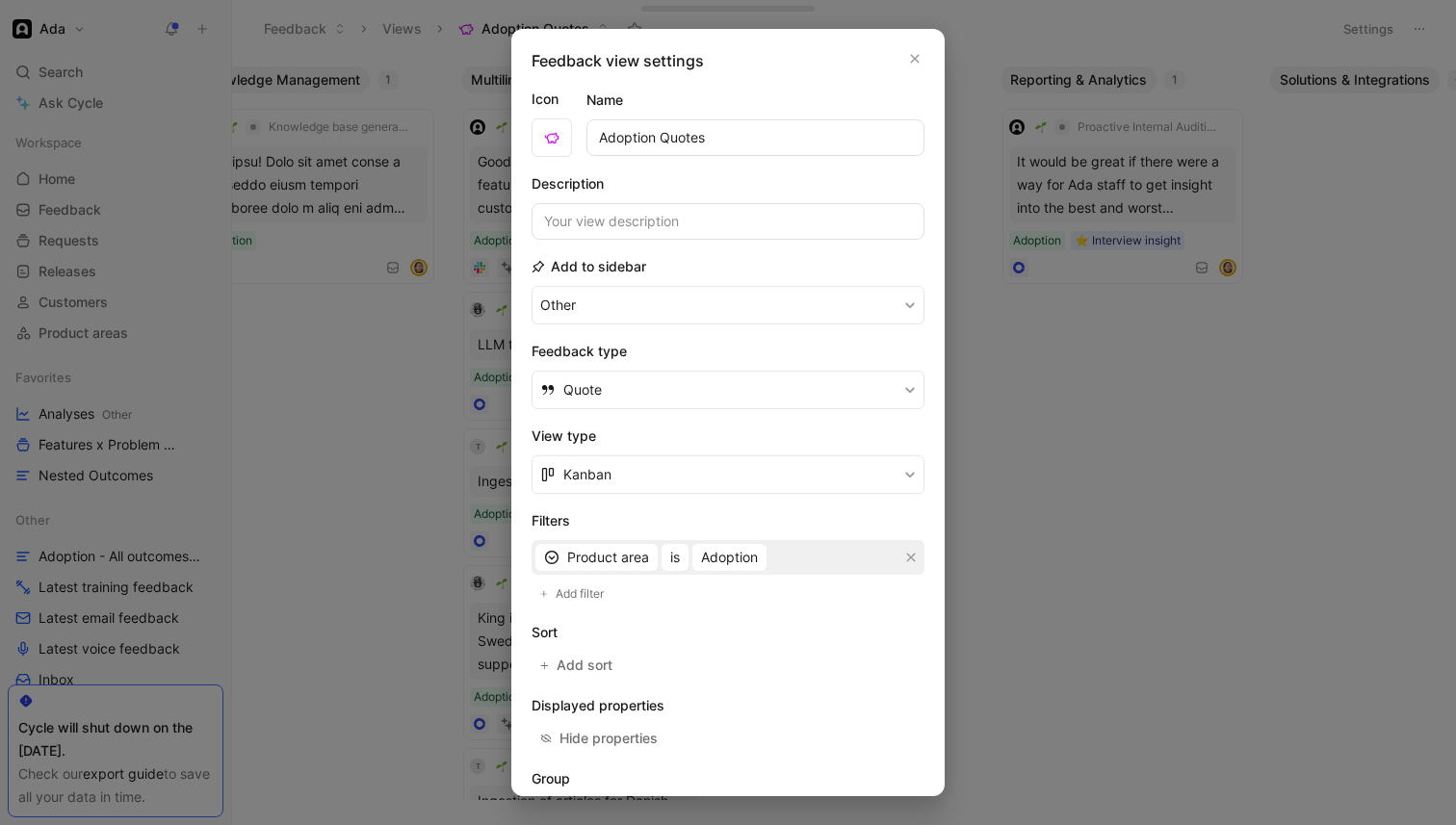
scroll to position [142, 0]
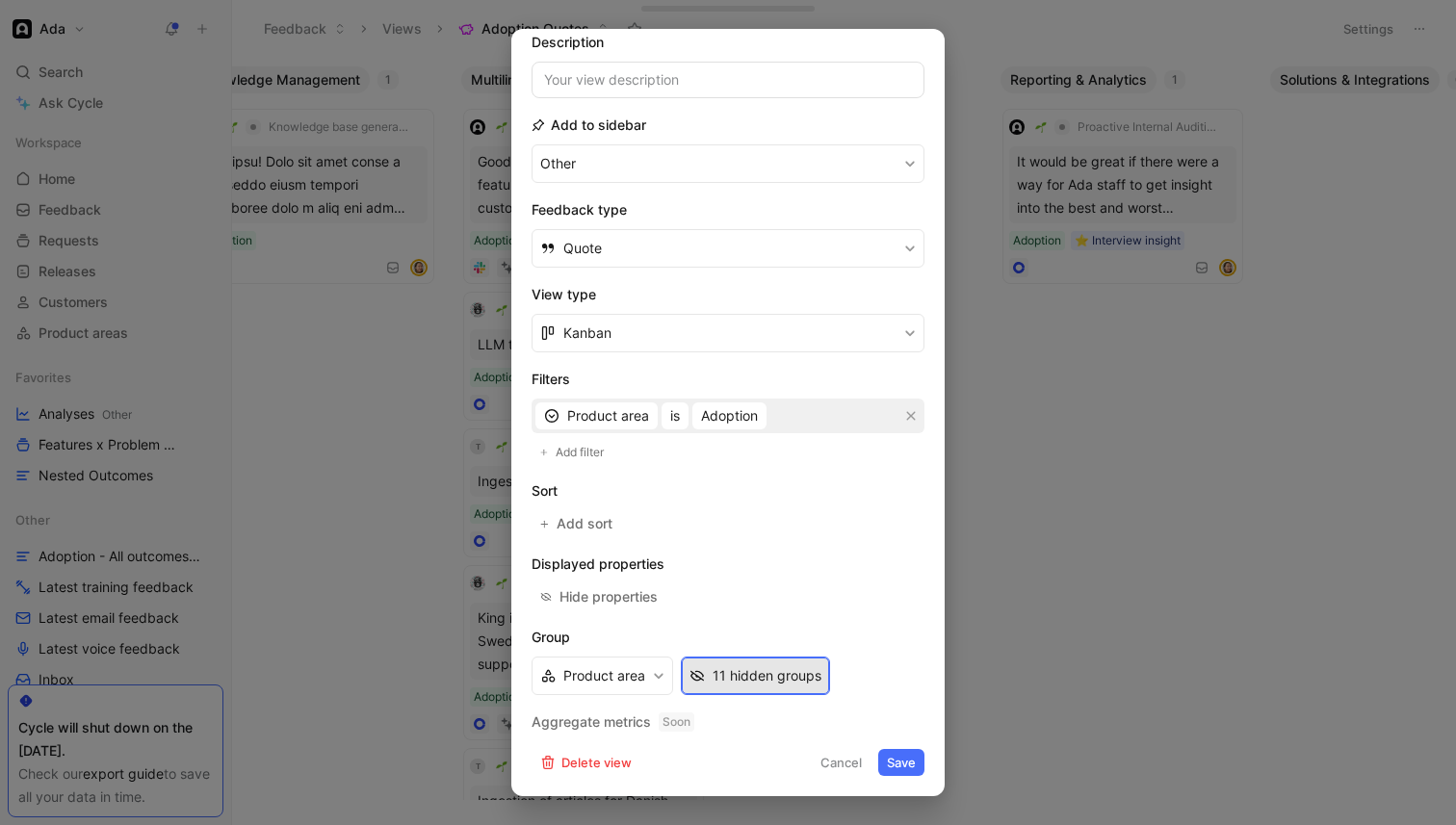
click at [750, 691] on button "11 hidden groups" at bounding box center [756, 675] width 150 height 38
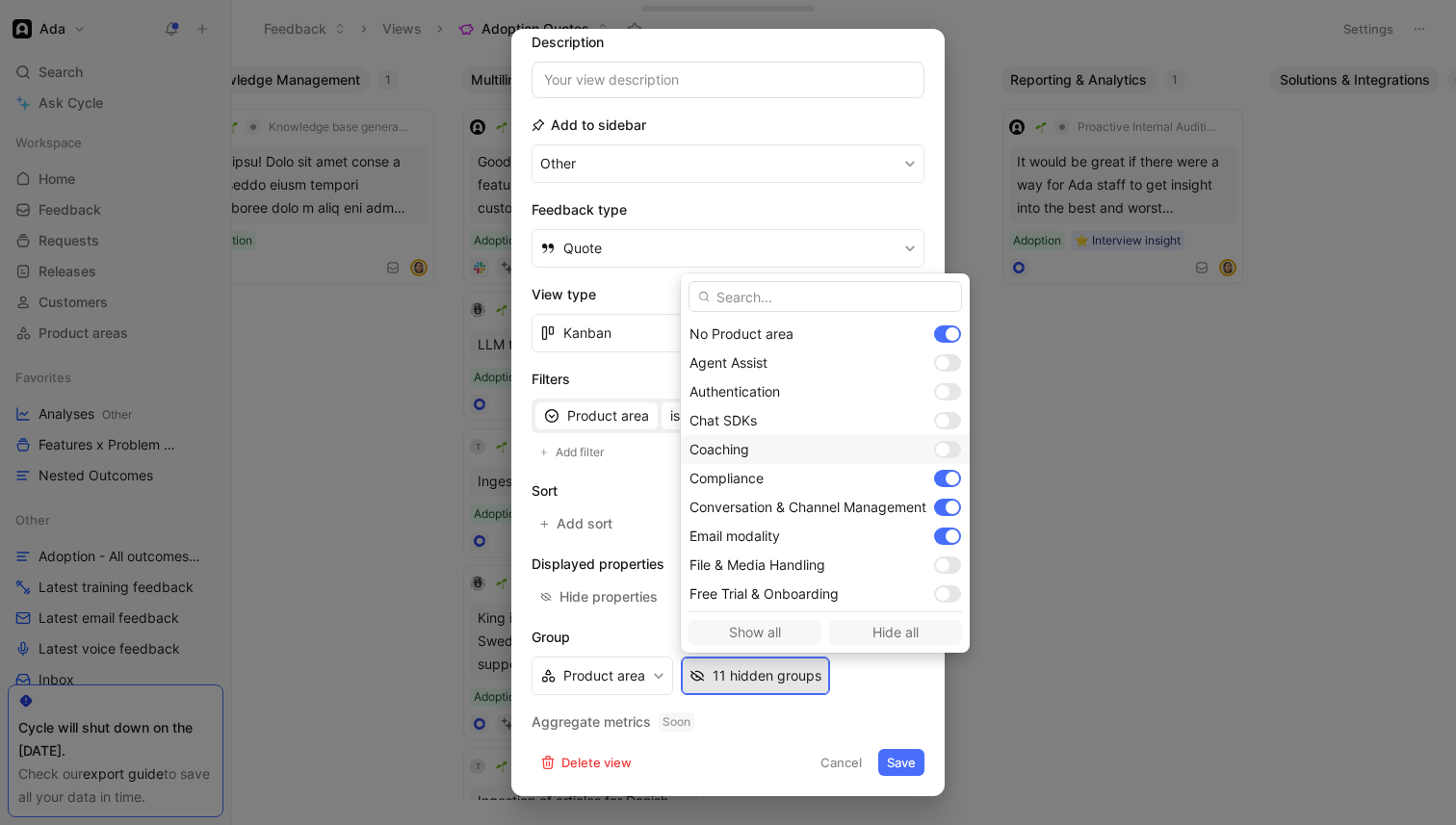
scroll to position [380, 0]
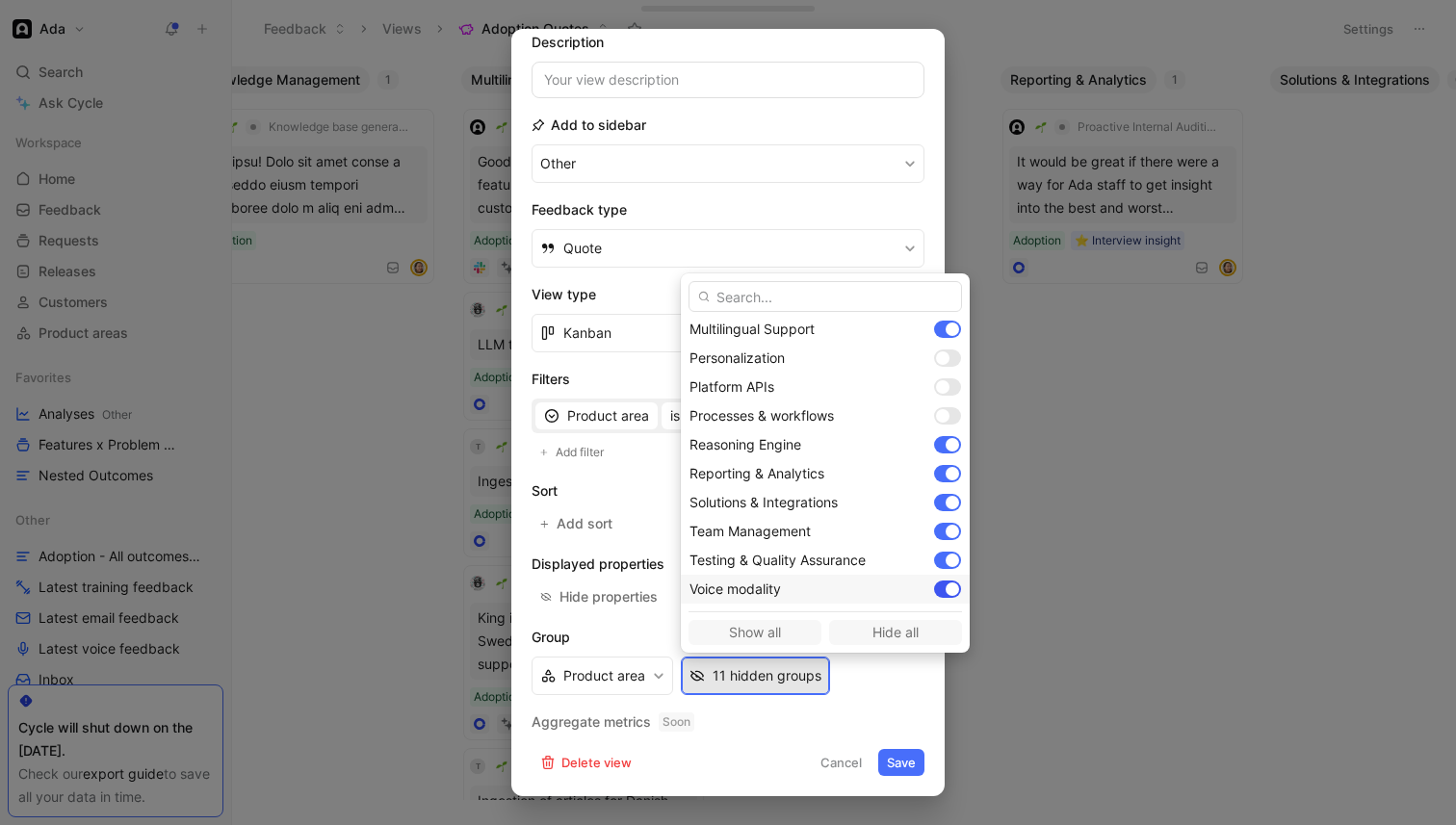
click at [951, 594] on div at bounding box center [952, 590] width 14 height 14
click at [955, 447] on div at bounding box center [952, 445] width 14 height 14
click at [955, 502] on div at bounding box center [952, 503] width 14 height 14
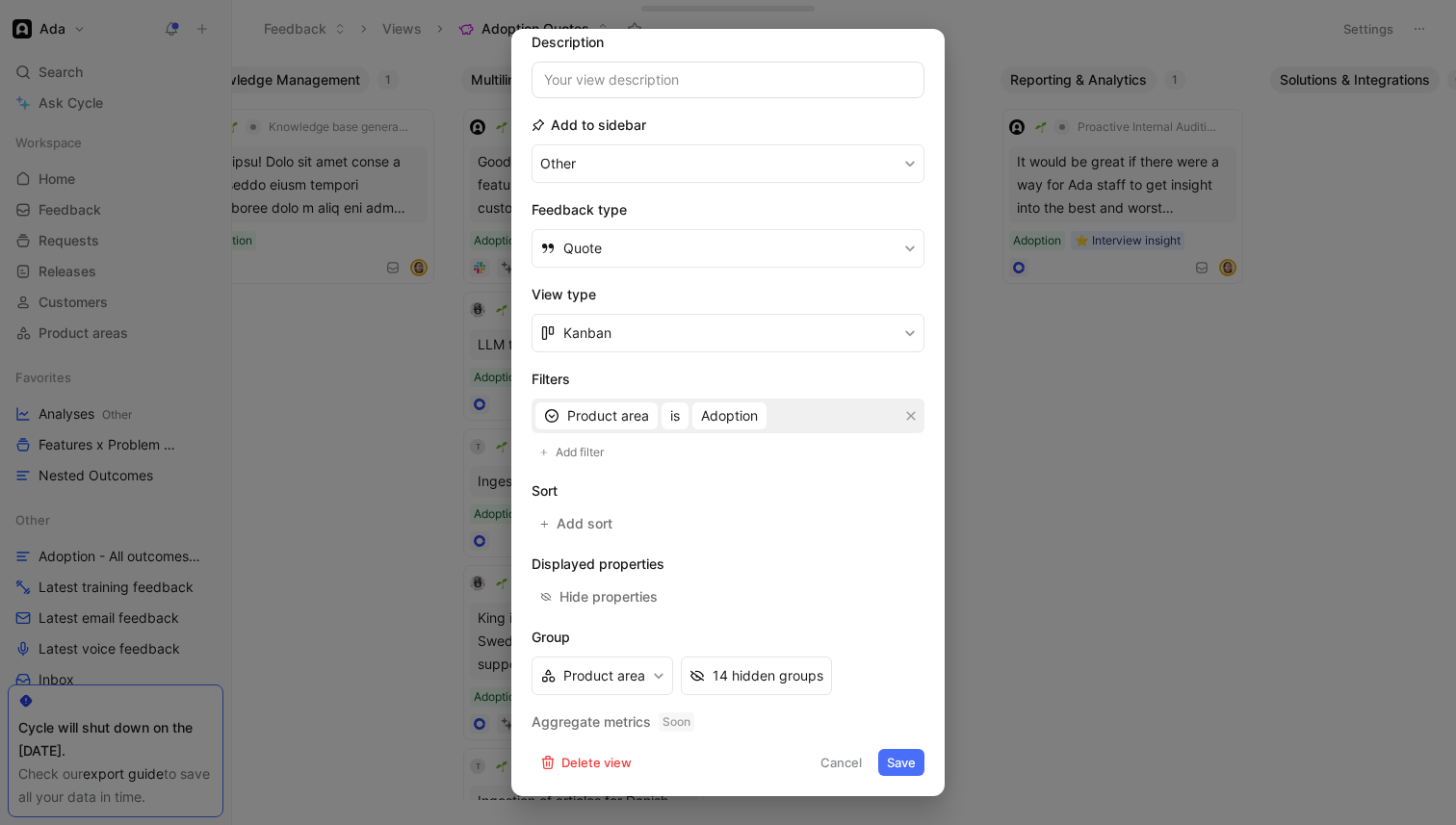
click at [905, 752] on button "Save" at bounding box center [901, 762] width 46 height 27
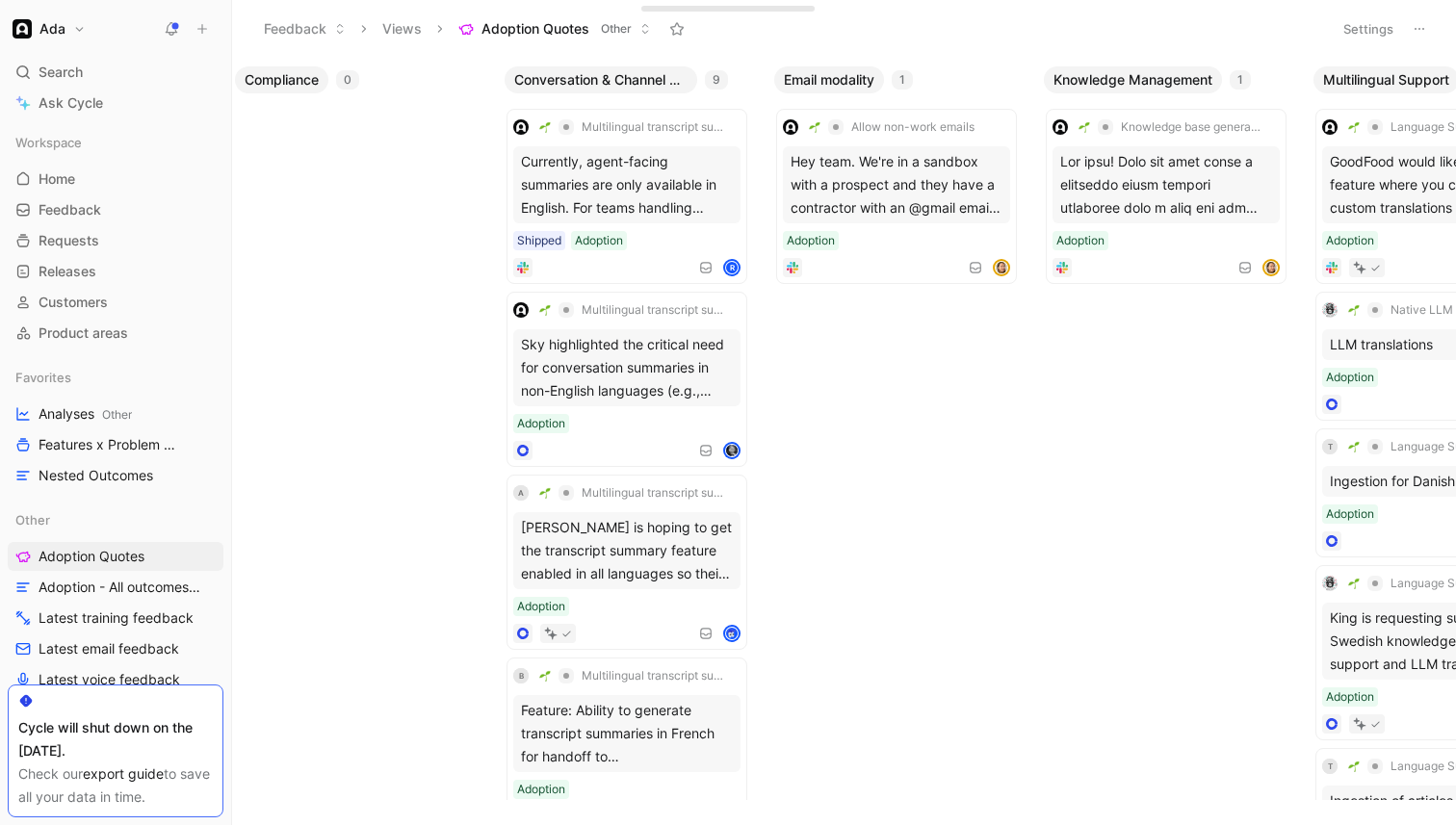
scroll to position [0, 0]
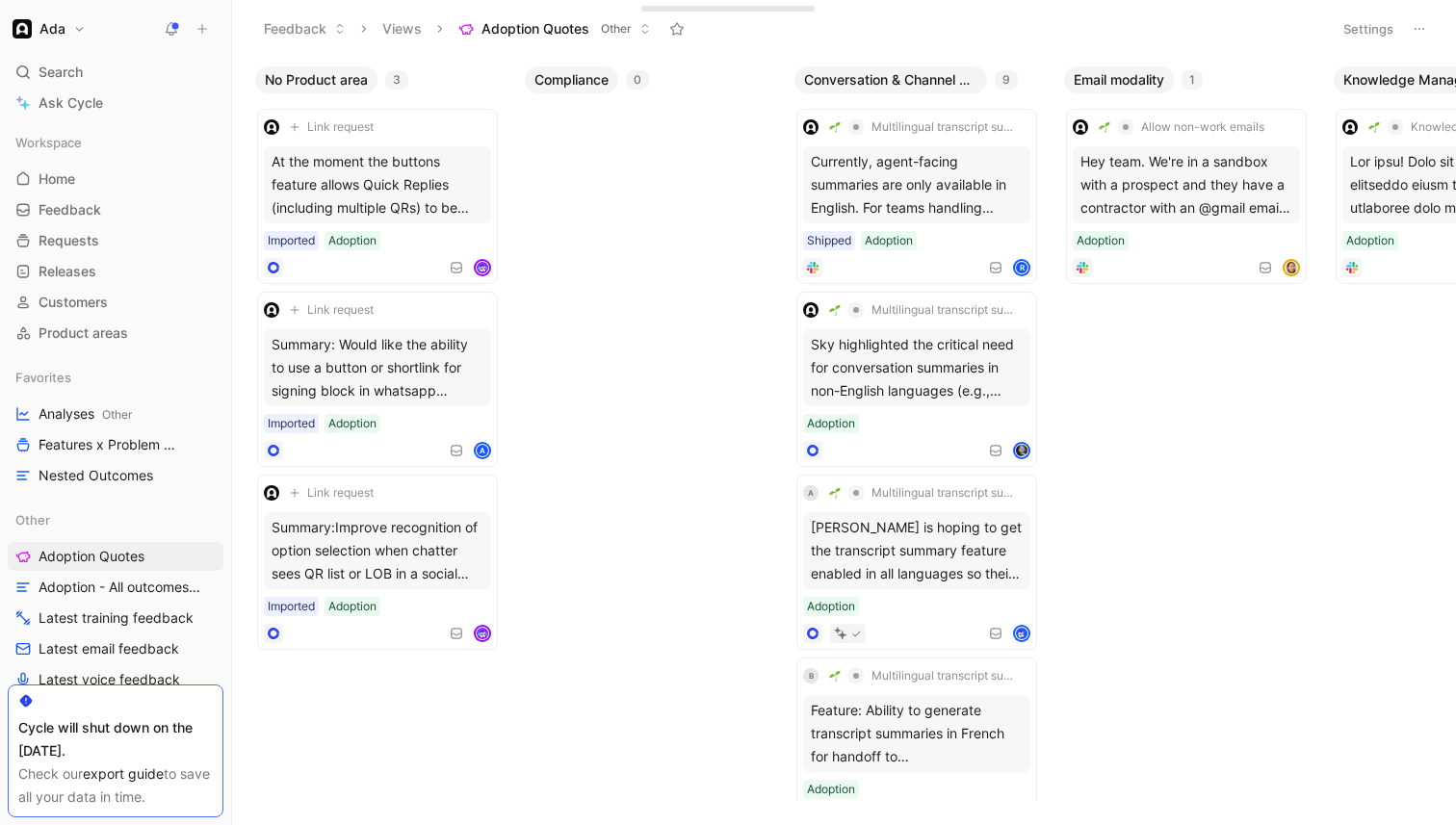
click at [1356, 31] on button "Settings" at bounding box center [1368, 29] width 67 height 27
click at [1379, 33] on button "Settings" at bounding box center [1368, 29] width 67 height 27
click at [1365, 20] on button "Settings" at bounding box center [1368, 29] width 67 height 27
click at [1373, 25] on button "Settings" at bounding box center [1368, 29] width 67 height 27
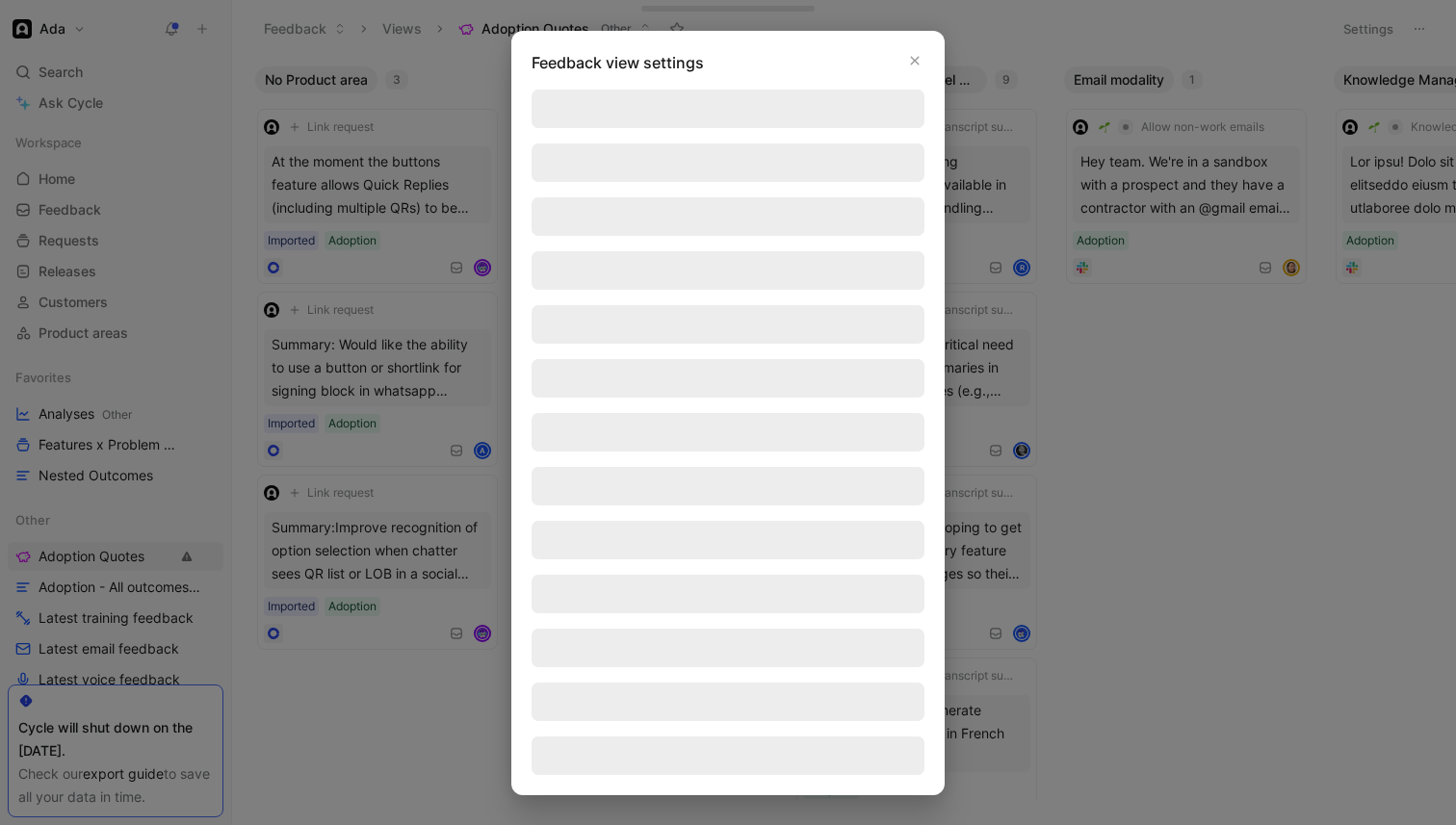
click at [1373, 25] on div at bounding box center [728, 412] width 1456 height 825
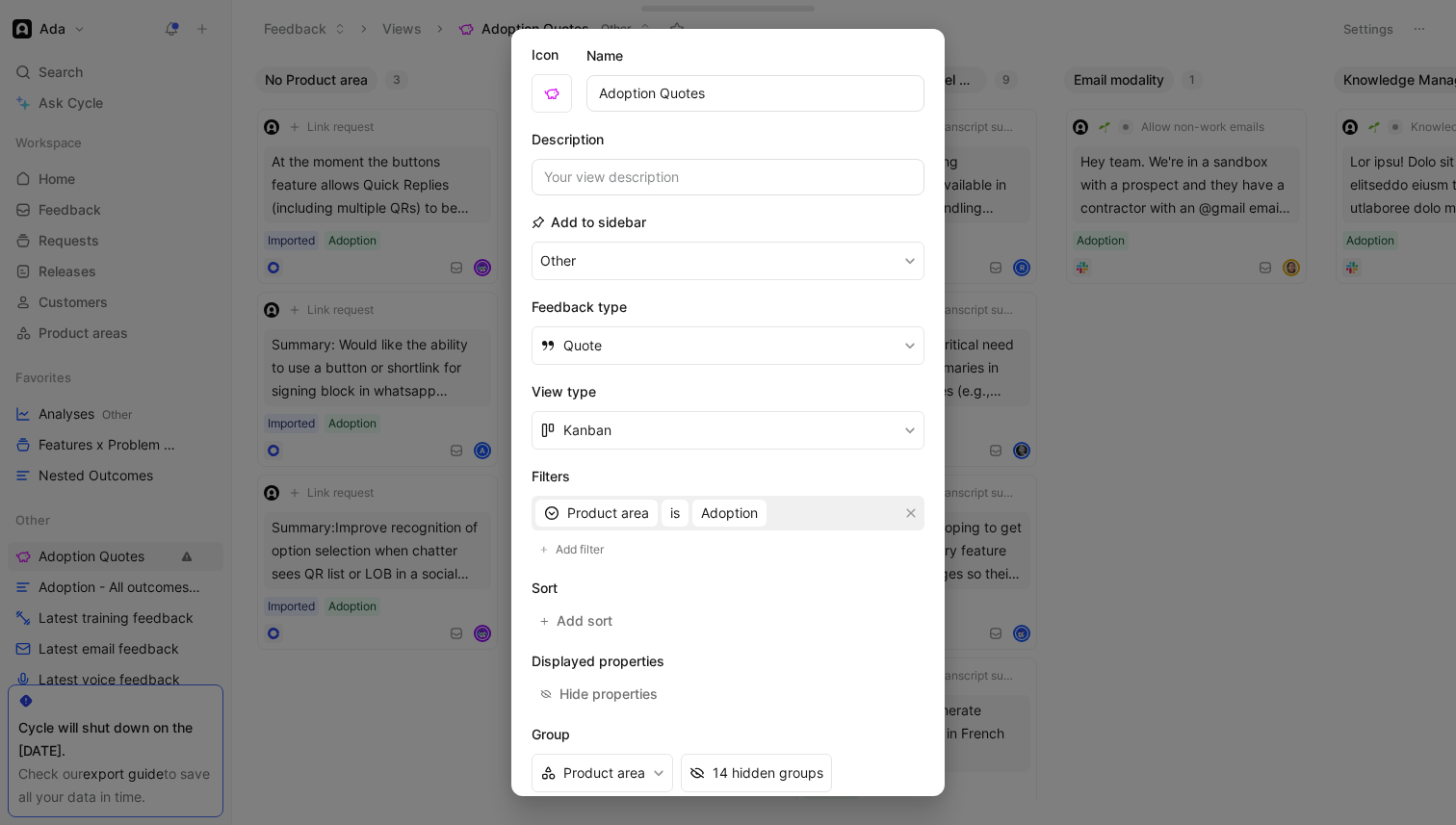
scroll to position [142, 0]
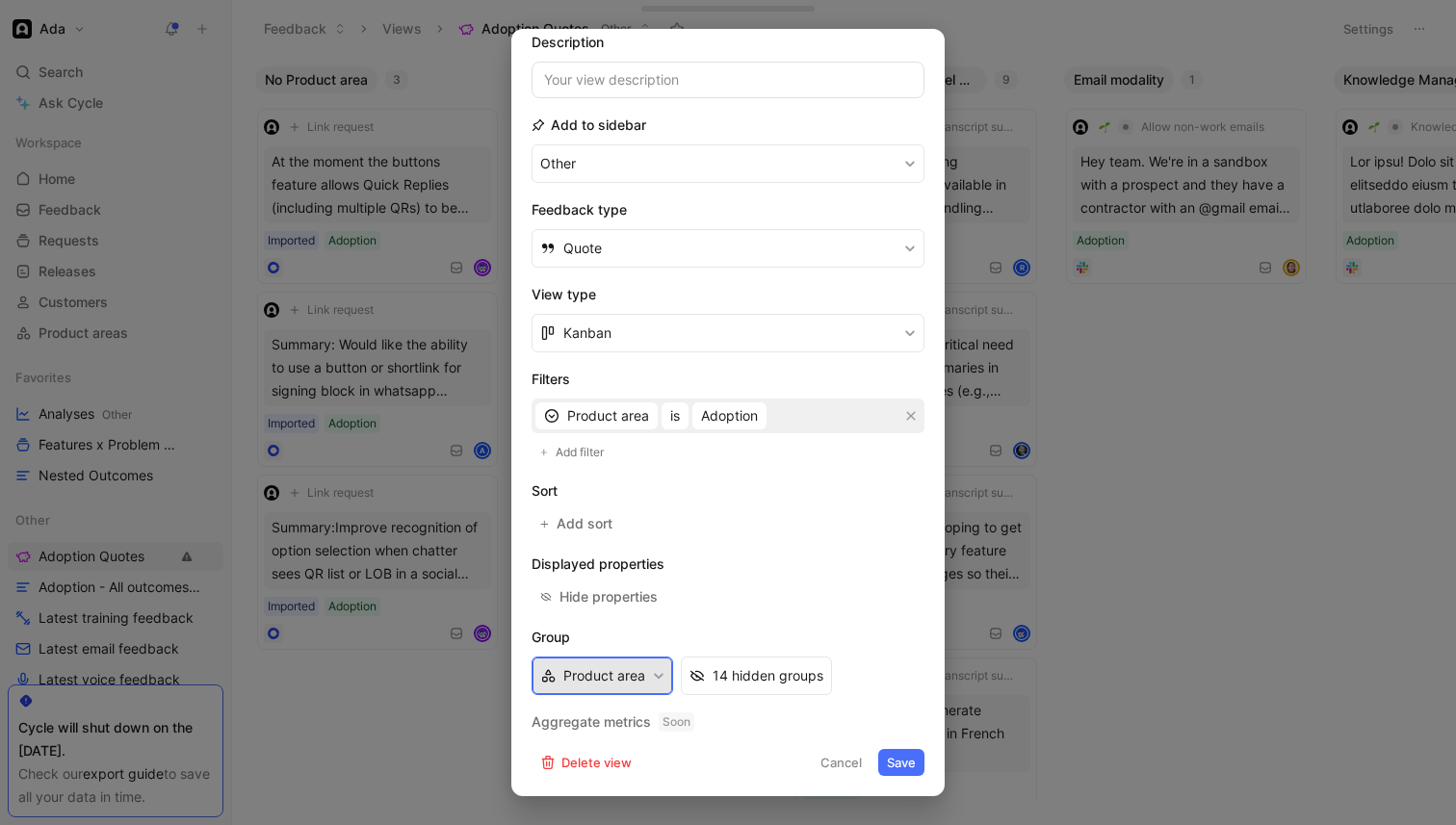
click at [625, 668] on button "Product area" at bounding box center [602, 675] width 142 height 38
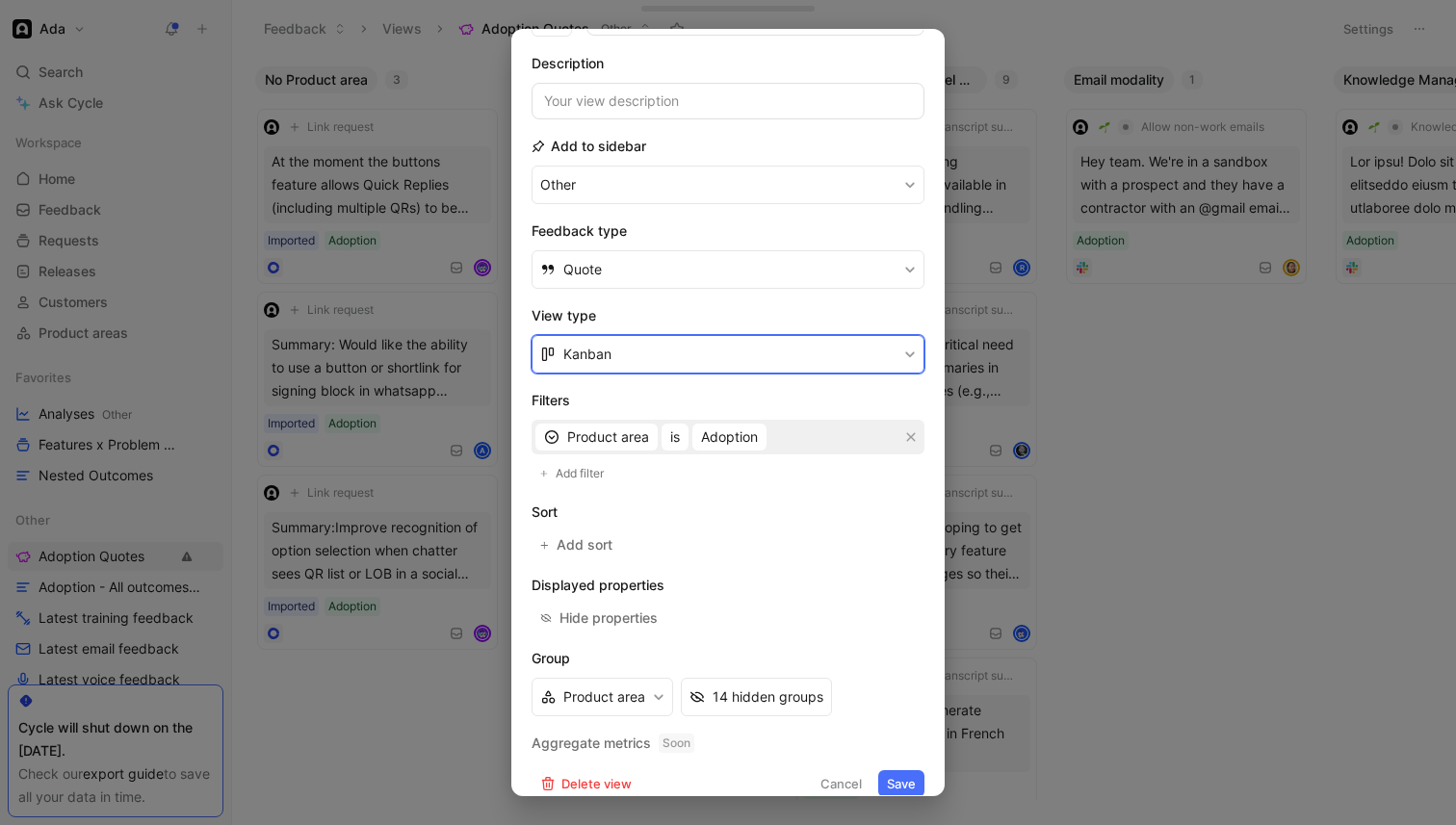
click at [679, 349] on button "Kanban" at bounding box center [728, 353] width 393 height 38
click at [641, 437] on div "List" at bounding box center [739, 428] width 352 height 23
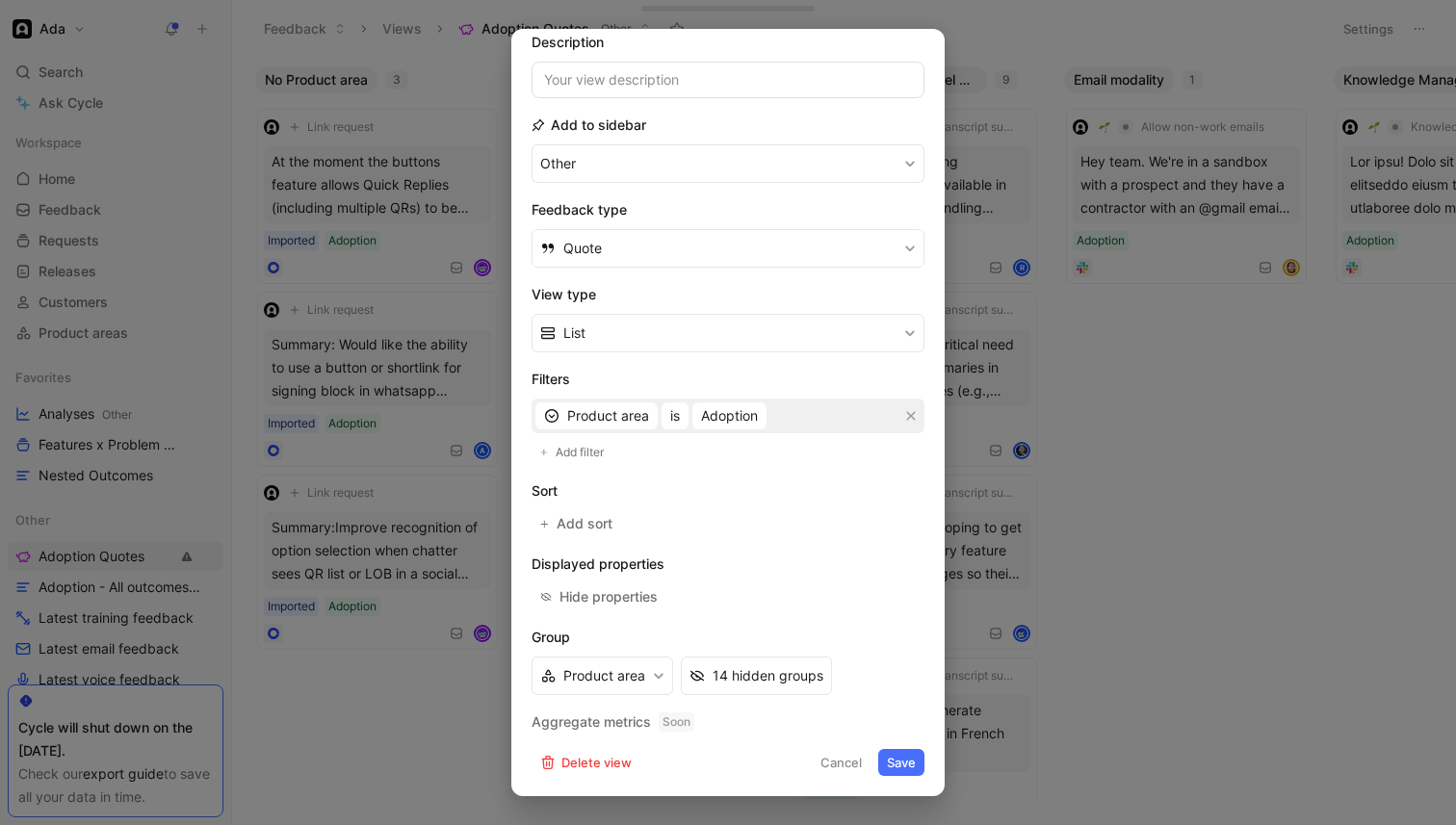
click at [887, 752] on button "Save" at bounding box center [901, 762] width 46 height 27
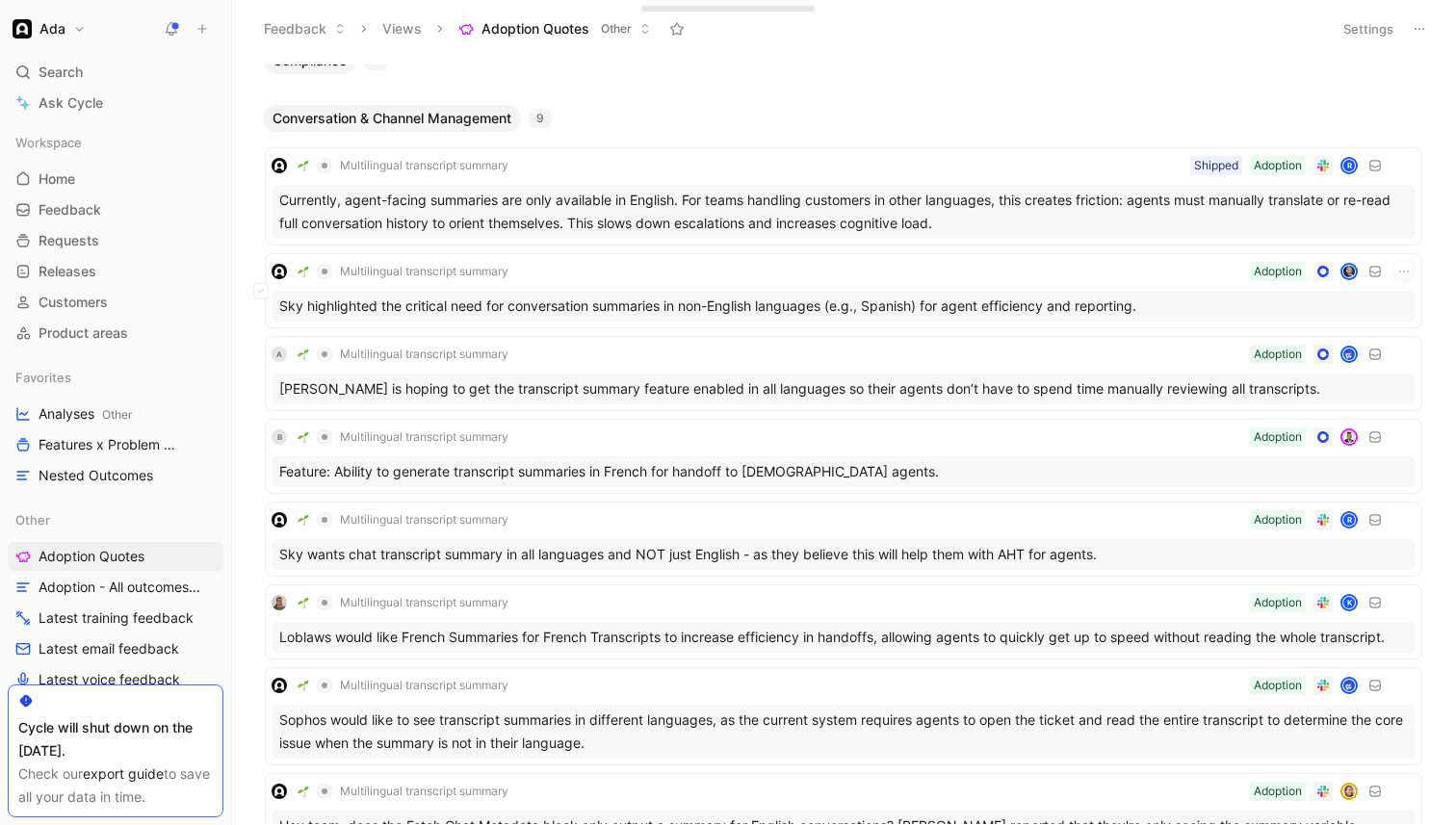
scroll to position [0, 0]
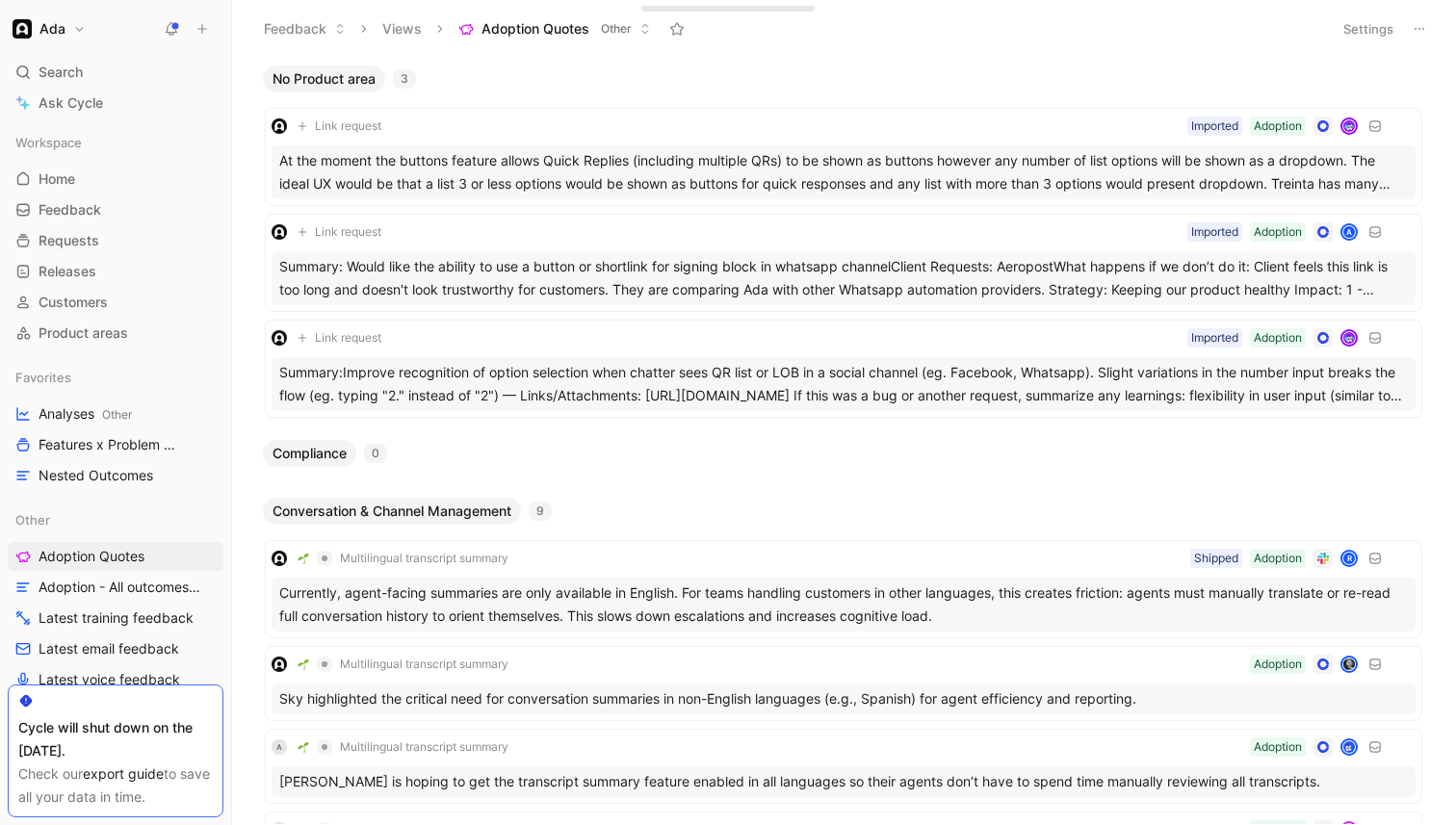
click at [1378, 25] on button "Settings" at bounding box center [1368, 29] width 67 height 27
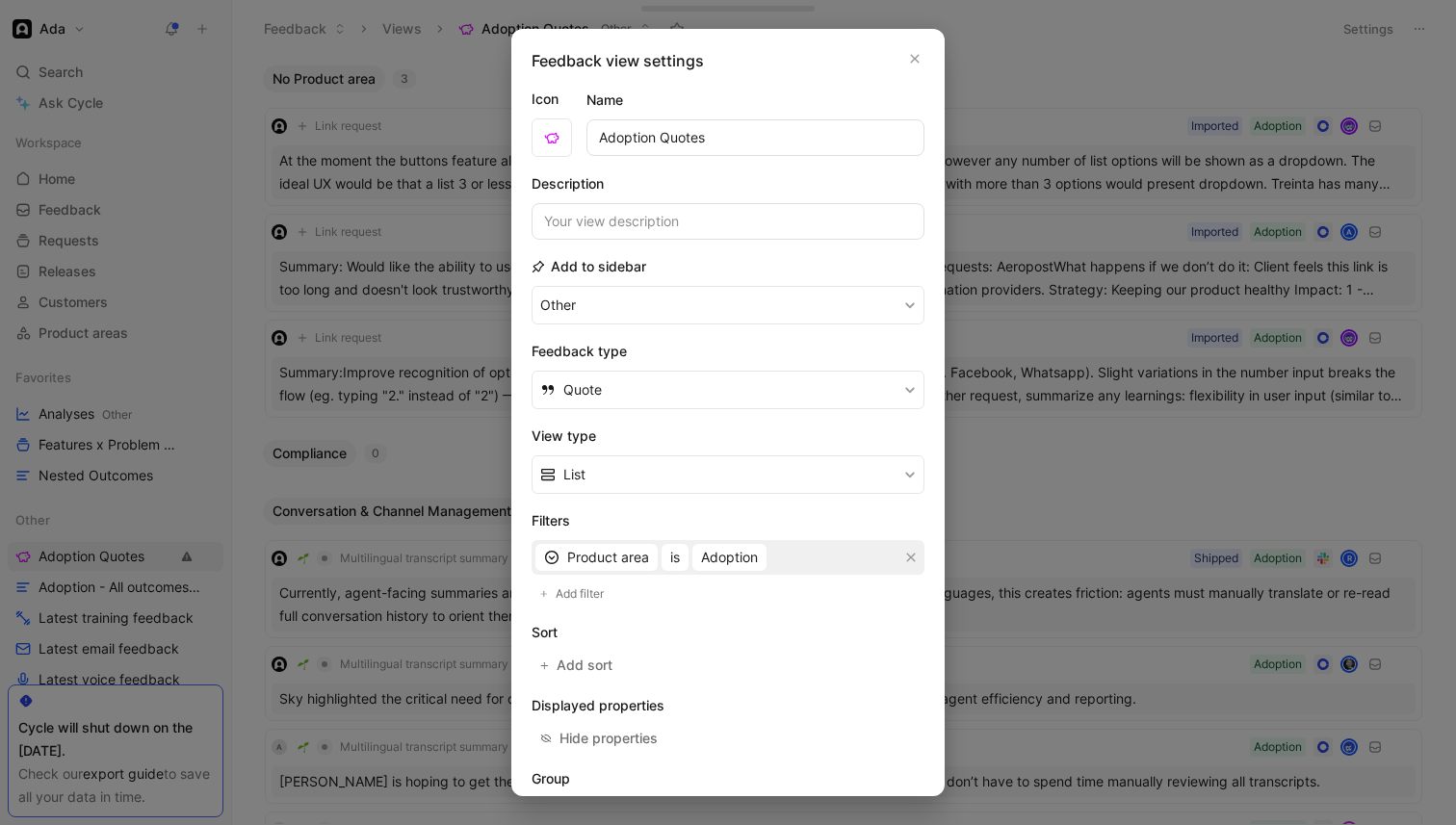
click at [920, 80] on div "Feedback view settings Icon Name Adoption Quotes Description Add to sidebar Oth…" at bounding box center [728, 412] width 433 height 768
click at [922, 71] on div "Feedback view settings" at bounding box center [728, 60] width 393 height 23
click at [918, 62] on icon "button" at bounding box center [915, 59] width 9 height 9
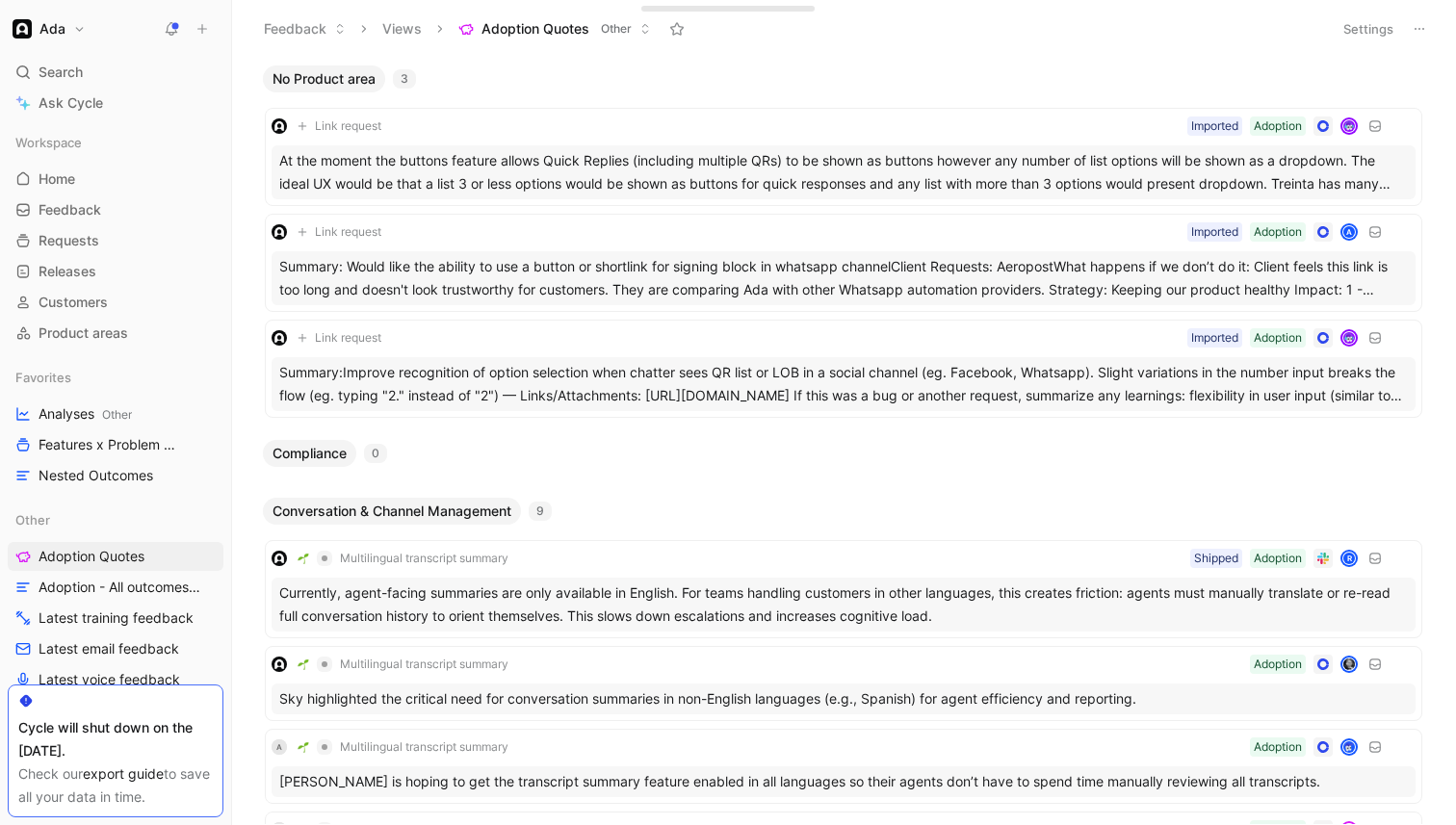
click at [669, 26] on button at bounding box center [676, 29] width 27 height 27
click at [1370, 22] on button "Settings" at bounding box center [1368, 29] width 67 height 27
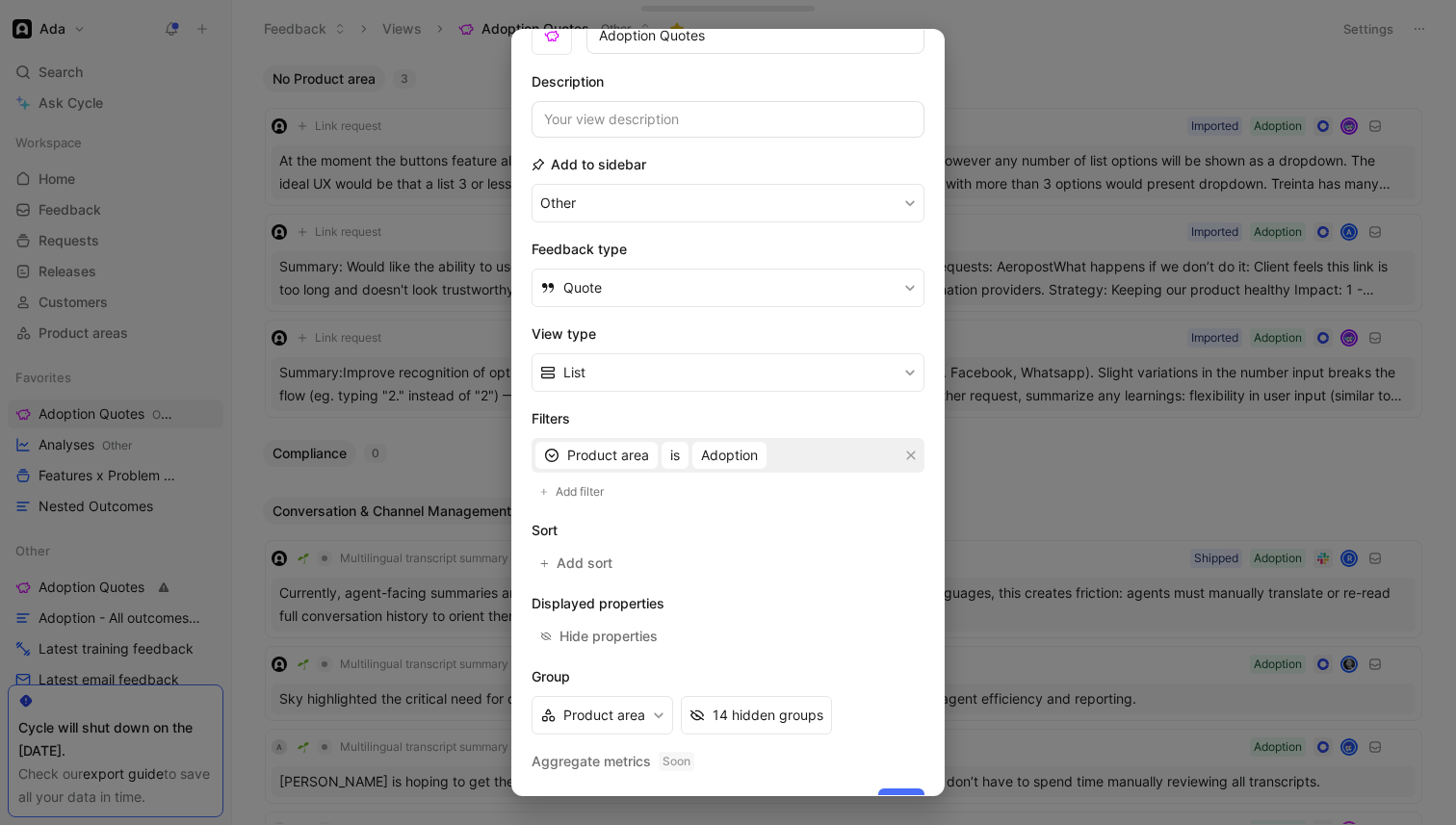
scroll to position [142, 0]
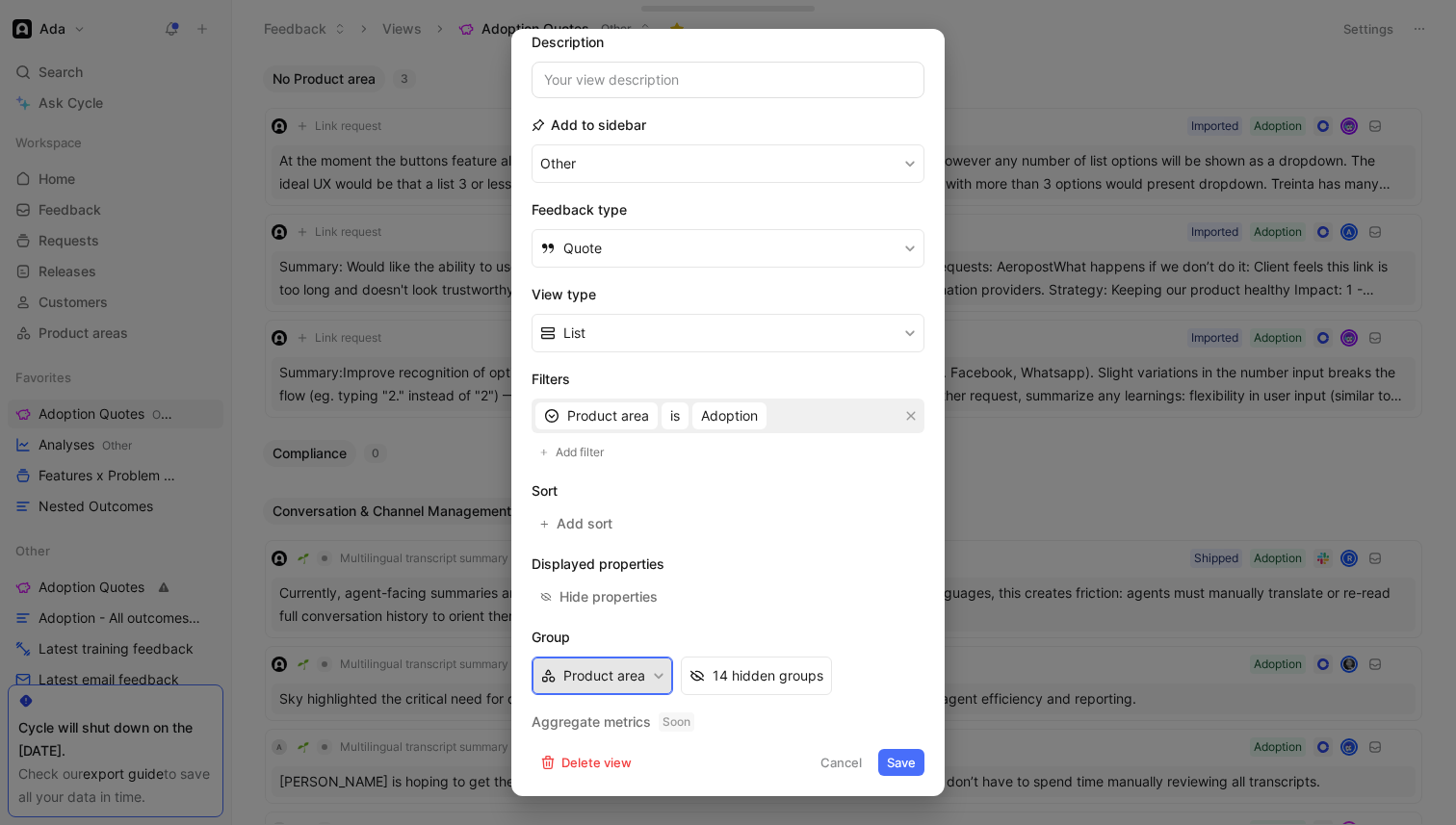
click at [650, 670] on button "Product area" at bounding box center [602, 675] width 142 height 38
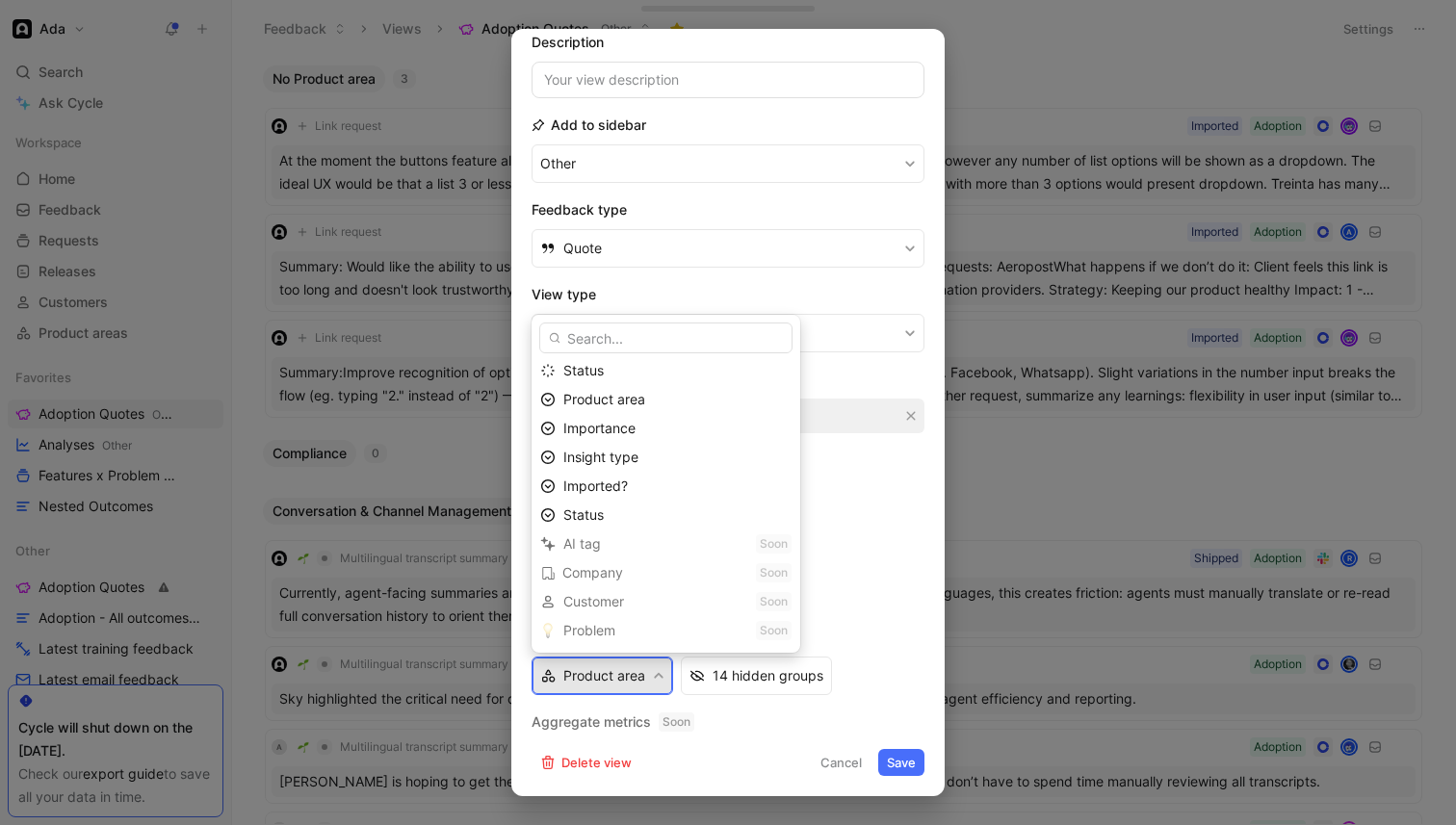
scroll to position [150, 0]
click at [598, 493] on span "Status" at bounding box center [583, 485] width 40 height 17
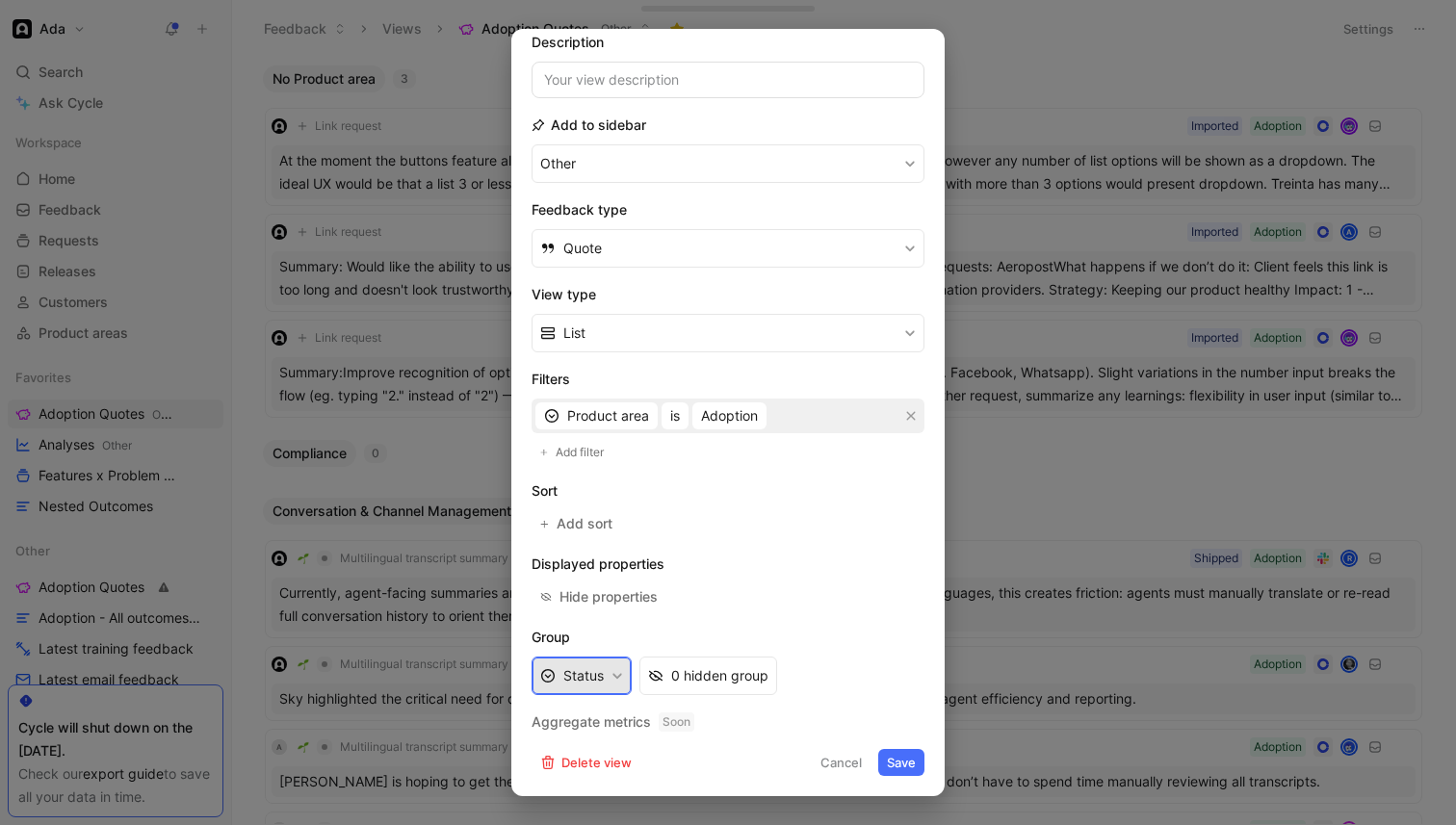
click at [581, 666] on button "Status" at bounding box center [582, 675] width 100 height 38
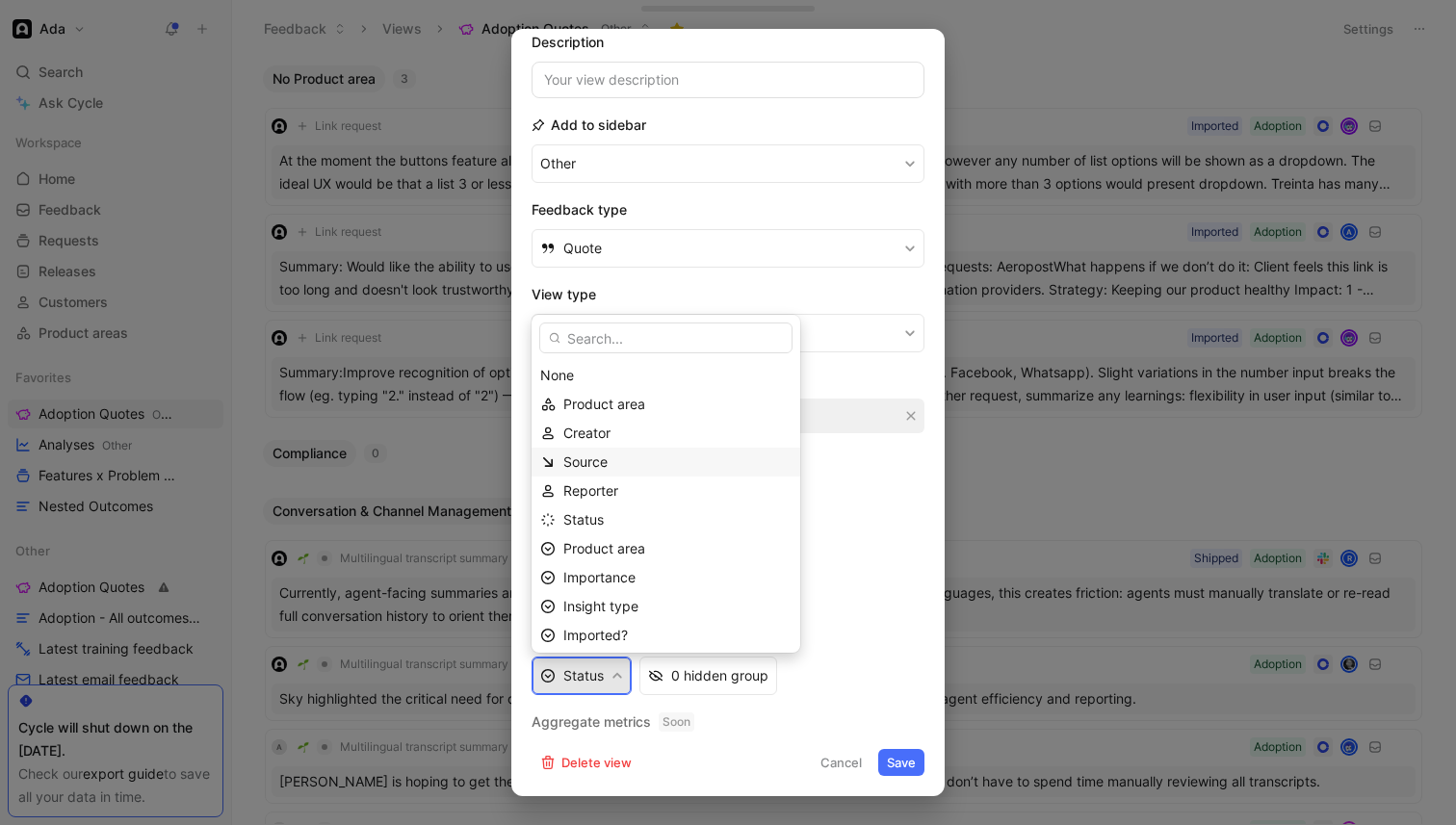
click at [606, 467] on span "Source" at bounding box center [585, 462] width 44 height 17
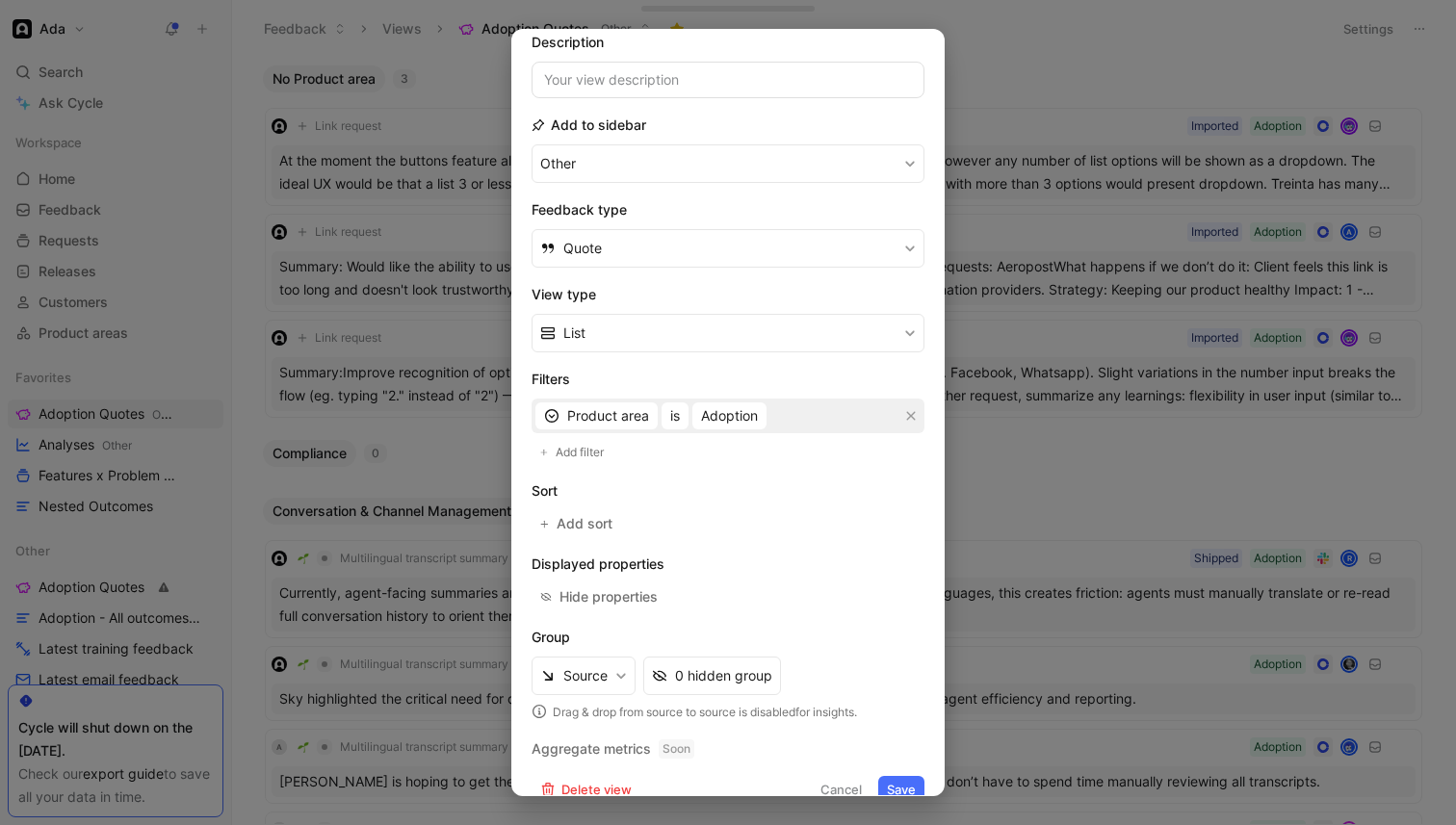
click at [600, 650] on div "Group Source 0 hidden group Drag & drop from source to source is disabled for i…" at bounding box center [728, 674] width 393 height 96
click at [914, 783] on button "Save" at bounding box center [901, 789] width 46 height 27
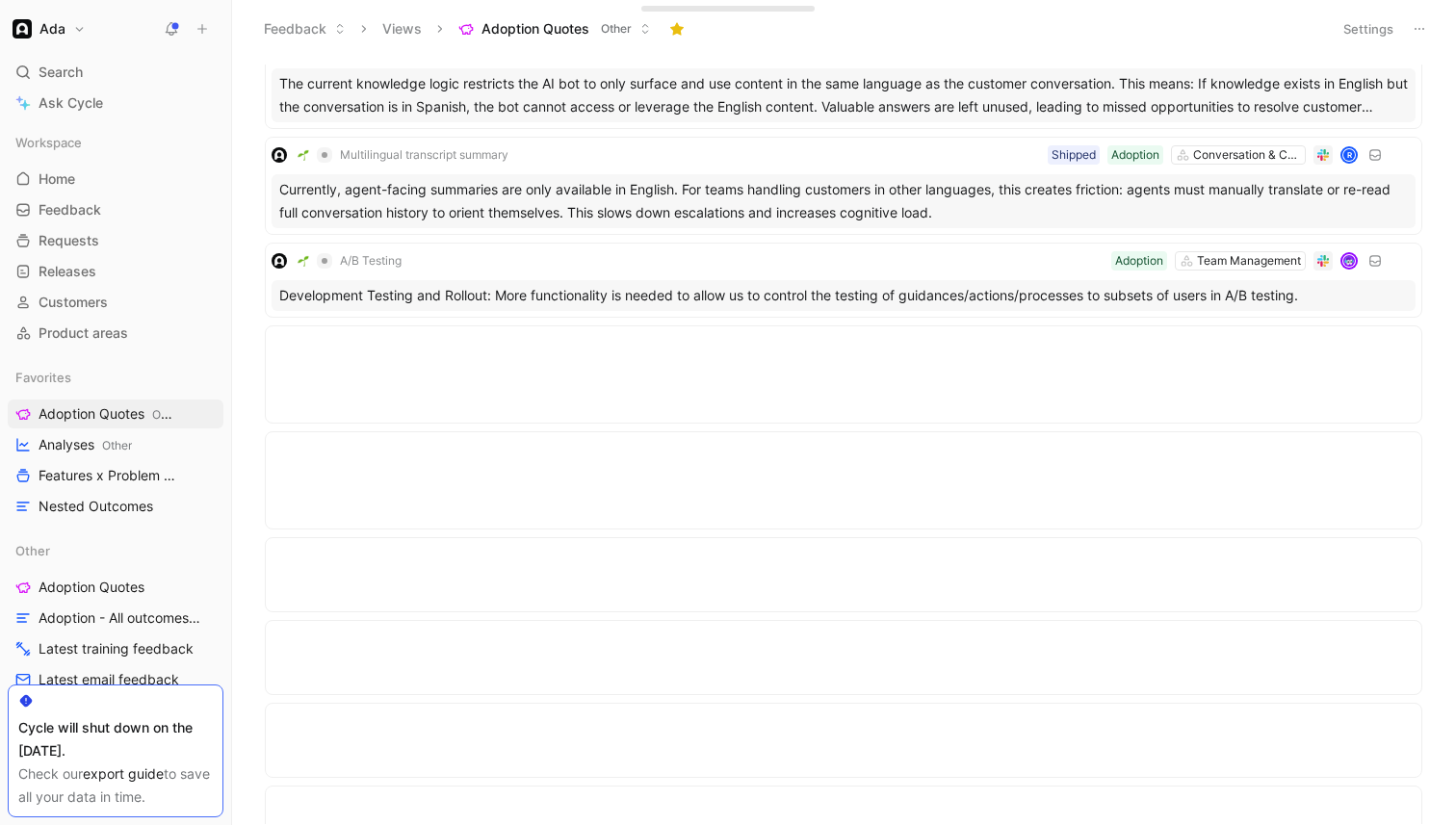
scroll to position [0, 0]
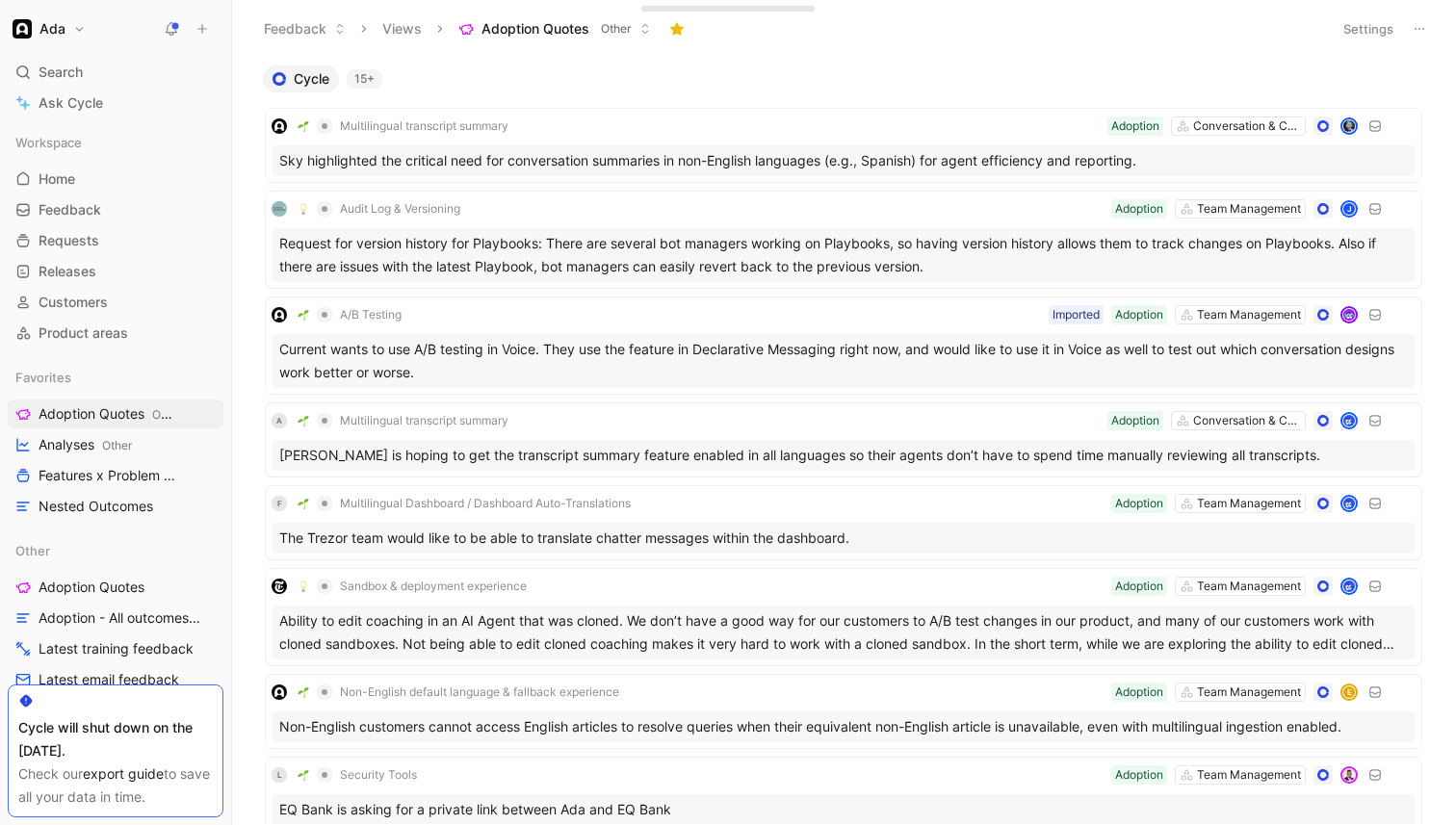
click at [363, 75] on div "15+" at bounding box center [364, 79] width 35 height 20
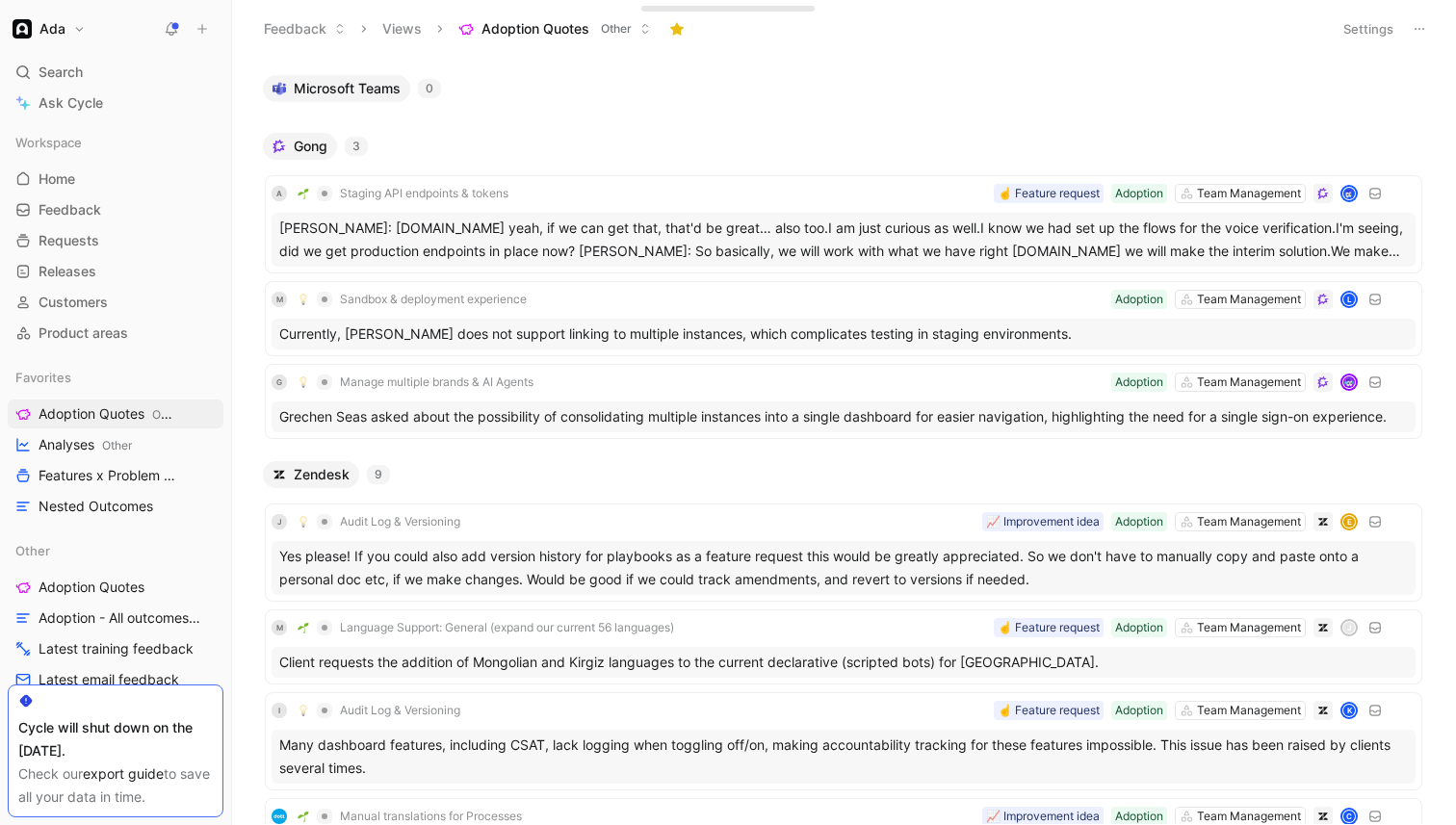
scroll to position [4460, 0]
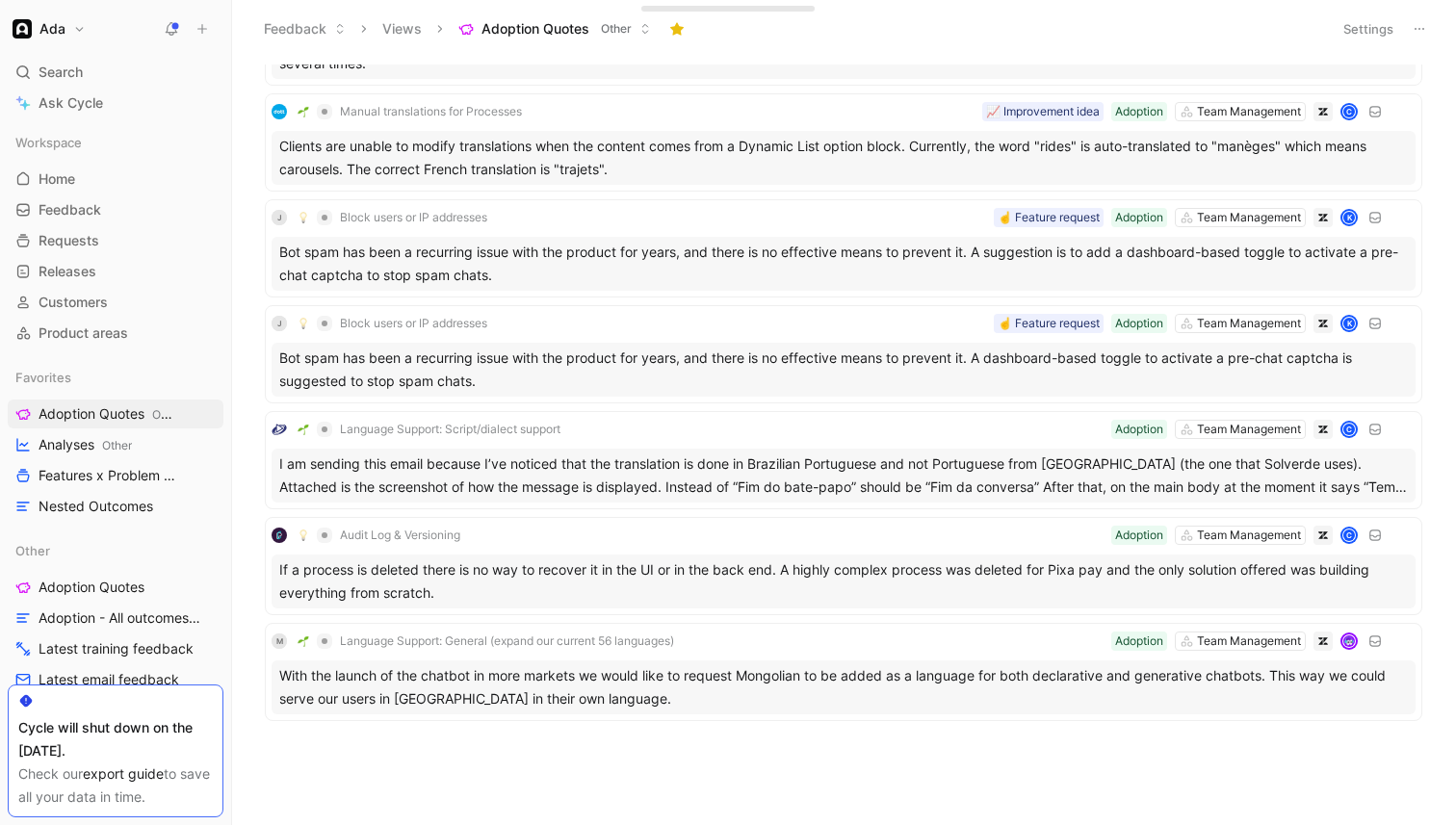
click at [1363, 31] on button "Settings" at bounding box center [1368, 29] width 67 height 27
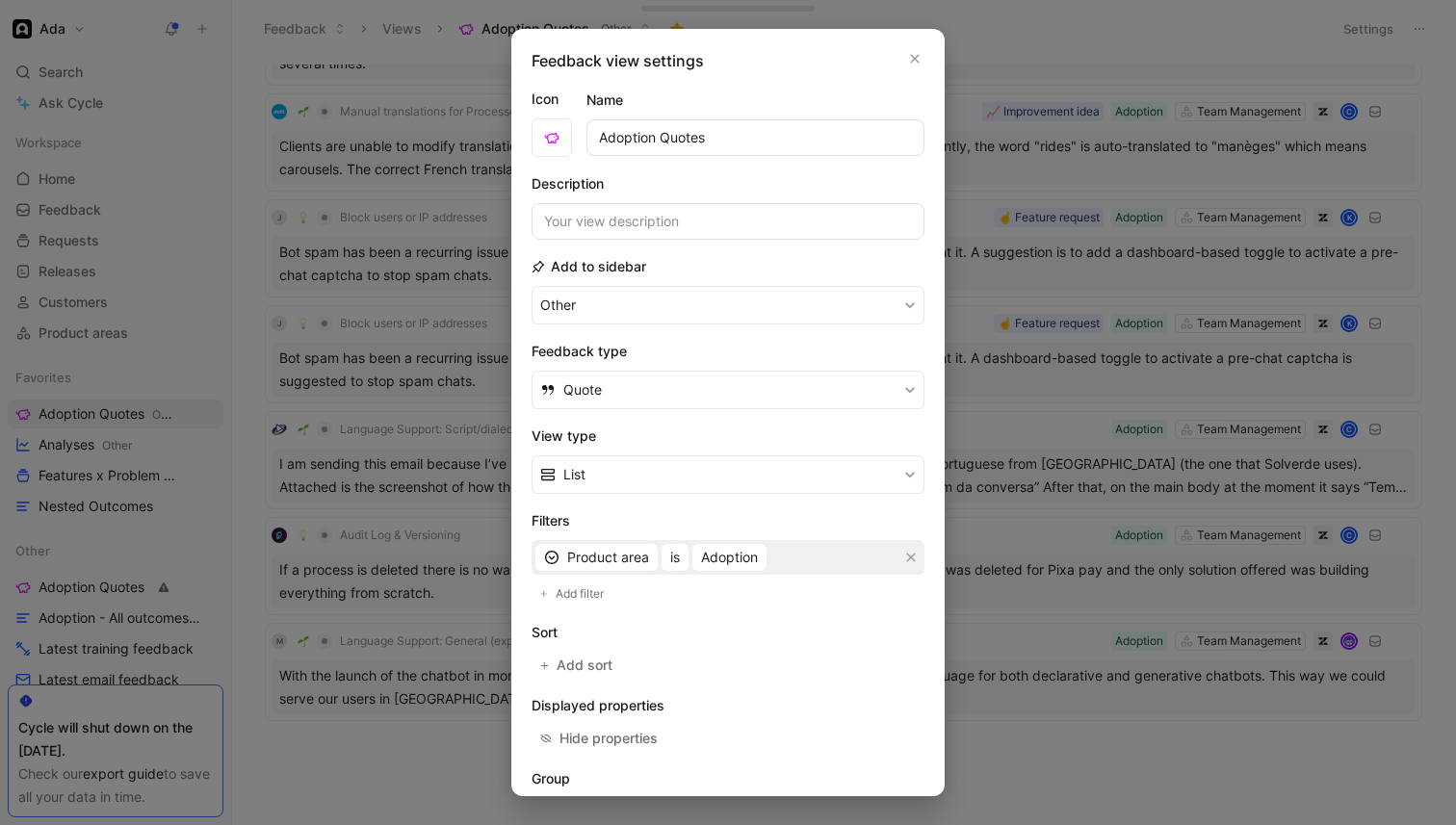
scroll to position [168, 0]
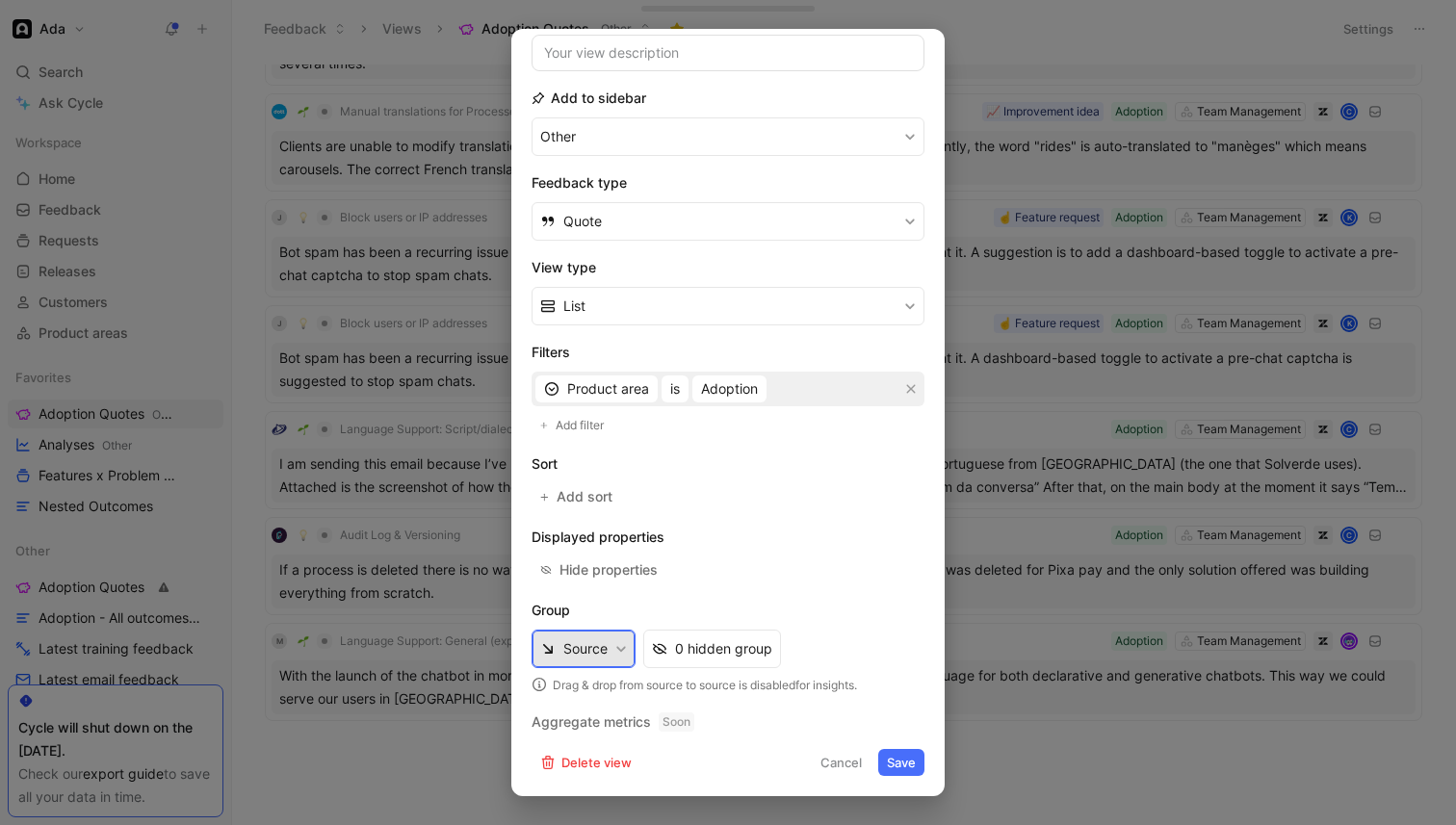
click at [607, 646] on button "Source" at bounding box center [584, 649] width 104 height 38
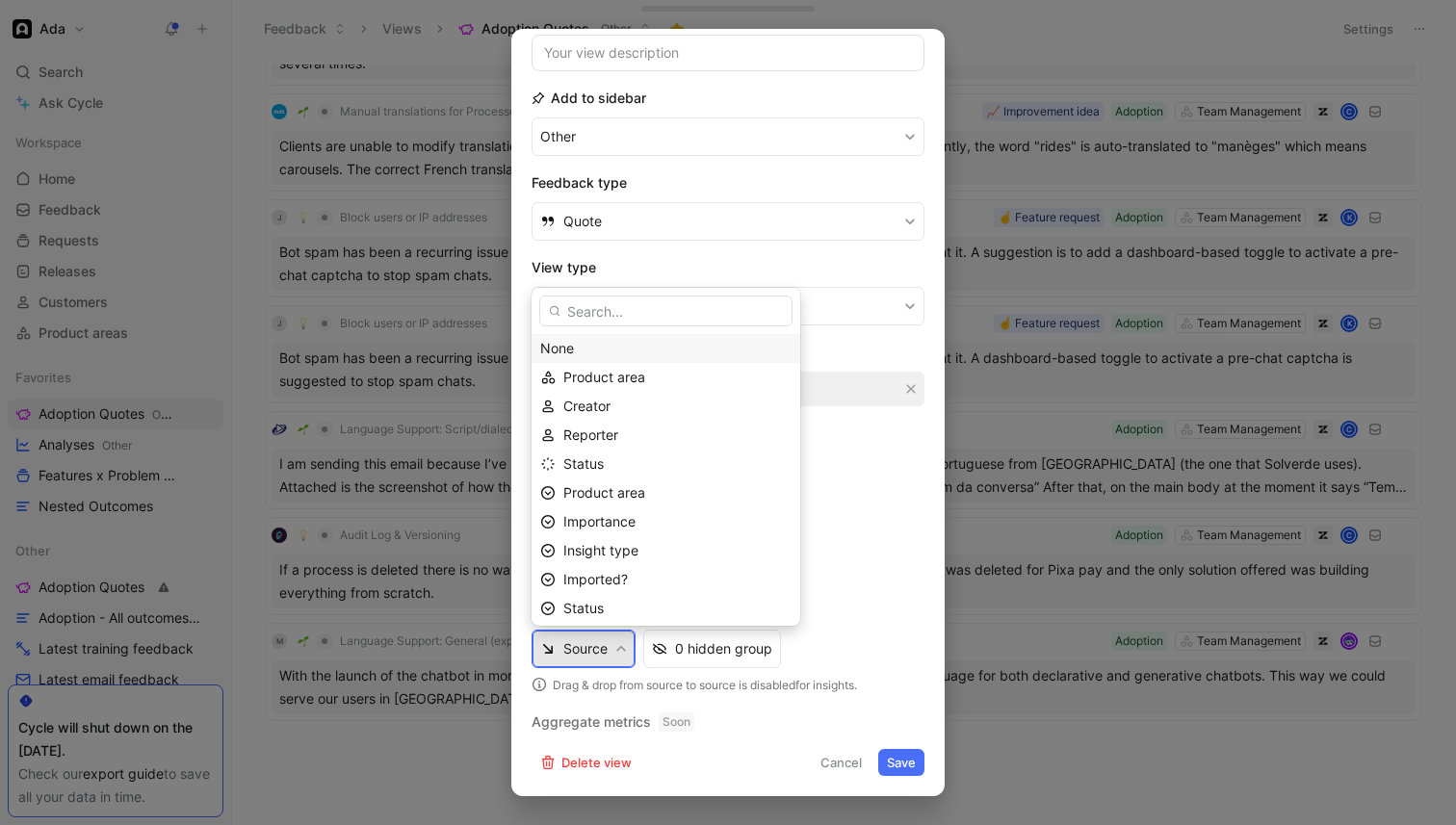
click at [605, 348] on div "None" at bounding box center [665, 348] width 251 height 23
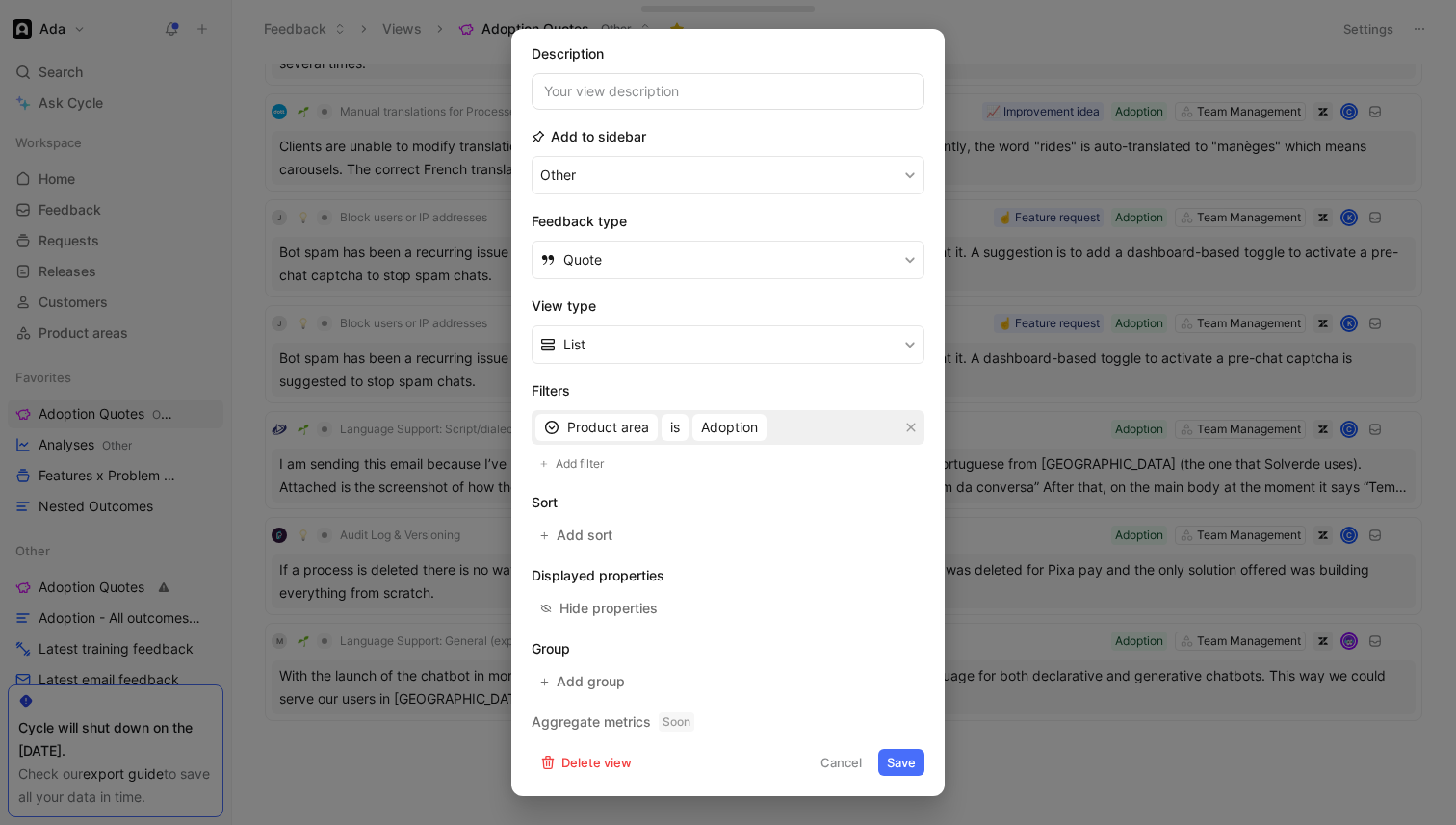
scroll to position [130, 0]
click at [689, 267] on button "Quote" at bounding box center [728, 260] width 393 height 38
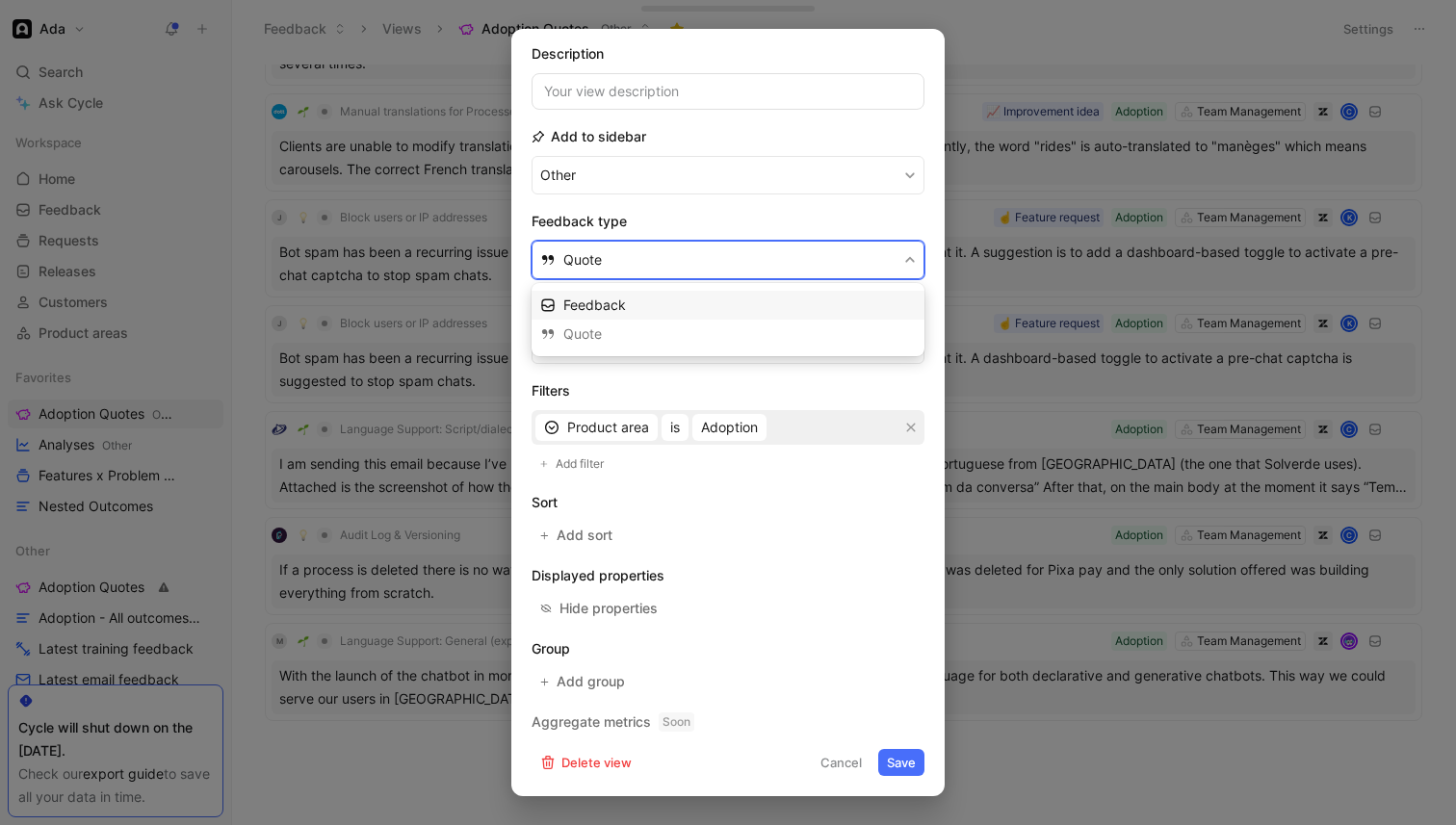
click at [672, 302] on div "Feedback" at bounding box center [739, 304] width 352 height 23
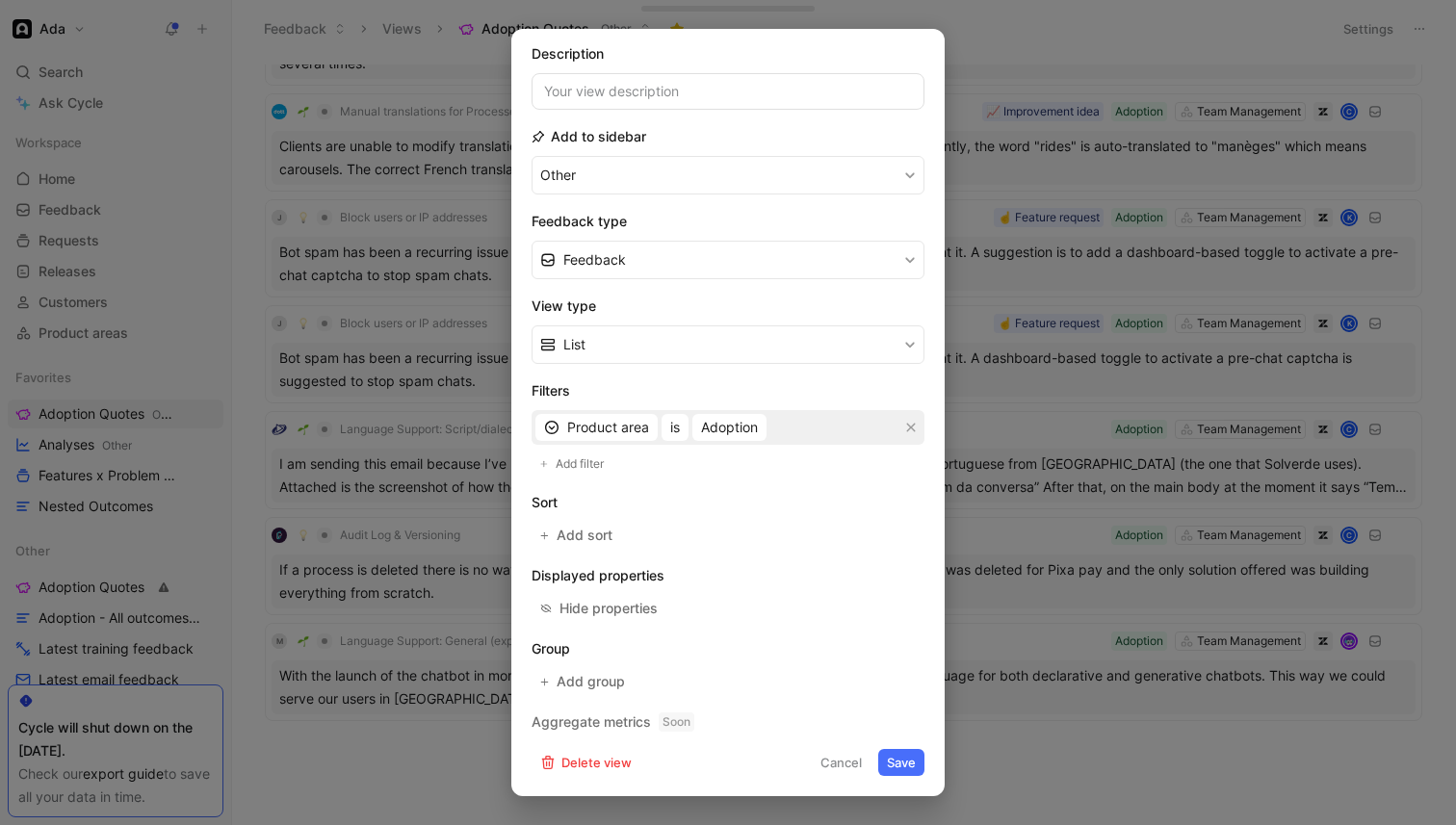
click at [915, 768] on button "Save" at bounding box center [901, 762] width 46 height 27
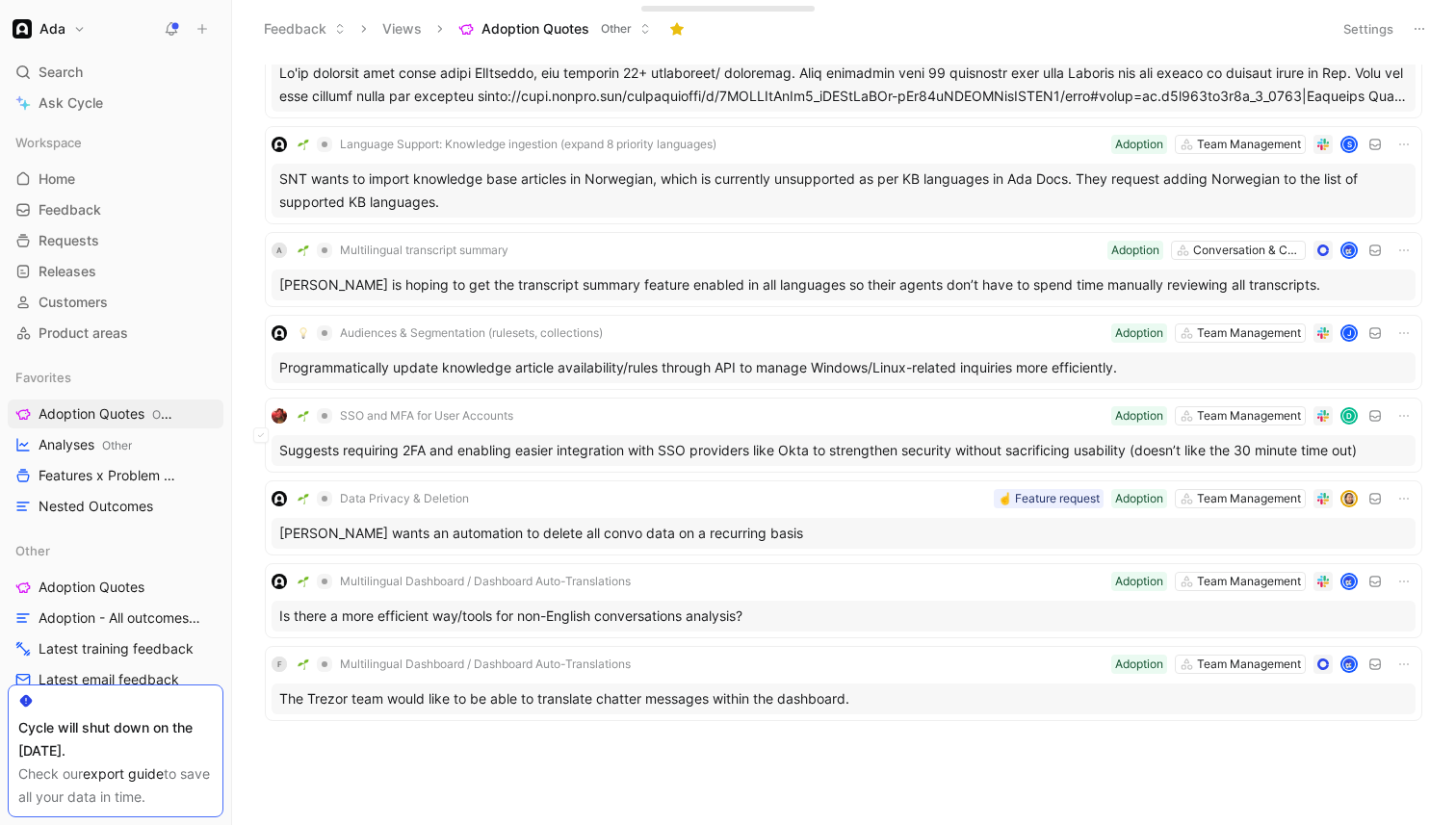
scroll to position [0, 0]
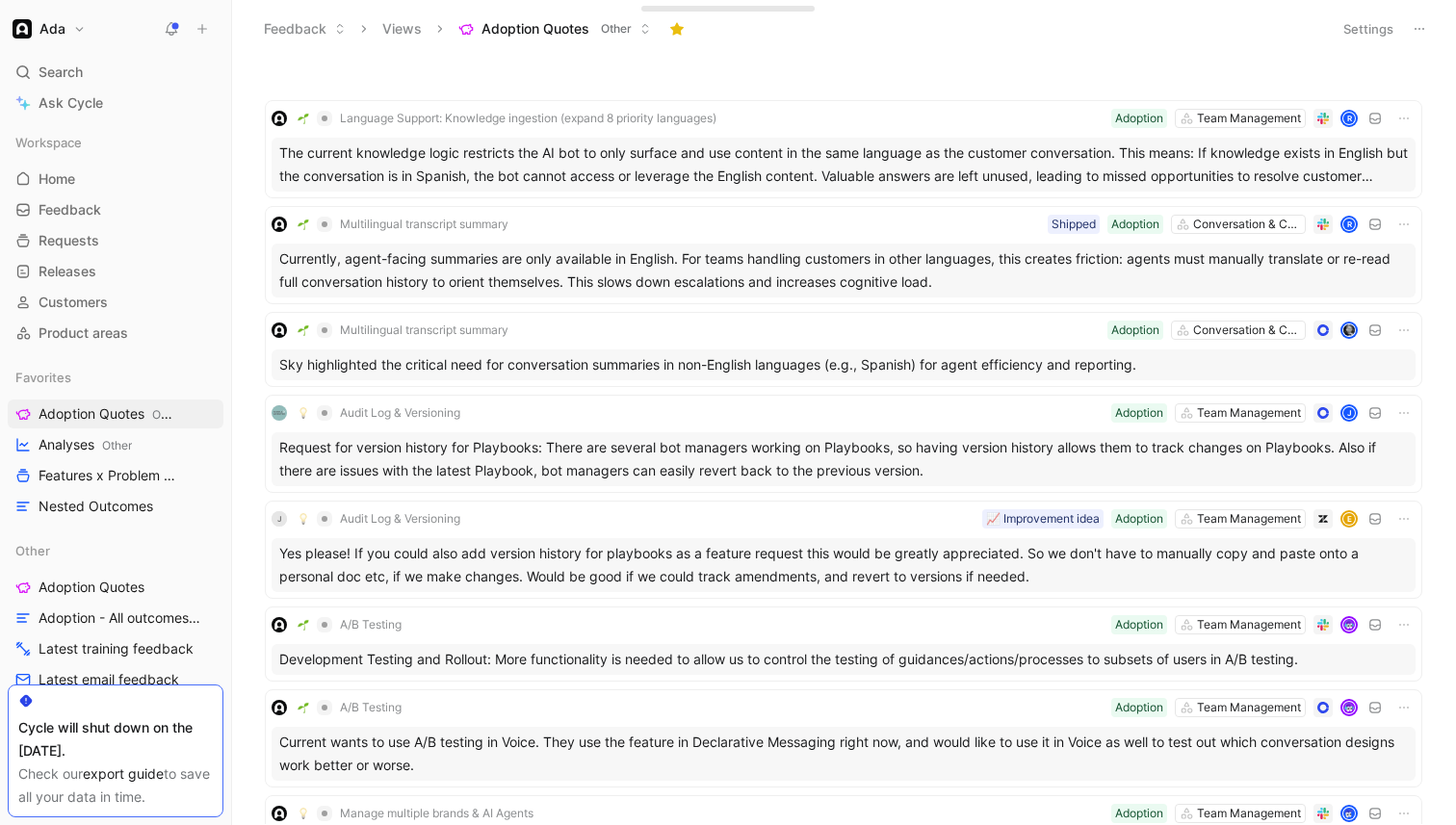
click at [1362, 31] on button "Settings" at bounding box center [1368, 29] width 67 height 27
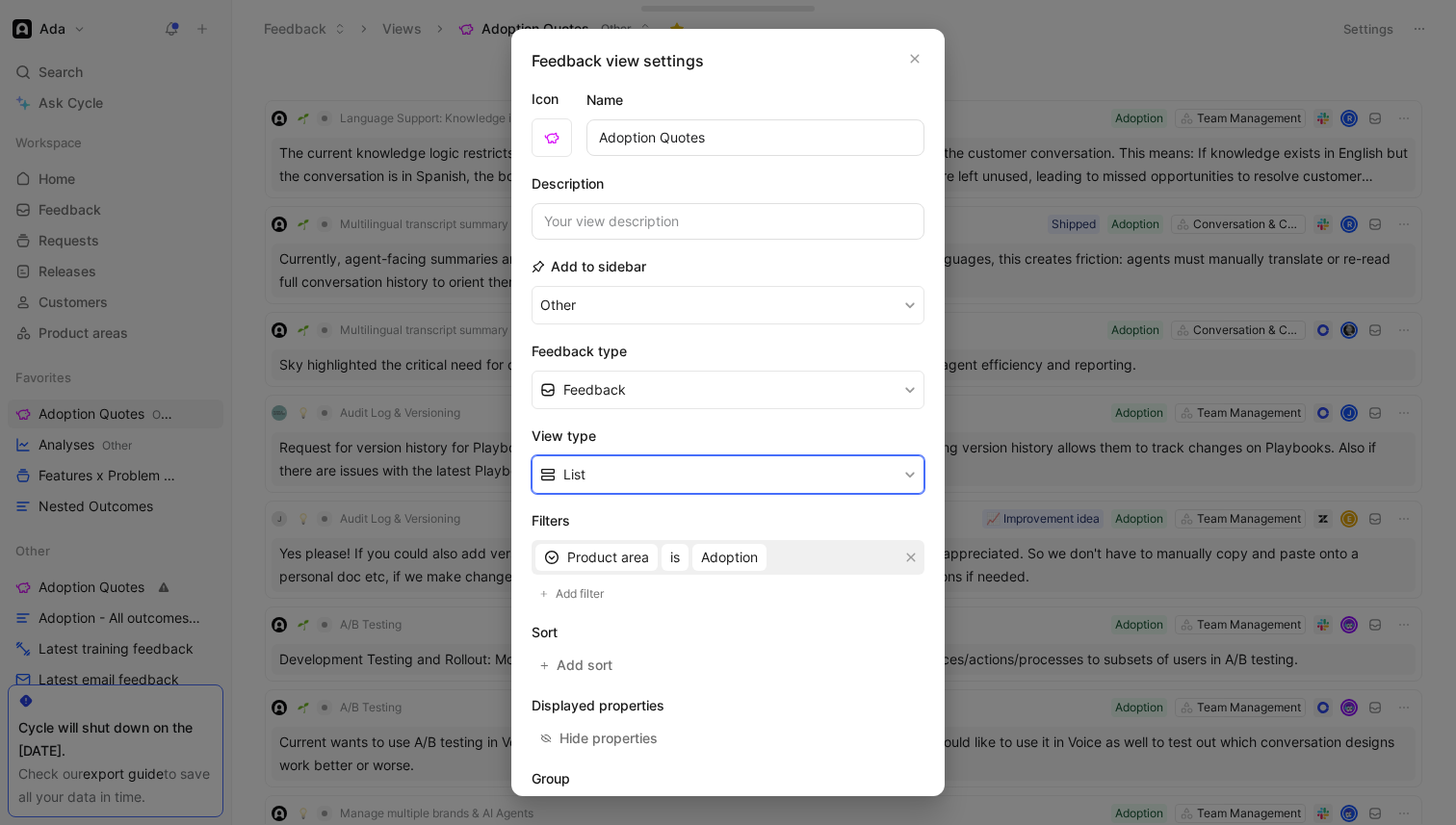
click at [605, 476] on button "List" at bounding box center [728, 475] width 393 height 38
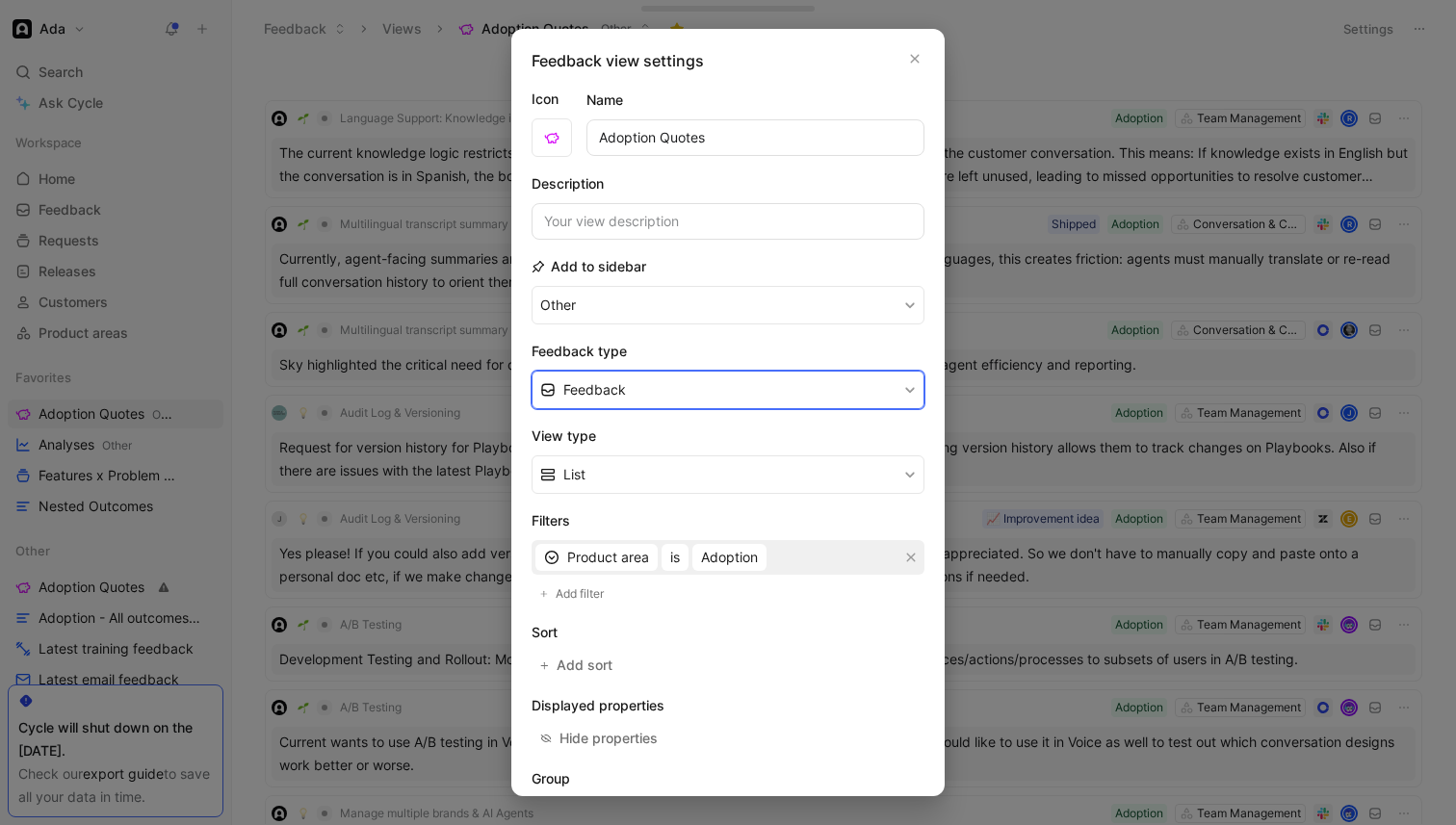
click at [621, 395] on span "Feedback" at bounding box center [595, 389] width 63 height 23
click at [601, 463] on div "Quote" at bounding box center [739, 464] width 352 height 23
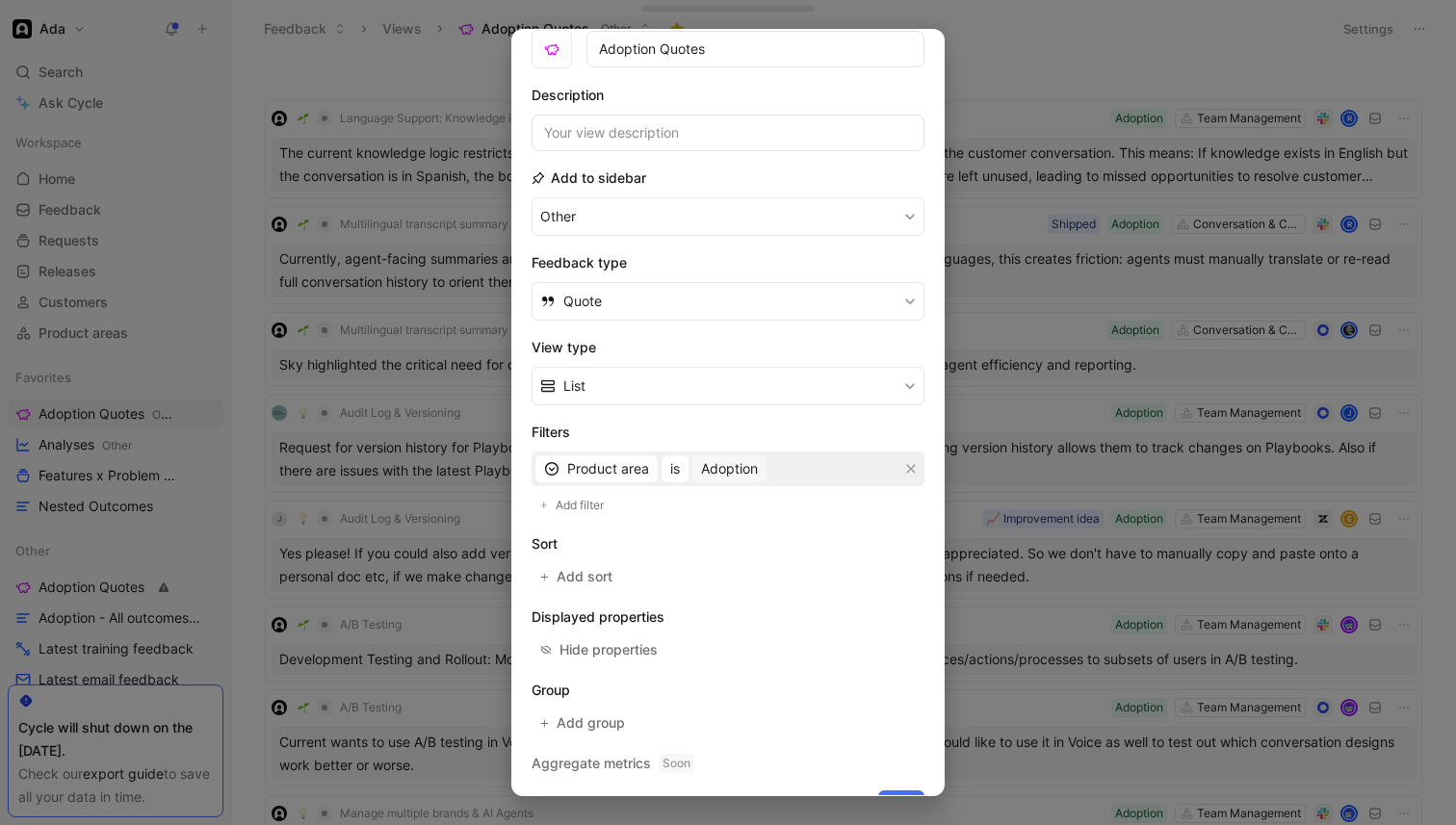
scroll to position [130, 0]
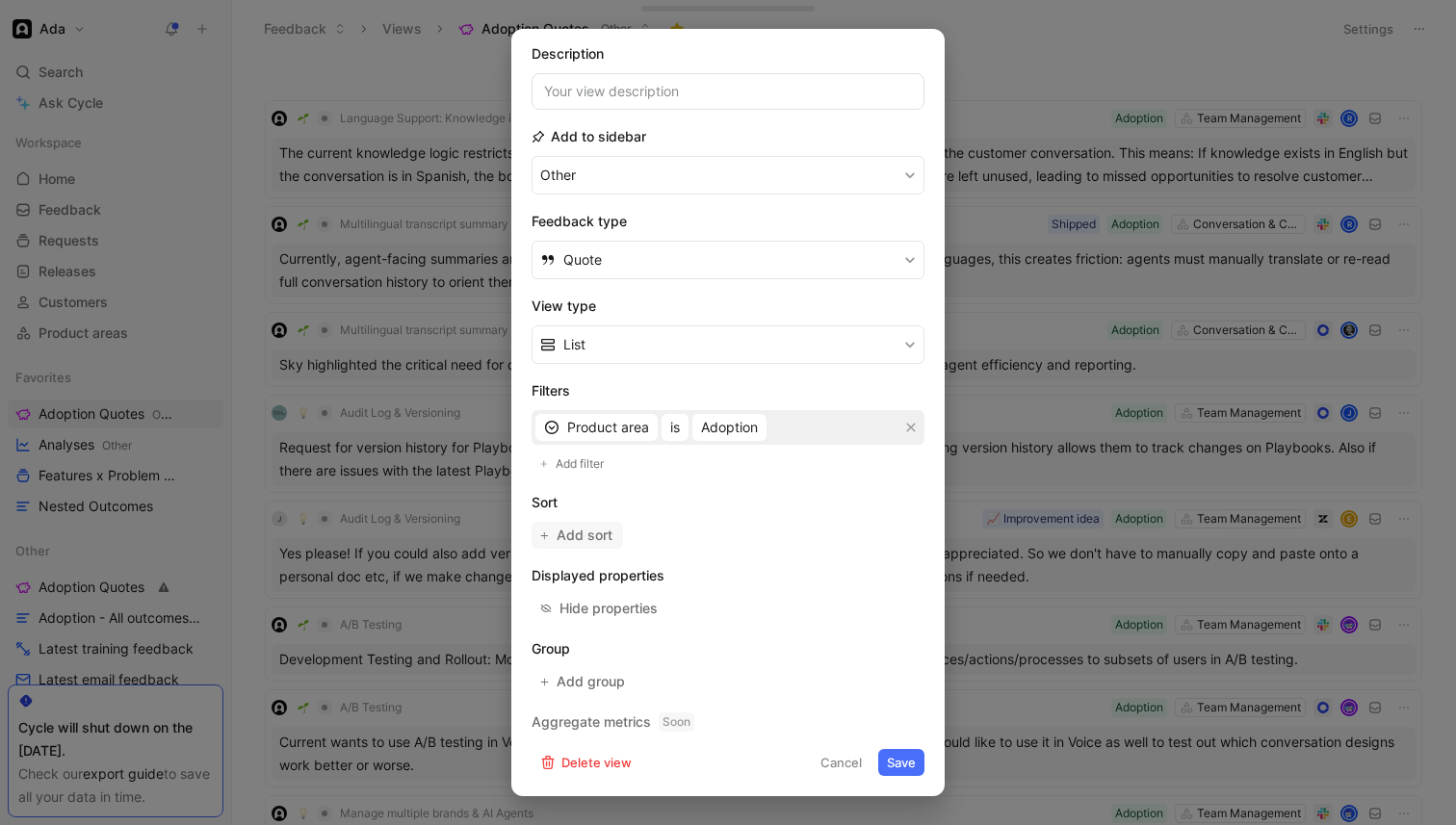
click at [585, 540] on span "Add sort" at bounding box center [585, 535] width 58 height 23
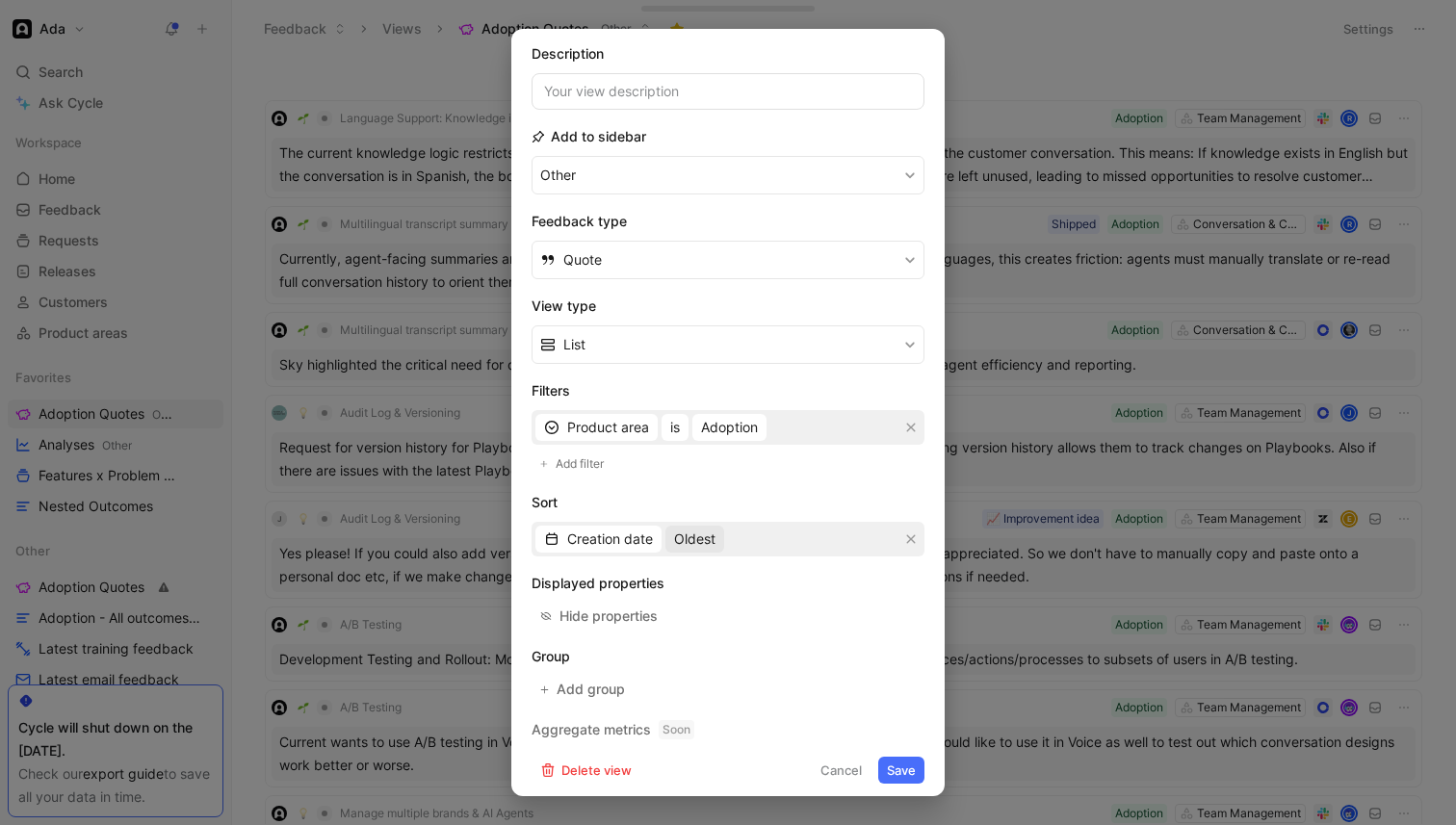
click at [679, 539] on span "Oldest" at bounding box center [695, 539] width 41 height 23
click at [705, 611] on span "Most recent" at bounding box center [713, 606] width 75 height 17
click at [908, 767] on button "Save" at bounding box center [901, 770] width 46 height 27
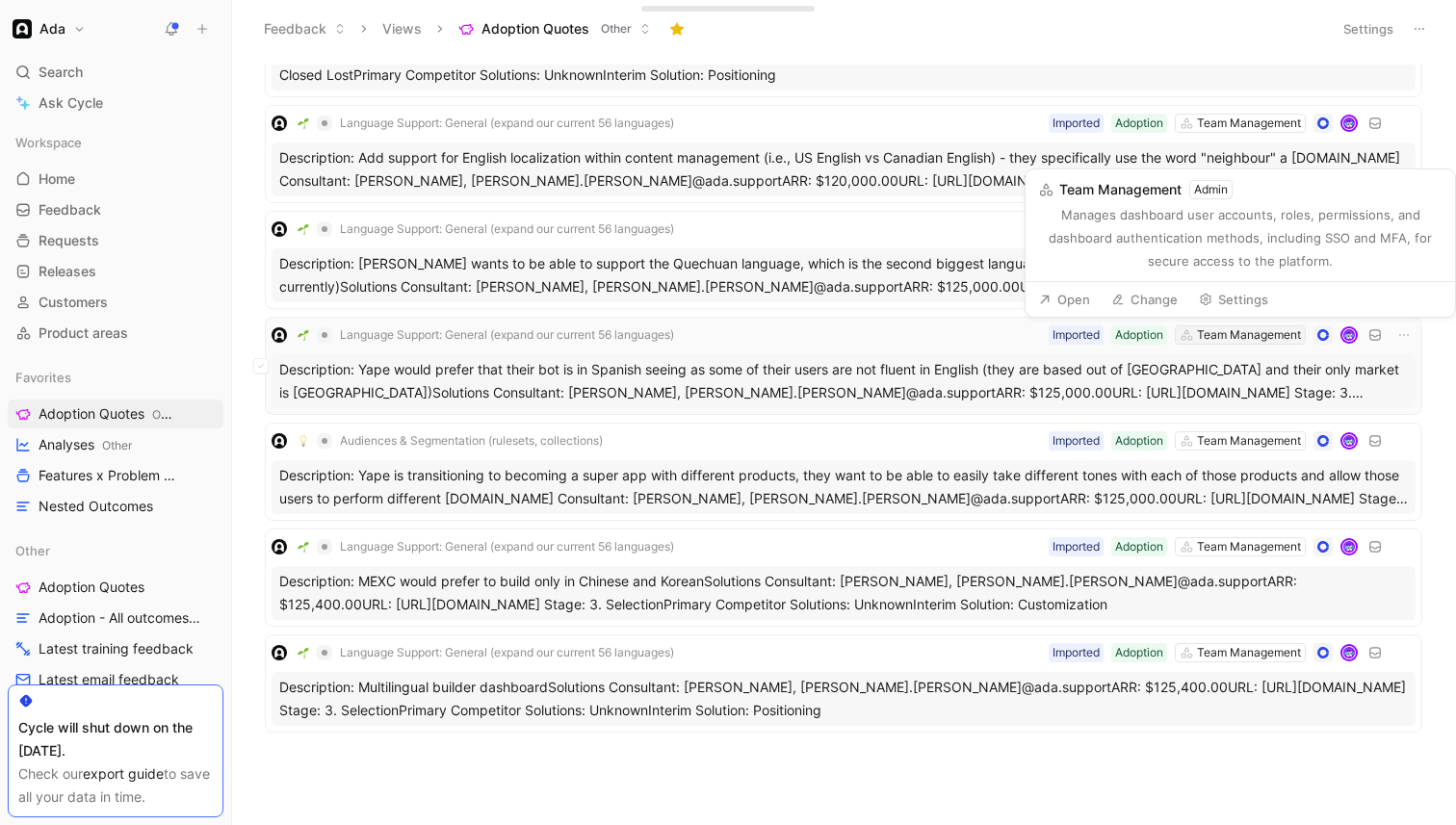
scroll to position [19972, 0]
click at [1213, 339] on div "Team Management" at bounding box center [1249, 338] width 104 height 20
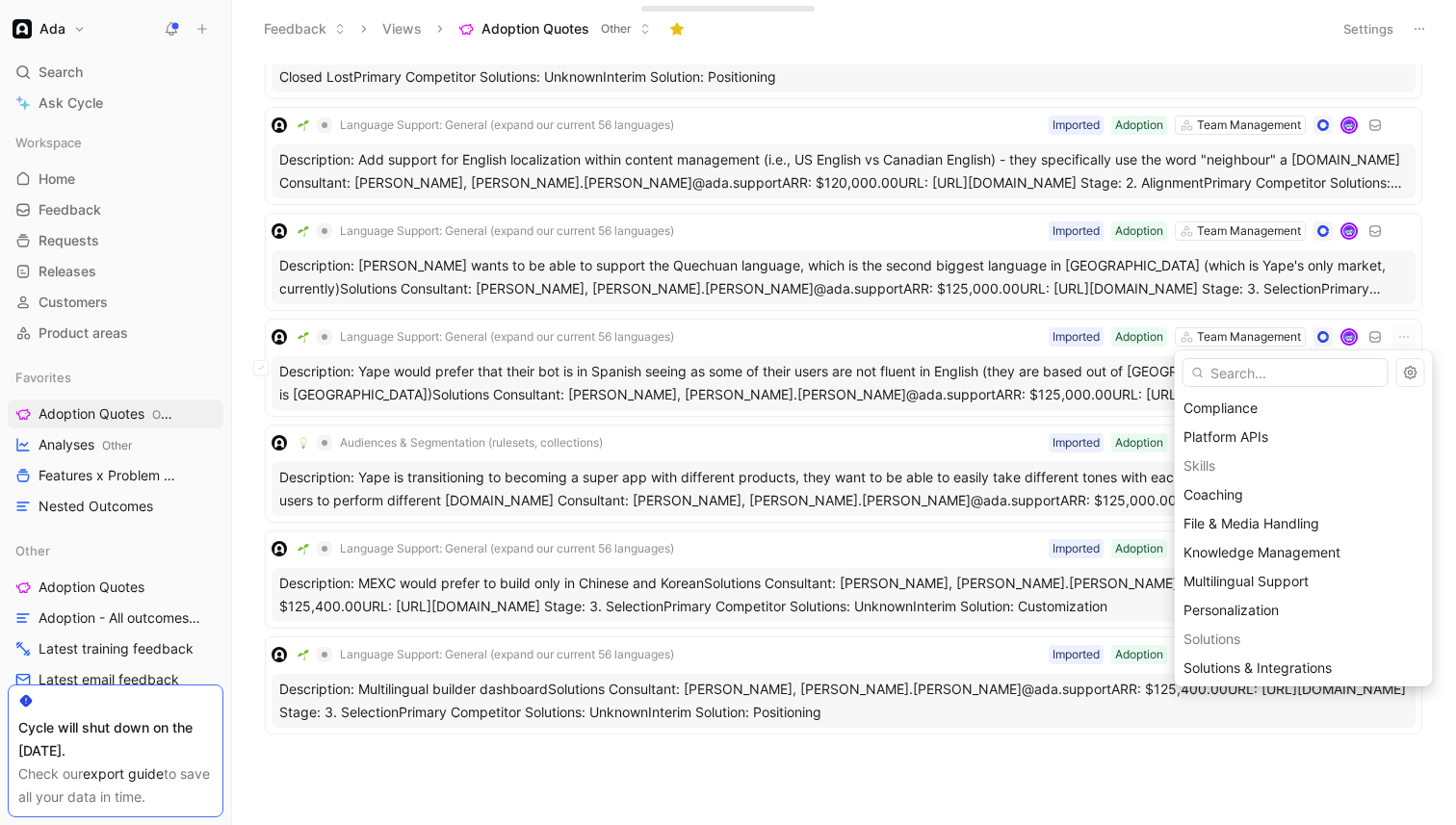
scroll to position [608, 0]
click at [1315, 586] on div "Multilingual Support" at bounding box center [1303, 580] width 241 height 23
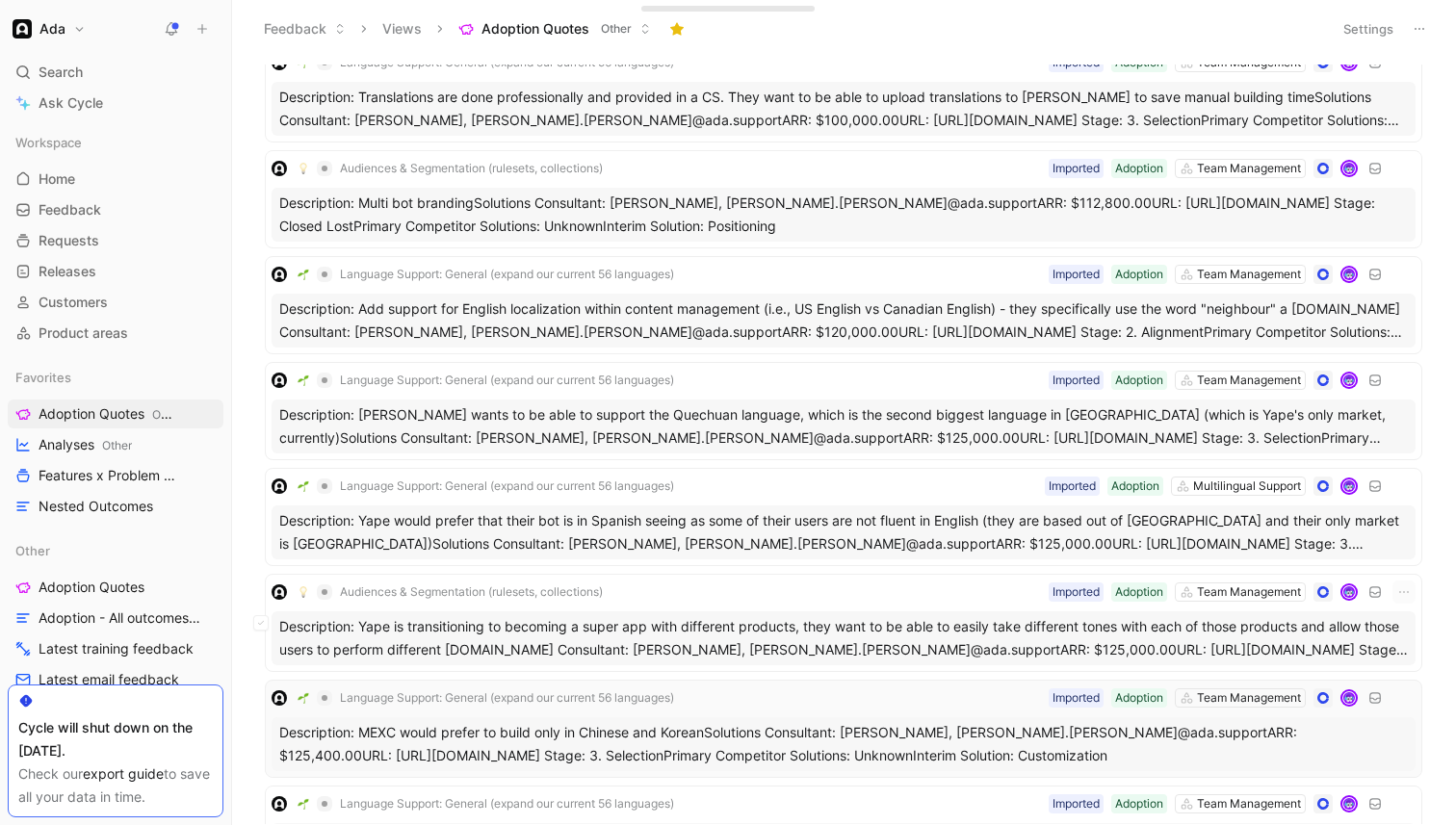
scroll to position [19822, 0]
click at [1268, 385] on div "Team Management" at bounding box center [1249, 382] width 104 height 20
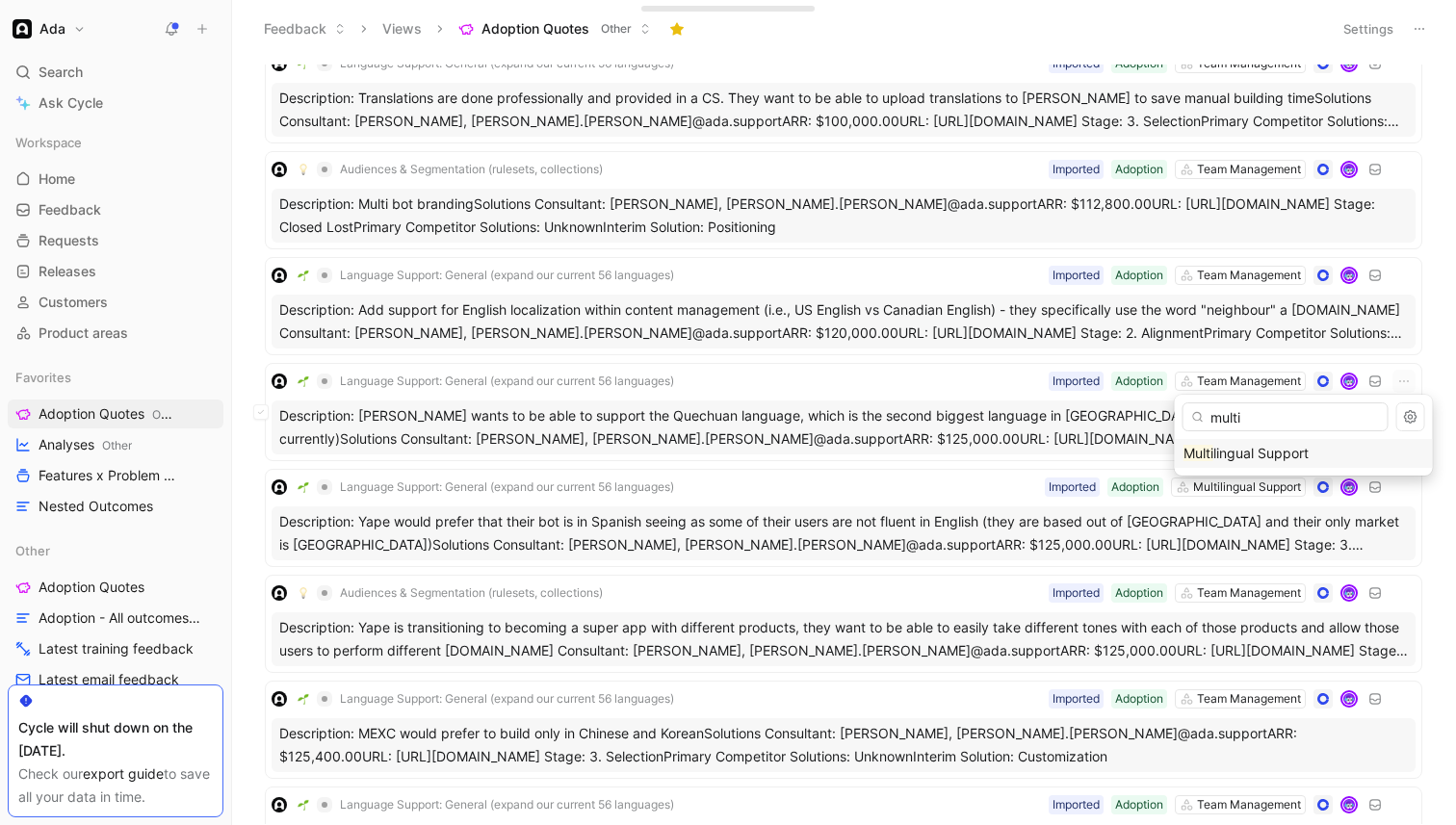
type input "multi"
click at [1254, 452] on span "lingual Support" at bounding box center [1260, 453] width 95 height 17
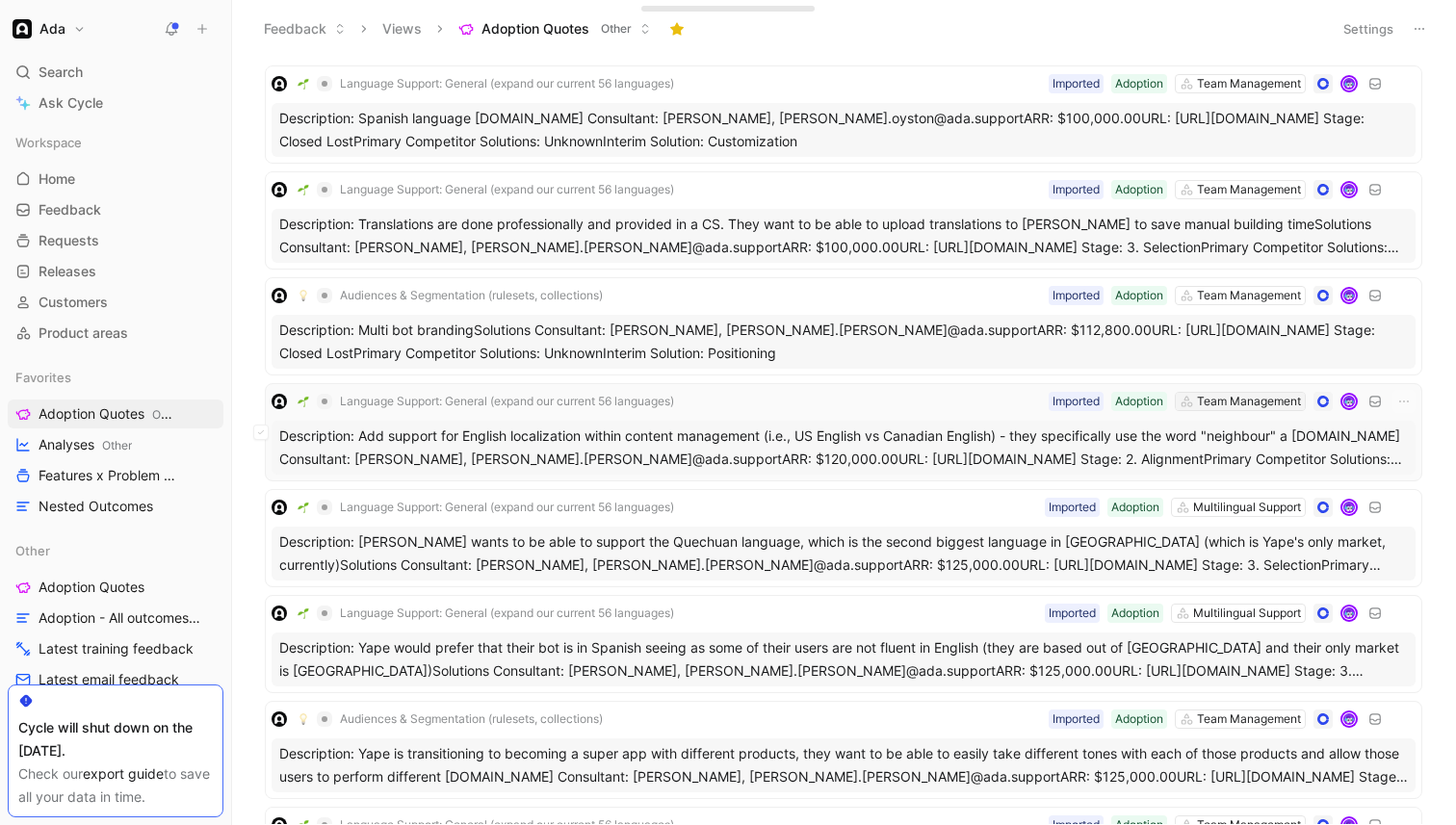
scroll to position [19687, 0]
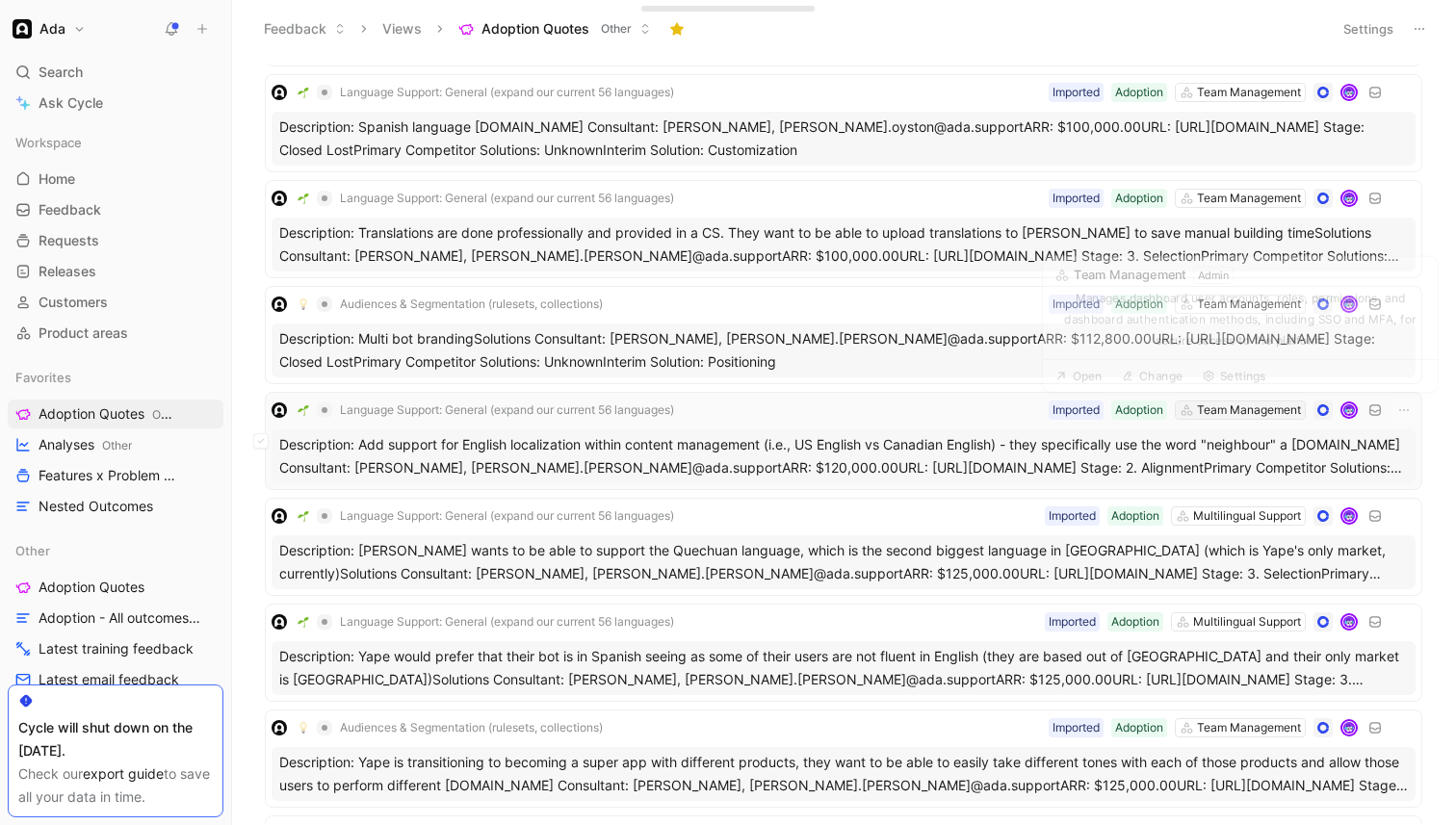
click at [1251, 412] on div "Team Management" at bounding box center [1249, 411] width 104 height 20
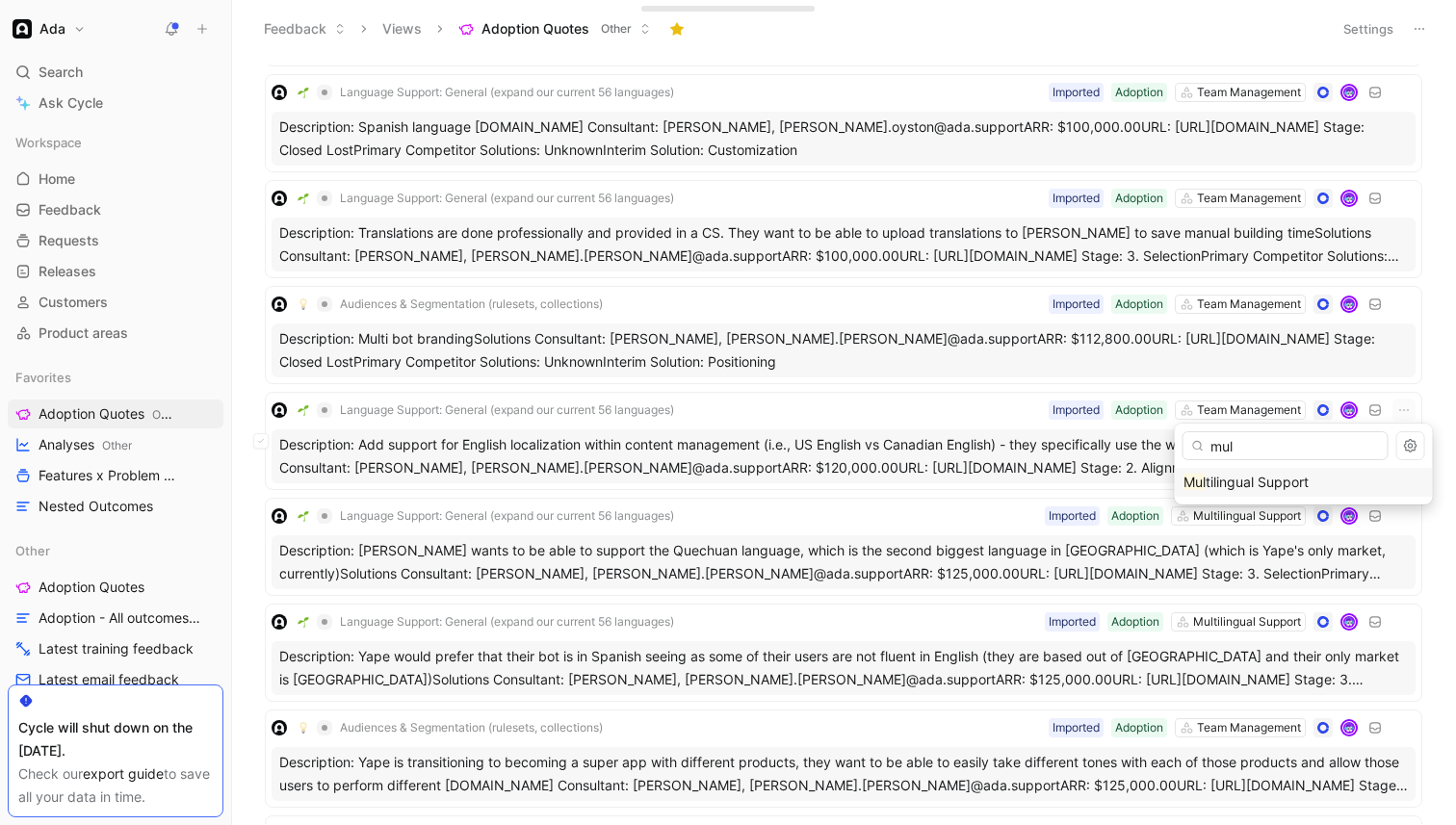
type input "mul"
click at [1262, 480] on span "tilingual Support" at bounding box center [1257, 481] width 103 height 17
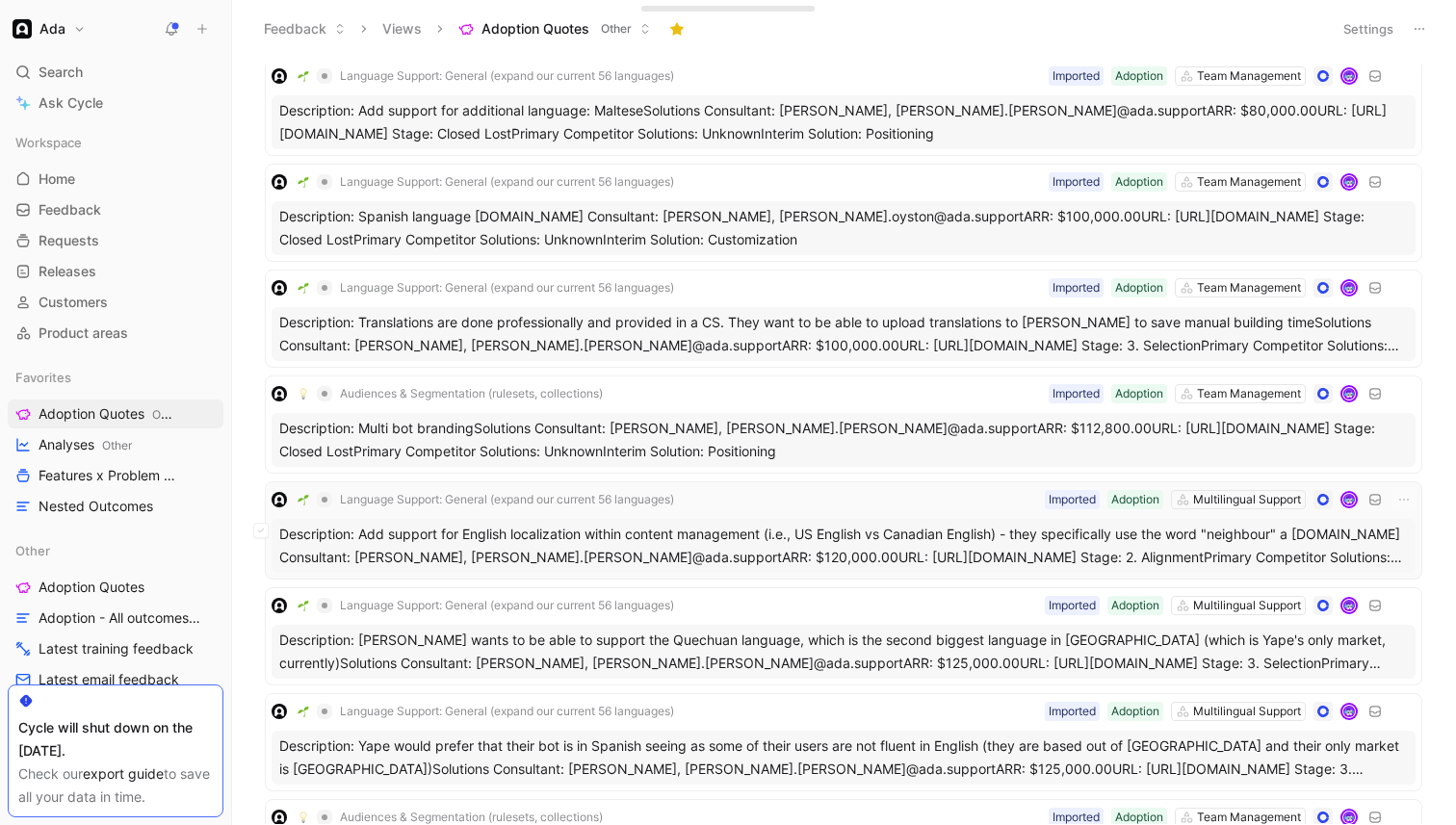
scroll to position [19595, 0]
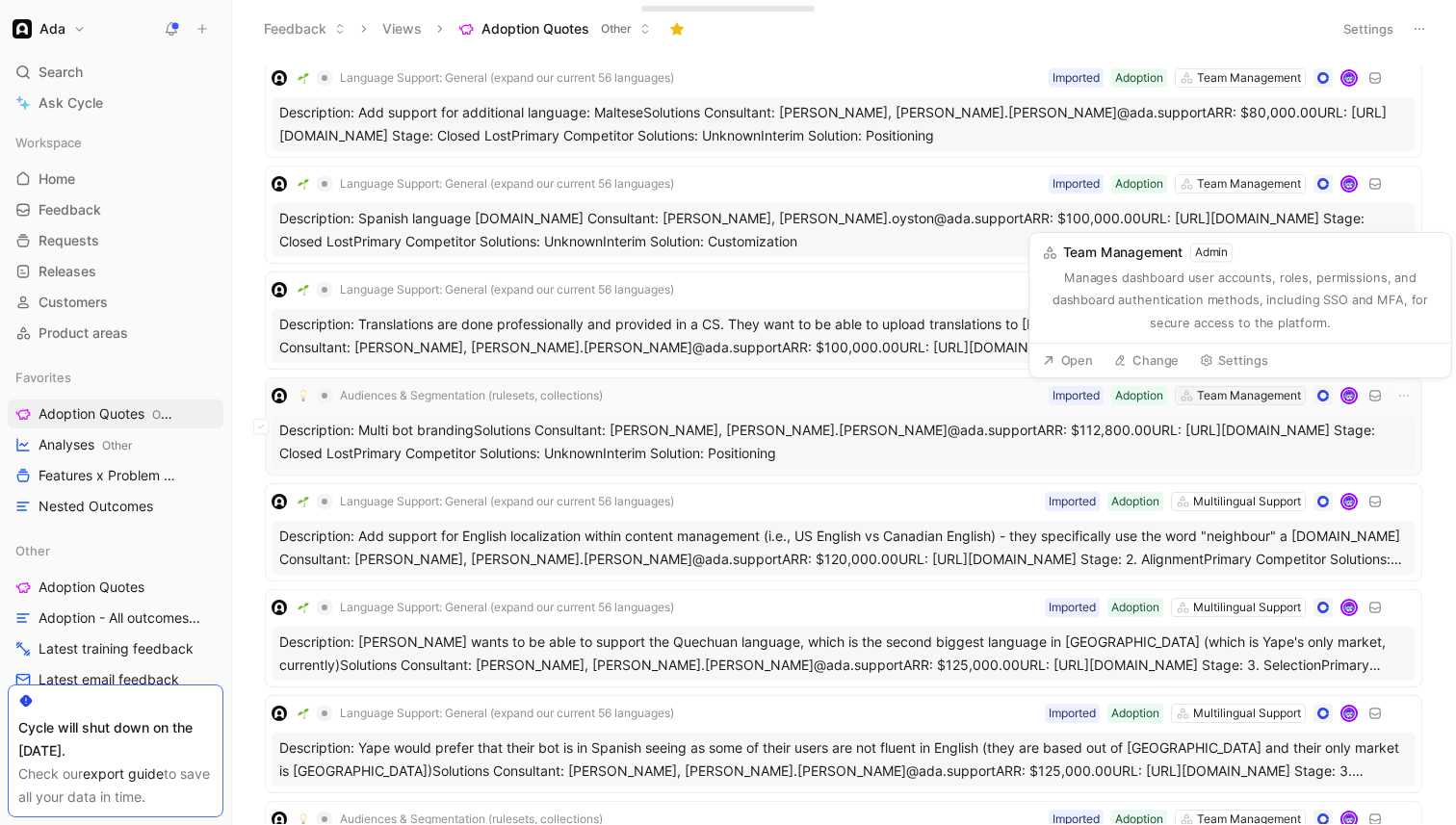
click at [1260, 399] on div "Team Management" at bounding box center [1249, 396] width 104 height 20
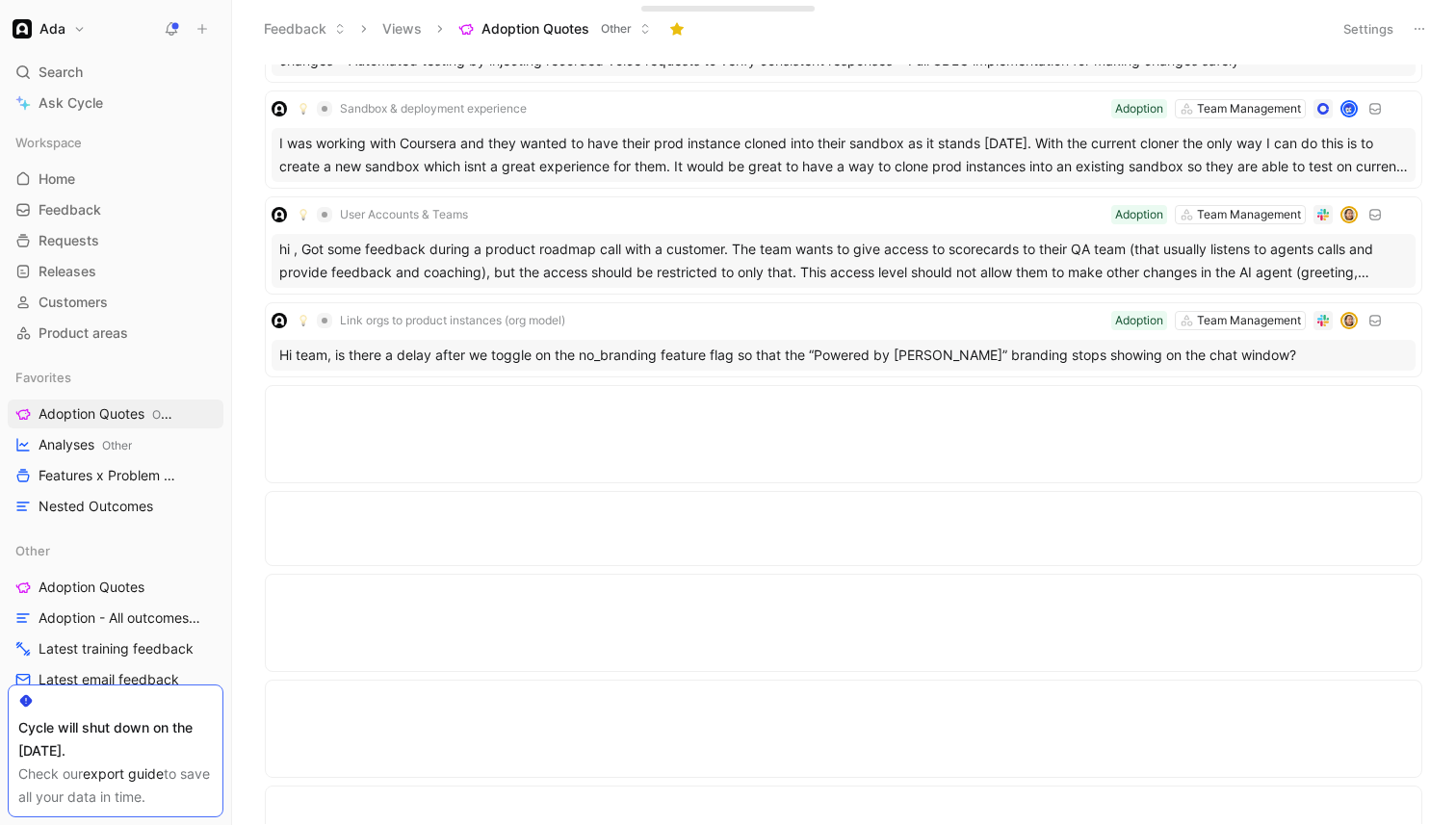
scroll to position [0, 0]
